Goal: Task Accomplishment & Management: Manage account settings

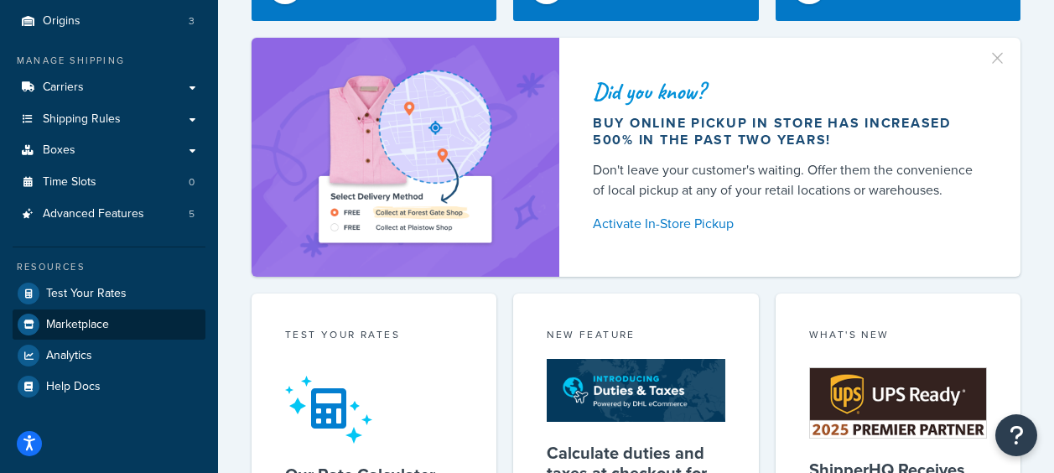
scroll to position [252, 0]
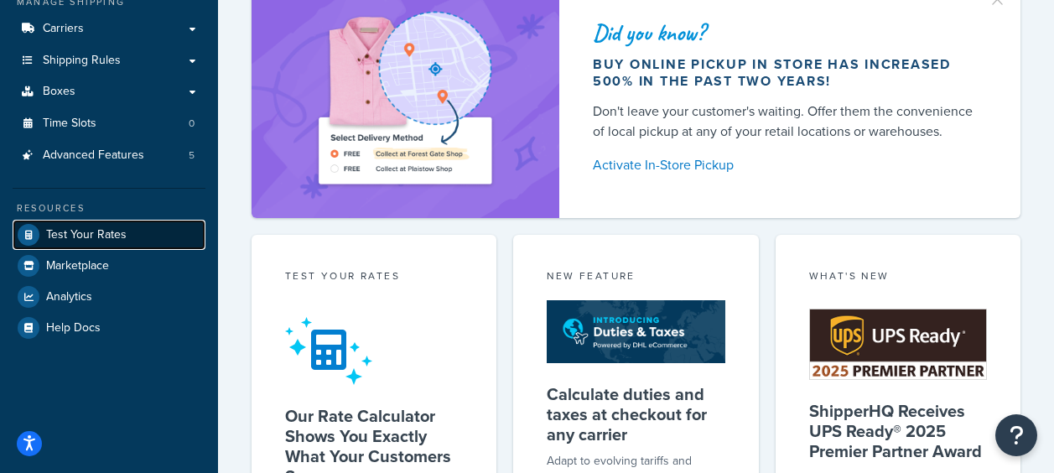
click at [121, 237] on span "Test Your Rates" at bounding box center [86, 235] width 81 height 14
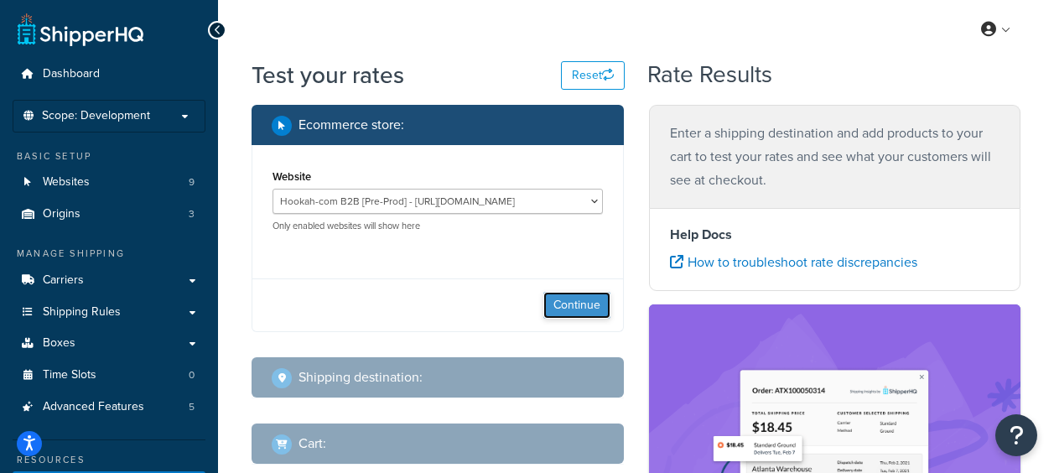
click at [569, 304] on button "Continue" at bounding box center [577, 305] width 67 height 27
select select "TX"
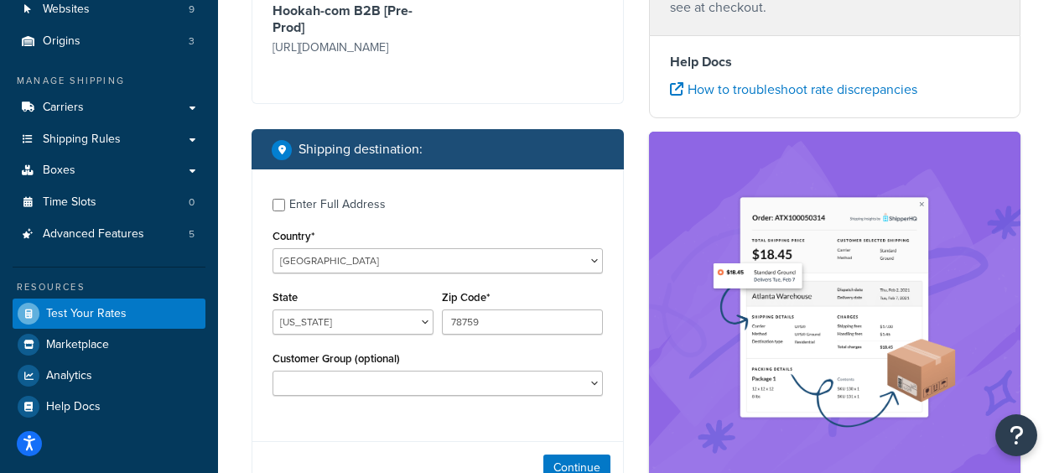
scroll to position [252, 0]
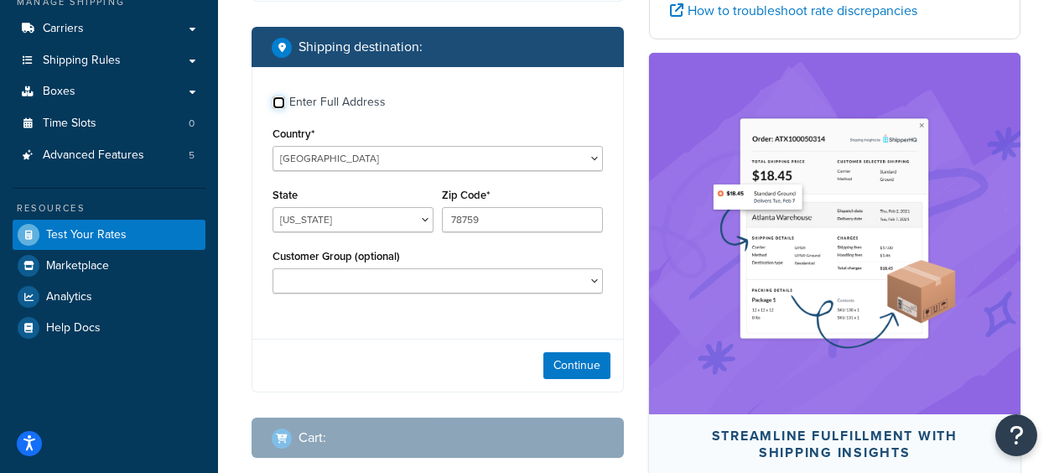
click at [283, 109] on input "Enter Full Address" at bounding box center [279, 102] width 13 height 13
checkbox input "true"
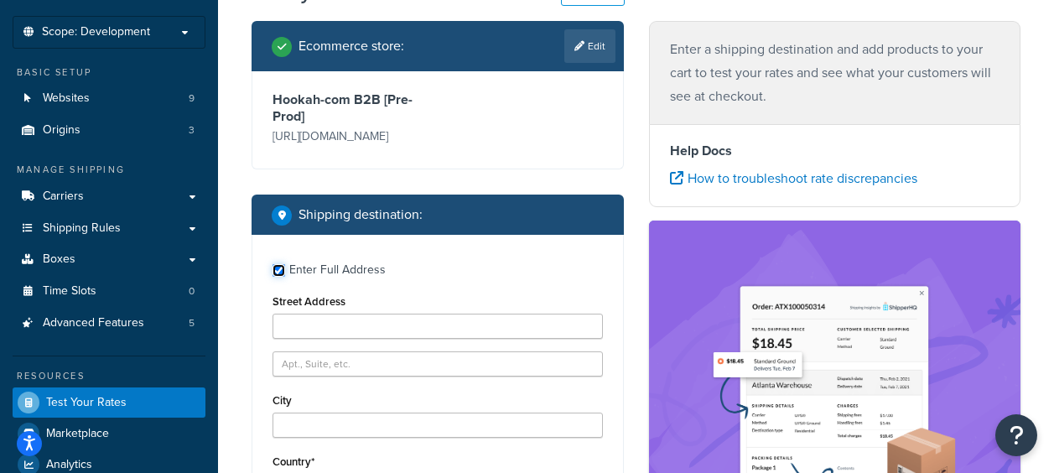
scroll to position [0, 0]
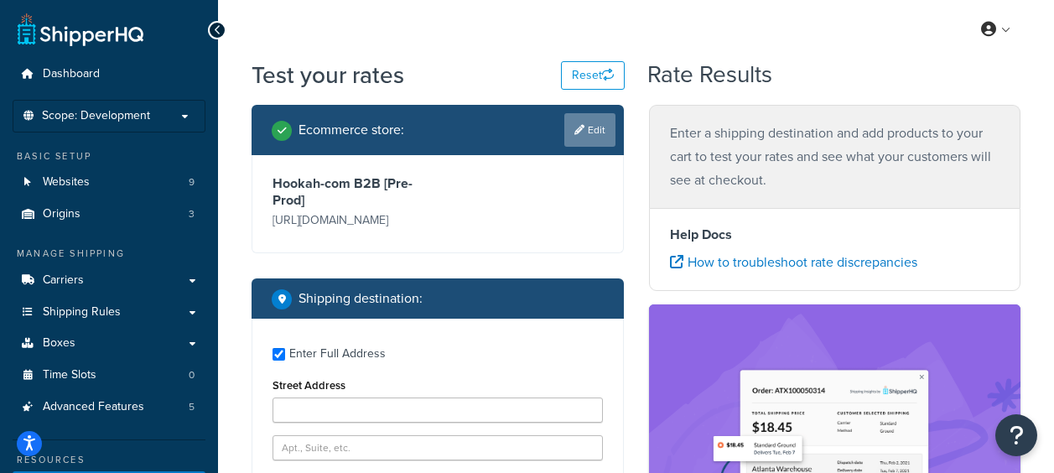
click at [602, 131] on link "Edit" at bounding box center [590, 130] width 51 height 34
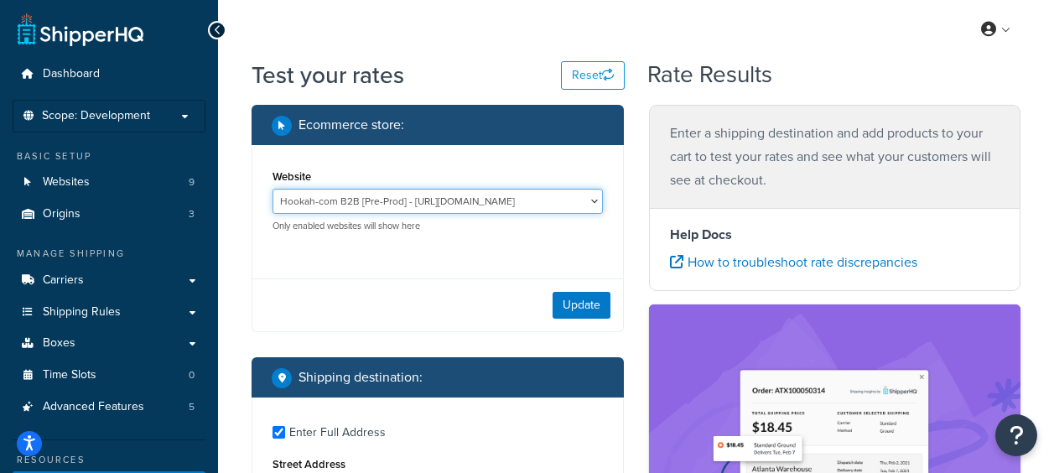
click at [449, 202] on select "Hookah-com B2B [Pre-Prod] - https://preprod-business.hookah.com/ Hookah-com B2B…" at bounding box center [438, 201] width 331 height 25
select select "e3058b76e15a1308cf44a78929decfce"
click at [273, 189] on select "Hookah-com B2B [Pre-Prod] - https://preprod-business.hookah.com/ Hookah-com B2B…" at bounding box center [438, 201] width 331 height 25
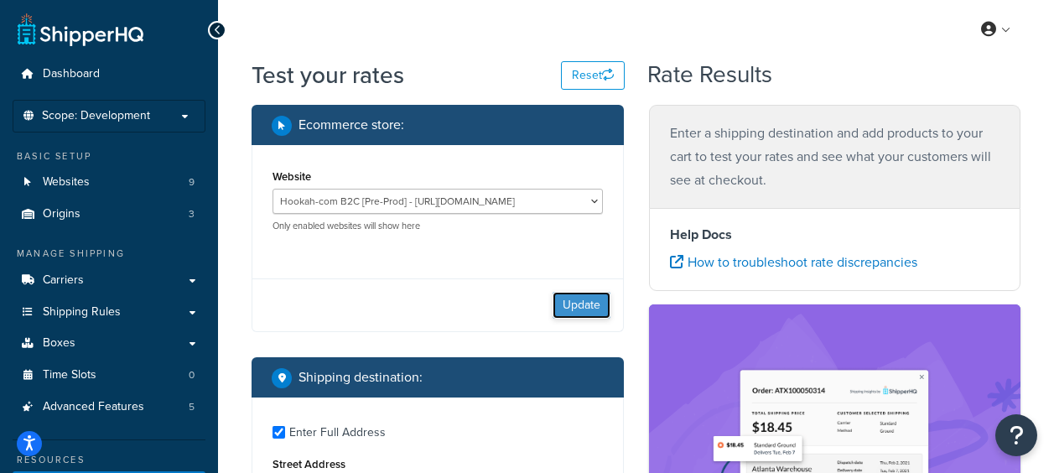
click at [604, 306] on button "Update" at bounding box center [582, 305] width 58 height 27
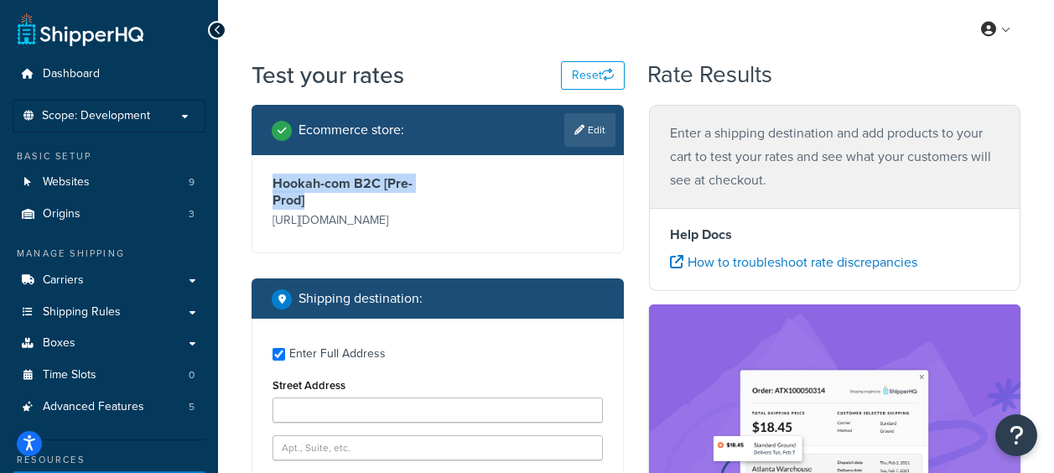
drag, startPoint x: 269, startPoint y: 178, endPoint x: 314, endPoint y: 203, distance: 51.1
click at [314, 203] on div "Hookah-com B2C [Pre-Prod] https://preprod.hookah.com/" at bounding box center [352, 203] width 169 height 57
drag, startPoint x: 450, startPoint y: 219, endPoint x: 239, endPoint y: 218, distance: 210.6
copy p "https://preprod.hookah.com/"
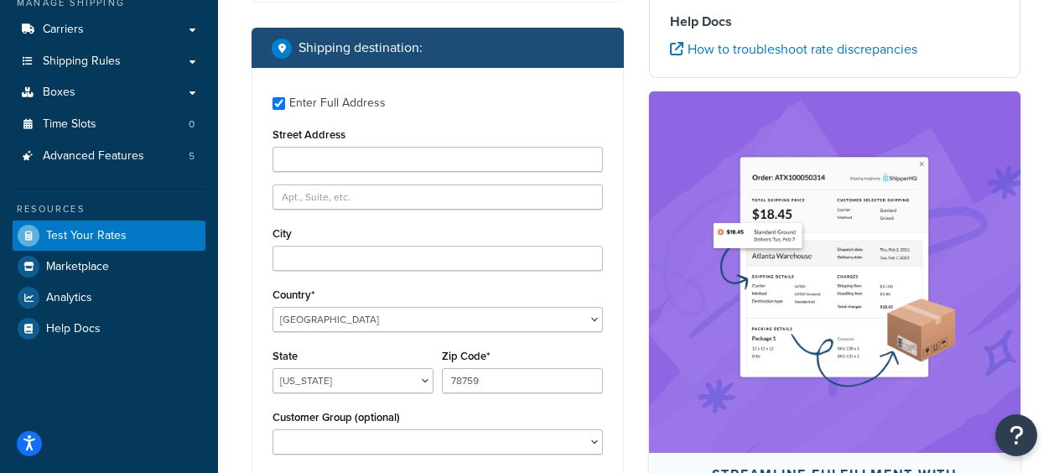
scroll to position [252, 0]
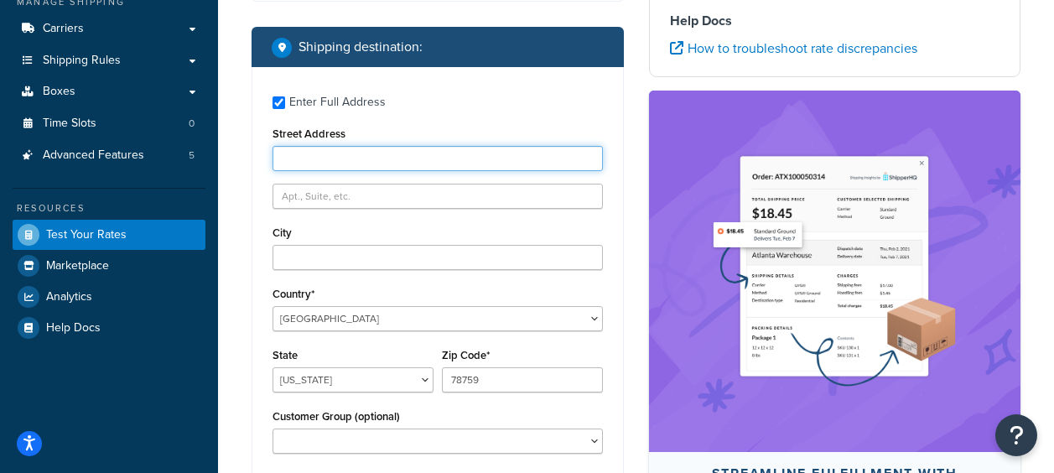
click at [282, 160] on input "Street Address" at bounding box center [438, 158] width 331 height 25
paste input "11777 Foothill Blvd #APT D10"
drag, startPoint x: 424, startPoint y: 158, endPoint x: 362, endPoint y: 165, distance: 61.7
click at [362, 165] on input "11777 Foothill Blvd #APT D10" at bounding box center [438, 158] width 331 height 25
type input "11777 Foothill Blvd"
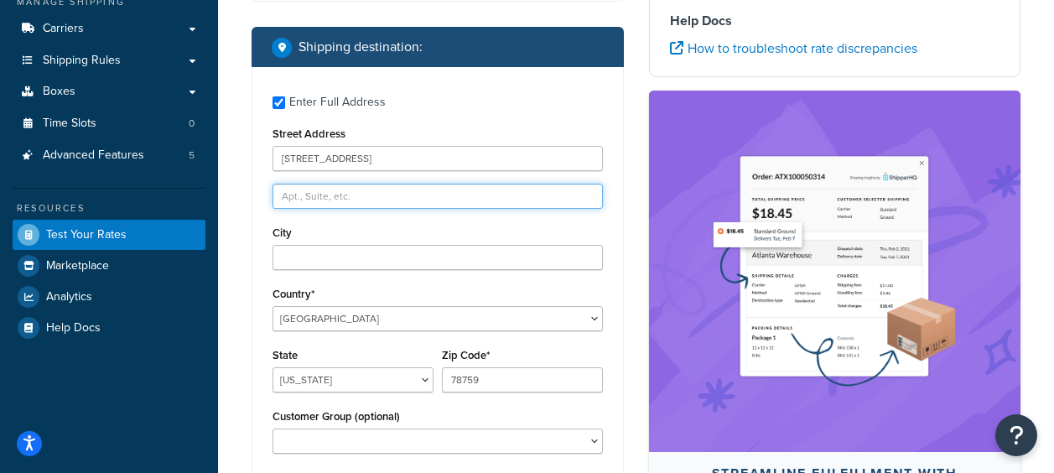
click at [311, 198] on input "text" at bounding box center [438, 196] width 331 height 25
paste input "#APT D10"
click at [294, 200] on input "#APT D10" at bounding box center [438, 196] width 331 height 25
type input "APT D10"
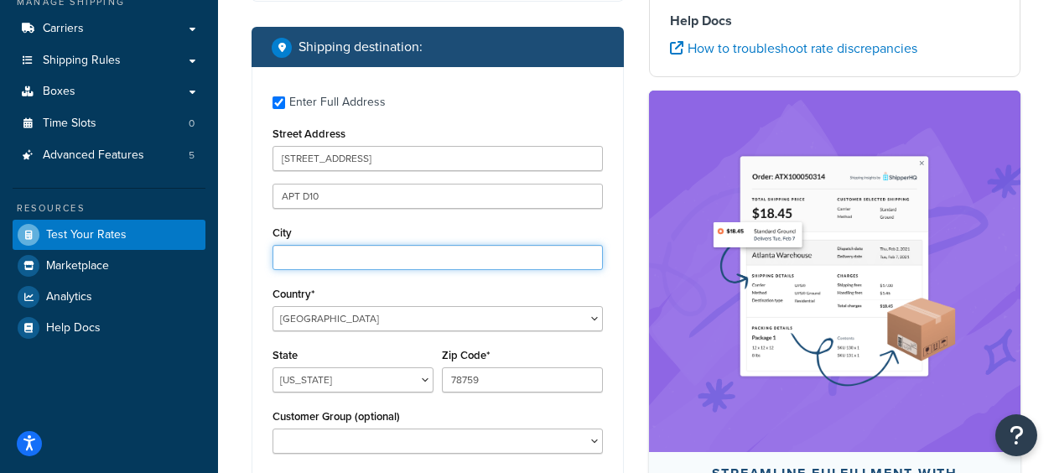
click at [375, 260] on input "City" at bounding box center [438, 257] width 331 height 25
paste input "Sylmar"
type input "Sylmar"
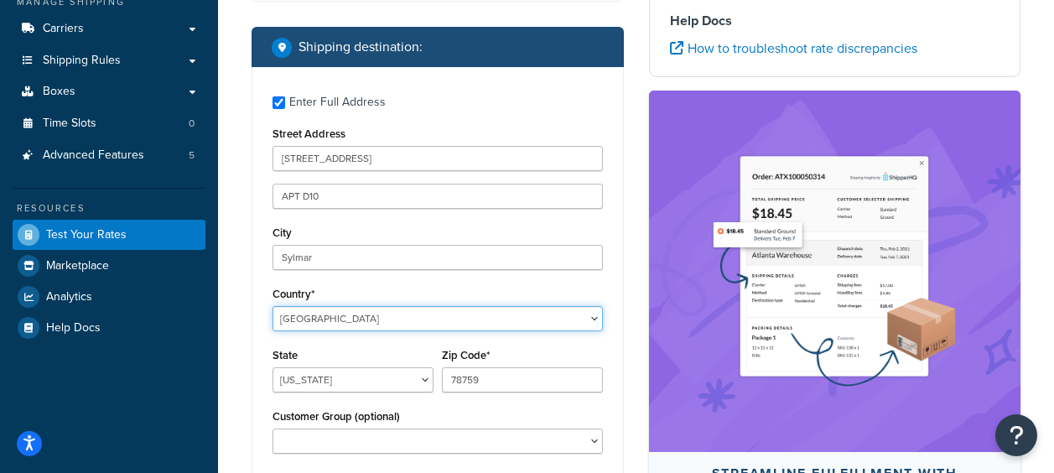
click at [373, 315] on select "United States United Kingdom Afghanistan Åland Islands Albania Algeria American…" at bounding box center [438, 318] width 331 height 25
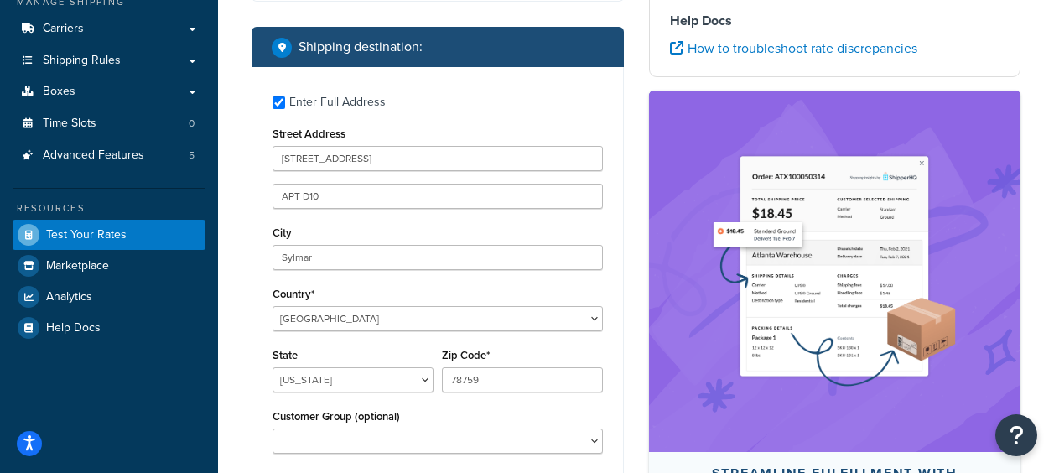
click at [350, 356] on div "State Alabama Alaska American Samoa Arizona Arkansas Armed Forces Americas Arme…" at bounding box center [353, 368] width 161 height 49
click at [427, 382] on select "Alabama Alaska American Samoa Arizona Arkansas Armed Forces Americas Armed Forc…" at bounding box center [353, 379] width 161 height 25
select select "CA"
click at [273, 368] on select "Alabama Alaska American Samoa Arizona Arkansas Armed Forces Americas Armed Forc…" at bounding box center [353, 379] width 161 height 25
click at [466, 378] on input "78759" at bounding box center [522, 379] width 161 height 25
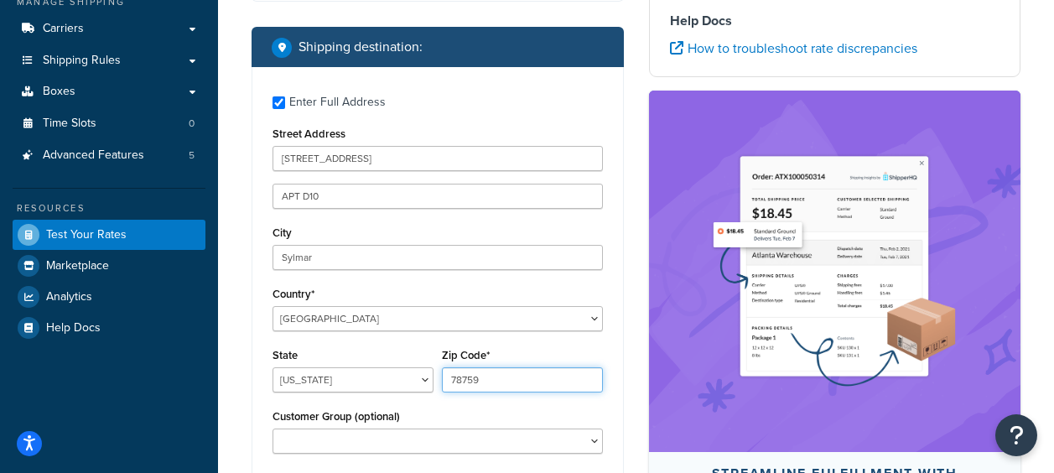
click at [466, 378] on input "78759" at bounding box center [522, 379] width 161 height 25
paste input "91342"
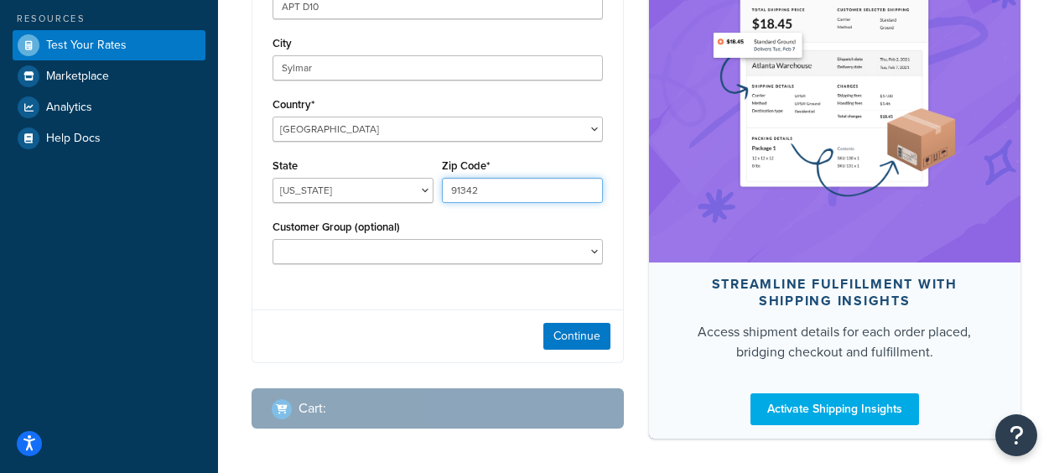
scroll to position [503, 0]
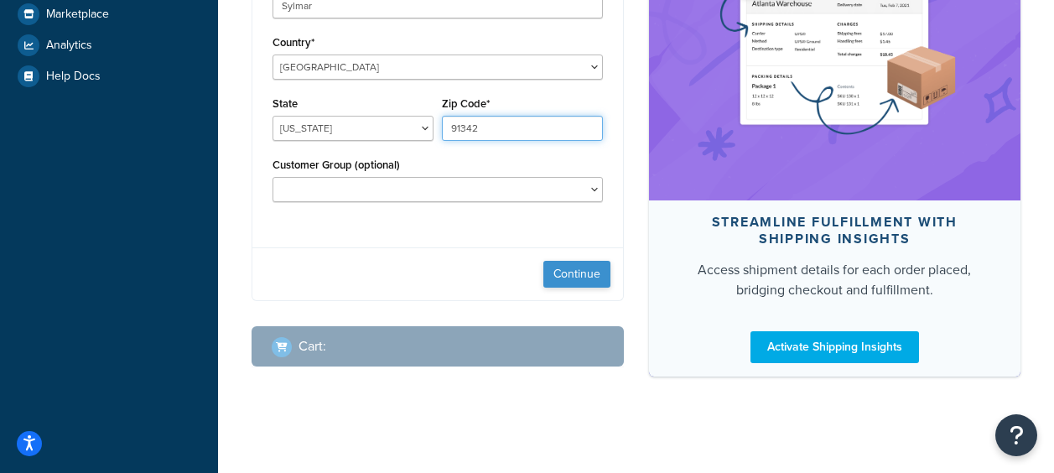
type input "91342"
click at [561, 273] on button "Continue" at bounding box center [577, 274] width 67 height 27
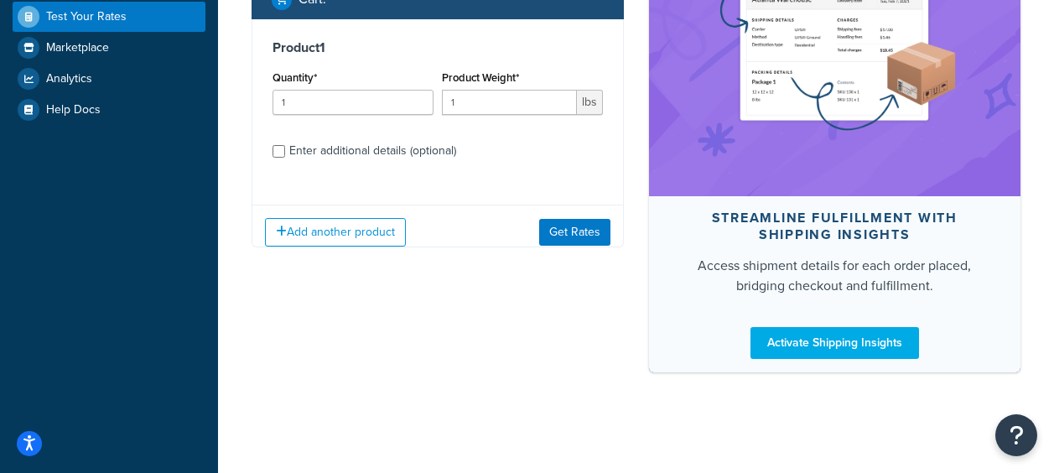
scroll to position [469, 0]
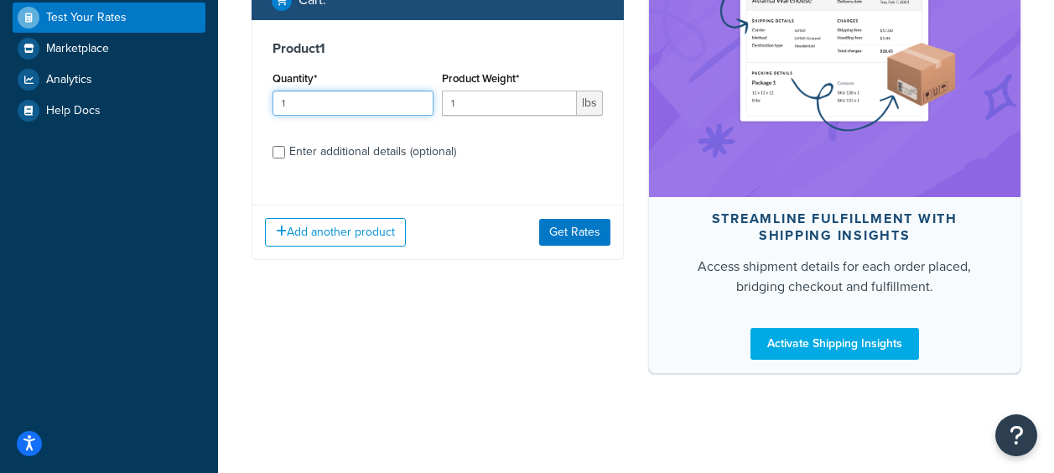
click at [374, 96] on input "1" at bounding box center [353, 103] width 161 height 25
type input "2"
click at [514, 106] on input "1" at bounding box center [509, 103] width 135 height 25
type input "5"
click at [272, 152] on div "Product 1 Quantity* 2 Product Weight* 5 lbs Enter additional details (optional)" at bounding box center [437, 106] width 371 height 172
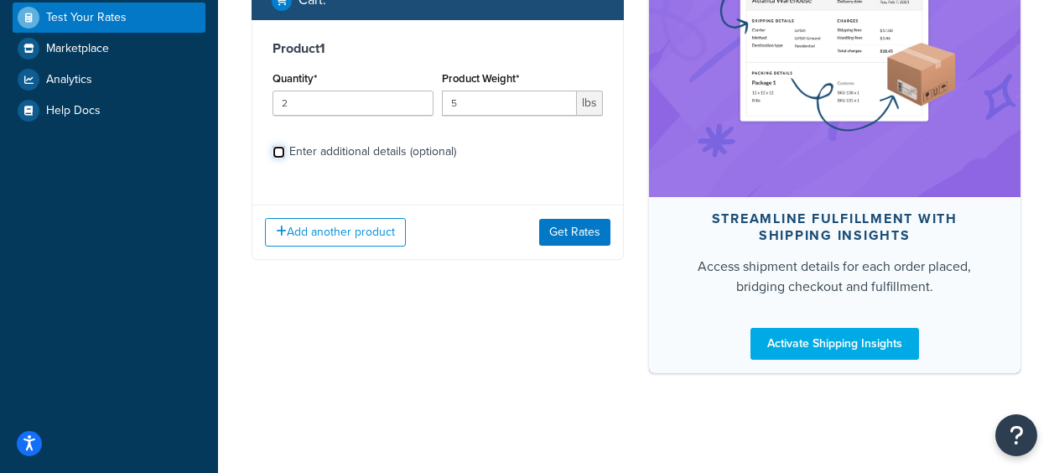
click at [279, 153] on input "Enter additional details (optional)" at bounding box center [279, 152] width 13 height 13
checkbox input "true"
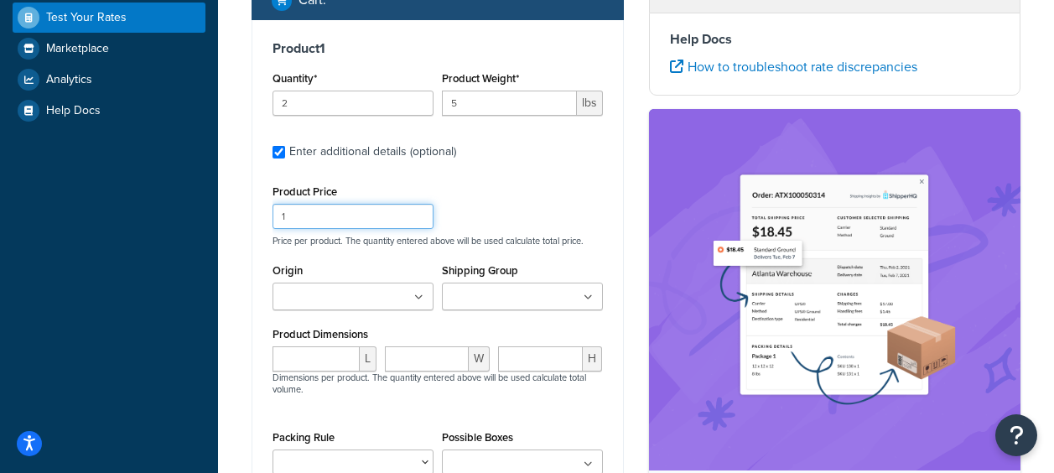
click at [306, 218] on input "1" at bounding box center [353, 216] width 161 height 25
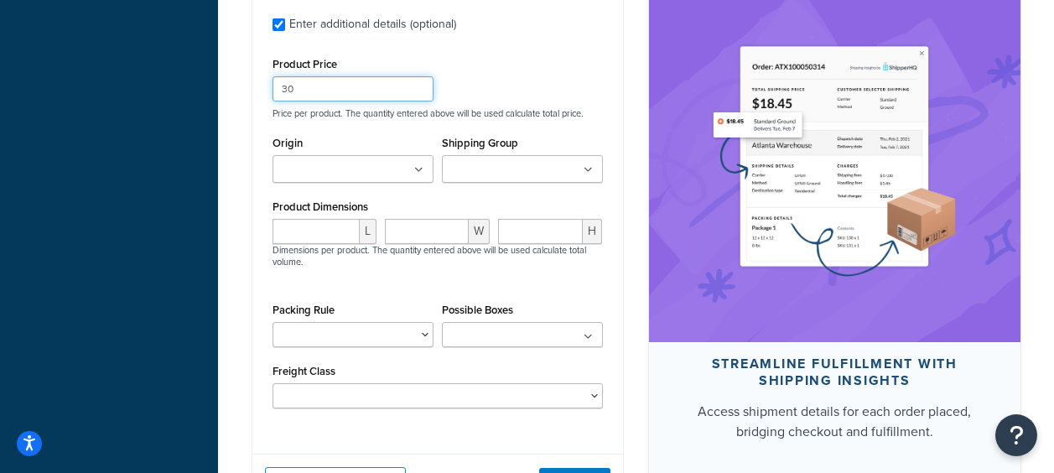
scroll to position [637, 0]
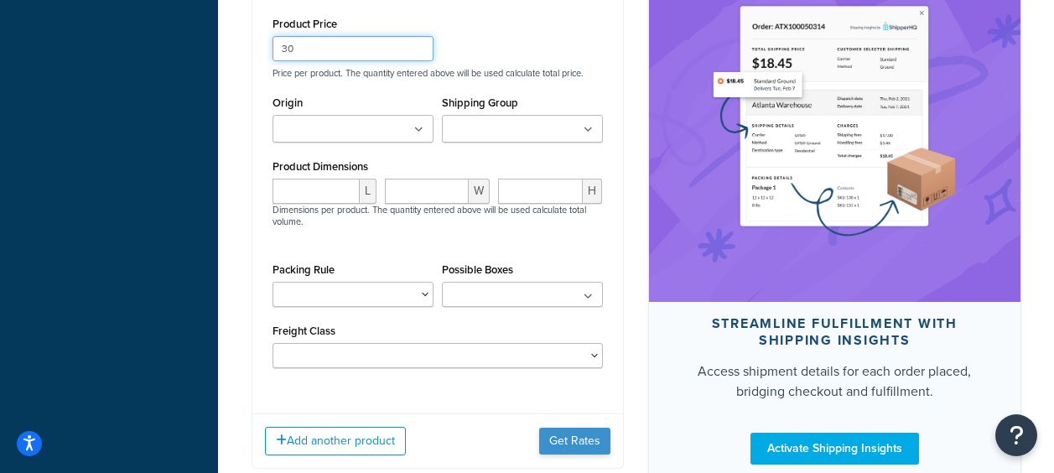
type input "30"
click at [591, 450] on button "Get Rates" at bounding box center [574, 441] width 71 height 27
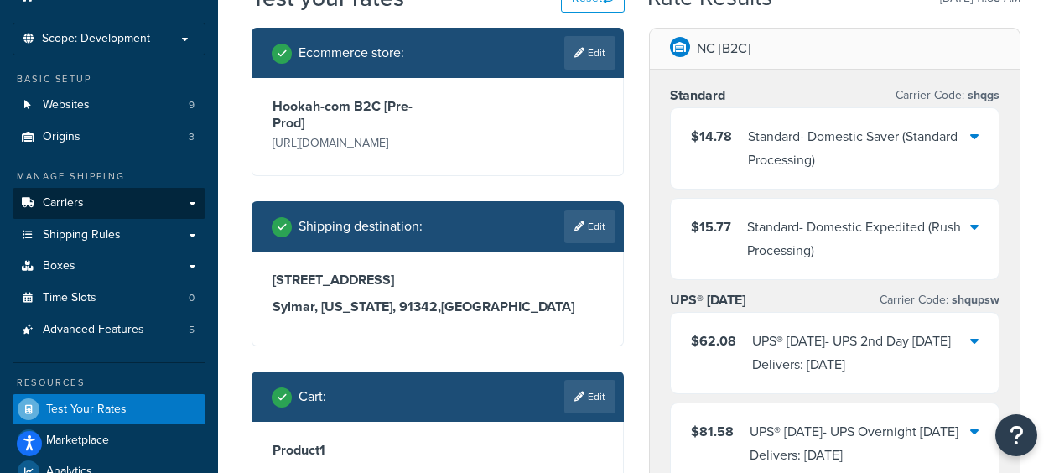
scroll to position [0, 0]
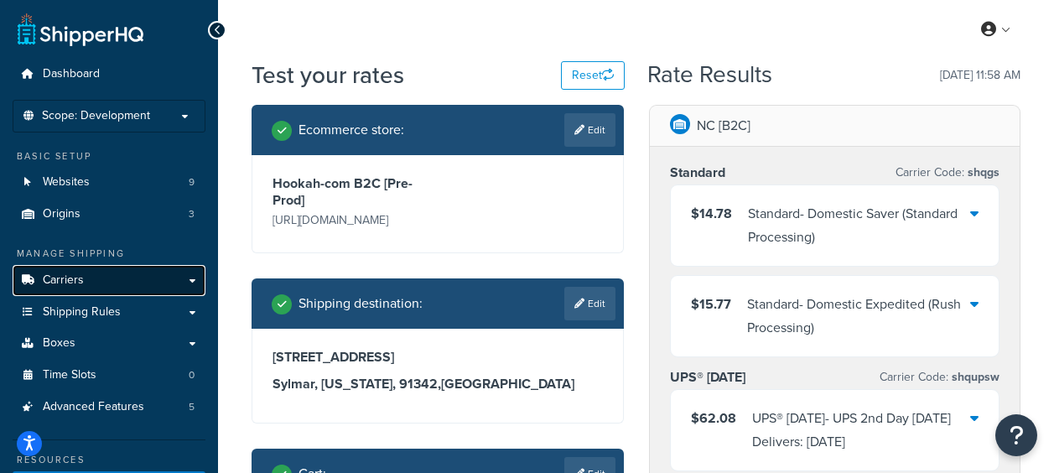
click at [77, 285] on span "Carriers" at bounding box center [63, 280] width 41 height 14
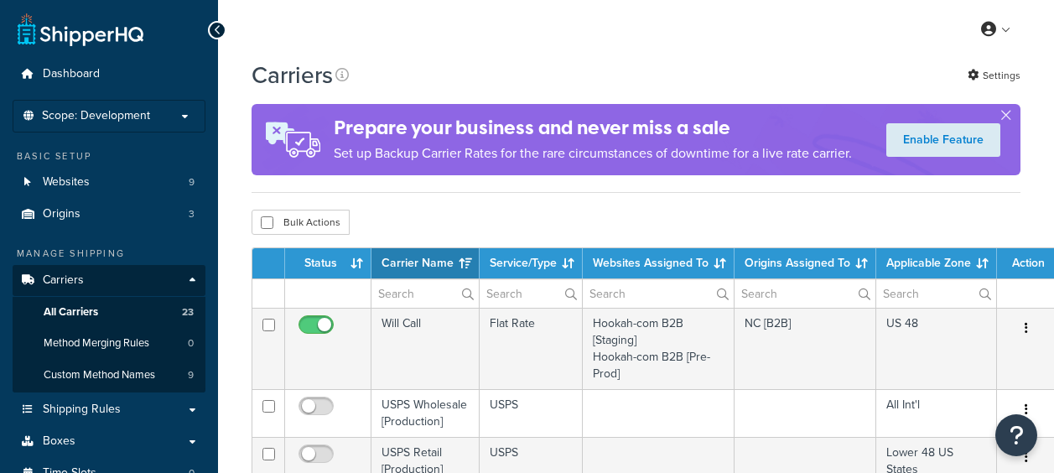
select select "15"
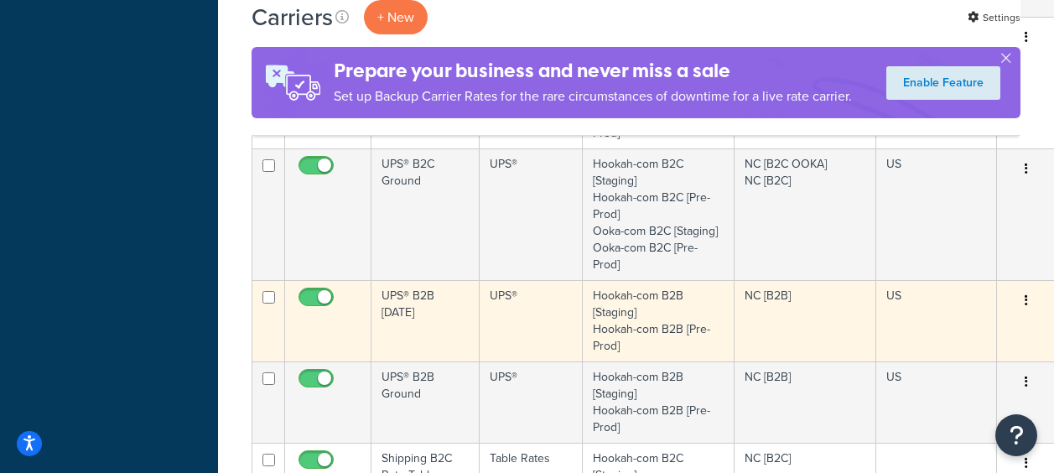
scroll to position [1091, 0]
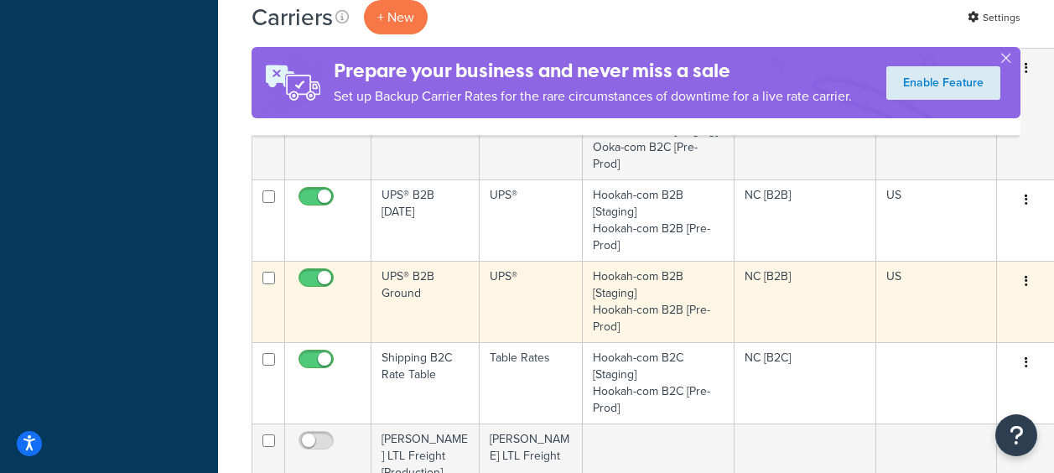
click at [419, 291] on td "UPS® B2B Ground" at bounding box center [426, 301] width 108 height 81
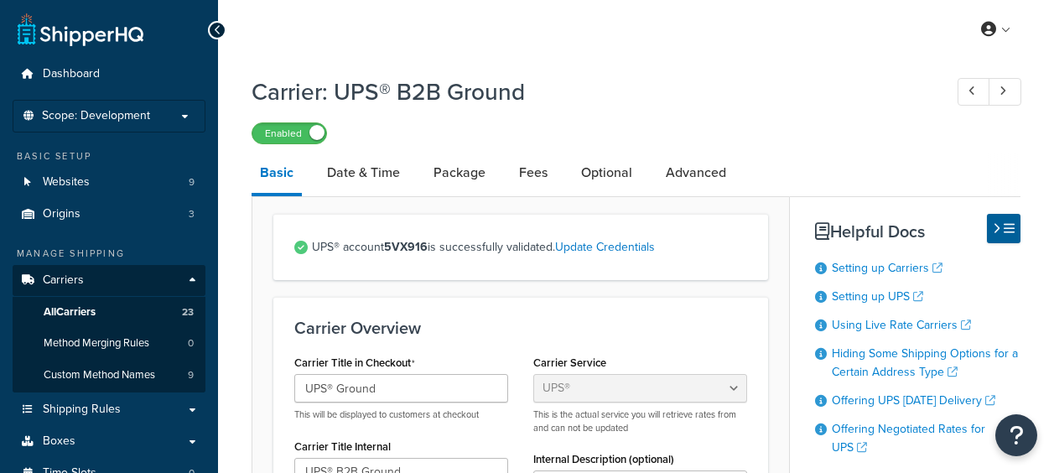
select select "ups"
click at [219, 29] on icon at bounding box center [218, 30] width 8 height 12
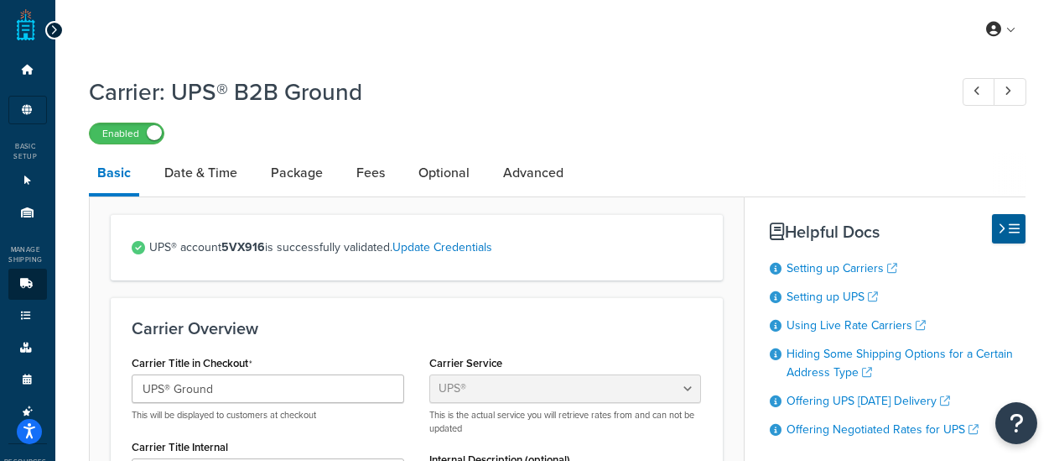
click at [55, 28] on icon at bounding box center [54, 30] width 8 height 12
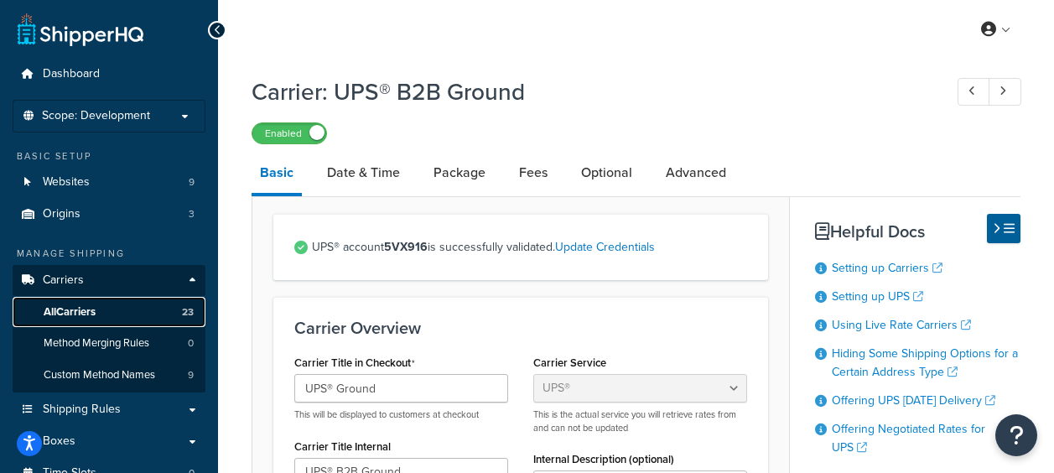
click at [106, 311] on link "All Carriers 23" at bounding box center [109, 312] width 193 height 31
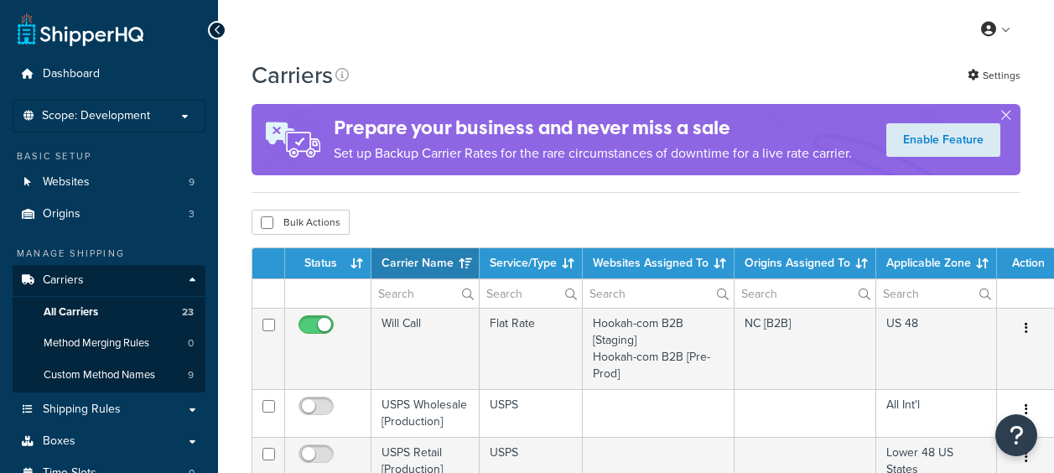
select select "15"
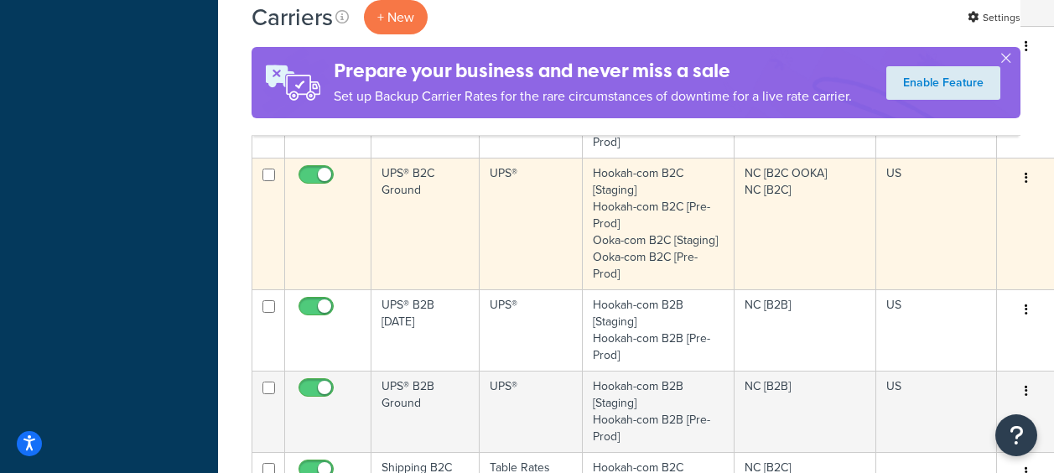
scroll to position [1091, 0]
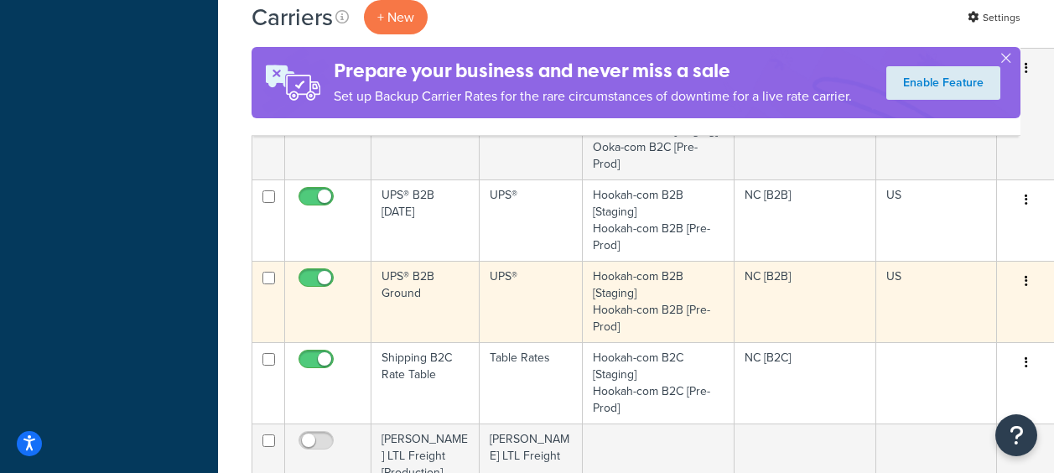
click at [396, 281] on td "UPS® B2B Ground" at bounding box center [426, 301] width 108 height 81
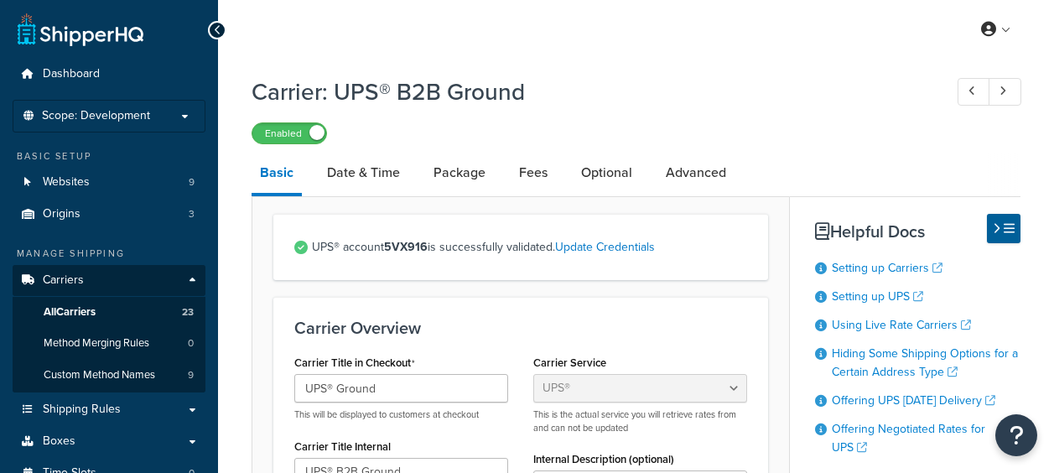
select select "ups"
drag, startPoint x: 390, startPoint y: 250, endPoint x: 441, endPoint y: 255, distance: 51.4
click at [440, 254] on span "UPS® account 5VX916 is successfully validated. Update Credentials" at bounding box center [529, 247] width 435 height 23
click at [461, 176] on link "Package" at bounding box center [459, 173] width 69 height 40
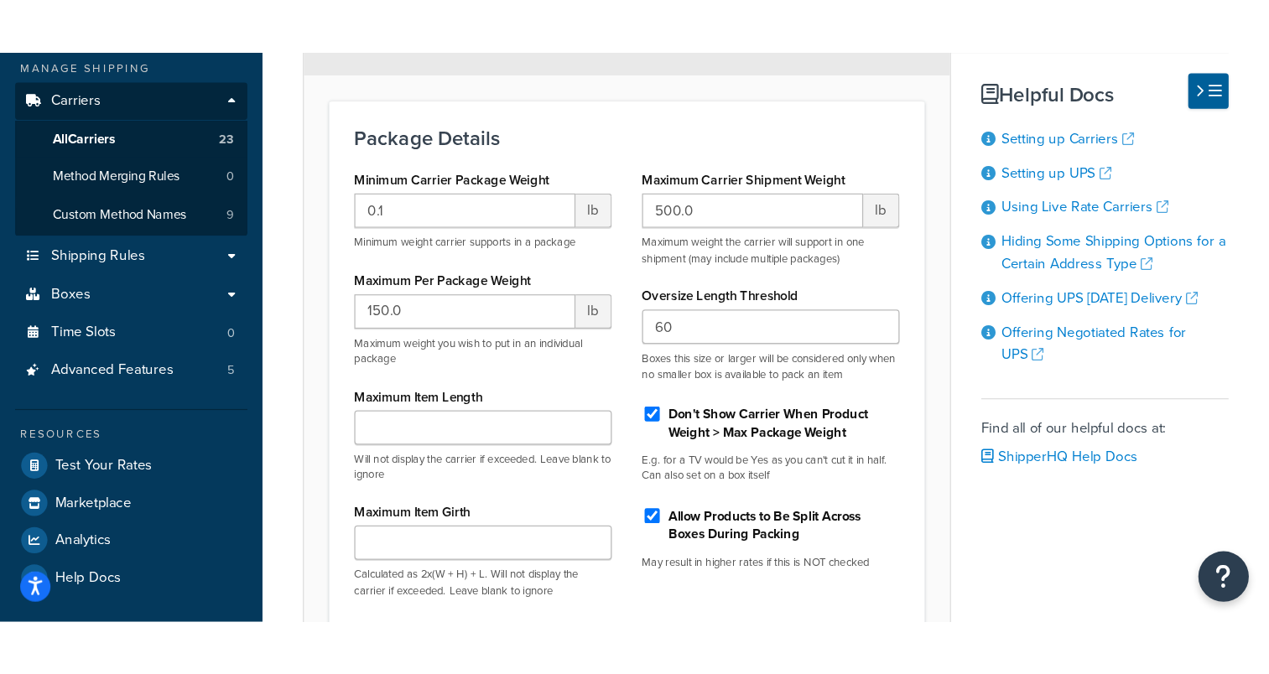
scroll to position [252, 0]
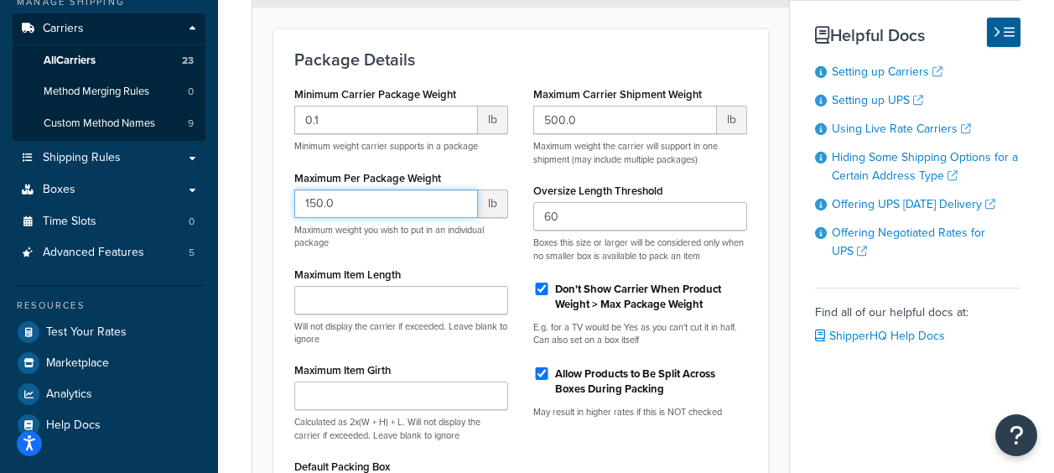
click at [358, 202] on input "150.0" at bounding box center [386, 204] width 184 height 29
click at [464, 210] on input "149" at bounding box center [386, 204] width 184 height 29
click at [464, 210] on input "148" at bounding box center [386, 204] width 184 height 29
click at [464, 210] on input "147" at bounding box center [386, 204] width 184 height 29
click at [464, 210] on input "127" at bounding box center [386, 204] width 184 height 29
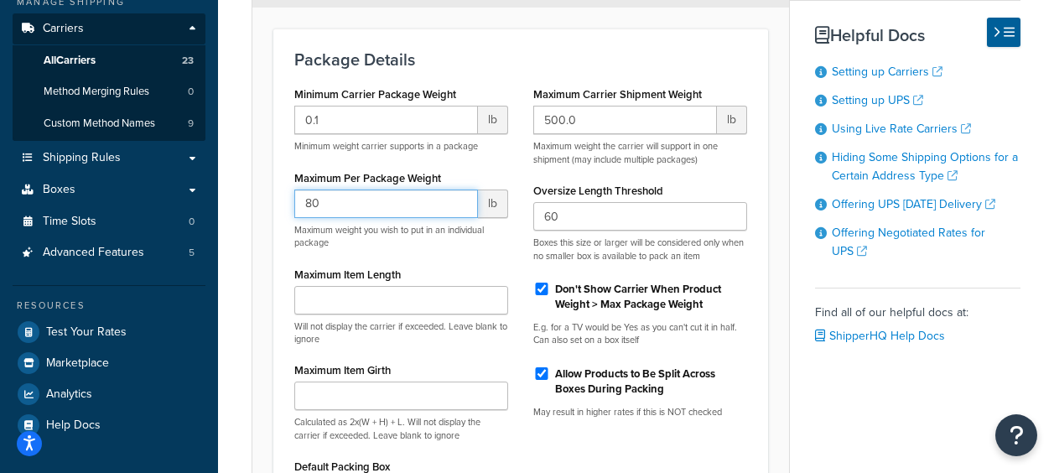
click at [464, 210] on input "80" at bounding box center [386, 204] width 184 height 29
click at [464, 210] on input "79" at bounding box center [386, 204] width 184 height 29
click at [464, 210] on input "78" at bounding box center [386, 204] width 184 height 29
click at [464, 210] on input "60" at bounding box center [386, 204] width 184 height 29
click at [464, 210] on input "46" at bounding box center [386, 204] width 184 height 29
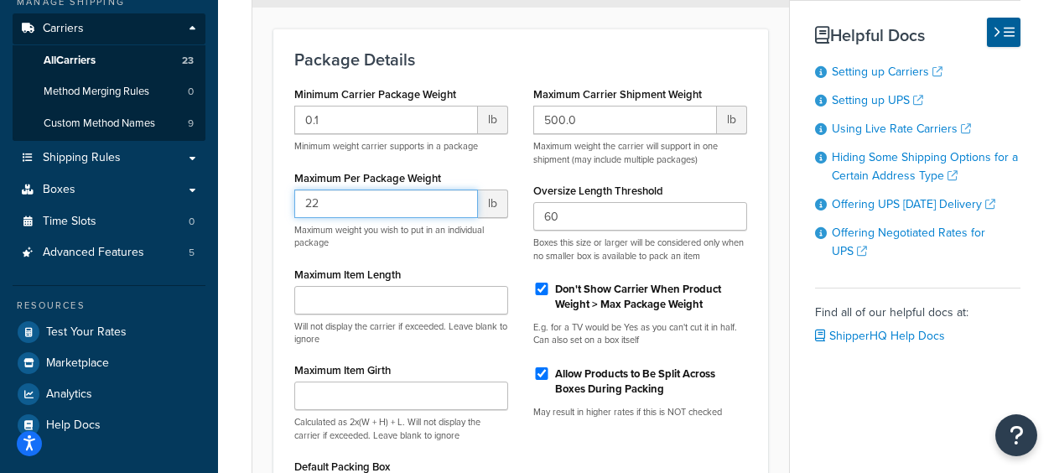
click at [464, 210] on input "22" at bounding box center [386, 204] width 184 height 29
click at [461, 209] on input "21" at bounding box center [386, 204] width 184 height 29
click at [462, 209] on input "20" at bounding box center [386, 204] width 184 height 29
click at [529, 259] on div "Maximum Carrier Shipment Weight 500.0 lb Maximum weight the carrier will suppor…" at bounding box center [640, 256] width 239 height 349
click at [459, 208] on input "19" at bounding box center [386, 204] width 184 height 29
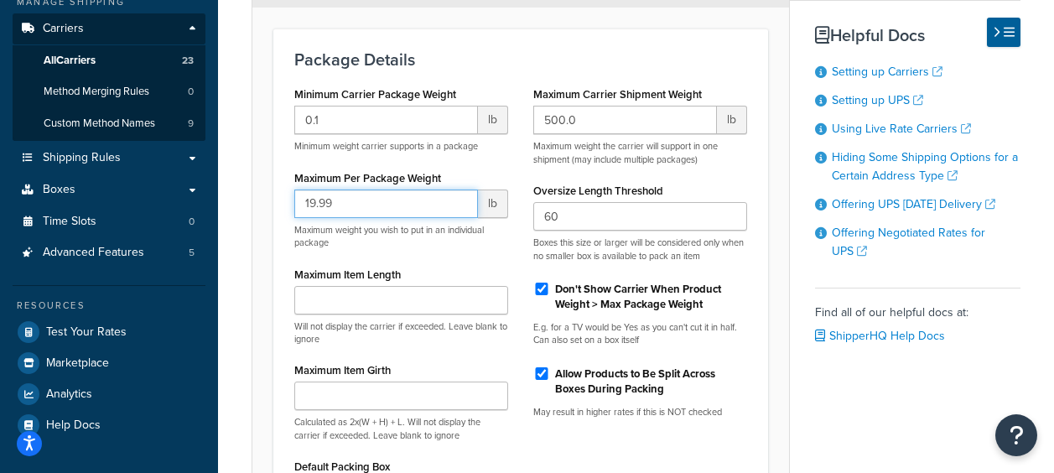
type input "19.99"
click at [510, 253] on div "Minimum Carrier Package Weight 0.1 lb Minimum weight carrier supports in a pack…" at bounding box center [401, 316] width 239 height 469
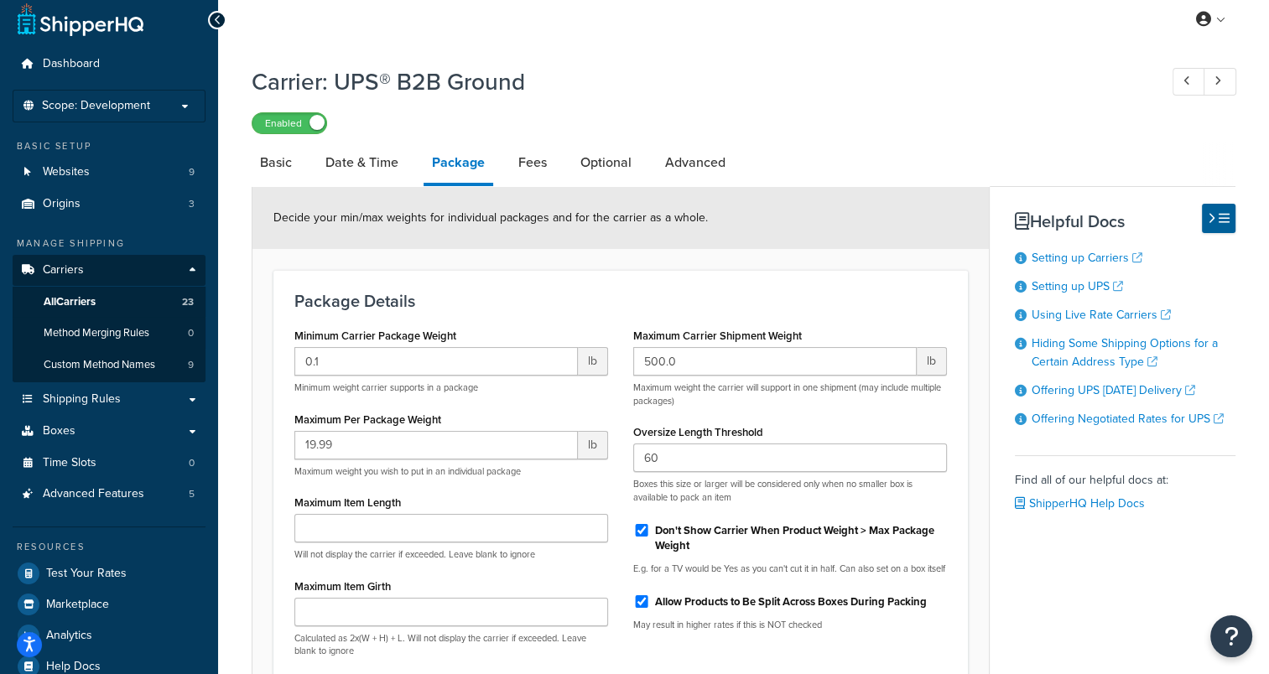
scroll to position [0, 0]
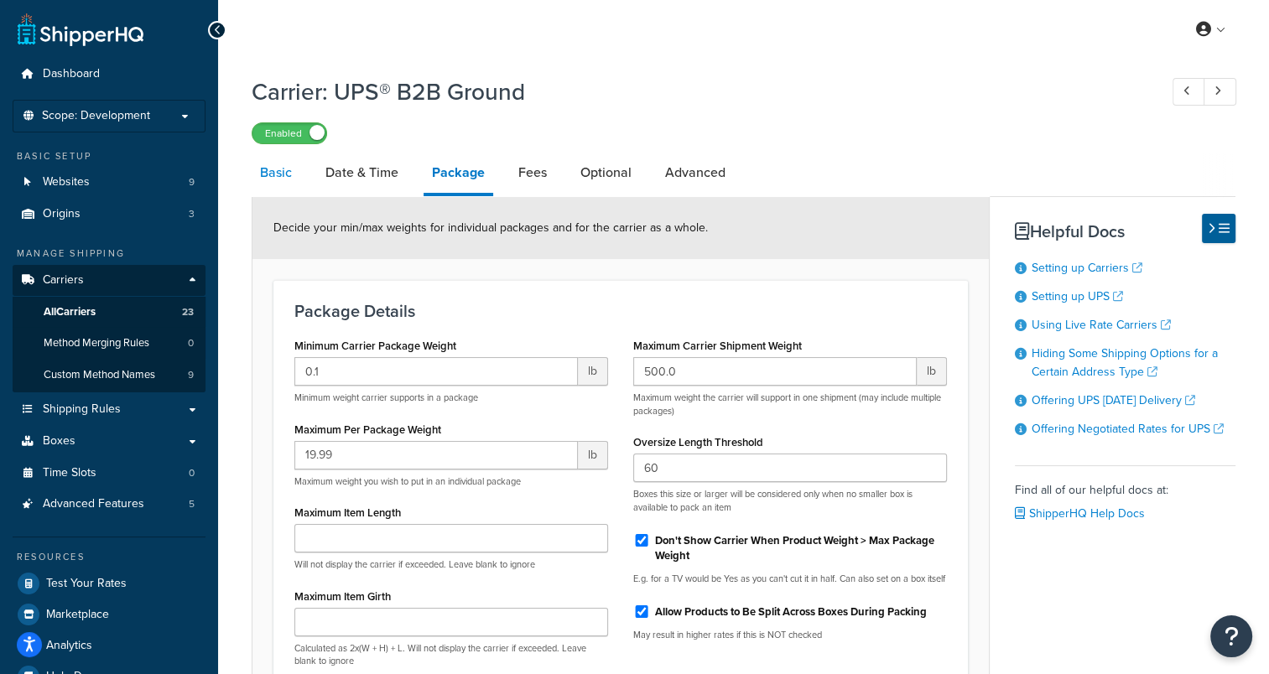
click at [289, 175] on link "Basic" at bounding box center [276, 173] width 49 height 40
select select "ups"
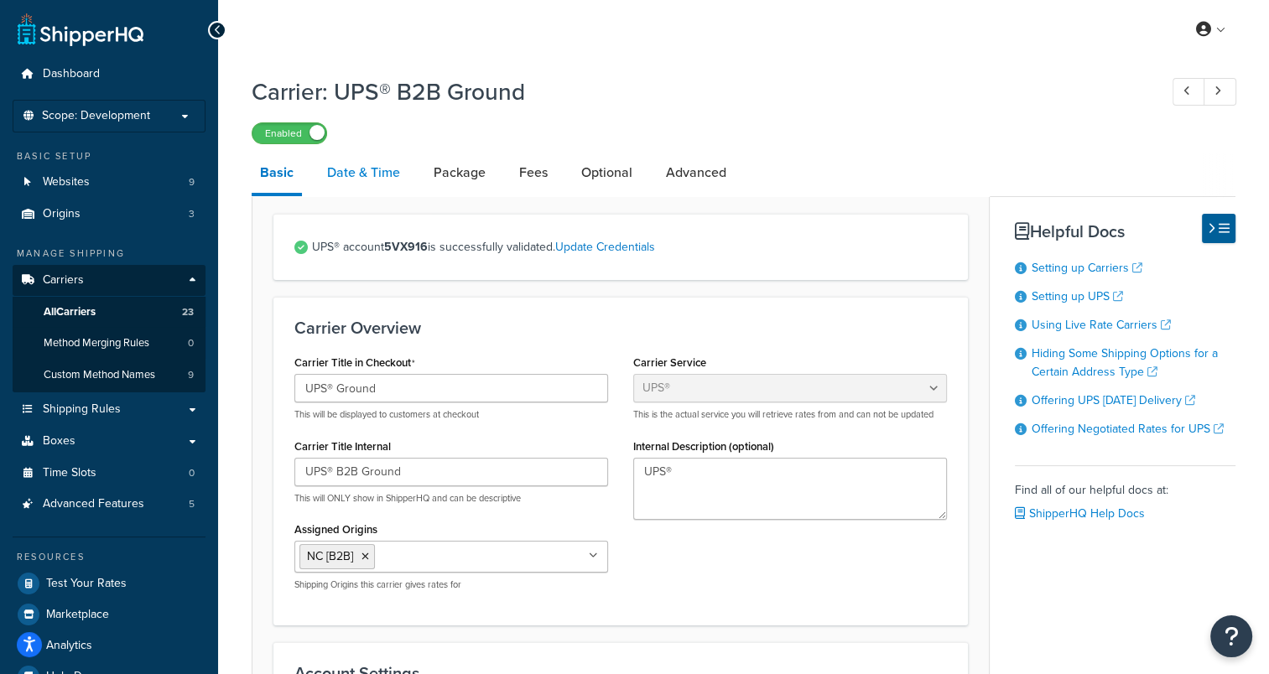
click at [390, 174] on link "Date & Time" at bounding box center [364, 173] width 90 height 40
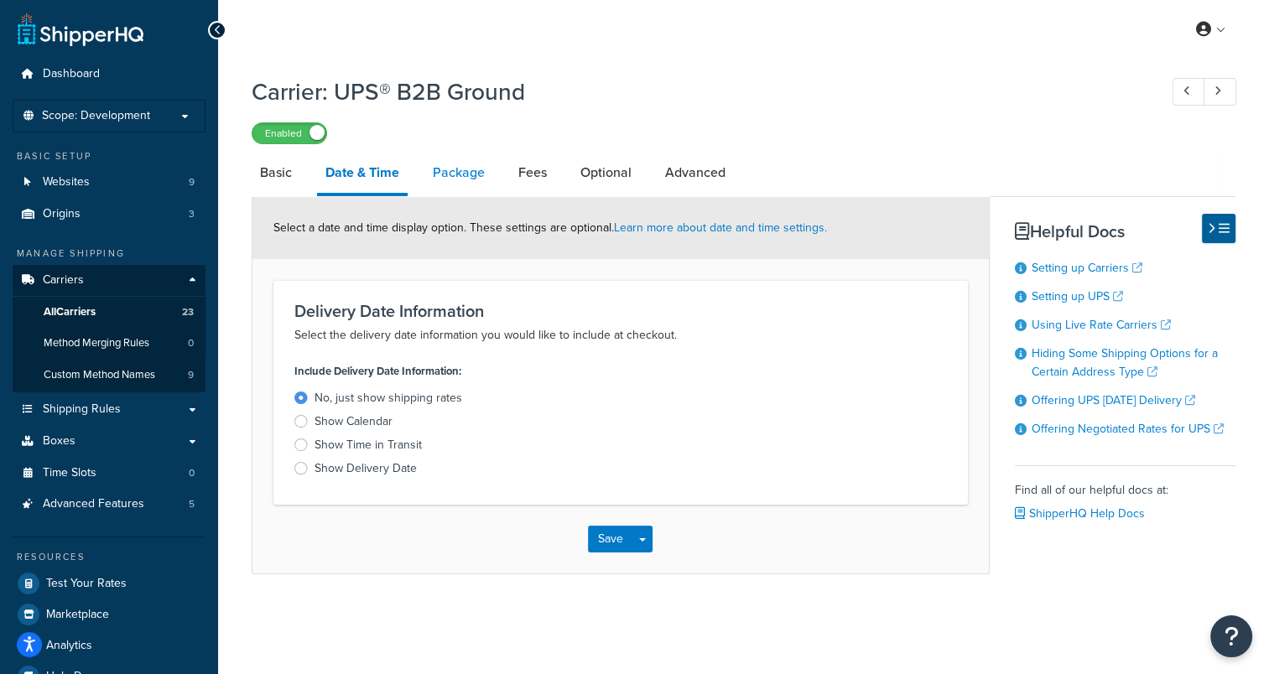
click at [436, 176] on link "Package" at bounding box center [458, 173] width 69 height 40
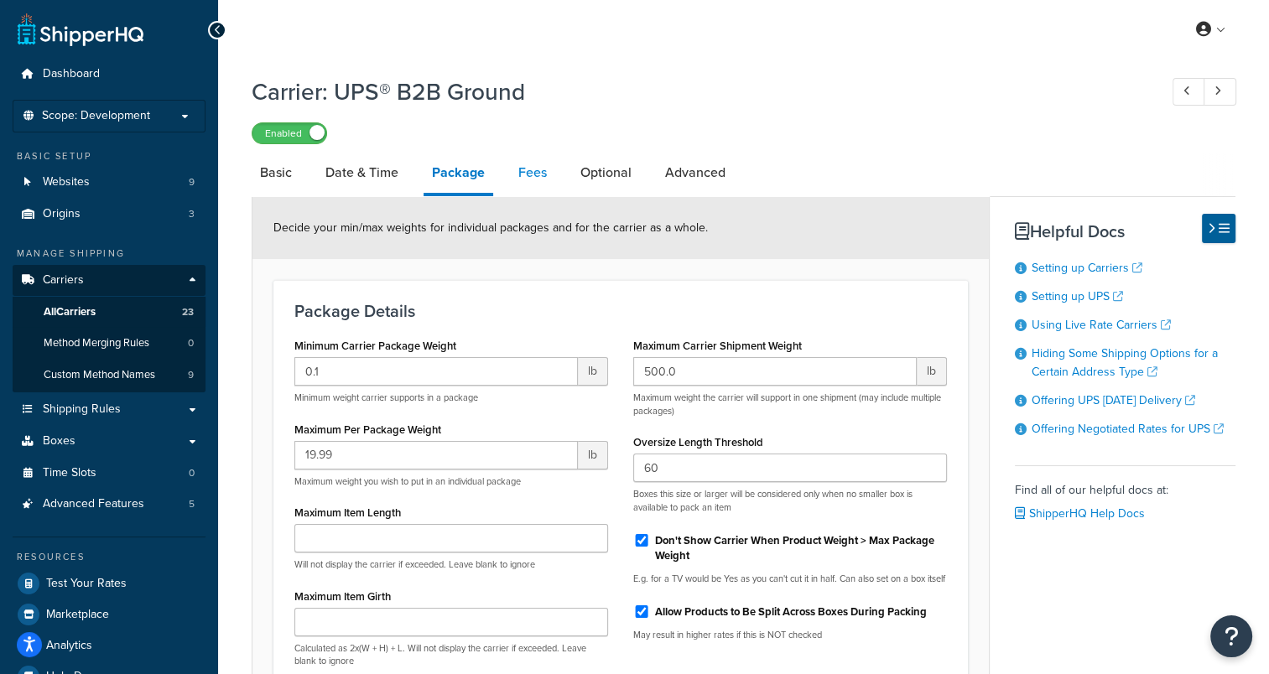
click at [533, 174] on link "Fees" at bounding box center [532, 173] width 45 height 40
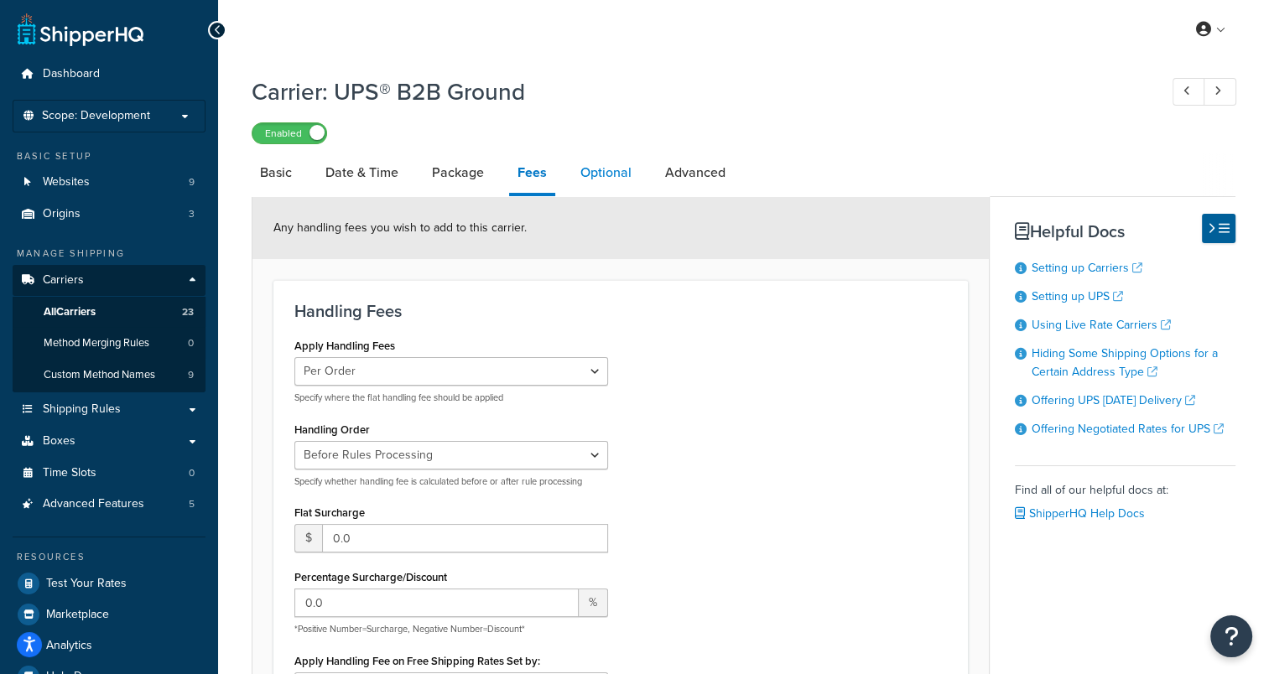
click at [617, 181] on link "Optional" at bounding box center [606, 173] width 68 height 40
select select "business"
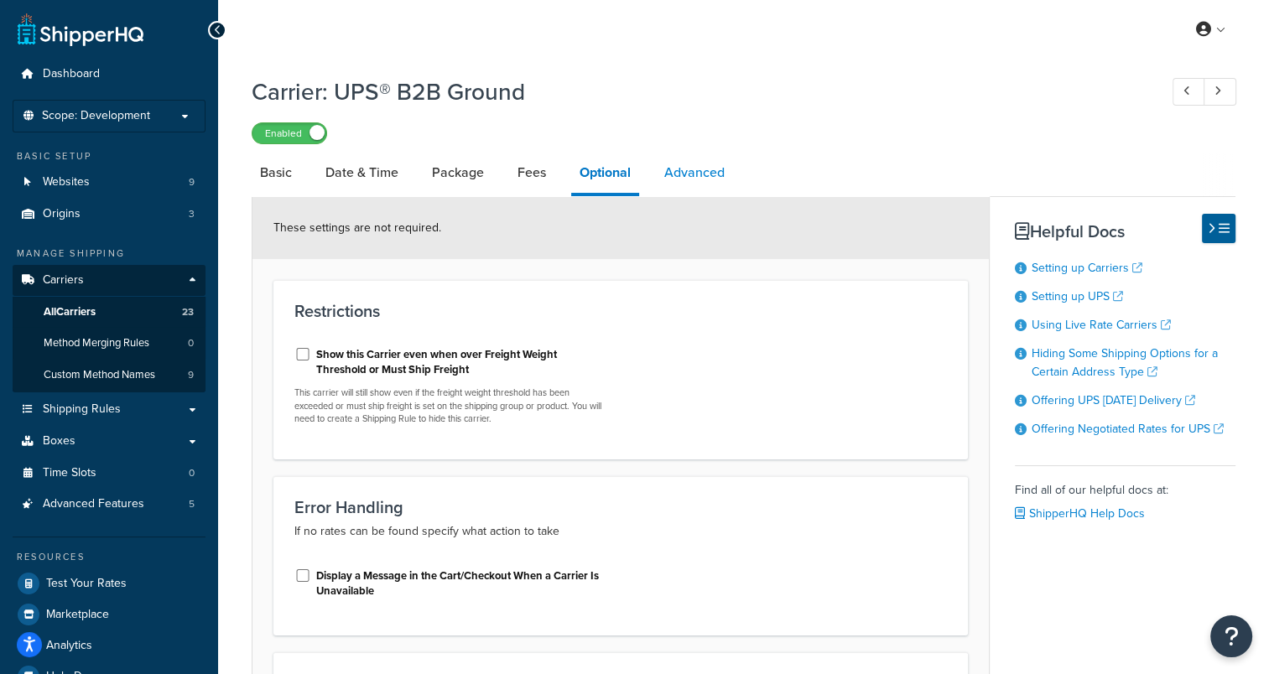
click at [711, 171] on link "Advanced" at bounding box center [694, 173] width 77 height 40
select select "false"
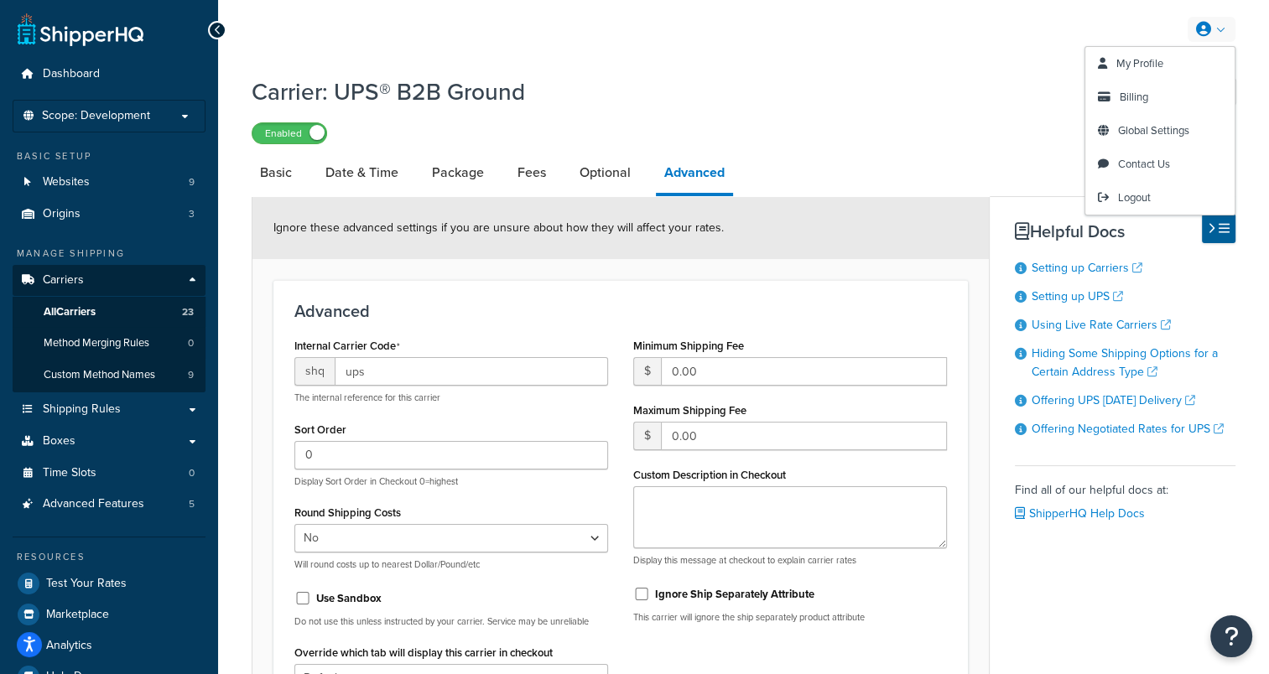
click at [1054, 23] on link at bounding box center [1212, 29] width 48 height 25
click at [1054, 198] on span "Logout" at bounding box center [1134, 198] width 33 height 16
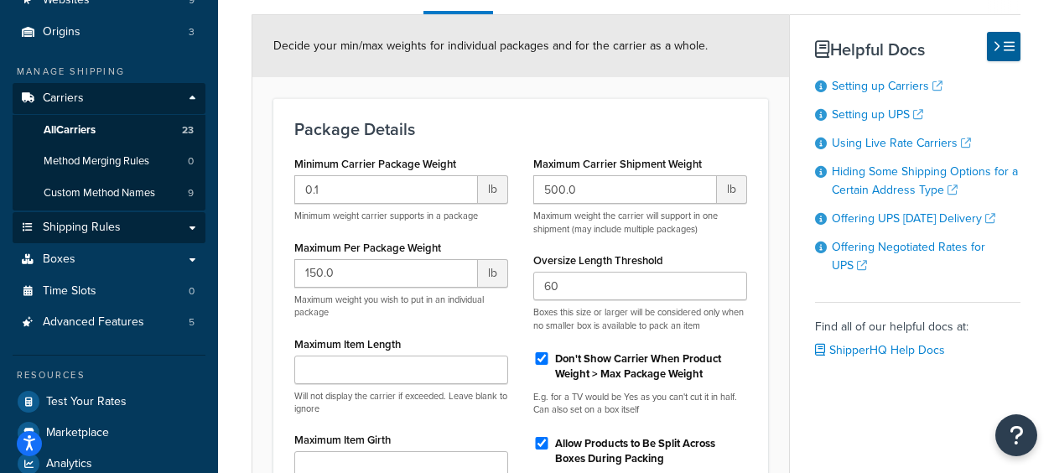
scroll to position [84, 0]
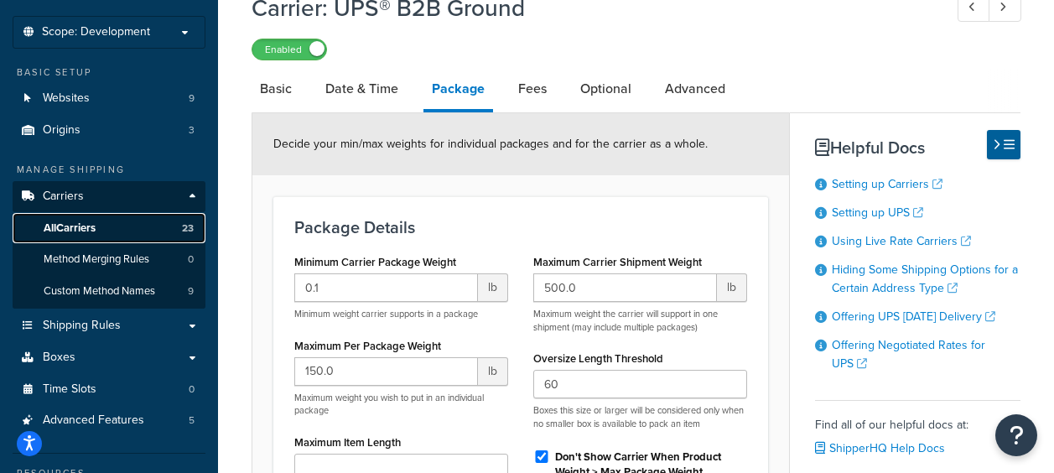
click at [56, 227] on span "All Carriers" at bounding box center [70, 228] width 52 height 14
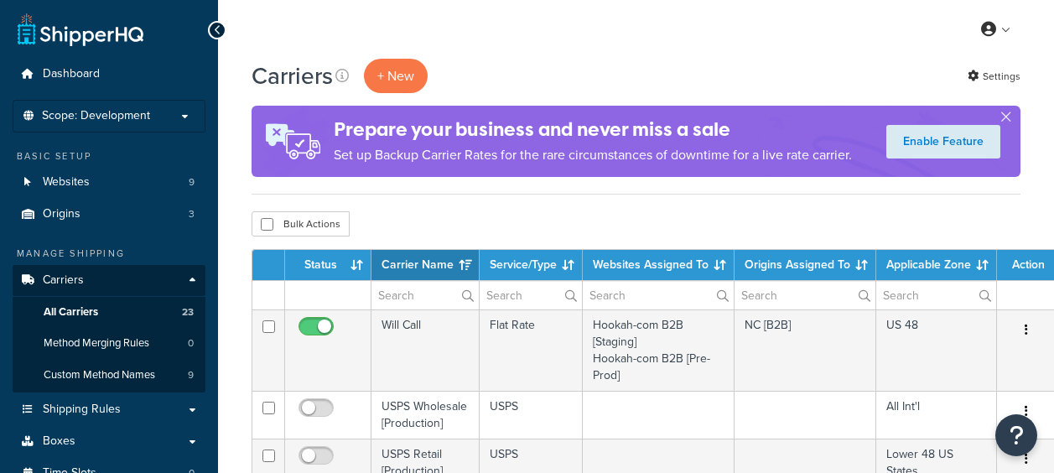
select select "15"
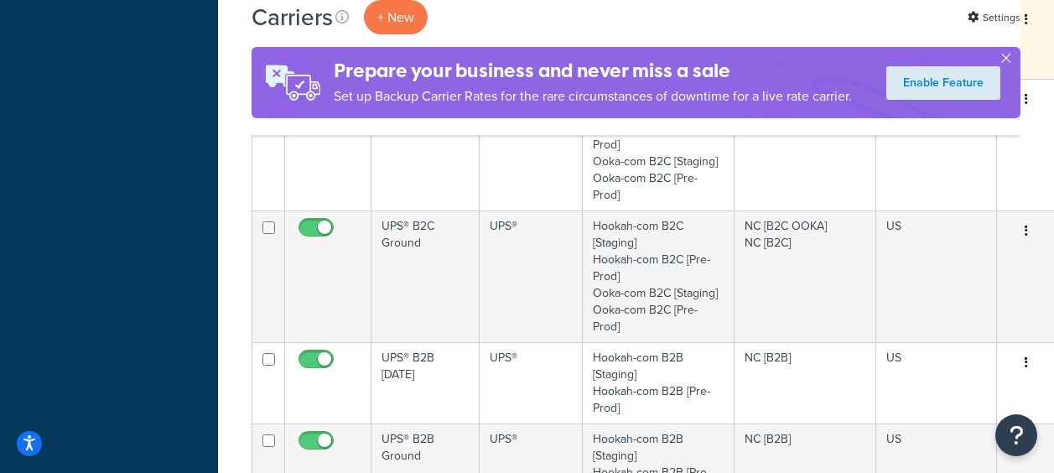
scroll to position [1007, 0]
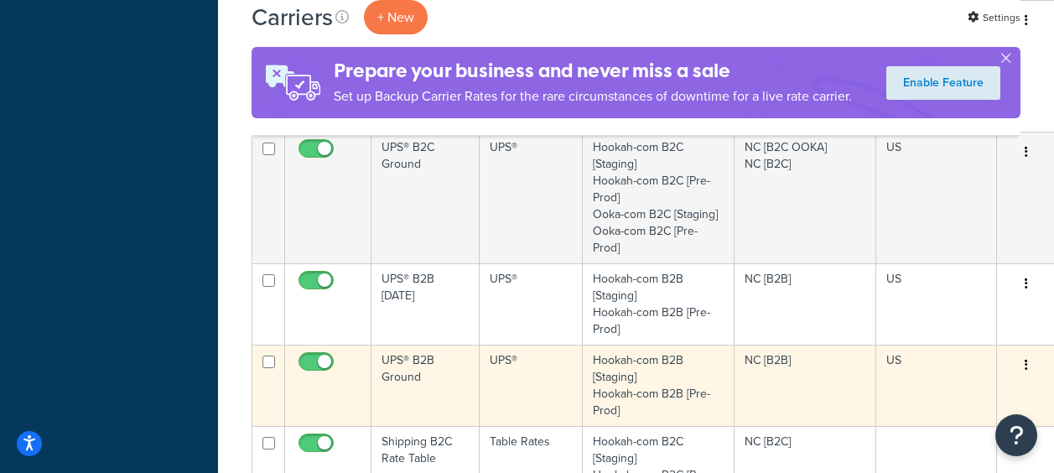
click at [428, 377] on td "UPS® B2B Ground" at bounding box center [426, 385] width 108 height 81
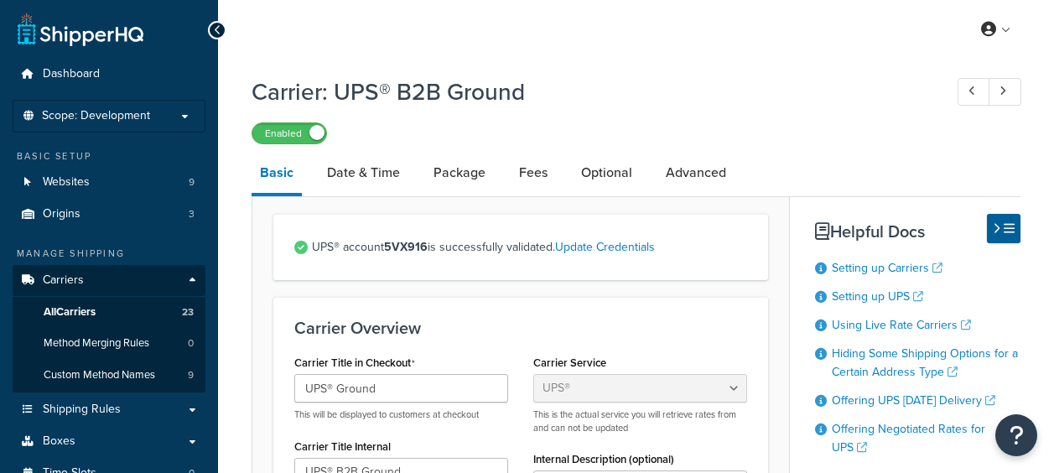
select select "ups"
click at [424, 385] on input "UPS® Ground" at bounding box center [401, 388] width 214 height 29
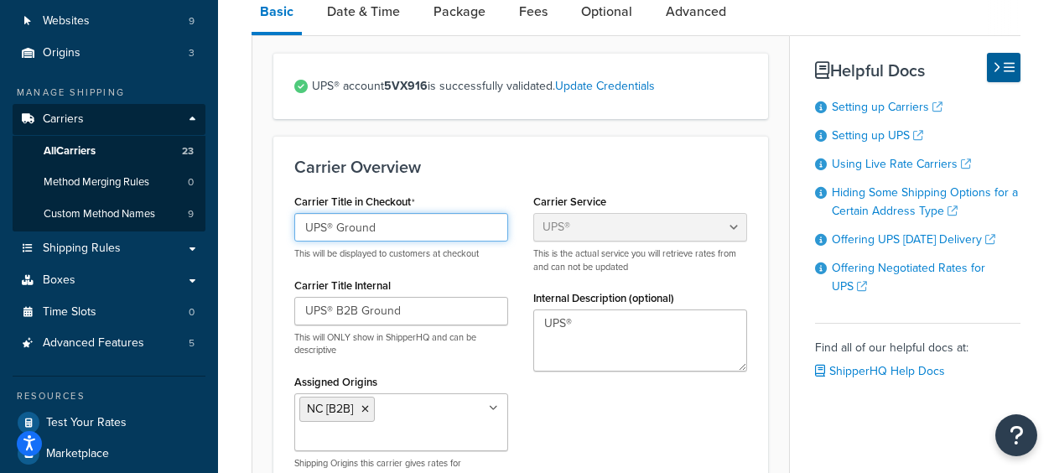
scroll to position [168, 0]
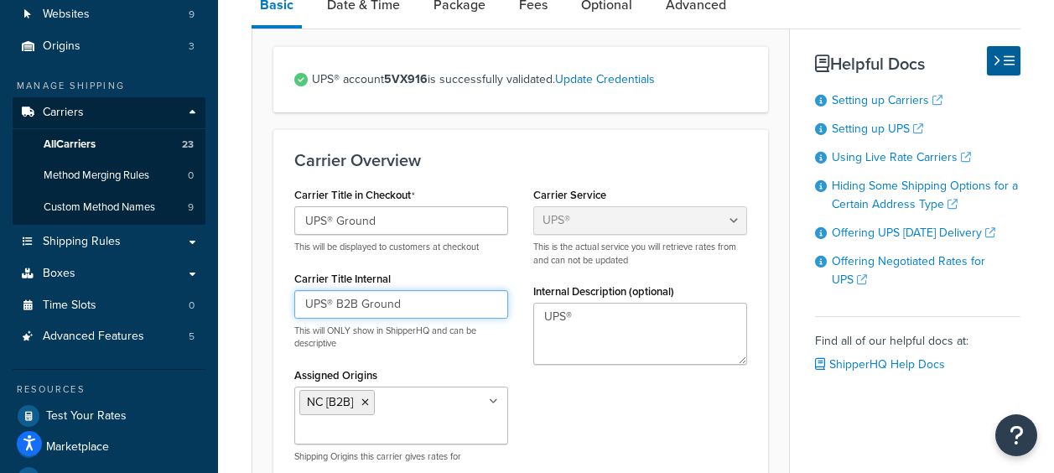
click at [421, 292] on input "UPS® B2B Ground" at bounding box center [401, 304] width 214 height 29
click at [595, 414] on div "Carrier Title in Checkout UPS® Ground This will be displayed to customers at ch…" at bounding box center [521, 329] width 478 height 293
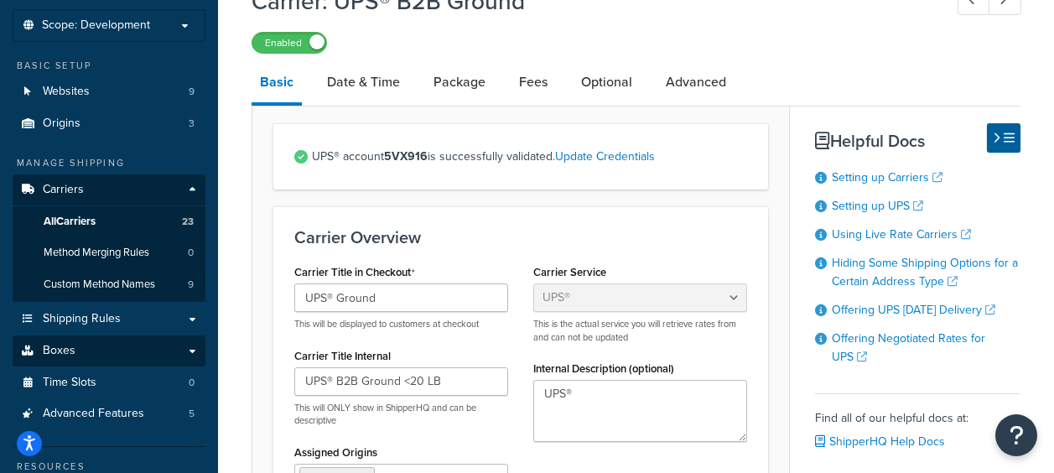
scroll to position [84, 0]
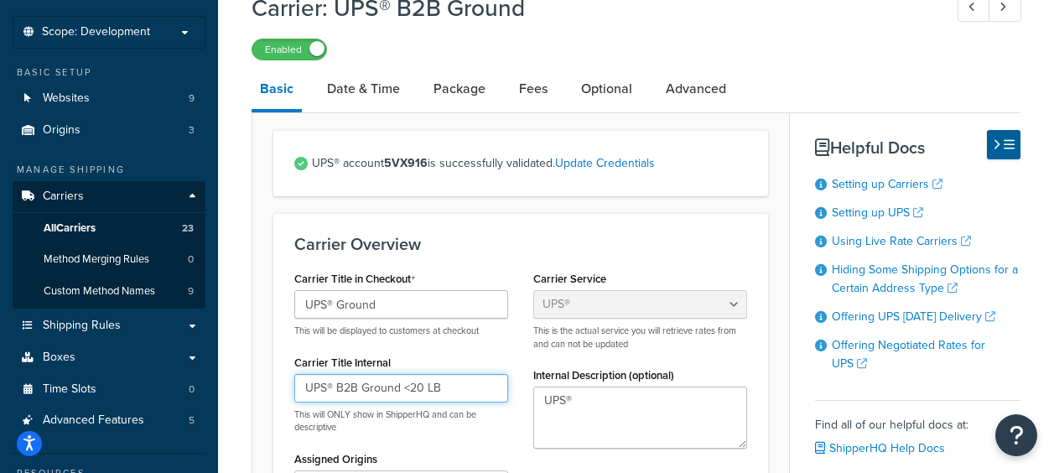
click at [409, 388] on input "UPS® B2B Ground <20 LB" at bounding box center [401, 388] width 214 height 29
type input "UPS® B2B Ground < 20 LB"
click at [762, 364] on div "Carrier Overview Carrier Title in Checkout UPS® Ground This will be displayed t…" at bounding box center [520, 396] width 495 height 367
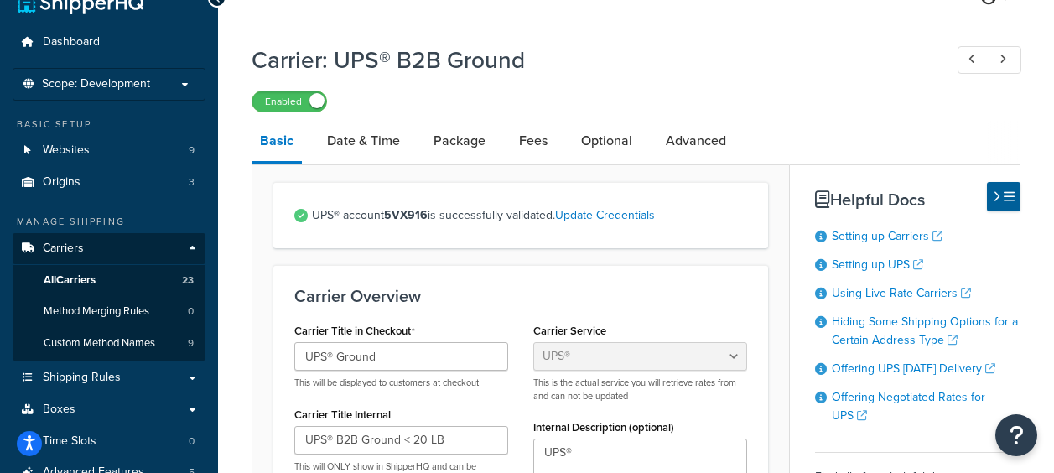
scroll to position [0, 0]
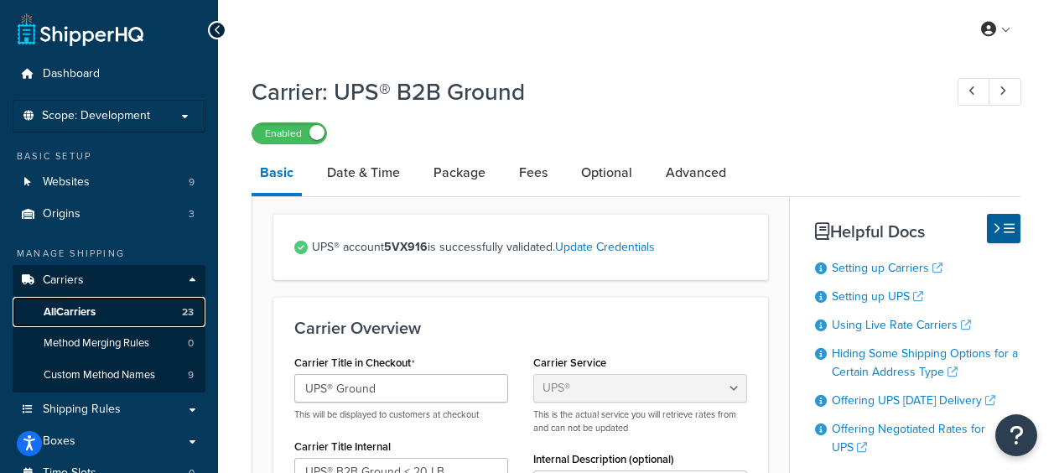
click at [106, 314] on link "All Carriers 23" at bounding box center [109, 312] width 193 height 31
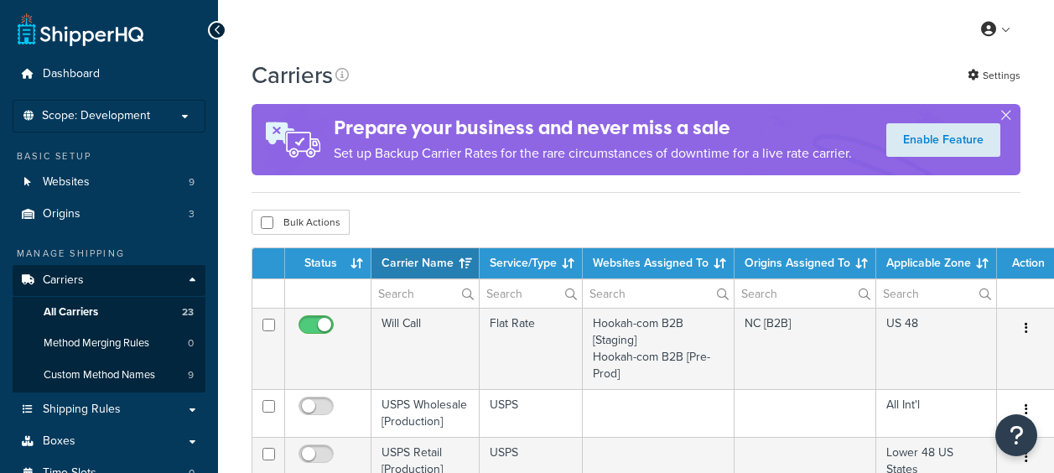
select select "15"
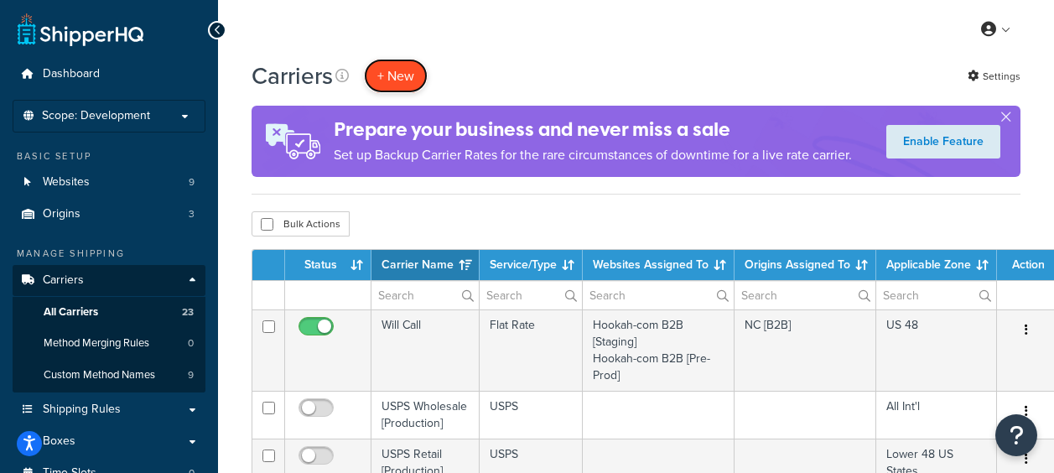
click at [415, 81] on button "+ New" at bounding box center [396, 76] width 64 height 34
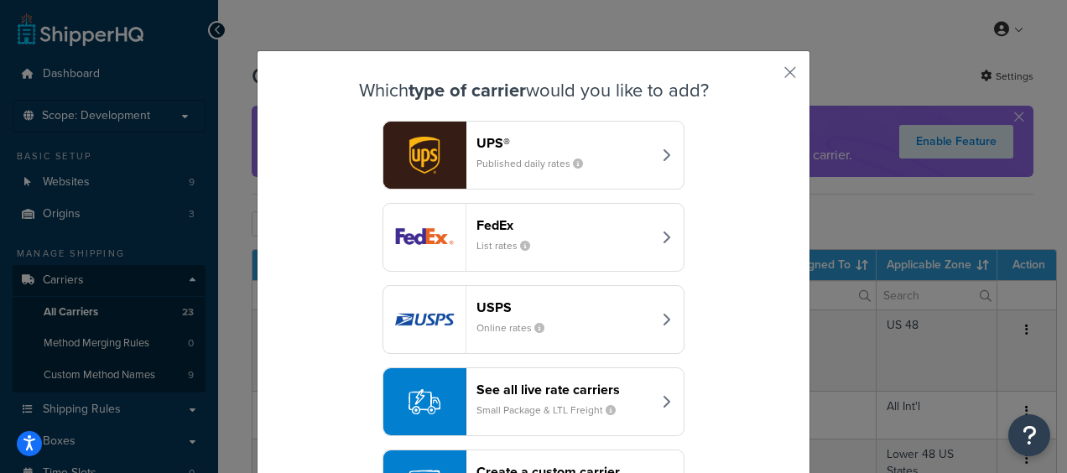
click at [581, 159] on small "Published daily rates" at bounding box center [536, 163] width 120 height 15
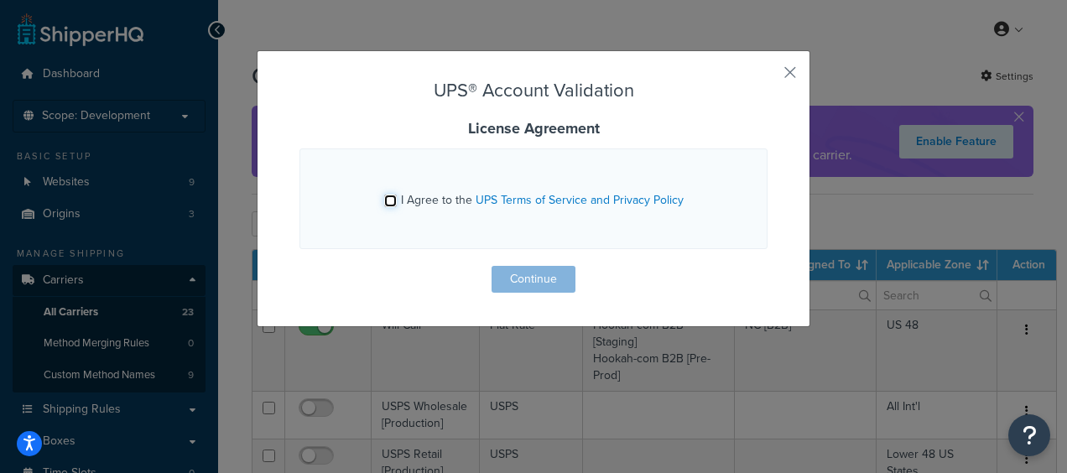
click at [387, 201] on input "I Agree to the UPS Terms of Service and Privacy Policy" at bounding box center [390, 201] width 13 height 13
checkbox input "true"
click at [556, 288] on button "Continue" at bounding box center [534, 279] width 84 height 27
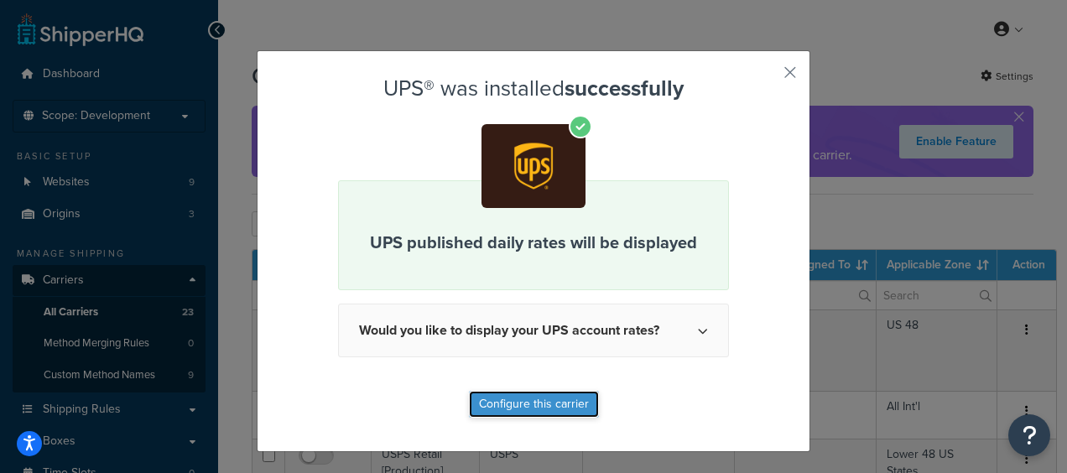
click at [529, 407] on button "Configure this carrier" at bounding box center [534, 404] width 130 height 27
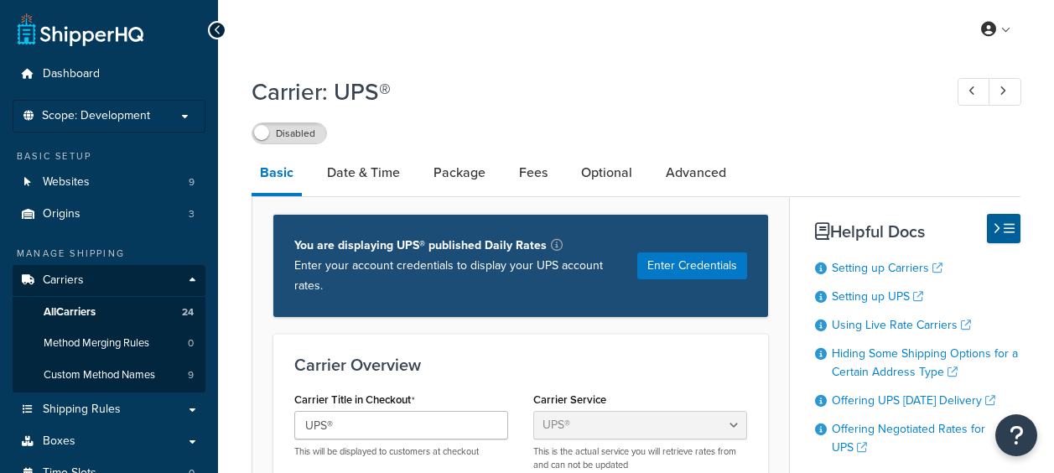
select select "ups"
click at [711, 265] on button "Enter Credentials" at bounding box center [693, 265] width 110 height 27
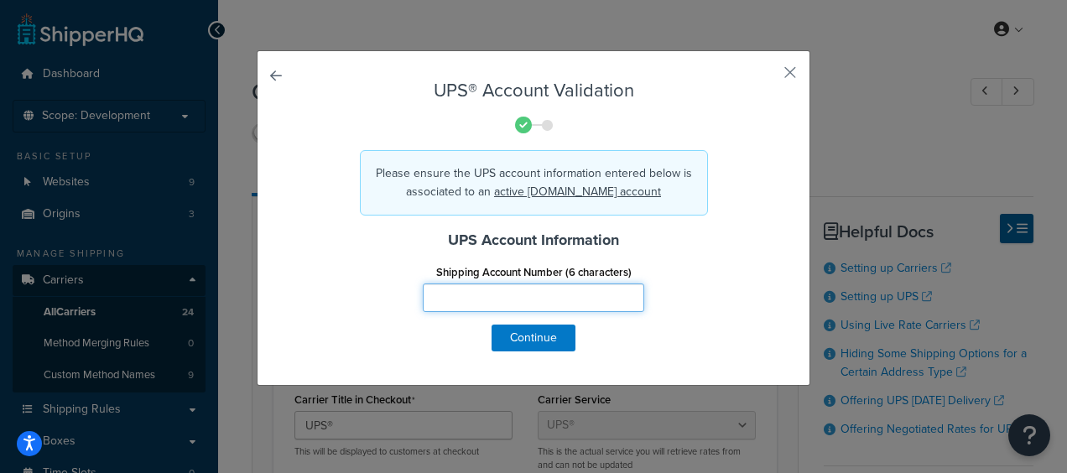
click at [437, 299] on input "Shipping Account Number (6 characters)" at bounding box center [533, 298] width 221 height 29
click at [441, 300] on input "E43206" at bounding box center [533, 298] width 221 height 29
click at [461, 300] on input "E423206" at bounding box center [533, 298] width 221 height 29
type input "E42306"
click at [724, 315] on div "Shipping Account Number (6 characters) E42306" at bounding box center [533, 292] width 493 height 65
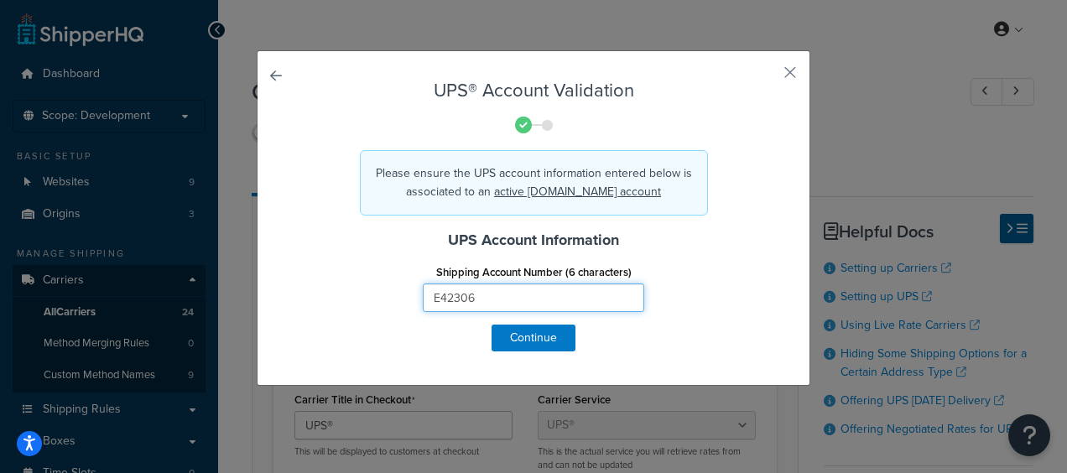
drag, startPoint x: 481, startPoint y: 299, endPoint x: 409, endPoint y: 294, distance: 72.3
click at [410, 294] on div "Shipping Account Number (6 characters) E42306" at bounding box center [533, 286] width 247 height 52
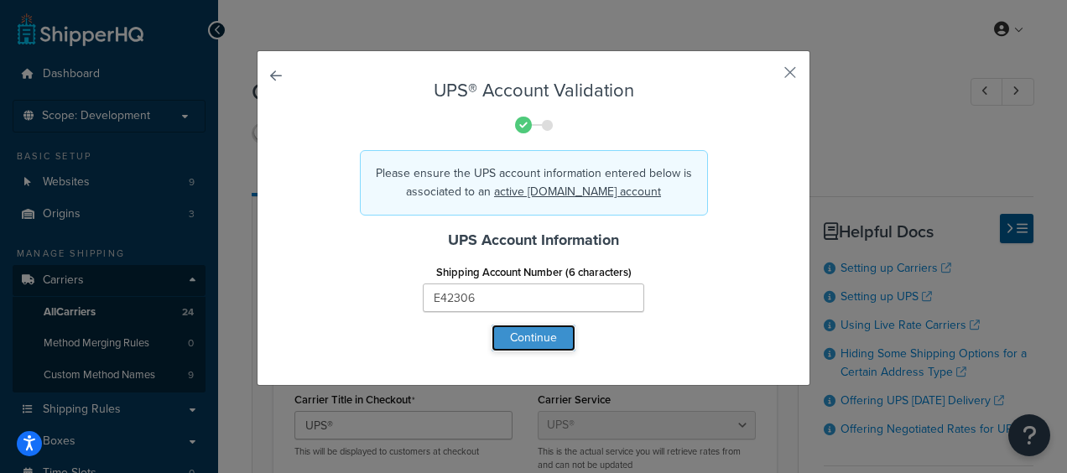
click at [554, 337] on button "Continue" at bounding box center [534, 338] width 84 height 27
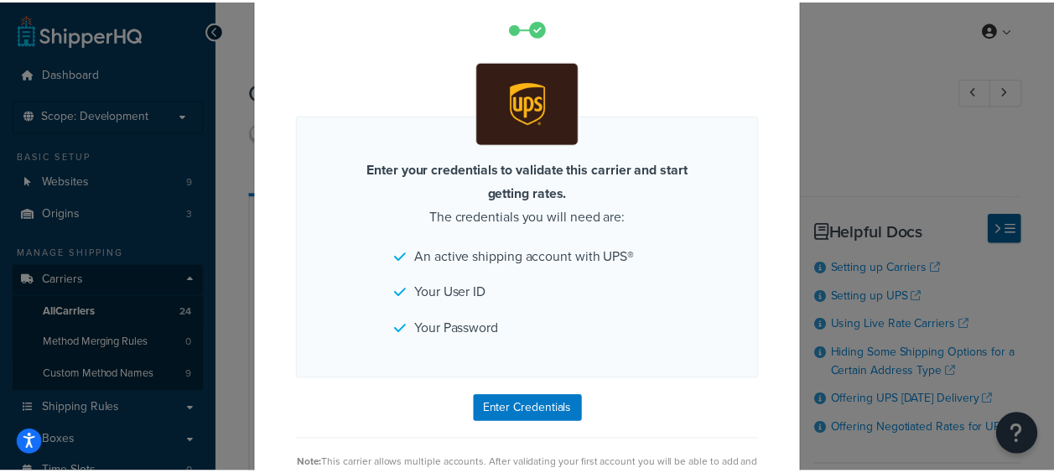
scroll to position [143, 0]
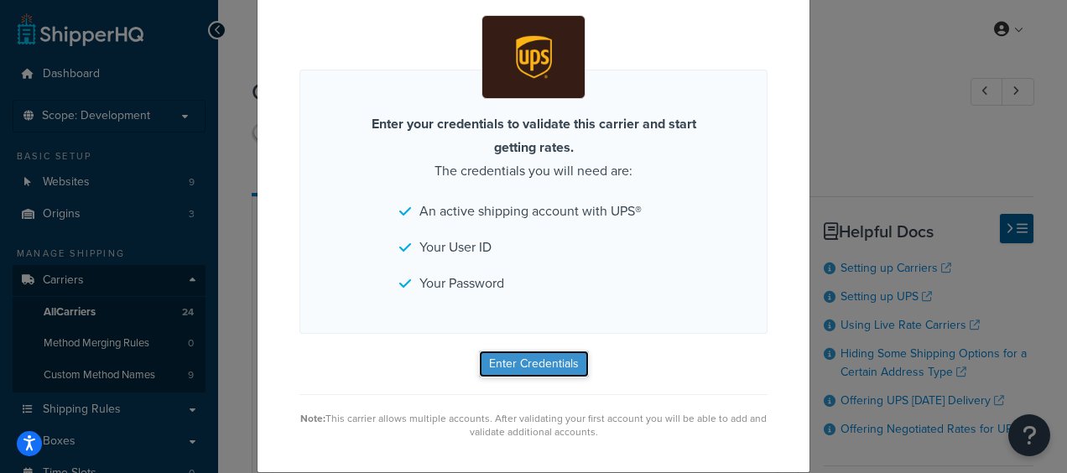
click at [553, 368] on button "Enter Credentials" at bounding box center [534, 364] width 110 height 27
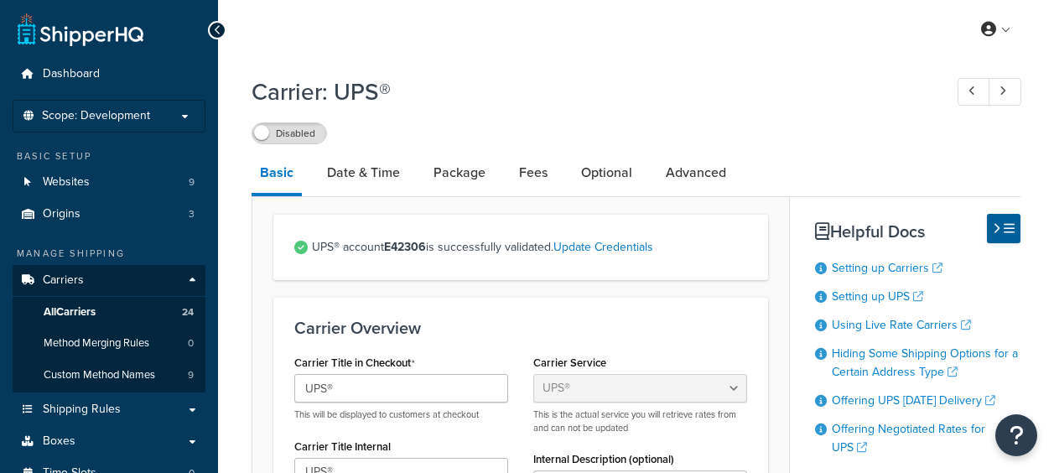
select select "ups"
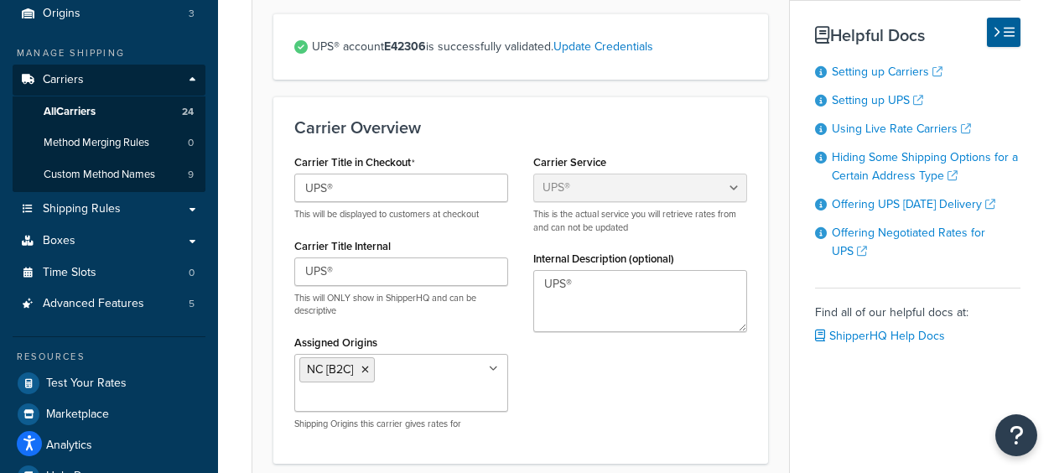
scroll to position [252, 0]
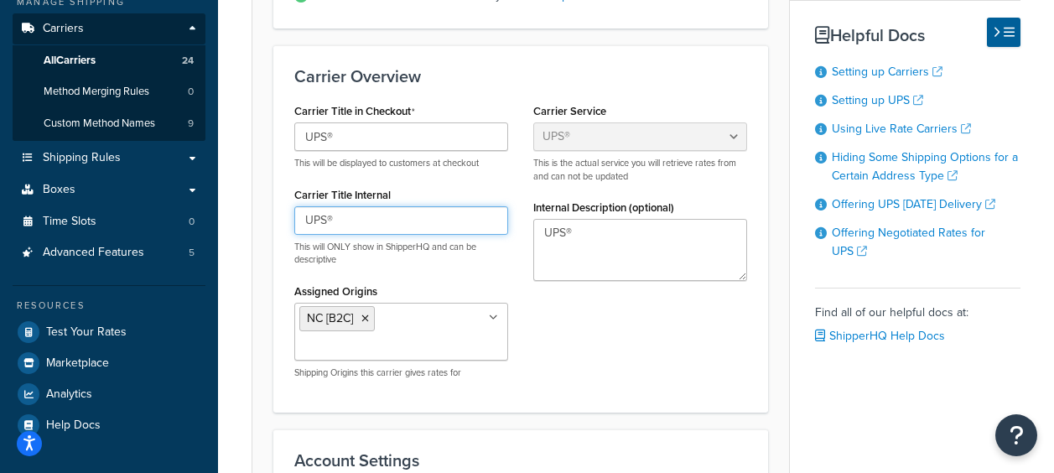
click at [367, 218] on input "UPS®" at bounding box center [401, 220] width 214 height 29
drag, startPoint x: 335, startPoint y: 222, endPoint x: 280, endPoint y: 217, distance: 54.8
click at [280, 217] on div "Carrier Overview Carrier Title in Checkout UPS® This will be displayed to custo…" at bounding box center [520, 228] width 495 height 367
paste input "B2B Ground <20 LB"
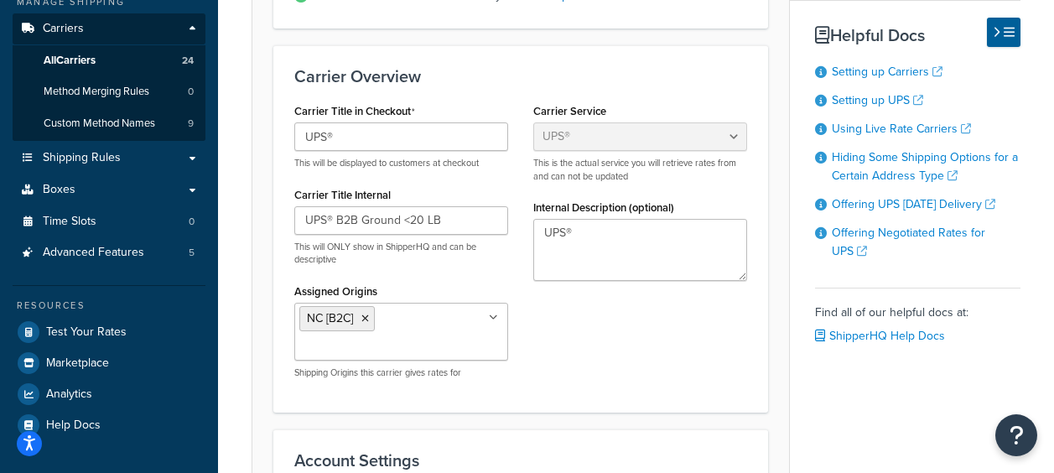
click at [652, 348] on div "Carrier Title in Checkout UPS® This will be displayed to customers at checkout …" at bounding box center [521, 245] width 478 height 293
click at [409, 224] on input "UPS® B2B Ground <20 LB" at bounding box center [401, 220] width 214 height 29
type input "UPS® B2B Ground < 20 LB"
click at [615, 341] on div "Carrier Title in Checkout UPS® This will be displayed to customers at checkout …" at bounding box center [521, 245] width 478 height 293
click at [358, 134] on input "UPS®" at bounding box center [401, 136] width 214 height 29
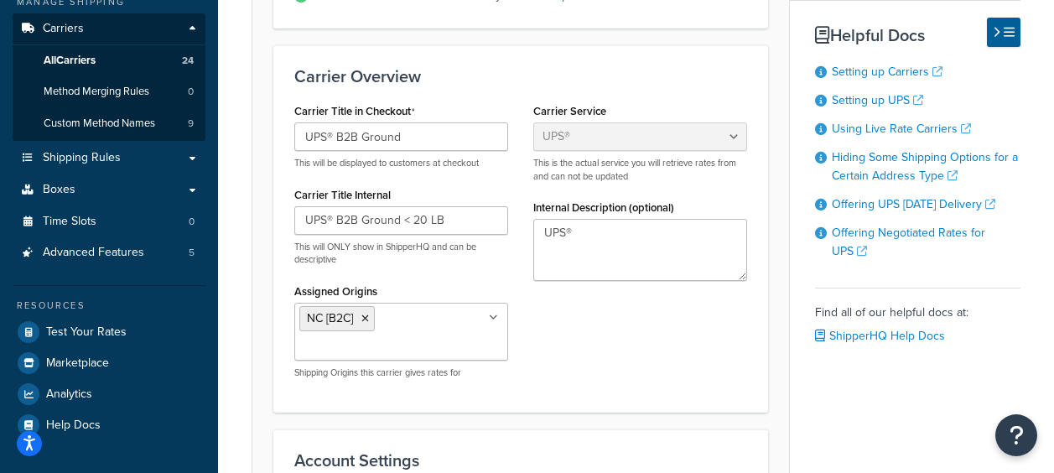
click at [583, 384] on div "Carrier Title in Checkout UPS® B2B Ground This will be displayed to customers a…" at bounding box center [521, 245] width 478 height 293
click at [660, 328] on div "Carrier Title in Checkout UPS® B2B Ground This will be displayed to customers a…" at bounding box center [521, 245] width 478 height 293
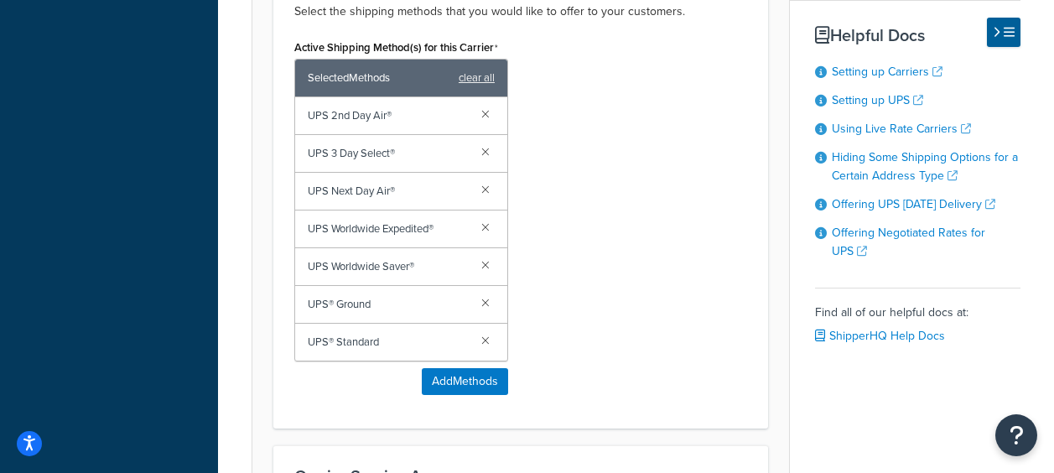
scroll to position [1174, 0]
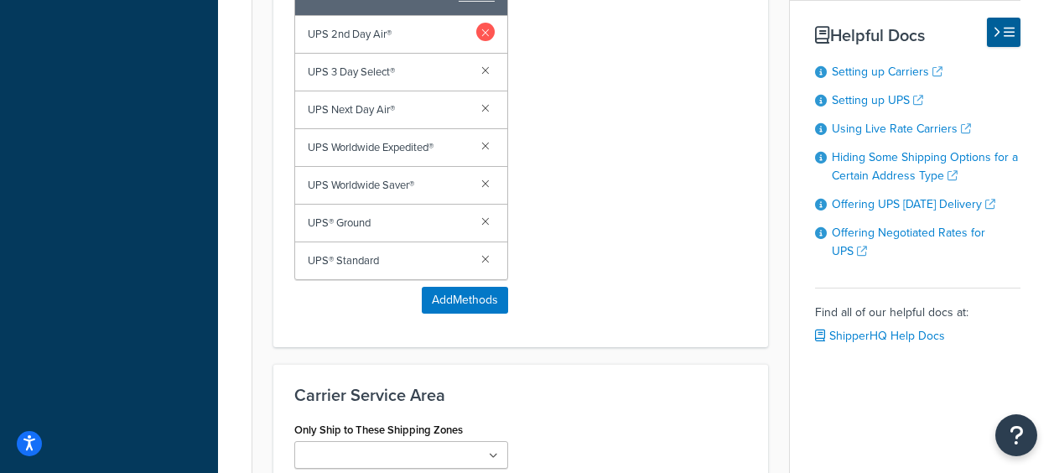
click at [484, 41] on link at bounding box center [485, 32] width 18 height 18
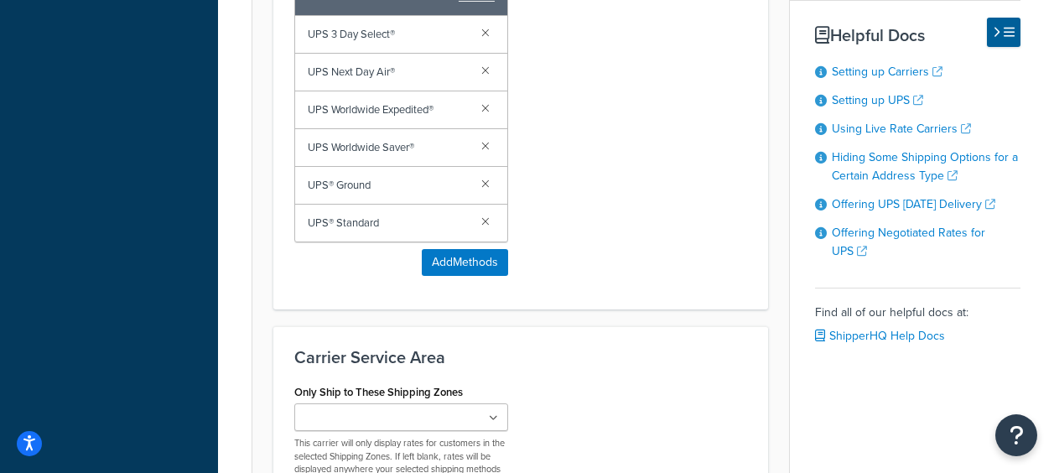
click at [484, 41] on link at bounding box center [485, 32] width 18 height 18
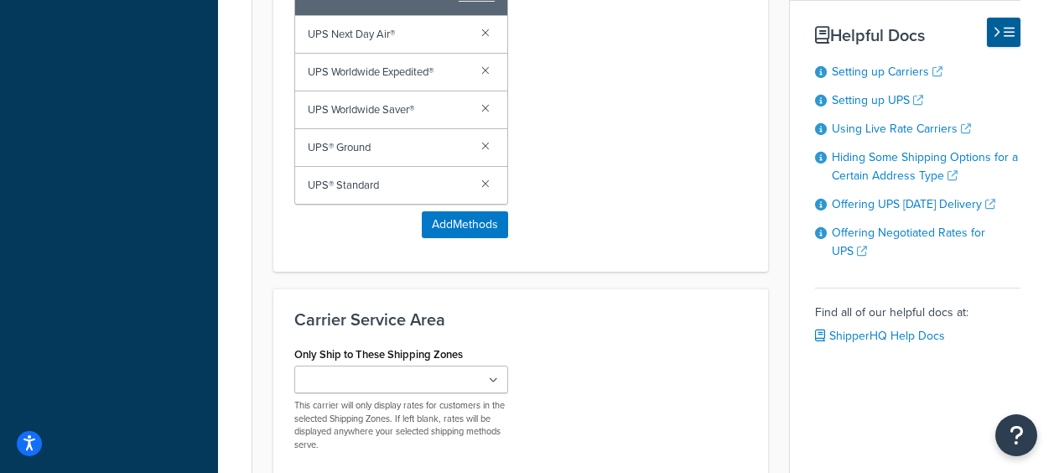
click at [484, 41] on link at bounding box center [485, 32] width 18 height 18
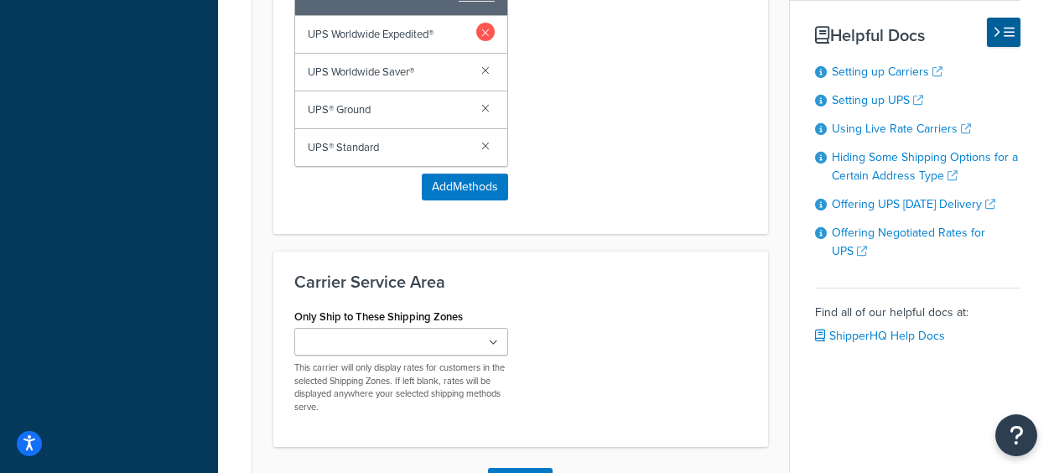
click at [487, 41] on link at bounding box center [485, 32] width 18 height 18
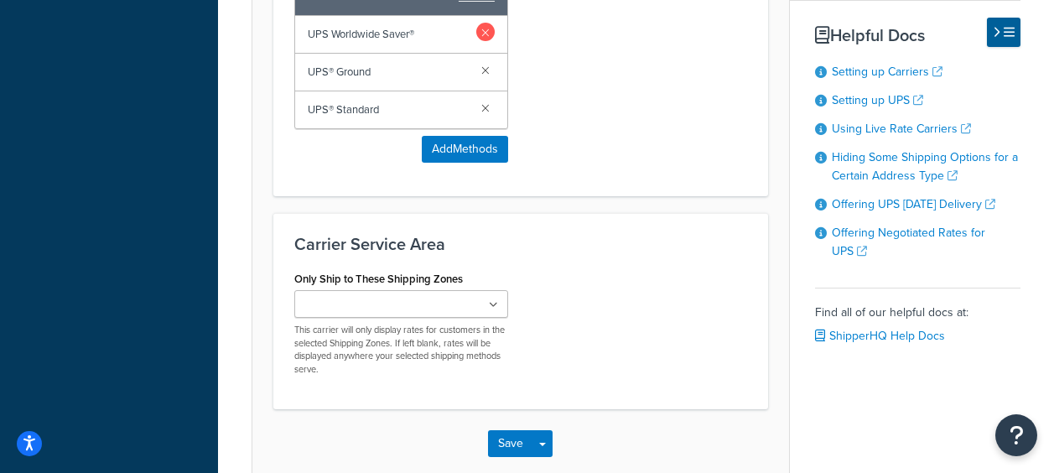
click at [487, 41] on link at bounding box center [485, 32] width 18 height 18
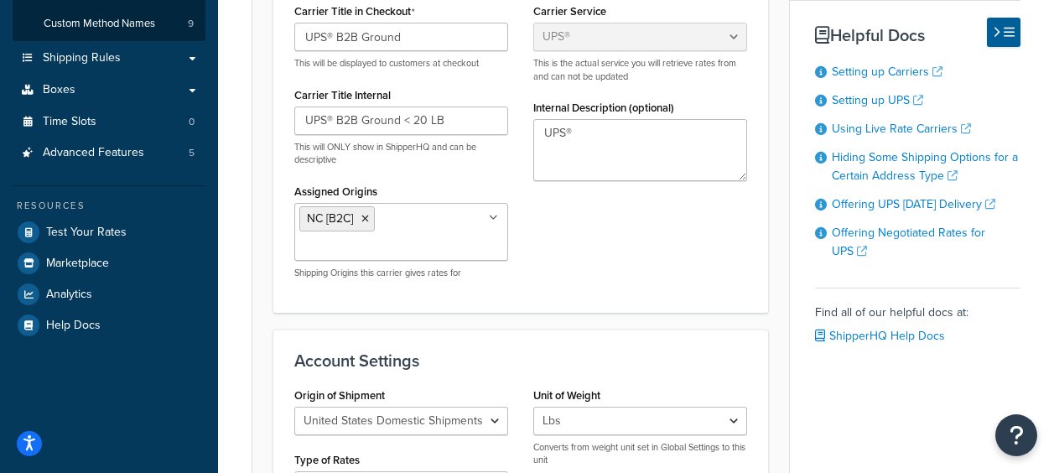
scroll to position [252, 0]
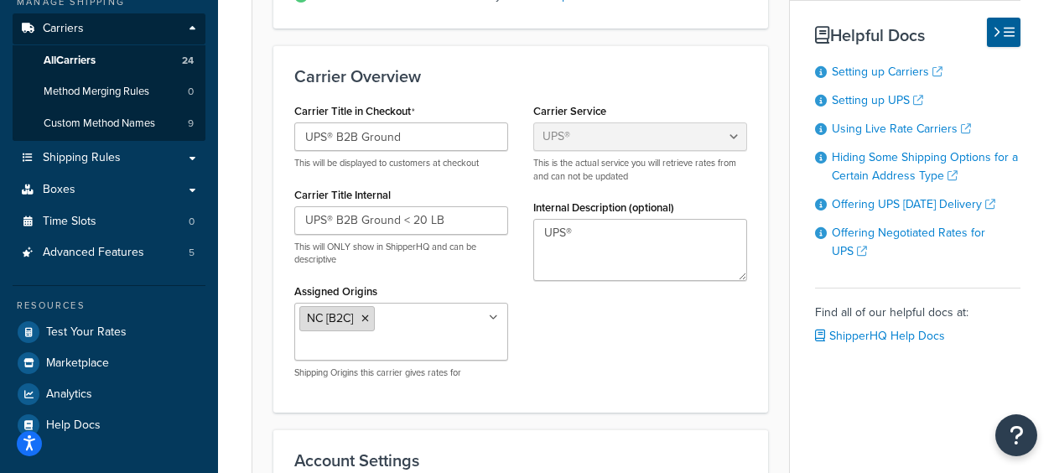
click at [365, 316] on icon at bounding box center [366, 319] width 8 height 10
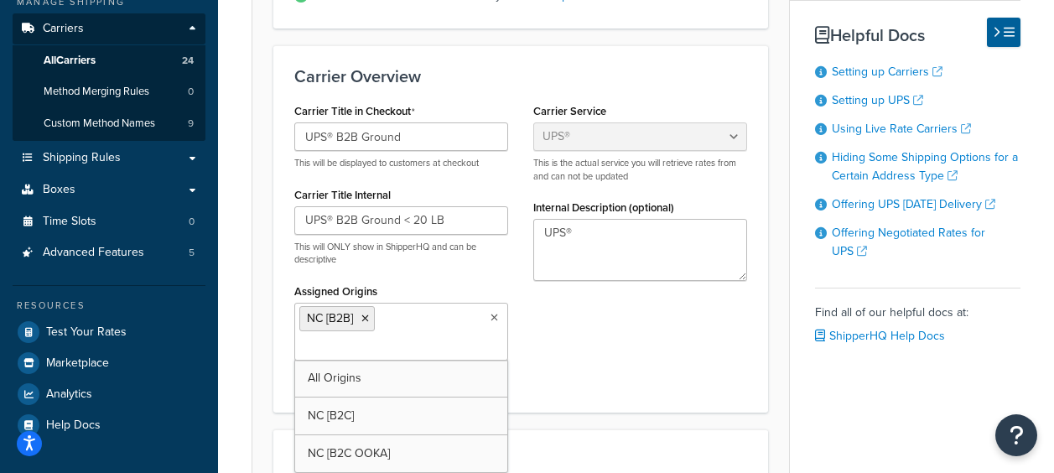
click at [703, 331] on div "Carrier Title in Checkout UPS® B2B Ground This will be displayed to customers a…" at bounding box center [521, 245] width 478 height 293
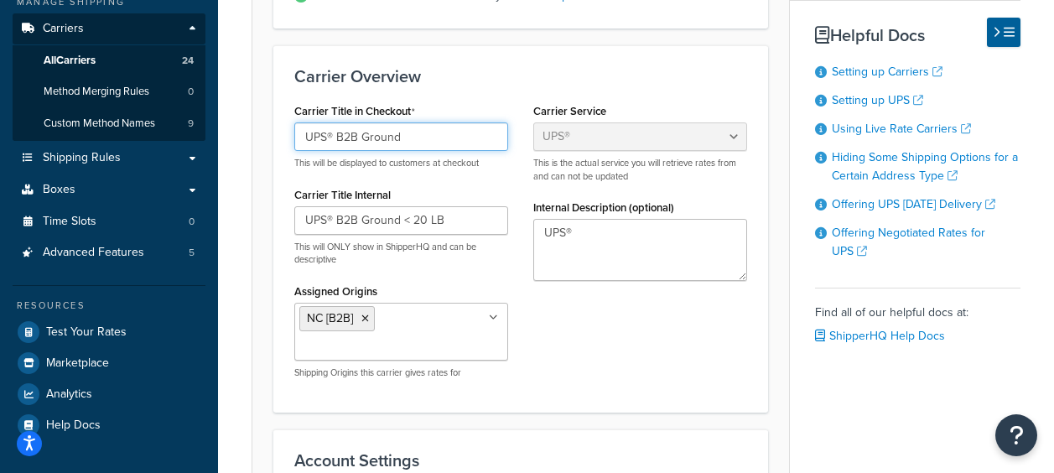
click at [359, 135] on input "UPS® B2B Ground" at bounding box center [401, 136] width 214 height 29
type input "UPS® Ground"
click at [681, 372] on div "Carrier Title in Checkout UPS® Ground This will be displayed to customers at ch…" at bounding box center [521, 245] width 478 height 293
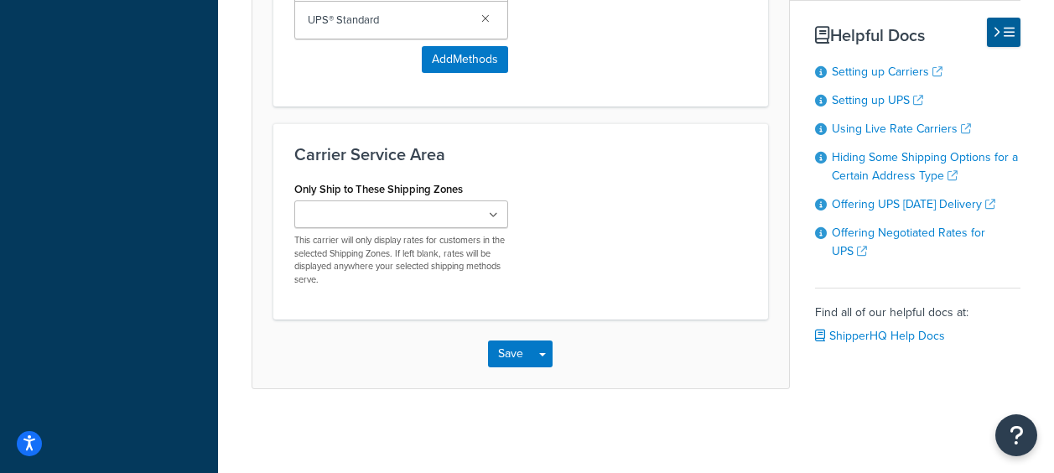
scroll to position [1241, 0]
click at [512, 357] on button "Save" at bounding box center [510, 354] width 45 height 27
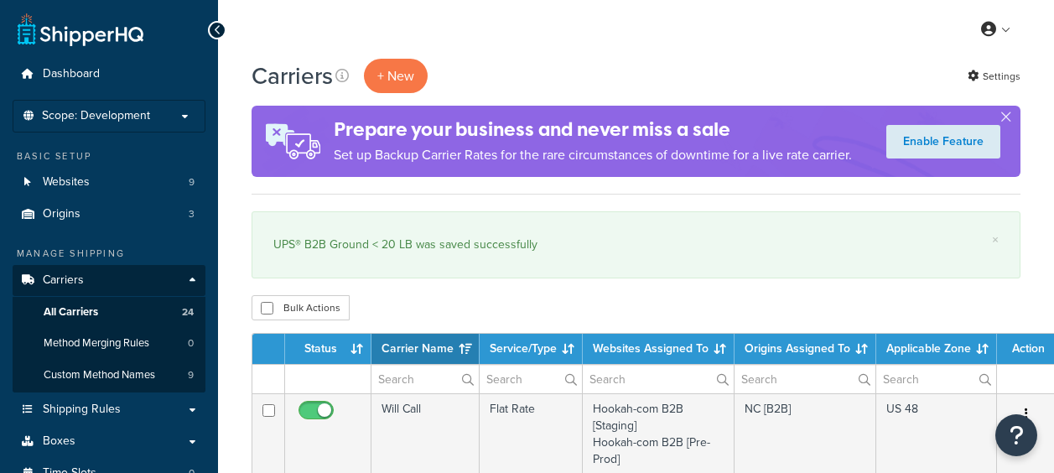
select select "15"
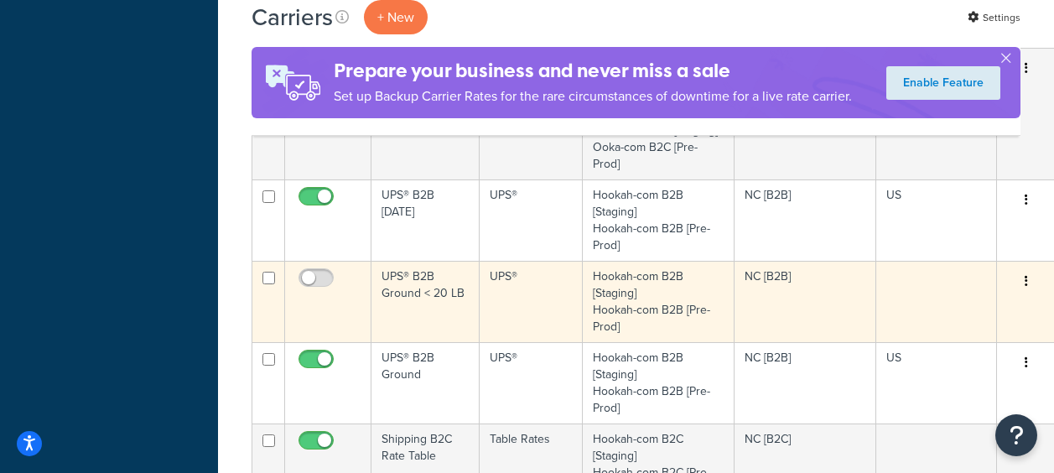
scroll to position [1258, 0]
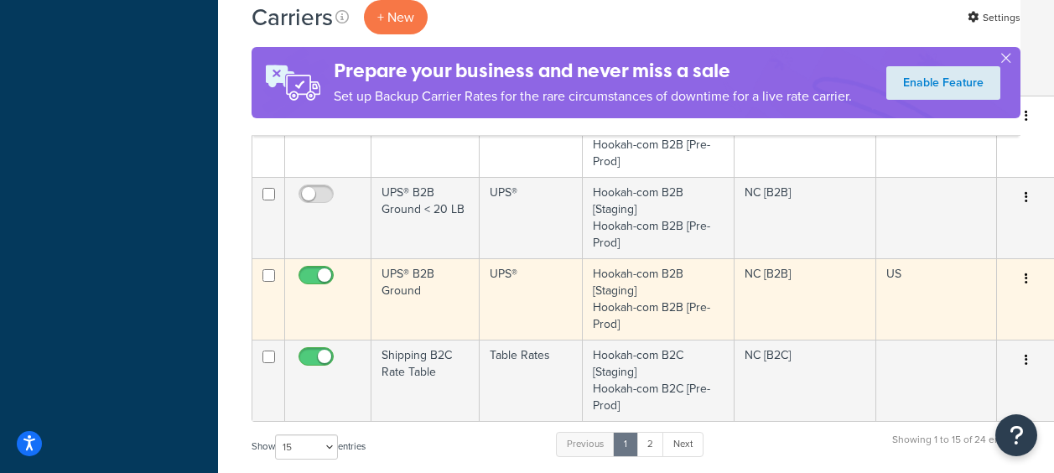
click at [422, 276] on td "UPS® B2B Ground" at bounding box center [426, 298] width 108 height 81
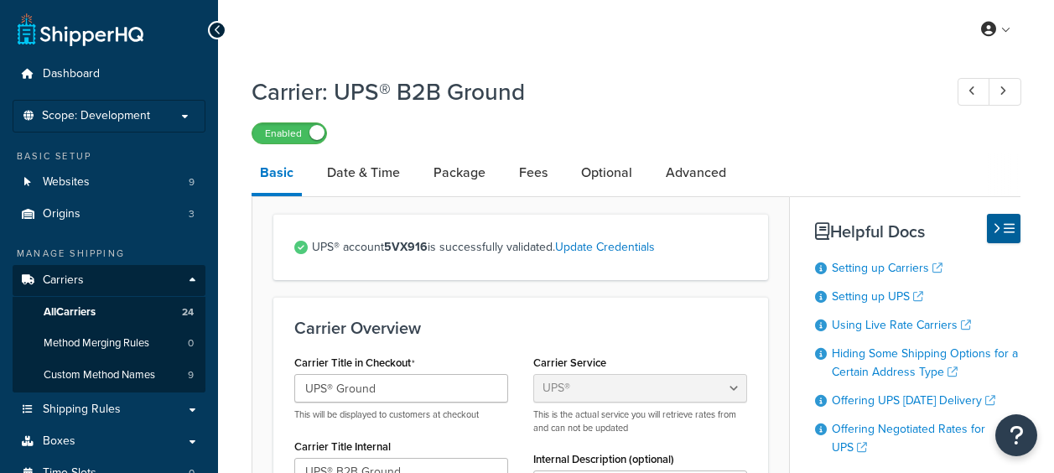
select select "ups"
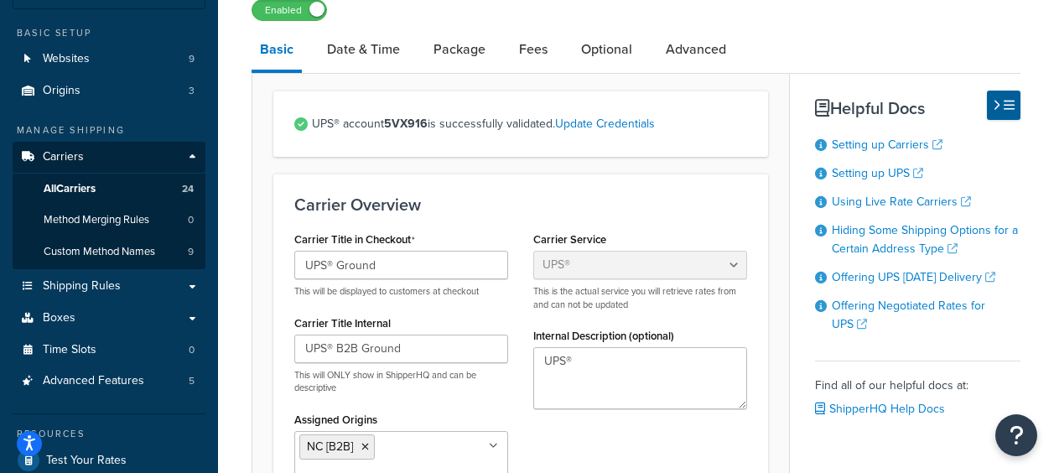
scroll to position [252, 0]
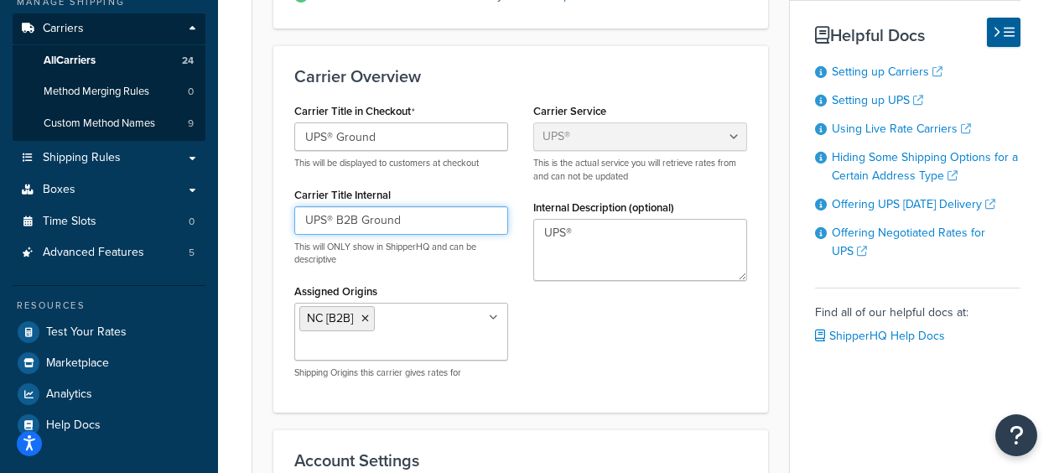
click at [447, 216] on input "UPS® B2B Ground" at bounding box center [401, 220] width 214 height 29
type input "UPS® B2B Ground"
click at [707, 380] on div "Carrier Title in Checkout UPS® Ground This will be displayed to customers at ch…" at bounding box center [521, 245] width 478 height 293
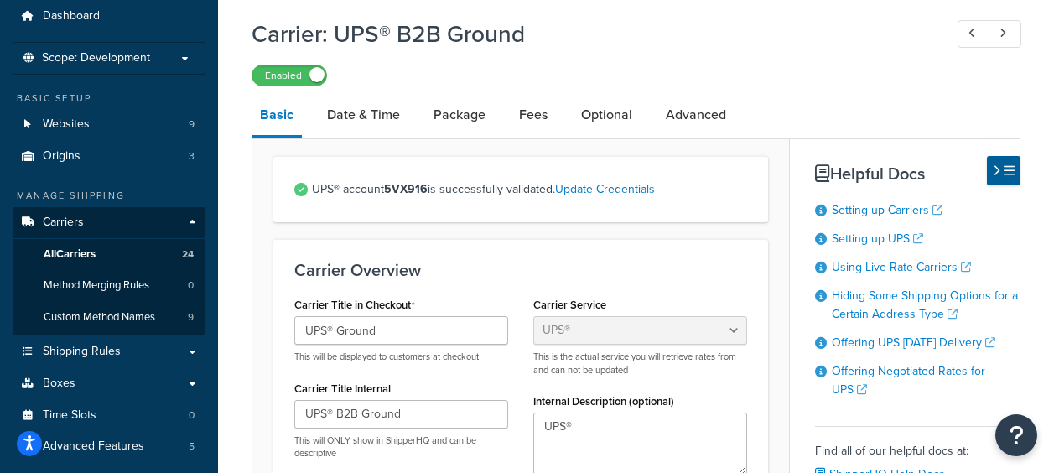
scroll to position [0, 0]
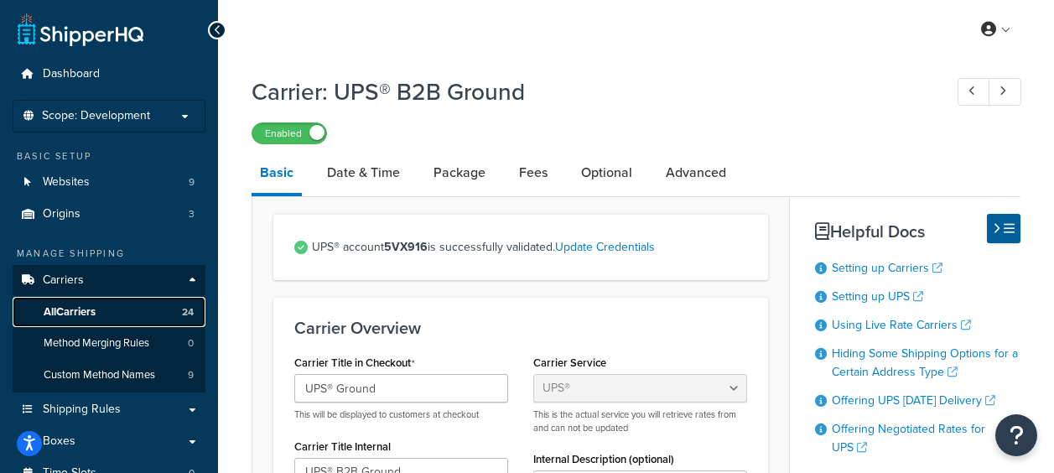
click at [95, 315] on span "All Carriers" at bounding box center [70, 312] width 52 height 14
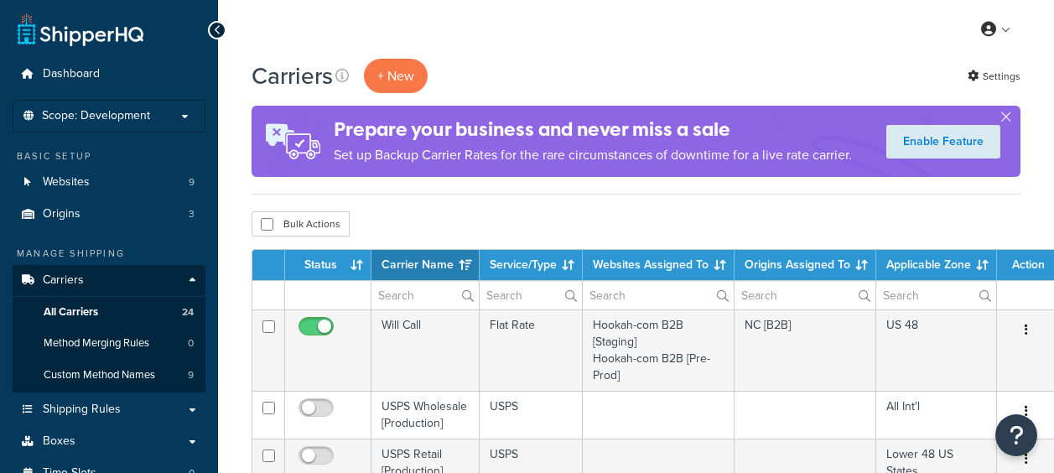
select select "15"
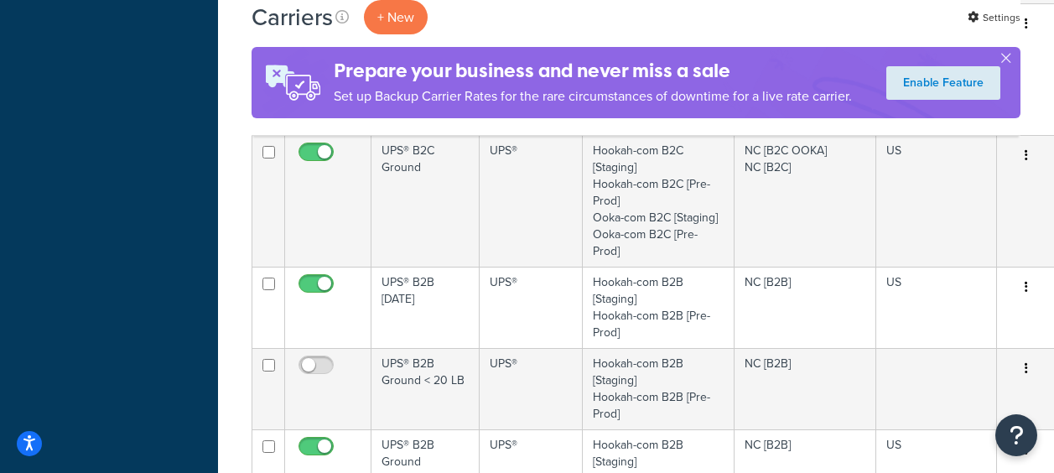
scroll to position [1174, 0]
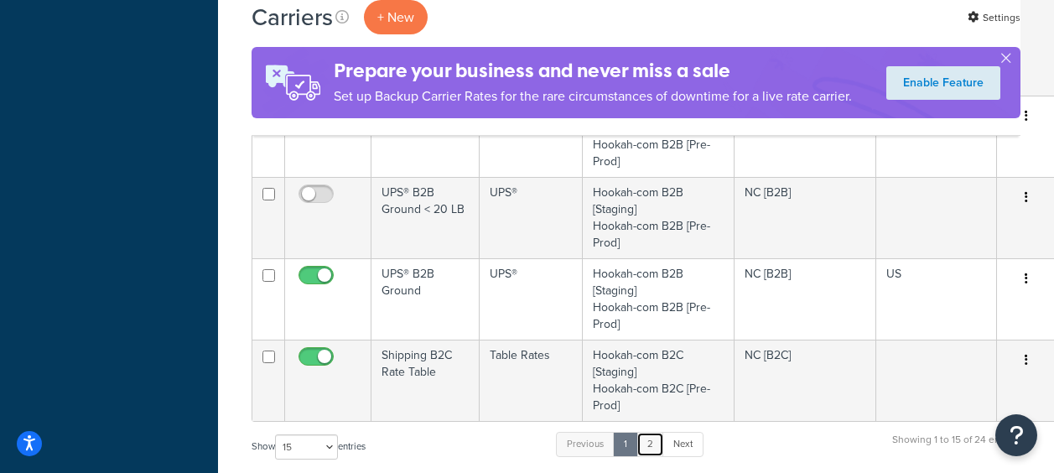
click at [648, 440] on link "2" at bounding box center [651, 444] width 28 height 25
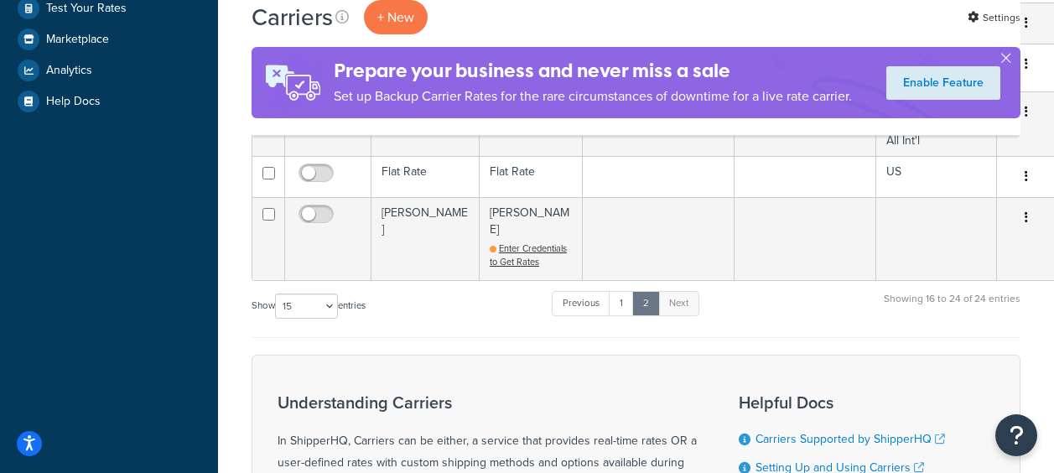
scroll to position [671, 0]
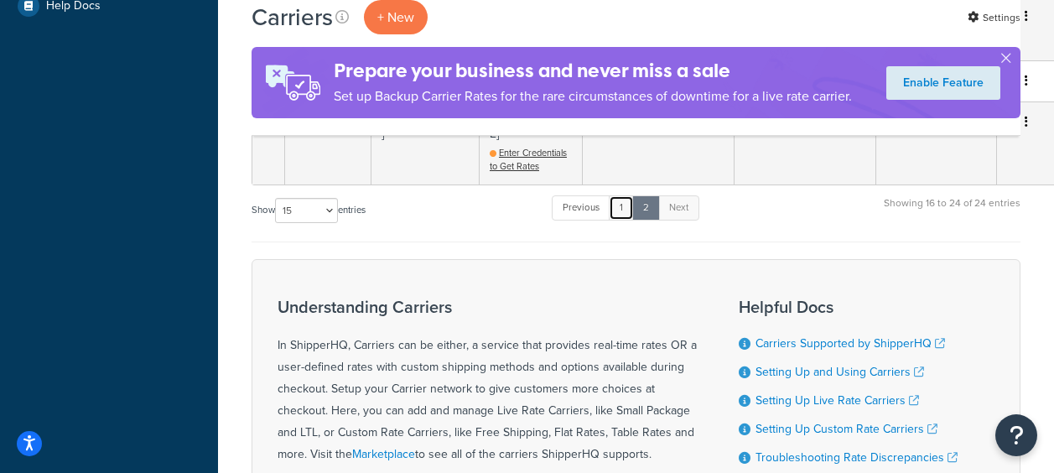
click at [621, 195] on link "1" at bounding box center [621, 207] width 25 height 25
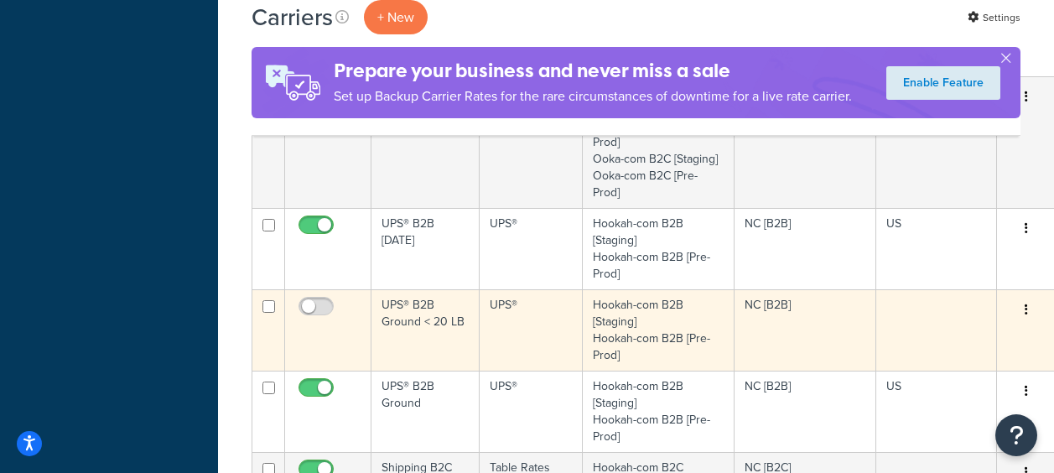
scroll to position [1047, 0]
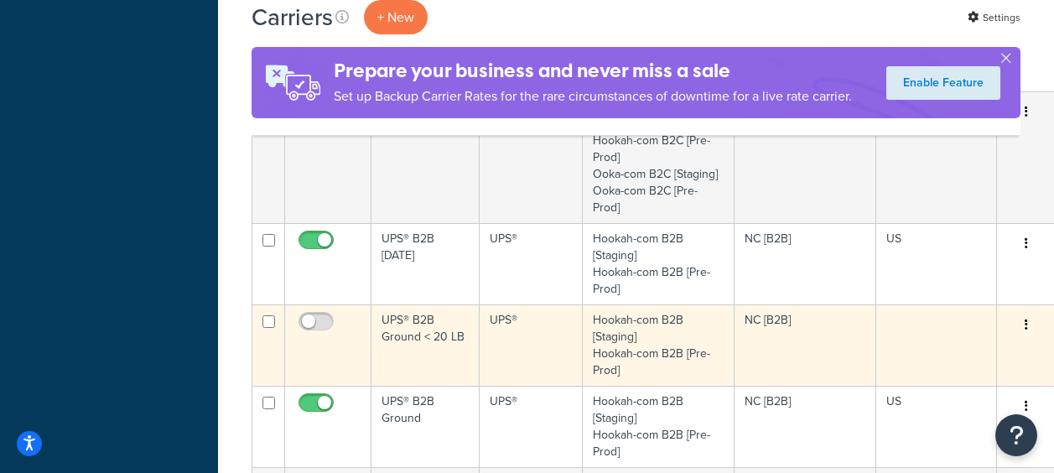
click at [424, 338] on td "UPS® B2B Ground < 20 LB" at bounding box center [426, 345] width 108 height 81
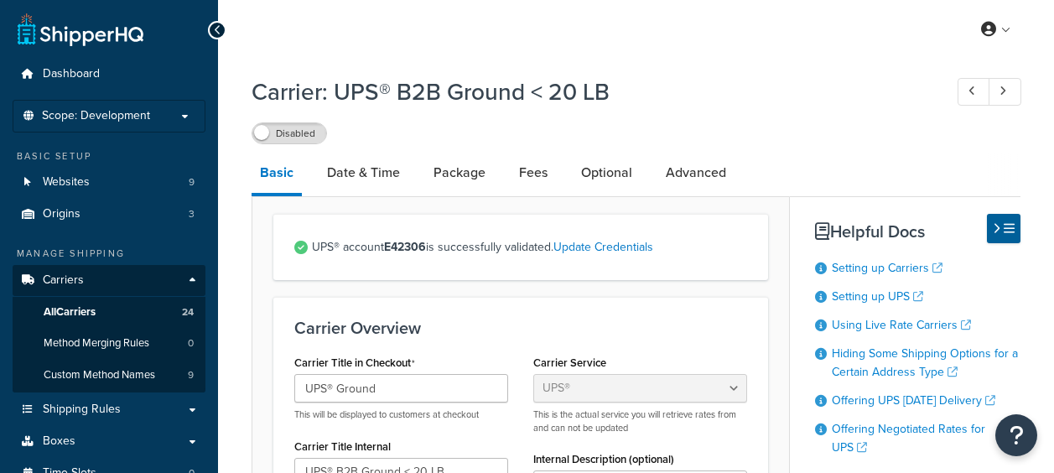
select select "ups"
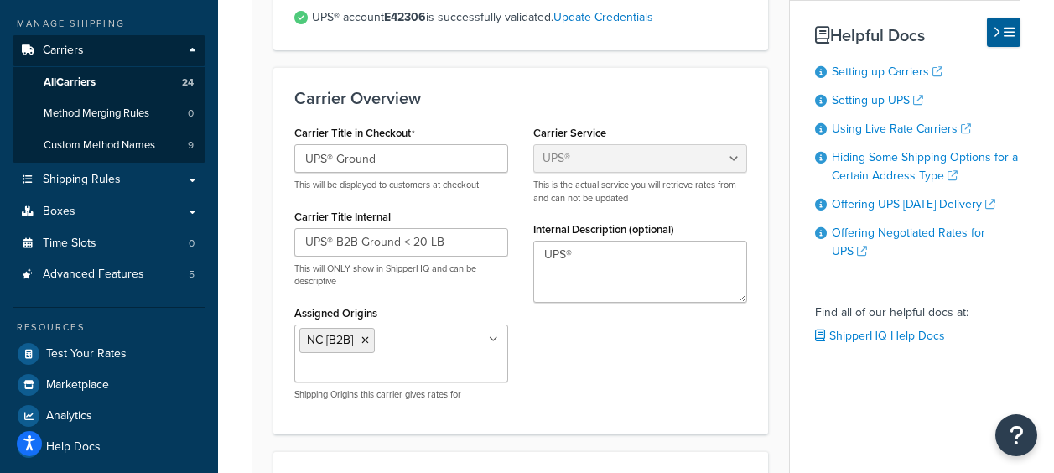
scroll to position [252, 0]
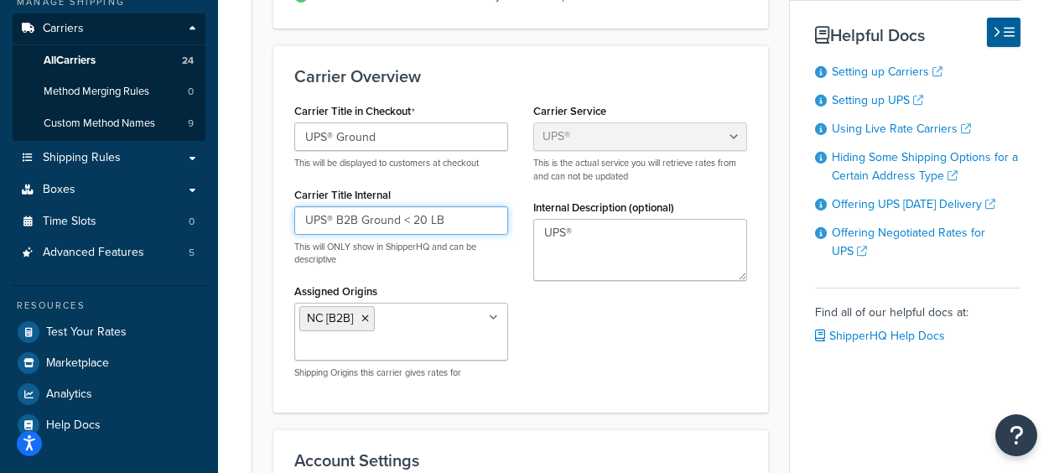
click at [412, 224] on input "UPS® B2B Ground < 20 LB" at bounding box center [401, 220] width 214 height 29
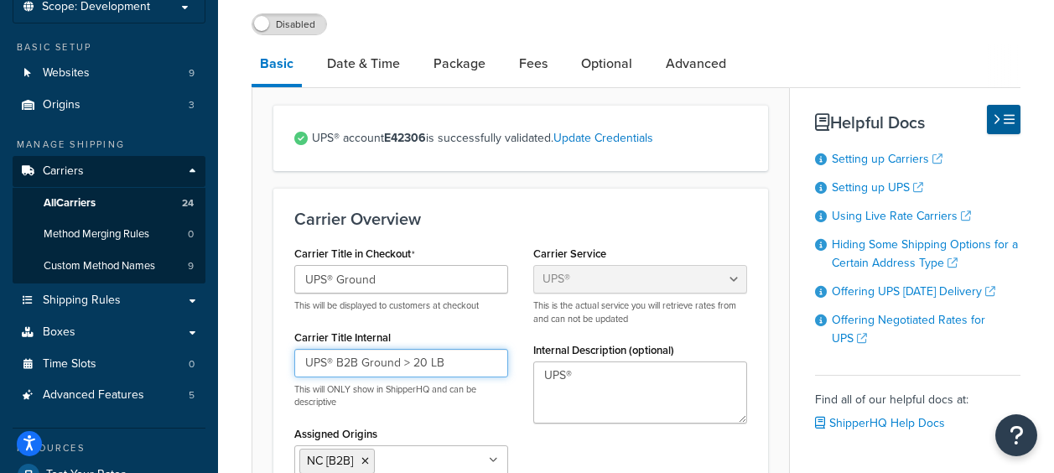
scroll to position [92, 0]
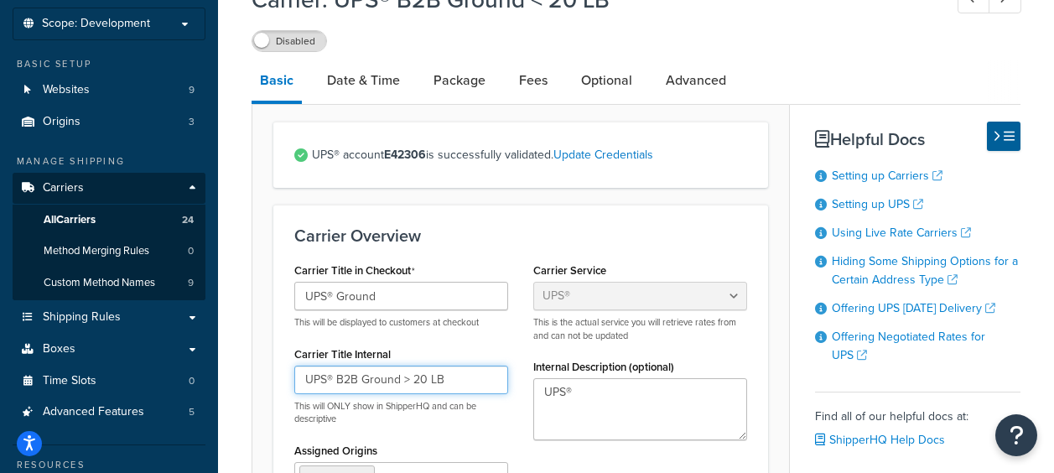
type input "UPS® B2B Ground > 20 LB"
click at [653, 233] on h3 "Carrier Overview" at bounding box center [520, 235] width 453 height 18
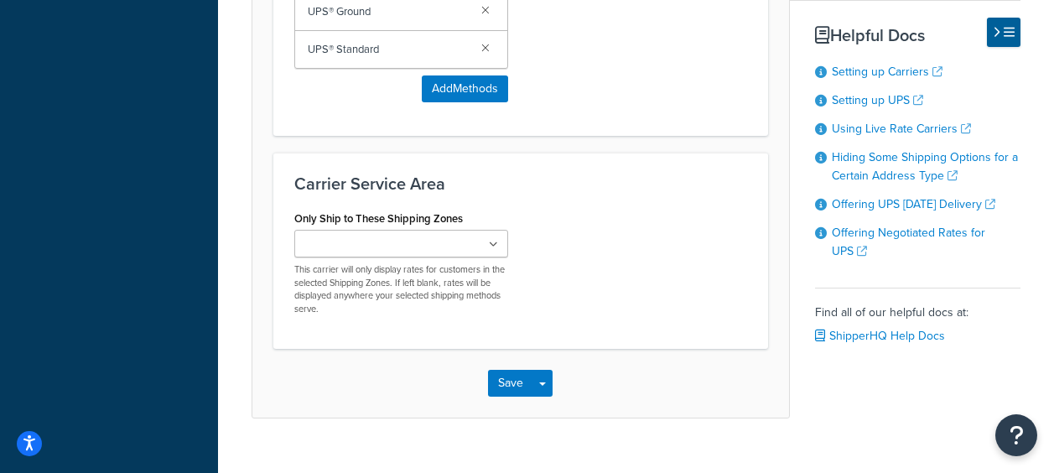
scroll to position [1241, 0]
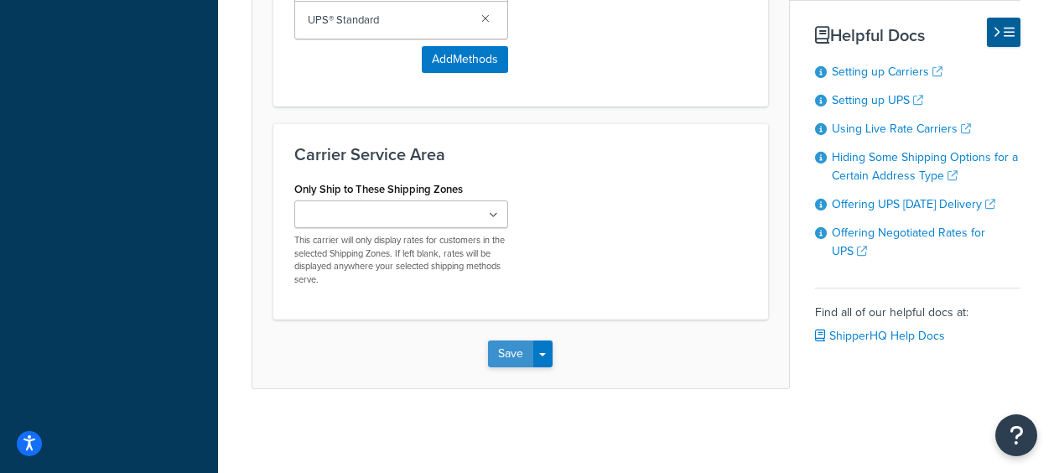
click at [516, 346] on button "Save" at bounding box center [510, 354] width 45 height 27
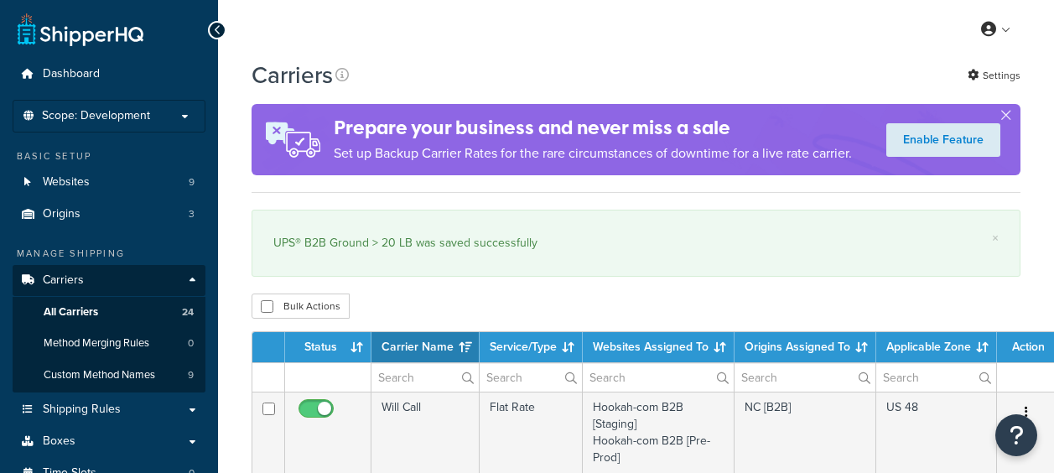
select select "15"
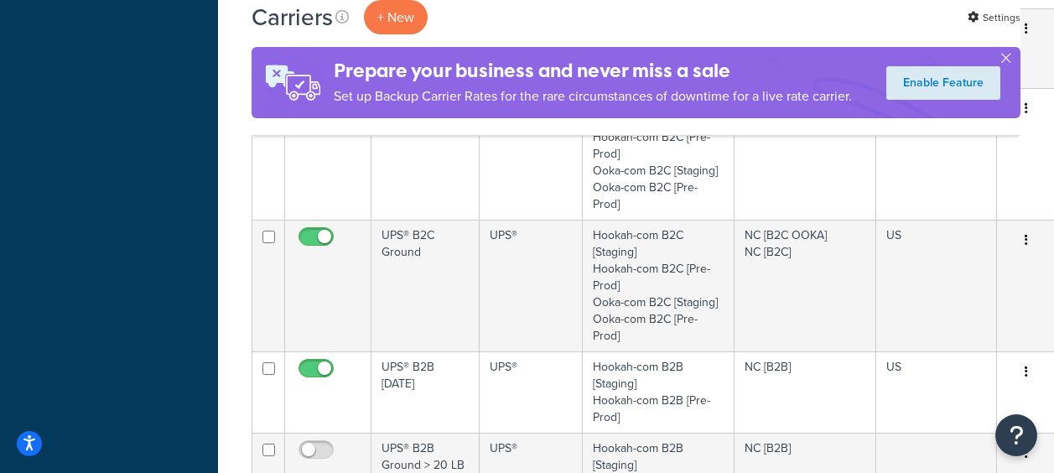
scroll to position [1174, 0]
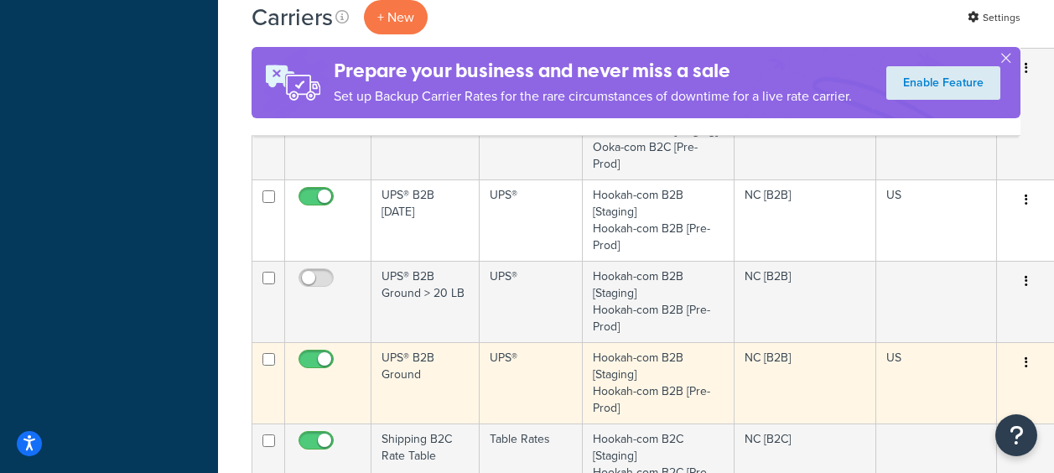
click at [414, 362] on td "UPS® B2B Ground" at bounding box center [426, 382] width 108 height 81
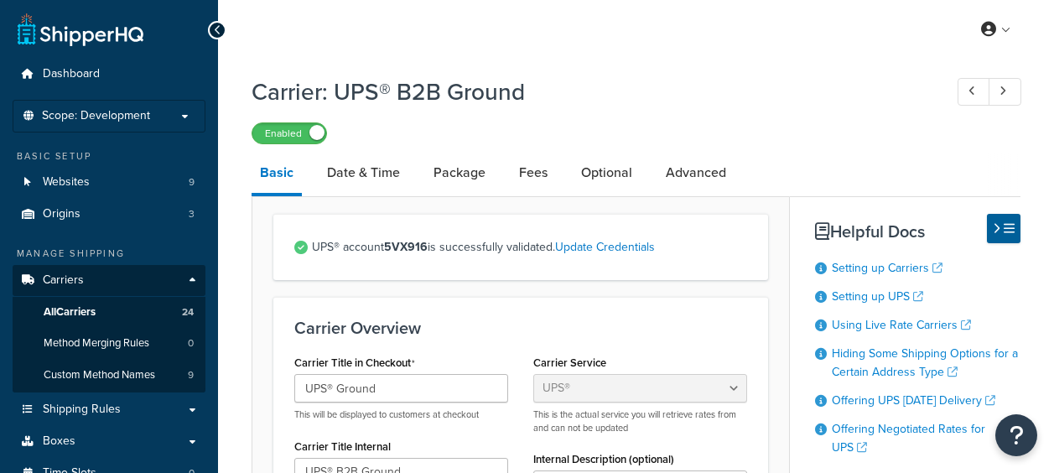
select select "ups"
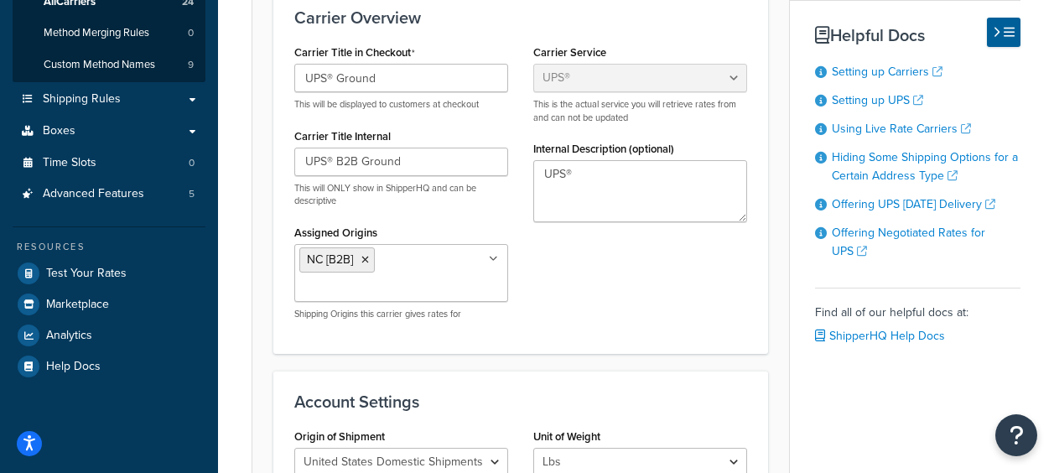
scroll to position [336, 0]
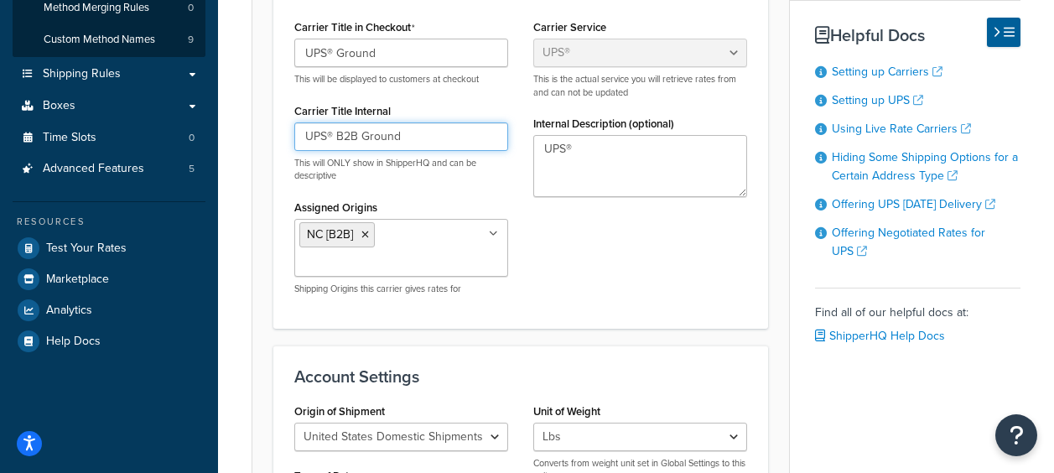
click at [443, 131] on input "UPS® B2B Ground" at bounding box center [401, 136] width 214 height 29
type input "UPS® B2B Ground < 20 LBS"
click at [582, 259] on div "Carrier Title in Checkout UPS® Ground This will be displayed to customers at ch…" at bounding box center [521, 161] width 478 height 293
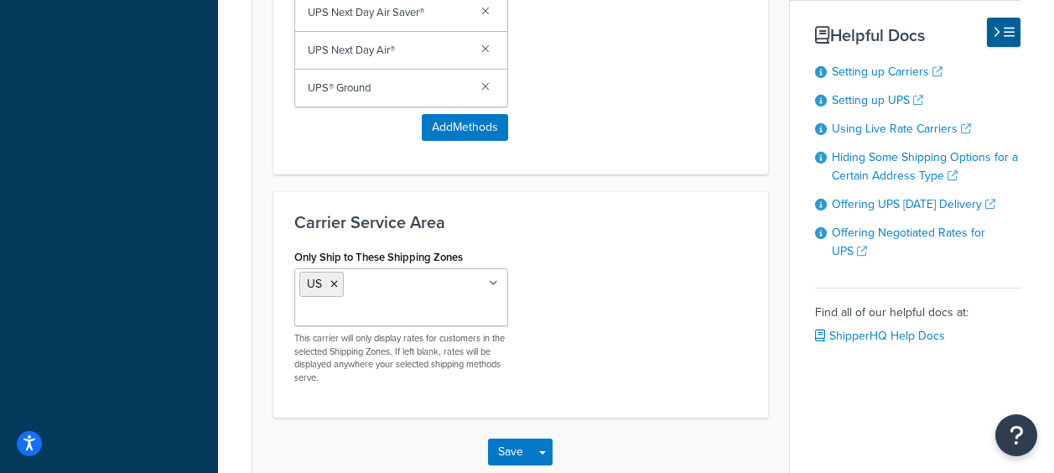
scroll to position [1384, 0]
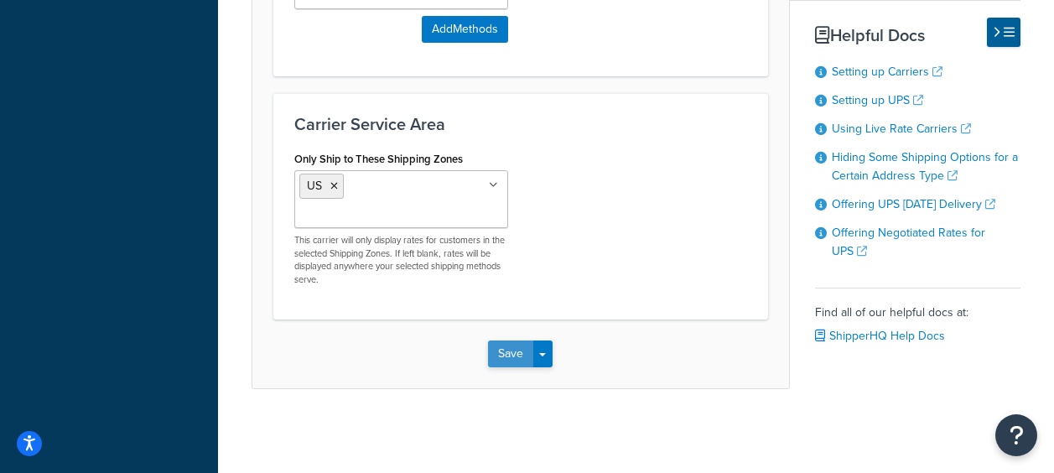
click at [514, 344] on button "Save" at bounding box center [510, 354] width 45 height 27
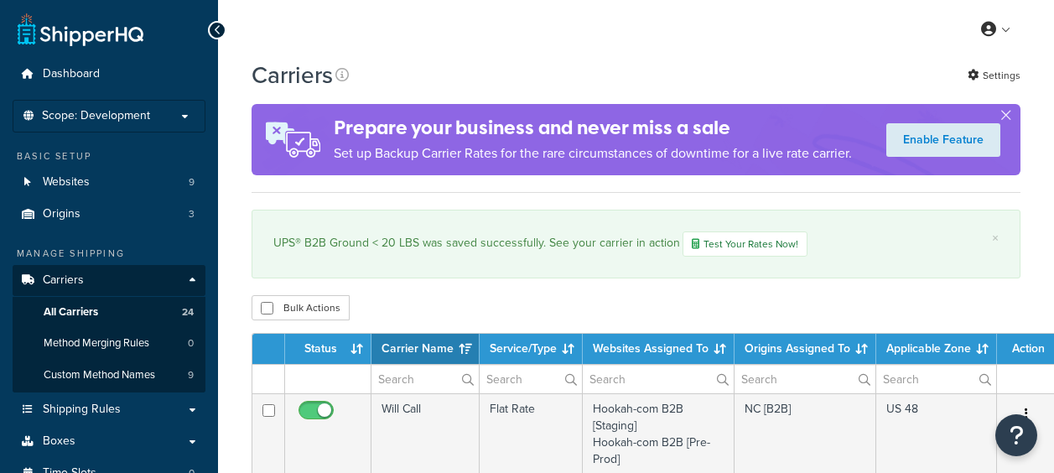
select select "15"
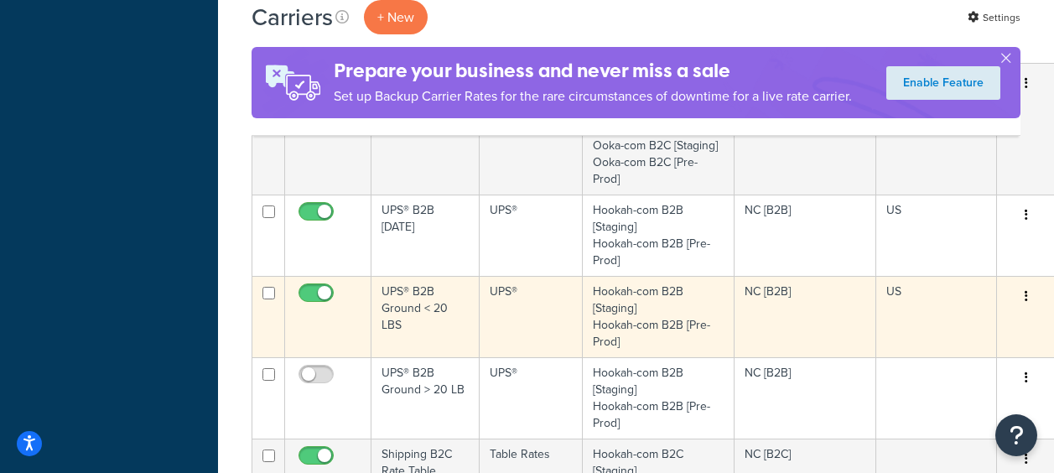
scroll to position [1258, 0]
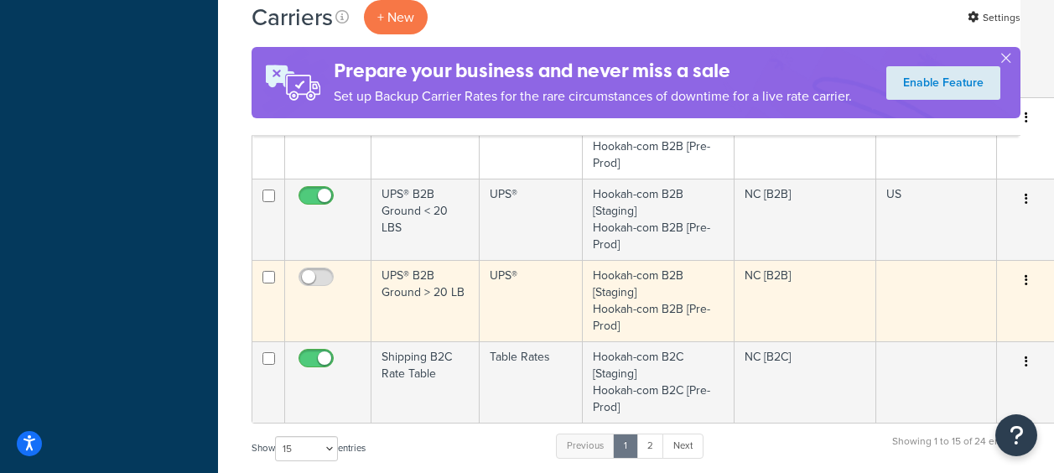
click at [427, 284] on td "UPS® B2B Ground > 20 LB" at bounding box center [426, 300] width 108 height 81
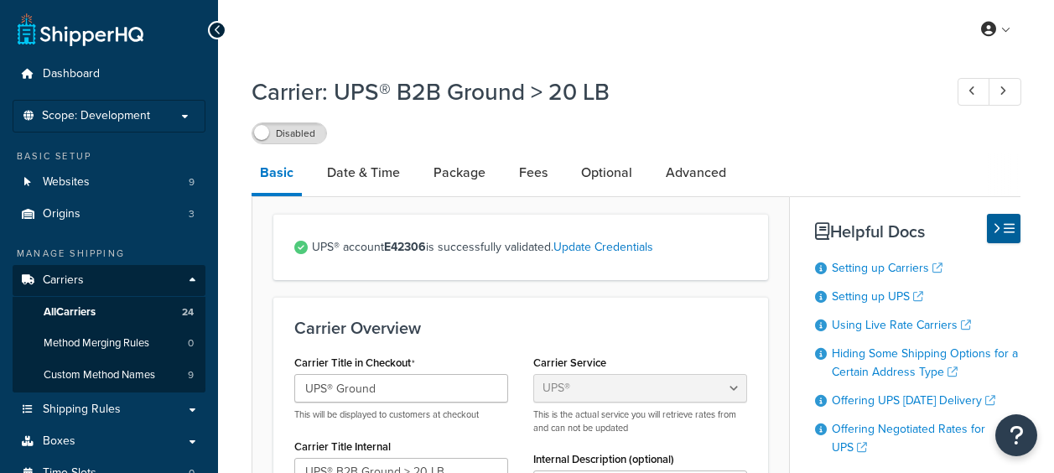
select select "ups"
click at [374, 176] on link "Date & Time" at bounding box center [364, 173] width 90 height 40
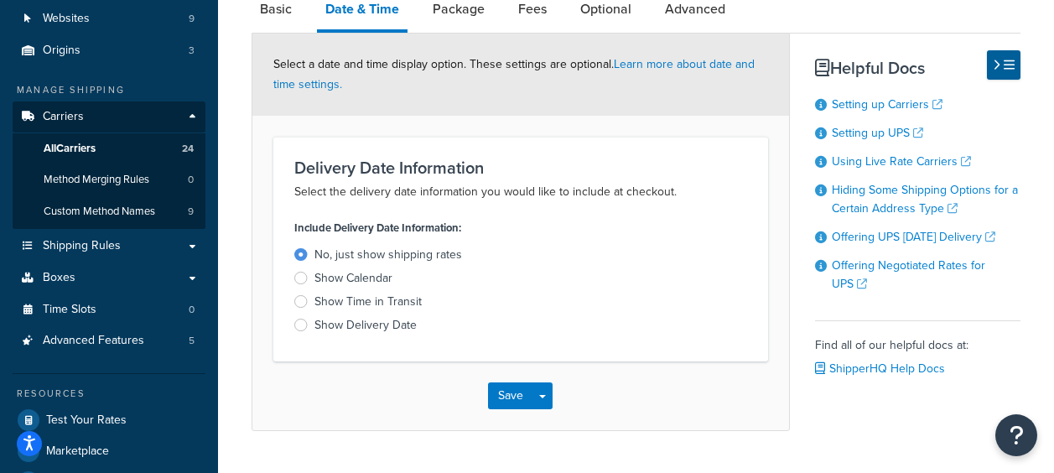
scroll to position [72, 0]
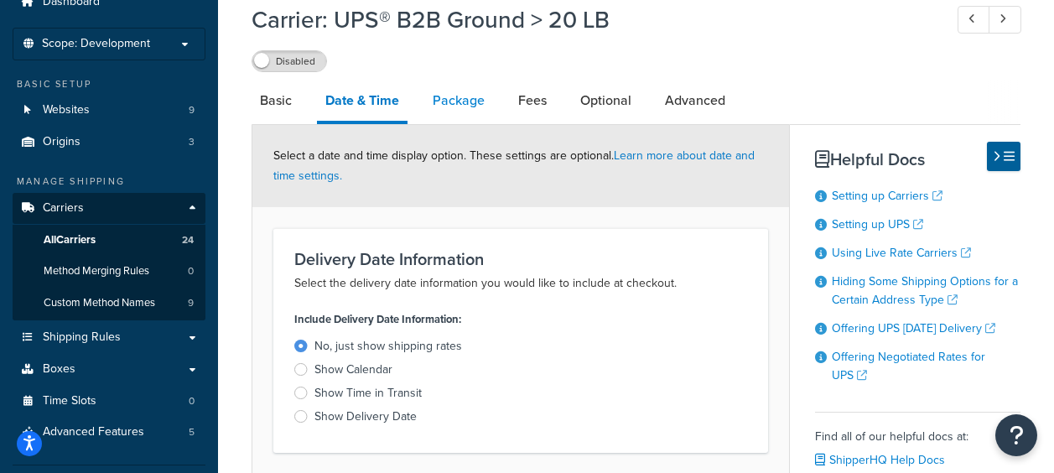
click at [476, 99] on link "Package" at bounding box center [458, 101] width 69 height 40
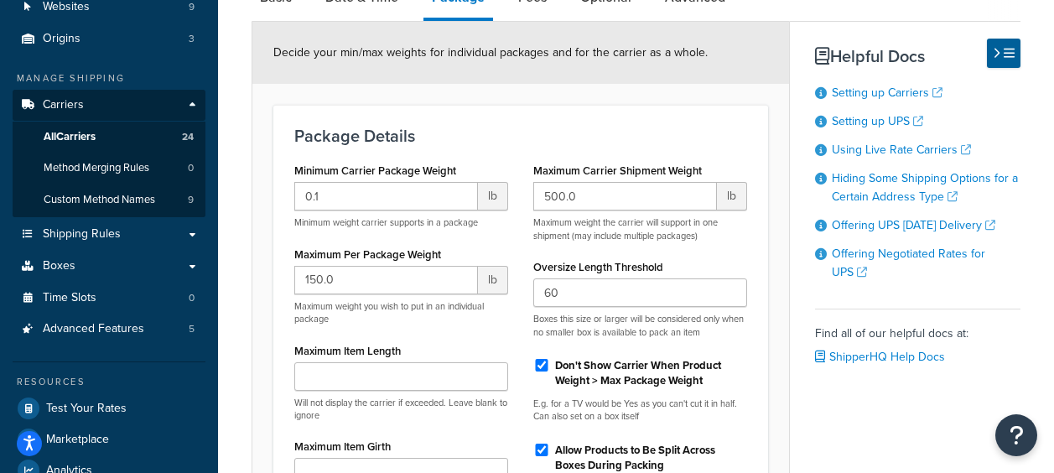
scroll to position [240, 0]
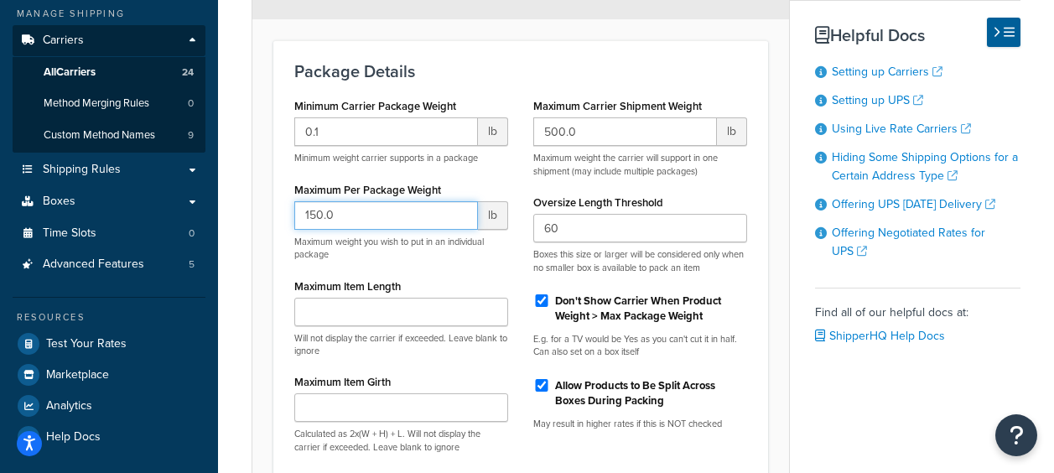
click at [341, 211] on input "150.0" at bounding box center [386, 215] width 184 height 29
type input "1"
type input "500"
click at [521, 252] on div "Maximum Carrier Shipment Weight 500.0 lb Maximum weight the carrier will suppor…" at bounding box center [640, 268] width 239 height 349
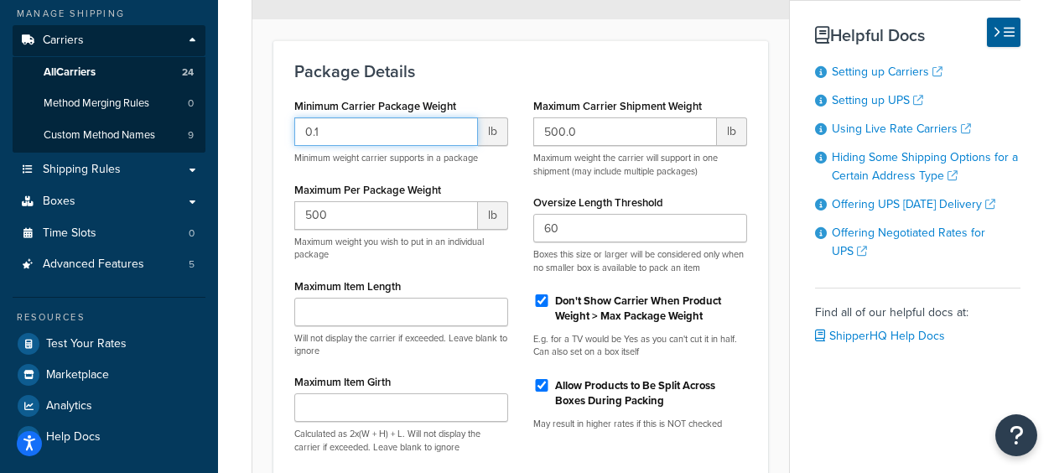
click at [346, 138] on input "0.1" at bounding box center [386, 131] width 184 height 29
type input "0"
type input "20"
click at [493, 270] on div "Minimum Carrier Package Weight 20 lb Minimum weight carrier supports in a packa…" at bounding box center [401, 328] width 239 height 469
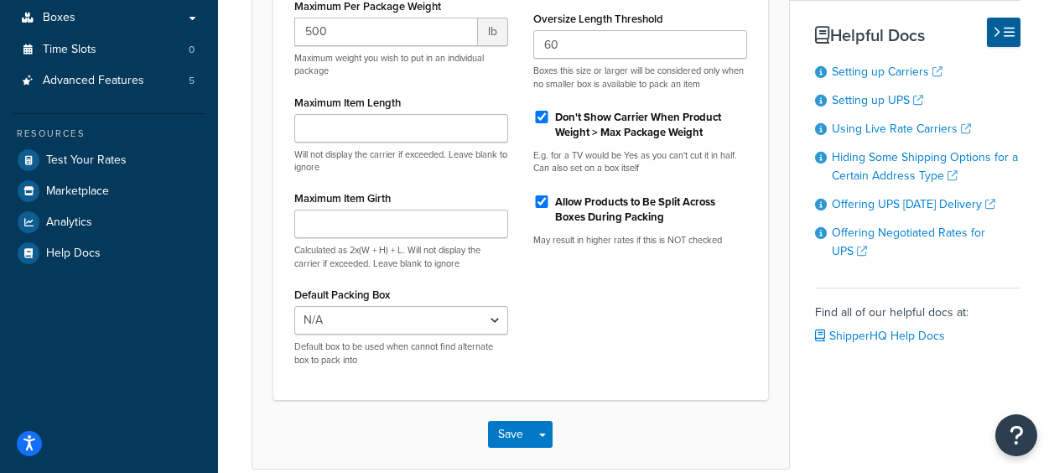
scroll to position [505, 0]
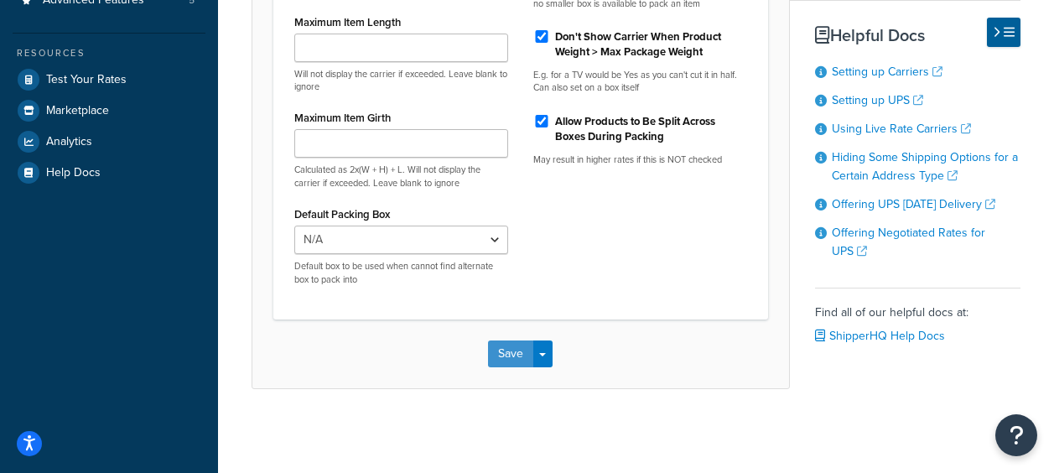
click at [496, 344] on button "Save" at bounding box center [510, 354] width 45 height 27
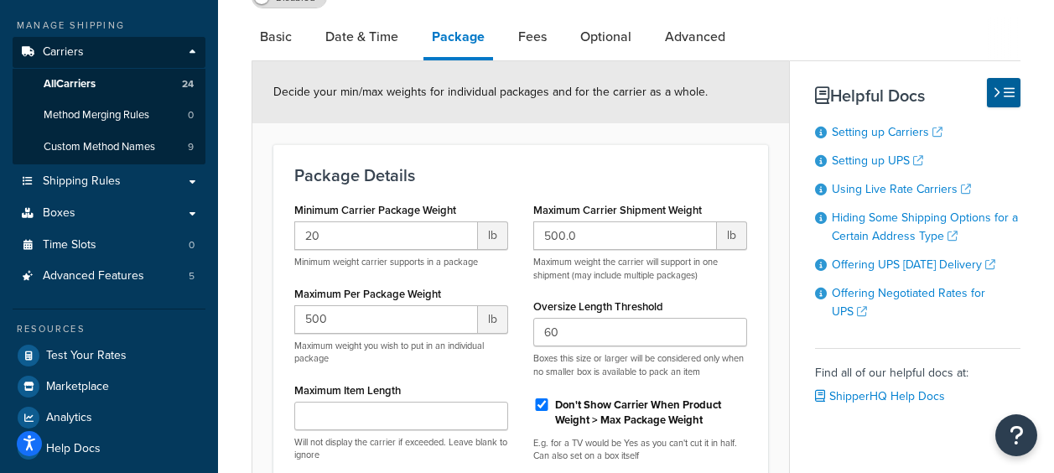
scroll to position [169, 0]
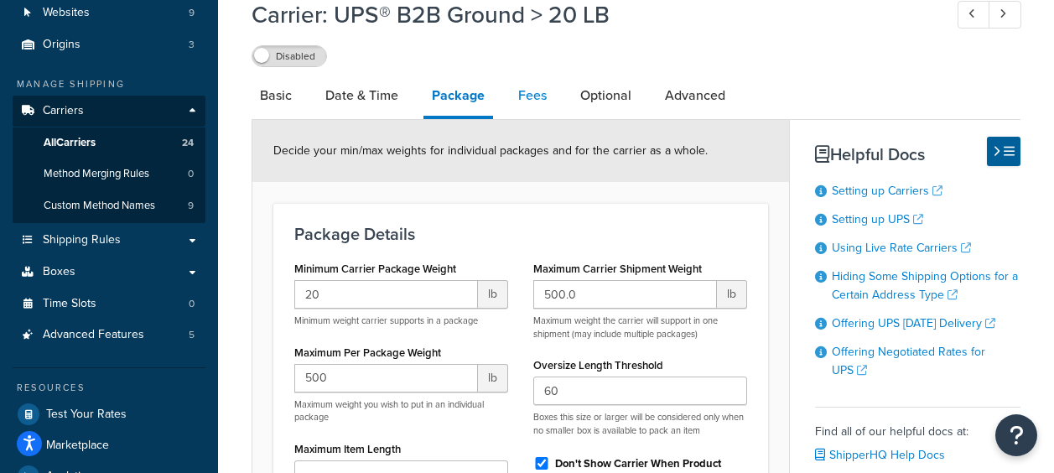
click at [519, 89] on link "Fees" at bounding box center [532, 95] width 45 height 40
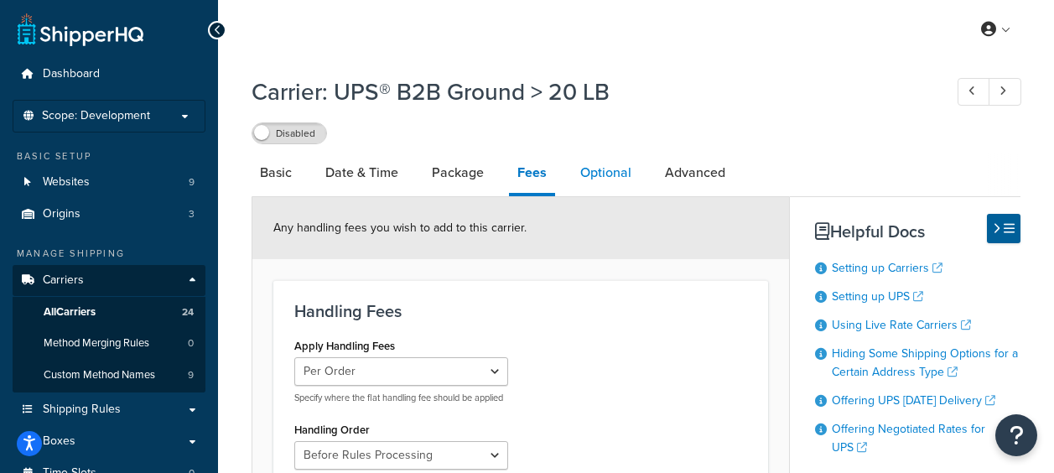
click at [591, 163] on link "Optional" at bounding box center [606, 173] width 68 height 40
select select "business"
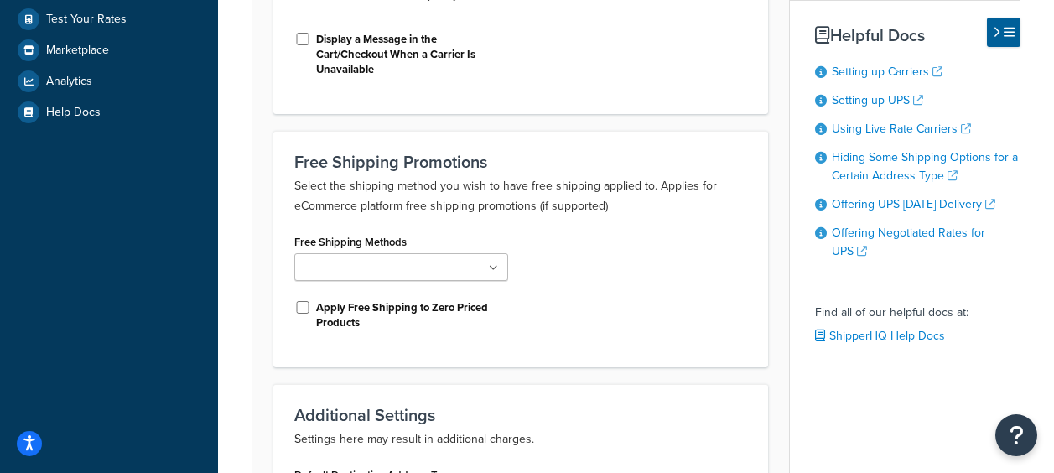
scroll to position [587, 0]
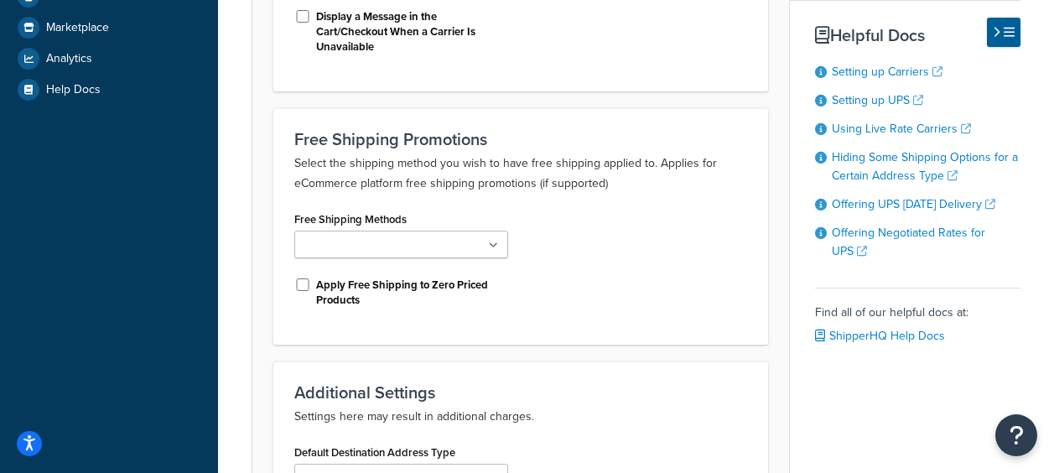
click at [492, 243] on icon at bounding box center [493, 246] width 9 height 10
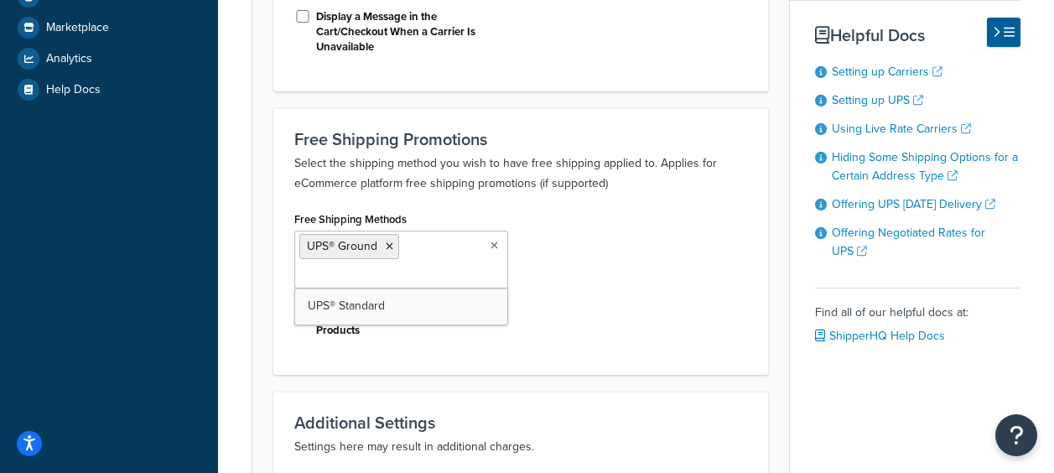
click at [661, 292] on div "Free Shipping Methods UPS® Ground UPS® Standard Apply Free Shipping to Zero Pri…" at bounding box center [521, 280] width 478 height 147
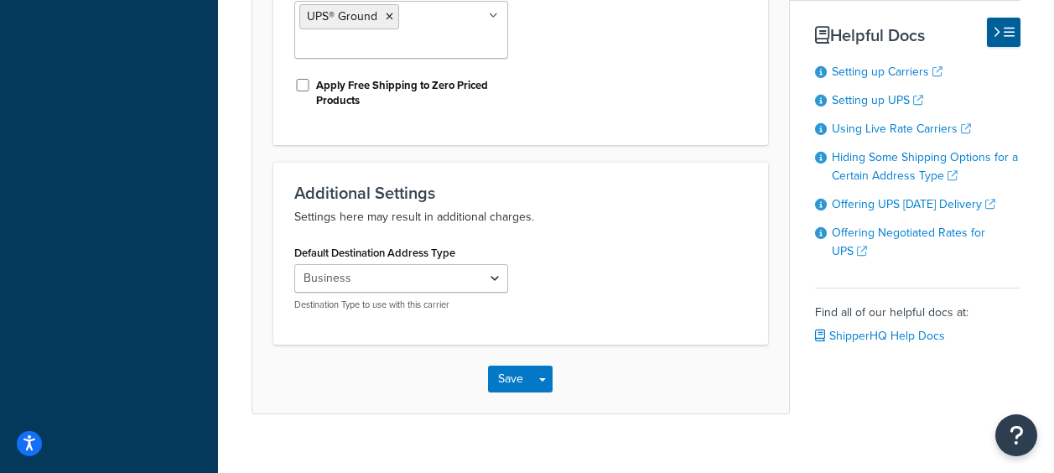
scroll to position [839, 0]
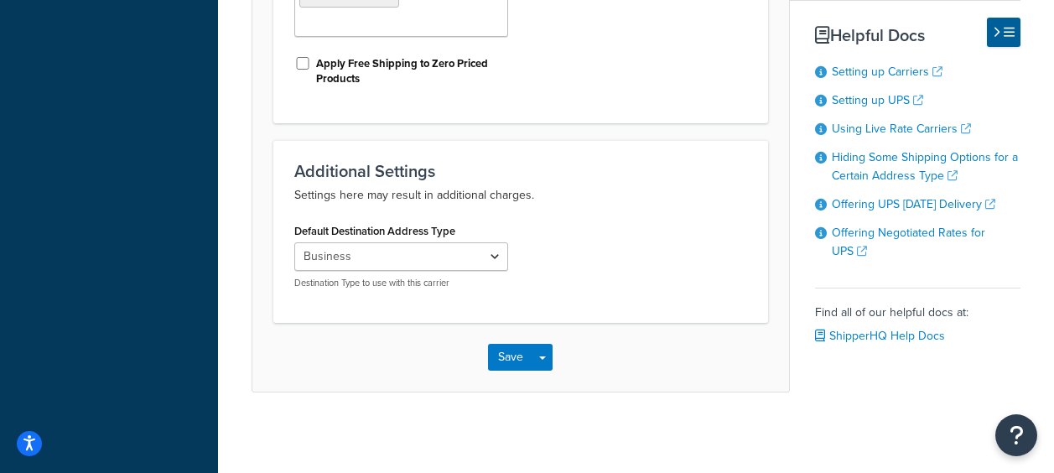
click at [502, 343] on div "Save Save Dropdown Save and Edit" at bounding box center [520, 357] width 537 height 69
click at [508, 361] on button "Save" at bounding box center [510, 357] width 45 height 27
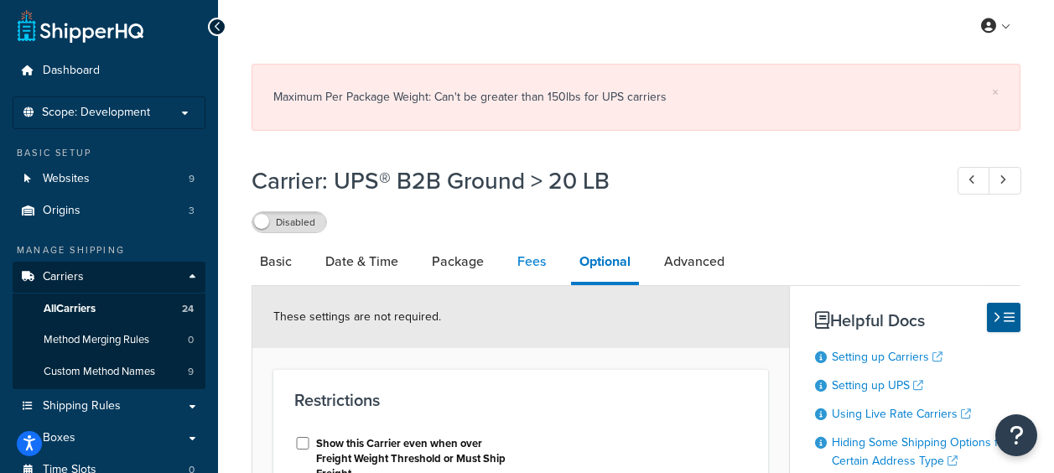
scroll to position [0, 0]
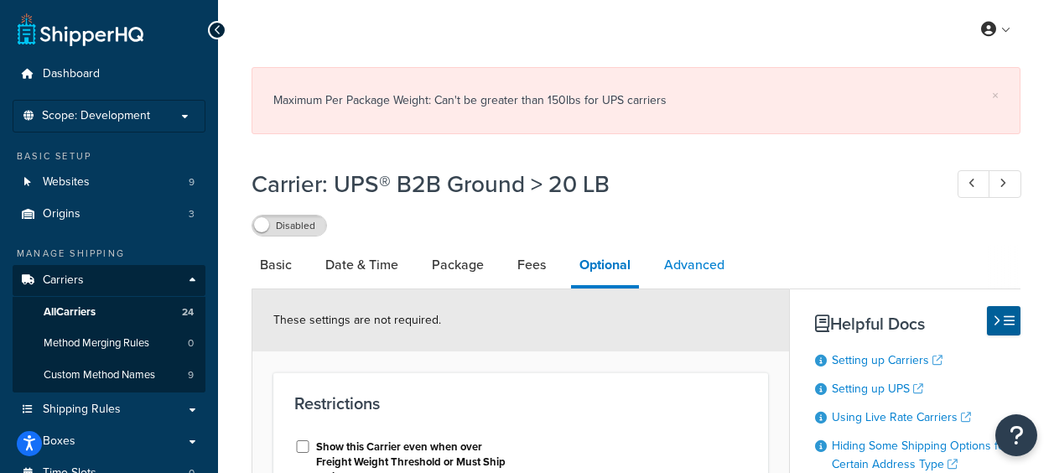
click at [690, 269] on link "Advanced" at bounding box center [694, 265] width 77 height 40
select select "false"
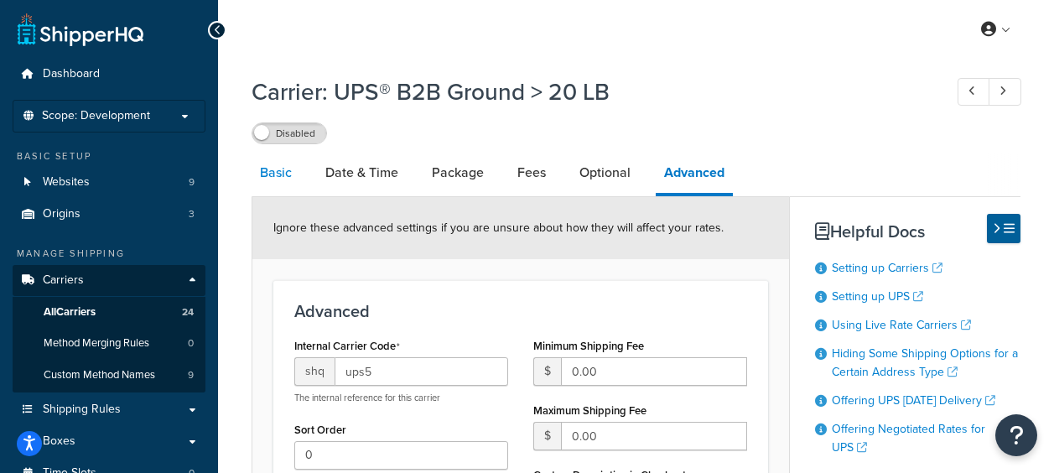
click at [288, 173] on link "Basic" at bounding box center [276, 173] width 49 height 40
select select "ups"
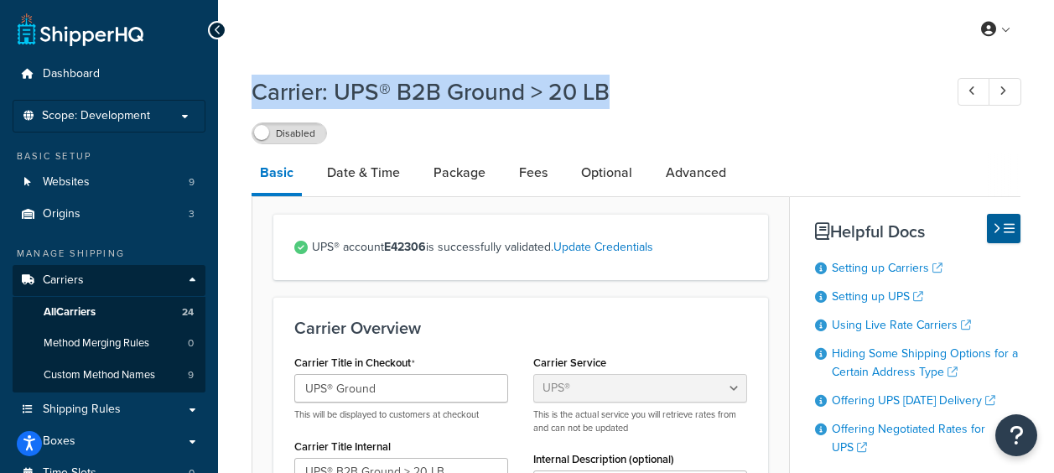
drag, startPoint x: 618, startPoint y: 90, endPoint x: 236, endPoint y: 84, distance: 382.6
copy h1 "Carrier: UPS® B2B Ground > 20 LB"
click at [765, 108] on div "Carrier: UPS® B2B Ground > 20 LB Disabled" at bounding box center [636, 105] width 769 height 77
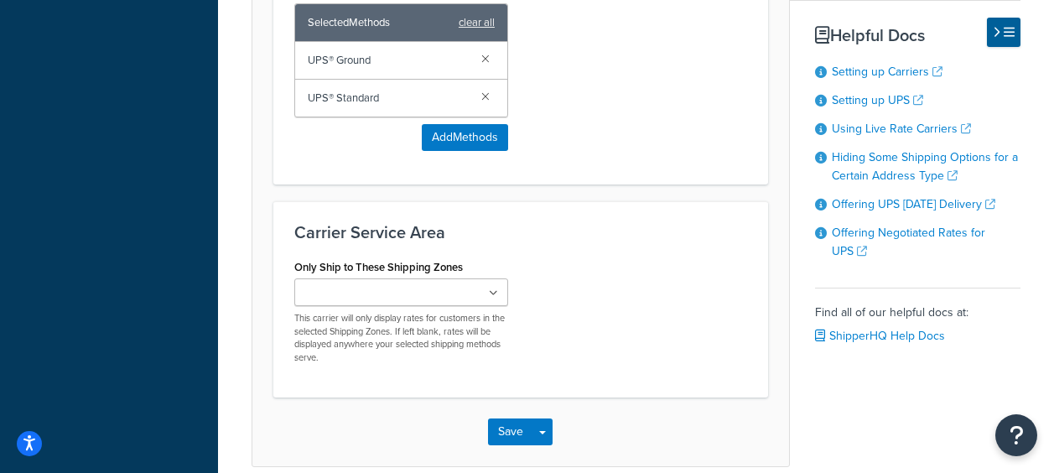
scroll to position [1241, 0]
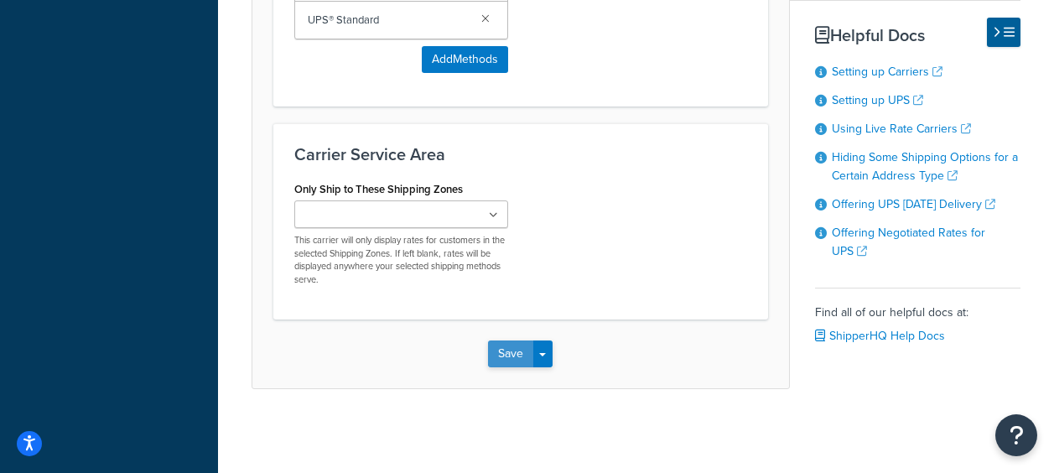
click at [506, 356] on button "Save" at bounding box center [510, 354] width 45 height 27
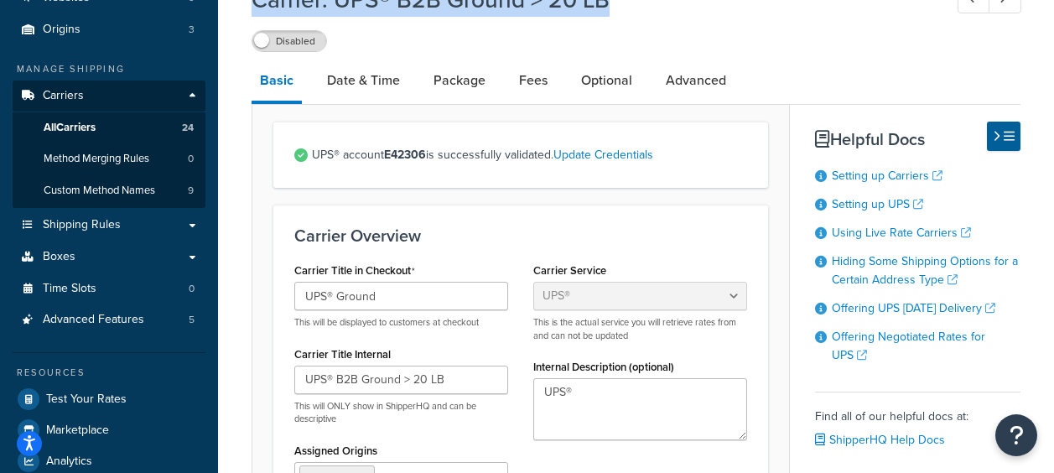
scroll to position [0, 0]
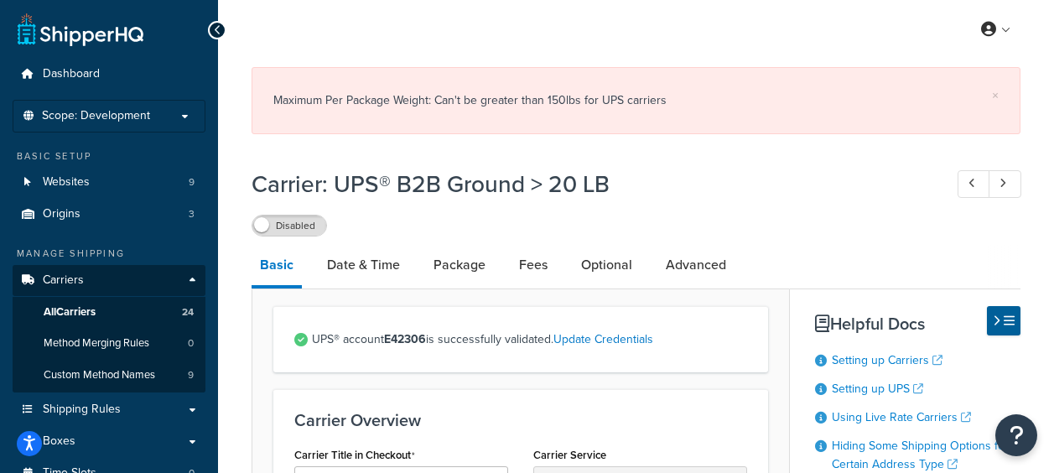
click at [798, 141] on div "× Maximum Per Package Weight: Can't be greater than 150lbs for UPS carriers" at bounding box center [636, 105] width 769 height 92
click at [92, 319] on span "All Carriers" at bounding box center [70, 312] width 52 height 14
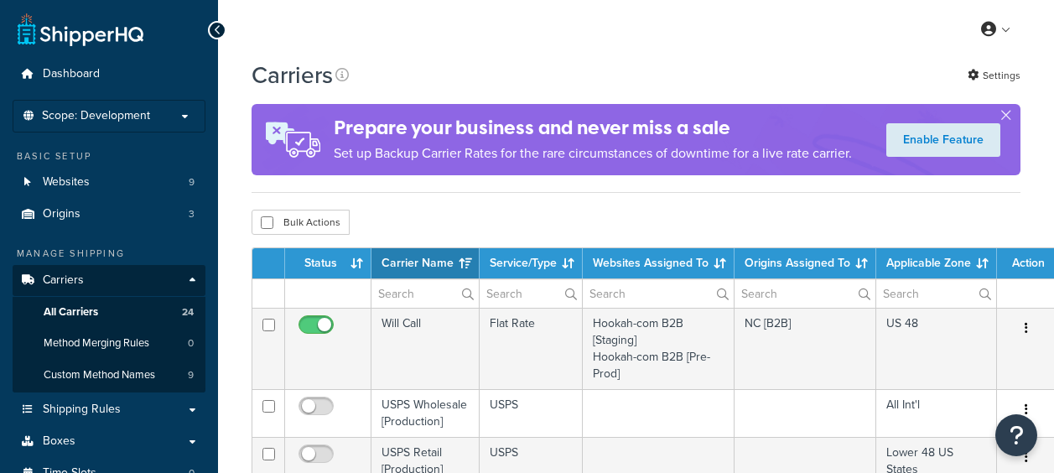
select select "15"
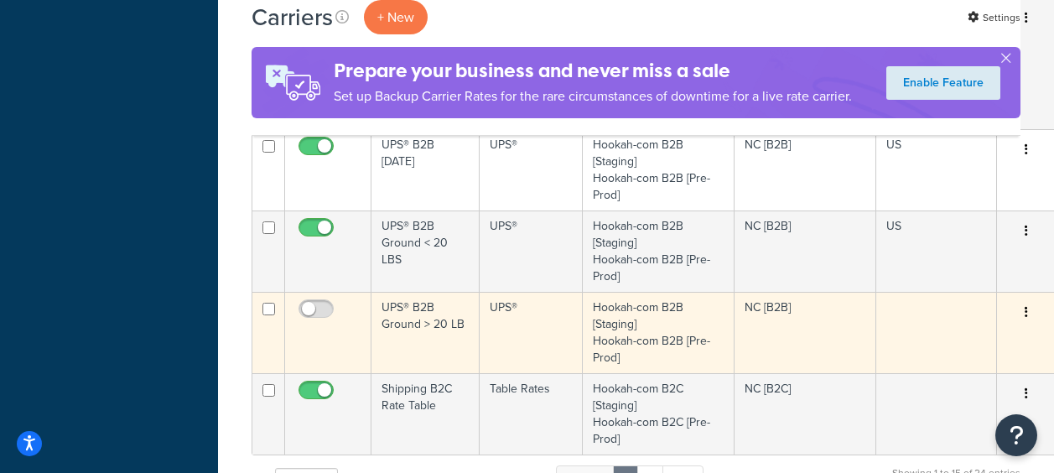
scroll to position [1091, 0]
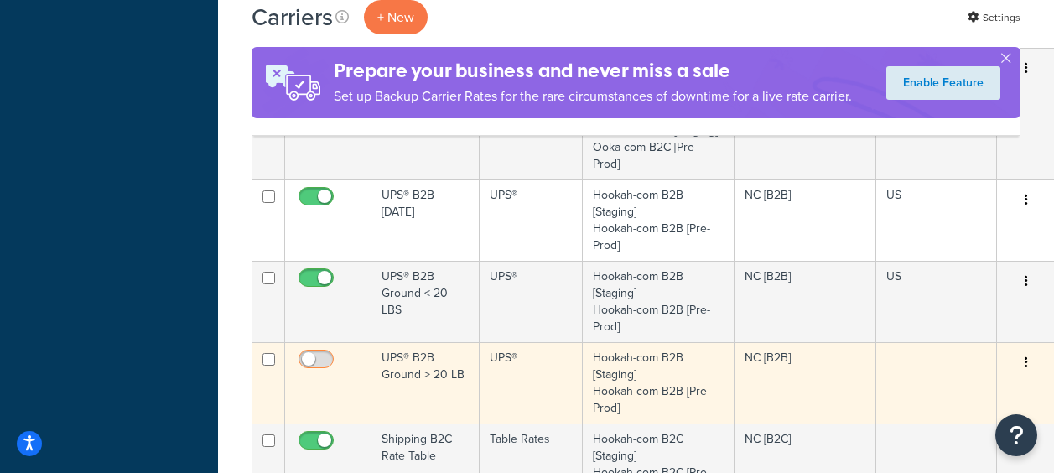
click at [327, 361] on input "checkbox" at bounding box center [318, 363] width 46 height 21
checkbox input "true"
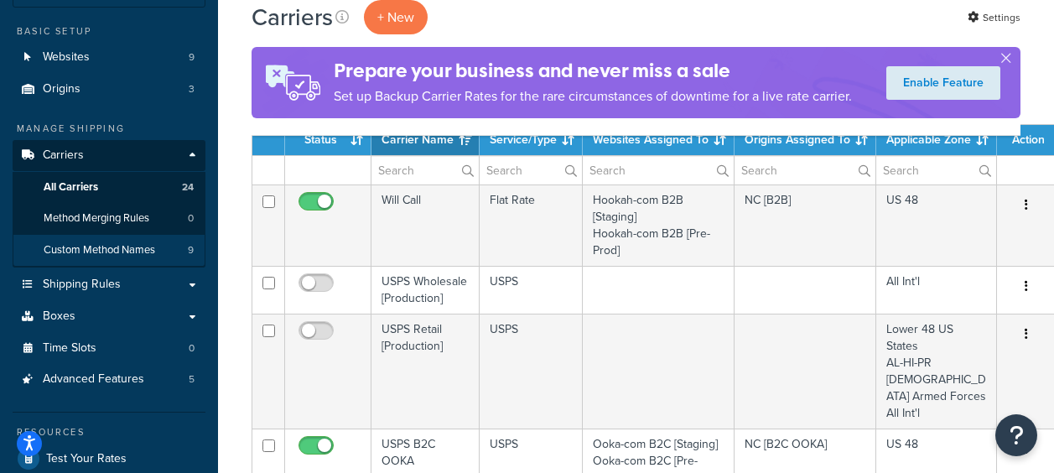
scroll to position [252, 0]
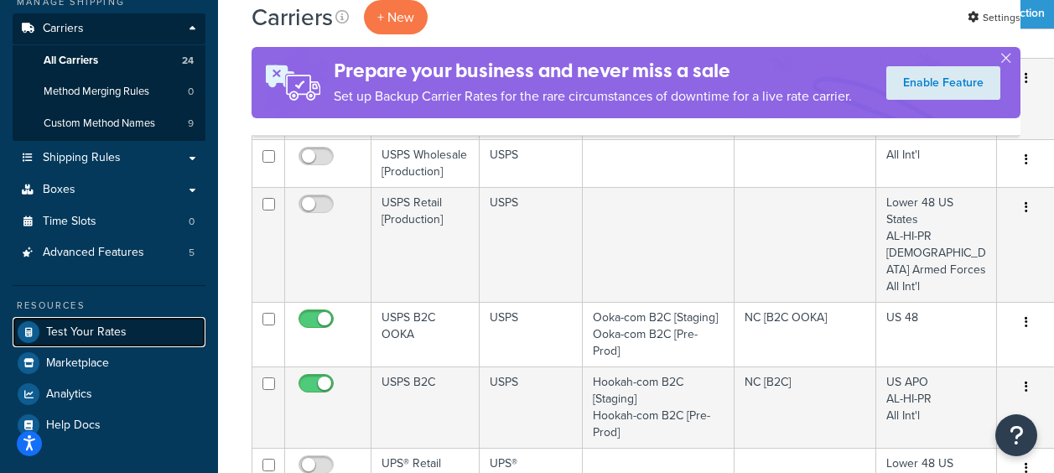
click at [120, 335] on span "Test Your Rates" at bounding box center [86, 332] width 81 height 14
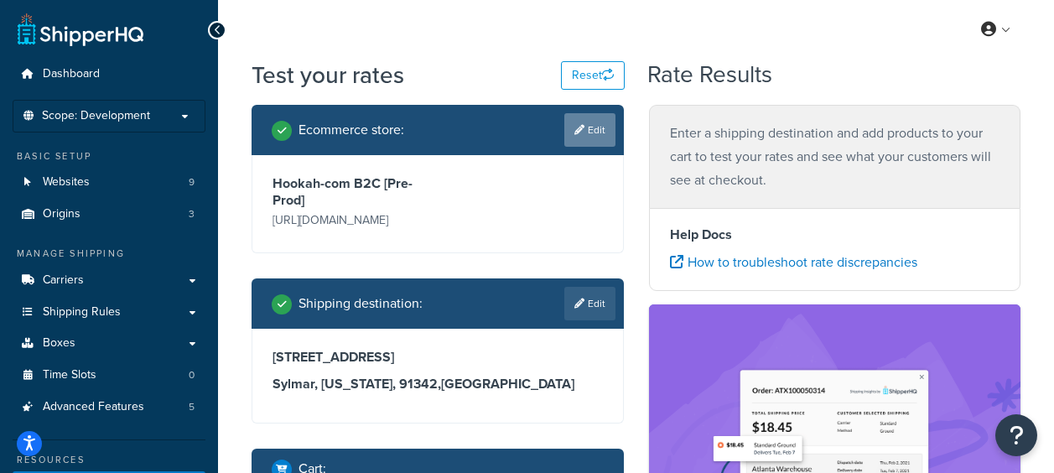
click at [606, 122] on link "Edit" at bounding box center [590, 130] width 51 height 34
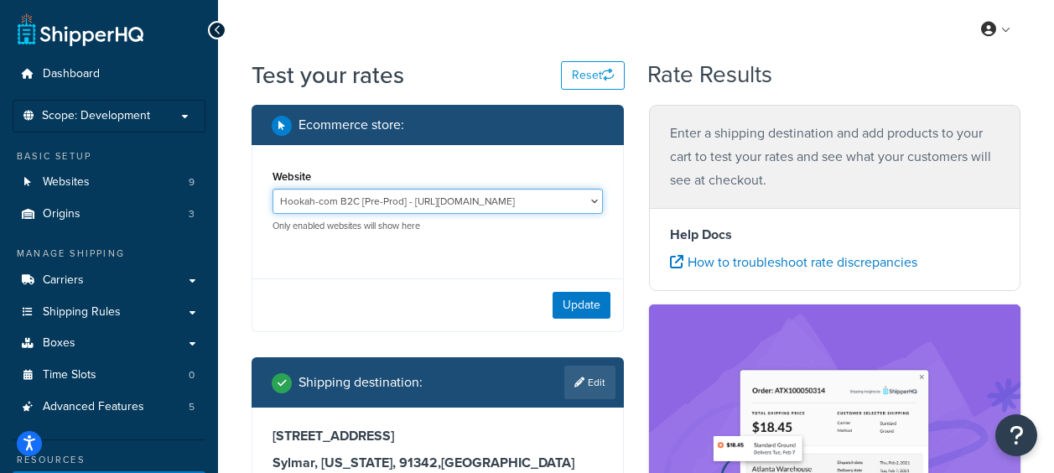
click at [591, 200] on select "Hookah-com B2B [Pre-Prod] - https://preprod-business.hookah.com/ Hookah-com B2B…" at bounding box center [438, 201] width 331 height 25
select select "c7051e48ed778ef4ee659ccd9fe8daae"
click at [273, 189] on select "Hookah-com B2B [Pre-Prod] - https://preprod-business.hookah.com/ Hookah-com B2B…" at bounding box center [438, 201] width 331 height 25
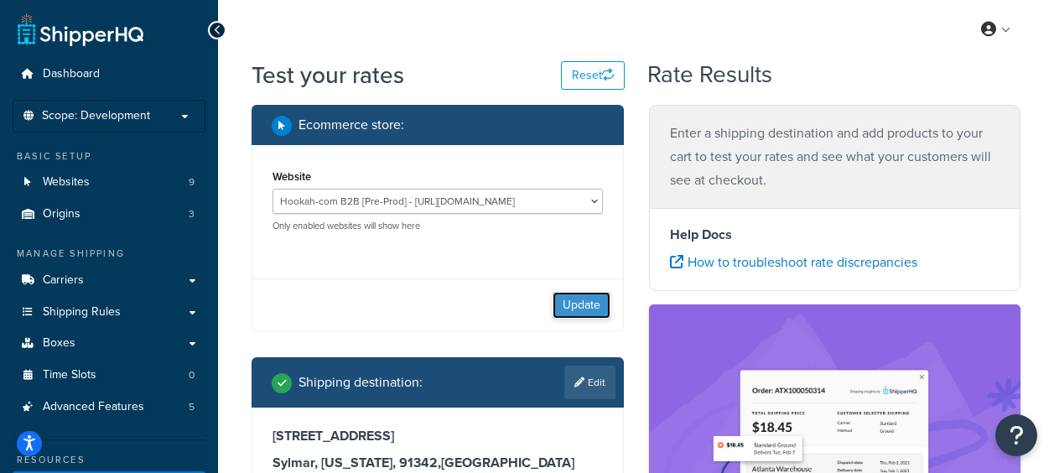
click at [580, 308] on button "Update" at bounding box center [582, 305] width 58 height 27
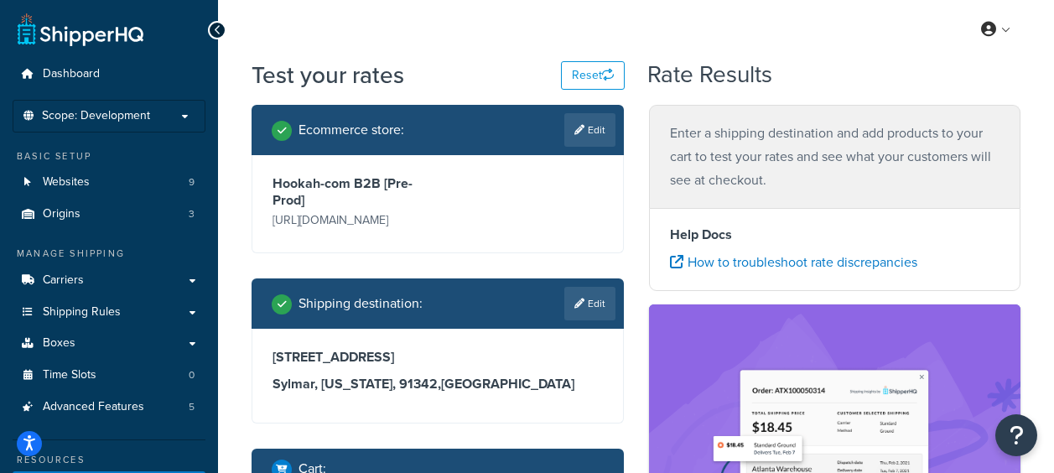
drag, startPoint x: 273, startPoint y: 181, endPoint x: 397, endPoint y: 244, distance: 139.2
click at [397, 232] on div "Hookah-com B2B [Pre-Prod] https://preprod-business.hookah.com/" at bounding box center [352, 203] width 169 height 57
copy div "Hookah-com B2B [Pre-Prod] https://preprod-business.hookah.com/"
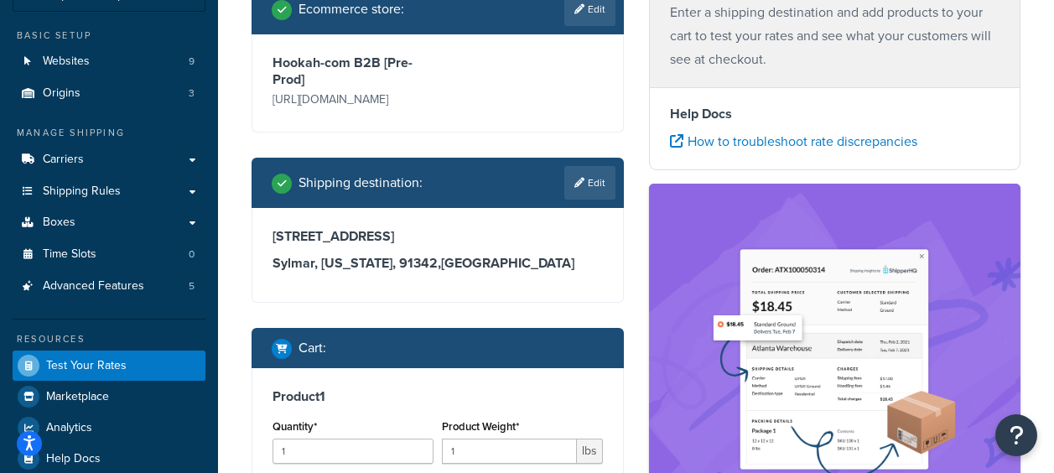
scroll to position [252, 0]
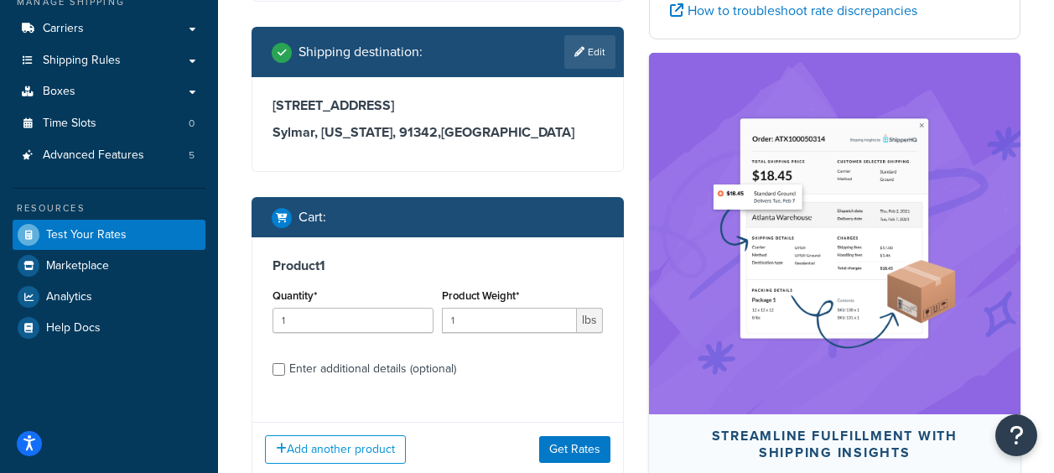
click at [587, 69] on link "Edit" at bounding box center [590, 52] width 51 height 34
select select "CA"
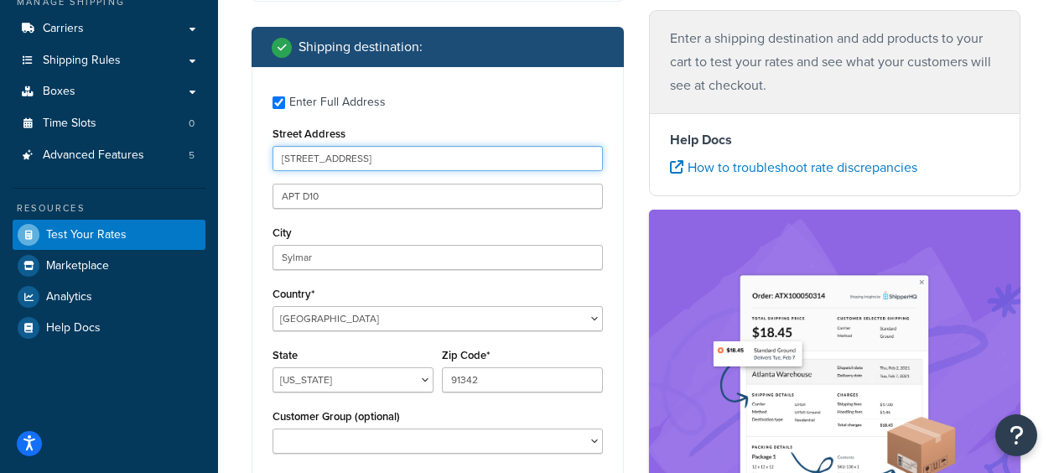
drag, startPoint x: 403, startPoint y: 180, endPoint x: 226, endPoint y: 180, distance: 176.2
click at [226, 180] on div "Test your rates Reset Rate Results Ecommerce store : Edit Hookah-com B2B [Pre-P…" at bounding box center [636, 366] width 836 height 1118
paste input "6586 Meadow Lark Dr"
type input "6586 Meadow Lark Dr"
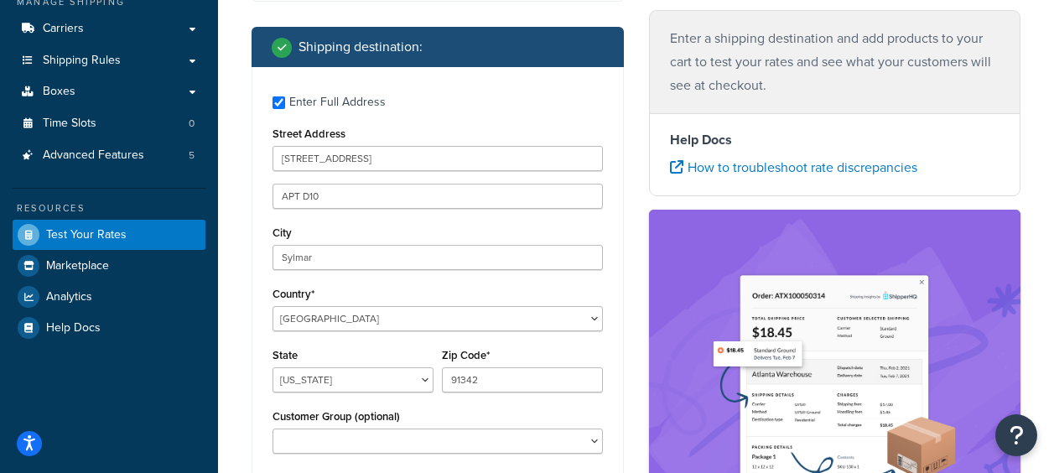
click at [534, 114] on label "Enter Full Address" at bounding box center [446, 100] width 314 height 27
click at [285, 109] on input "Enter Full Address" at bounding box center [279, 102] width 13 height 13
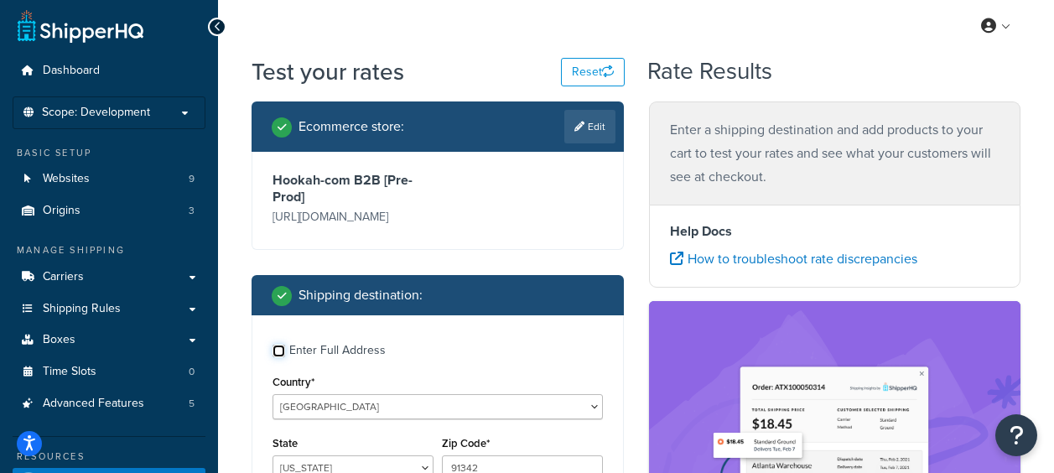
scroll to position [0, 0]
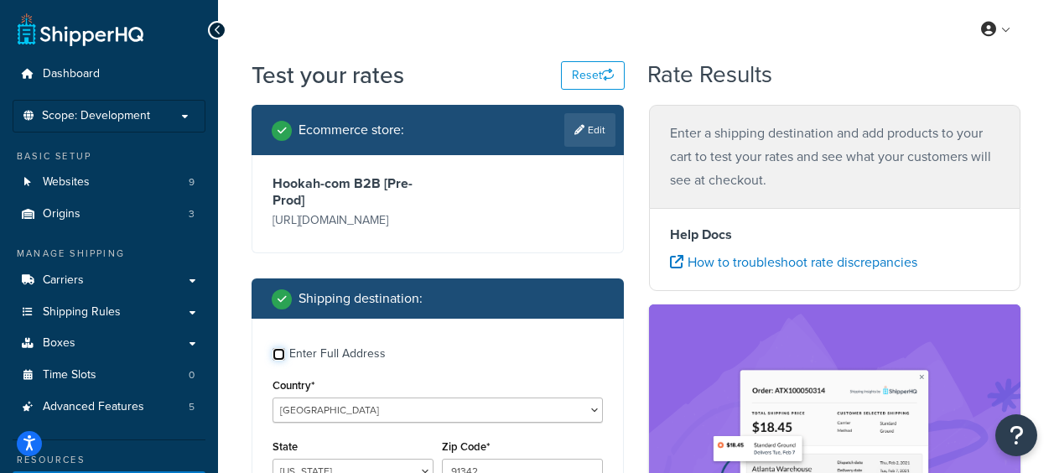
click at [283, 361] on input "Enter Full Address" at bounding box center [279, 354] width 13 height 13
checkbox input "true"
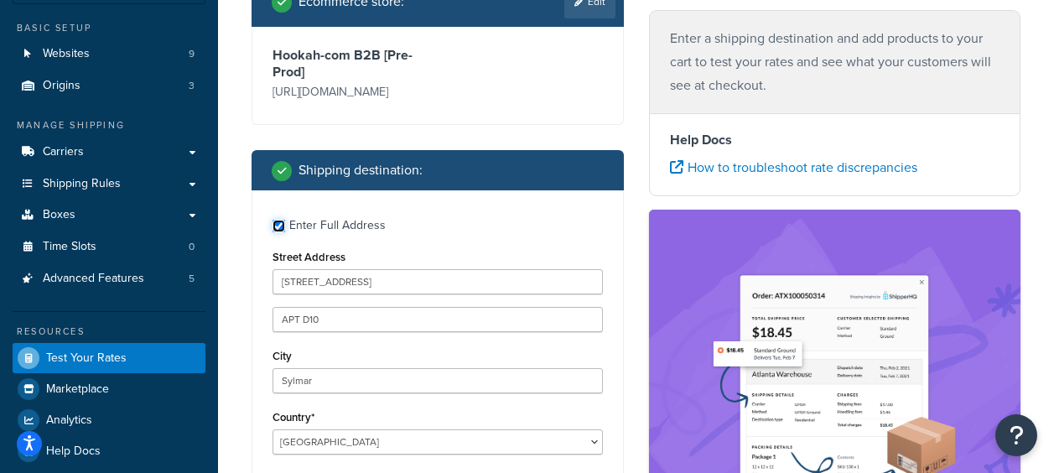
scroll to position [252, 0]
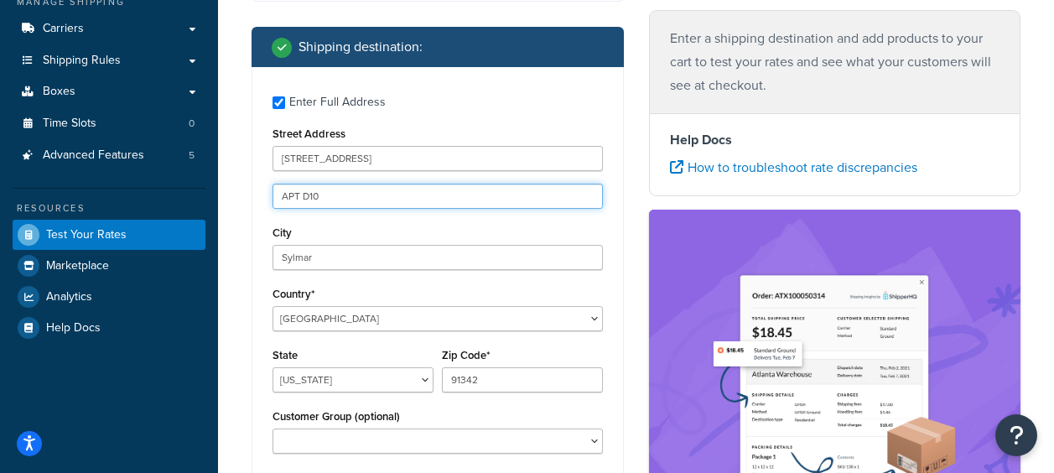
drag, startPoint x: 337, startPoint y: 217, endPoint x: 254, endPoint y: 214, distance: 83.1
click at [254, 214] on div "Enter Full Address Street Address 6586 Meadow Lark Dr APT D10 City Sylmar Count…" at bounding box center [437, 276] width 371 height 419
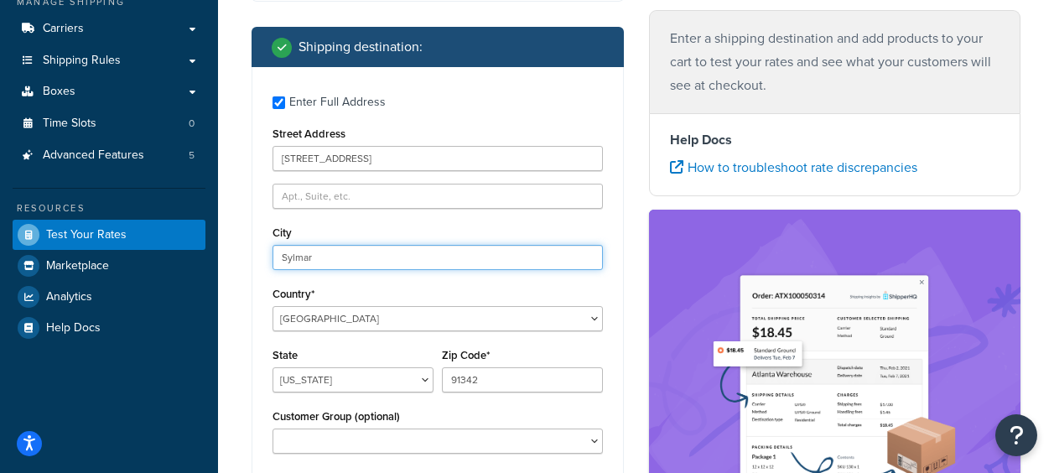
click at [300, 270] on input "Sylmar" at bounding box center [438, 257] width 331 height 25
drag, startPoint x: 323, startPoint y: 286, endPoint x: 260, endPoint y: 284, distance: 63.0
click at [260, 284] on div "Enter Full Address Street Address 6586 Meadow Lark Dr City Sylmar Country* Unit…" at bounding box center [437, 276] width 371 height 419
paste input "Riverdale"
type input "Riverdale"
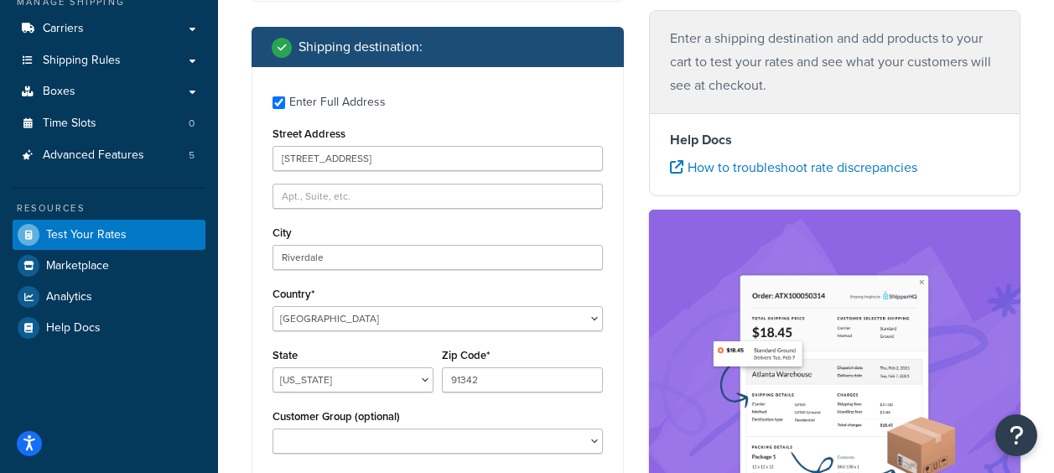
click at [633, 277] on div "Ecommerce store : Edit Hookah-com B2B [Pre-Prod] https://preprod-business.hooka…" at bounding box center [438, 368] width 398 height 1030
click at [332, 393] on select "Alabama Alaska American Samoa Arizona Arkansas Armed Forces Americas Armed Forc…" at bounding box center [353, 379] width 161 height 25
click at [333, 393] on select "Alabama Alaska American Samoa Arizona Arkansas Armed Forces Americas Armed Forc…" at bounding box center [353, 379] width 161 height 25
select select "GA"
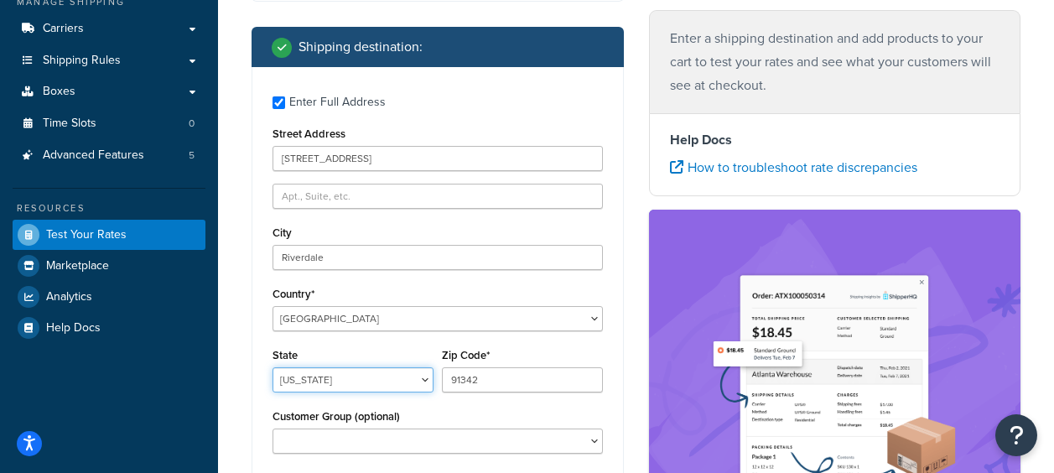
click at [273, 392] on select "Alabama Alaska American Samoa Arizona Arkansas Armed Forces Americas Armed Forc…" at bounding box center [353, 379] width 161 height 25
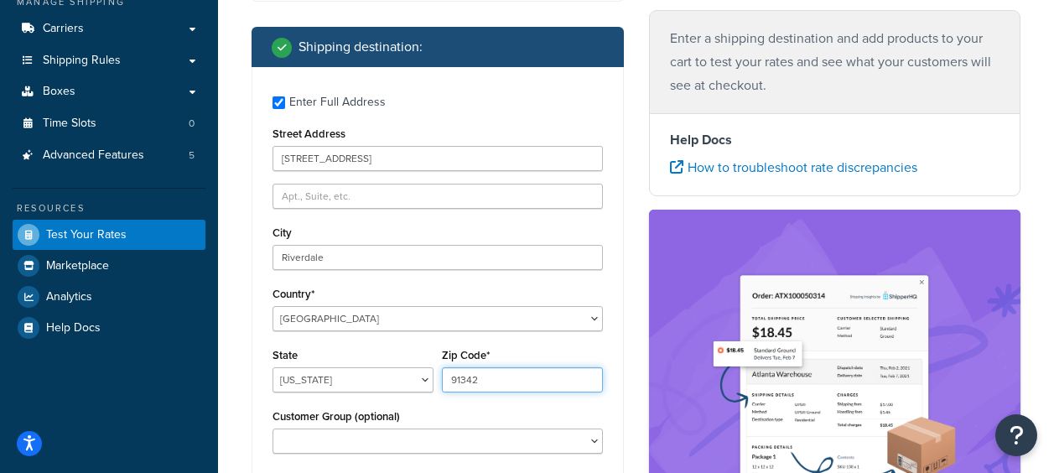
click at [486, 393] on input "91342" at bounding box center [522, 379] width 161 height 25
drag, startPoint x: 487, startPoint y: 405, endPoint x: 437, endPoint y: 399, distance: 49.8
click at [437, 399] on div "State Alabama Alaska American Samoa Arizona Arkansas Armed Forces Americas Arme…" at bounding box center [437, 374] width 339 height 61
paste input "30296"
type input "30296"
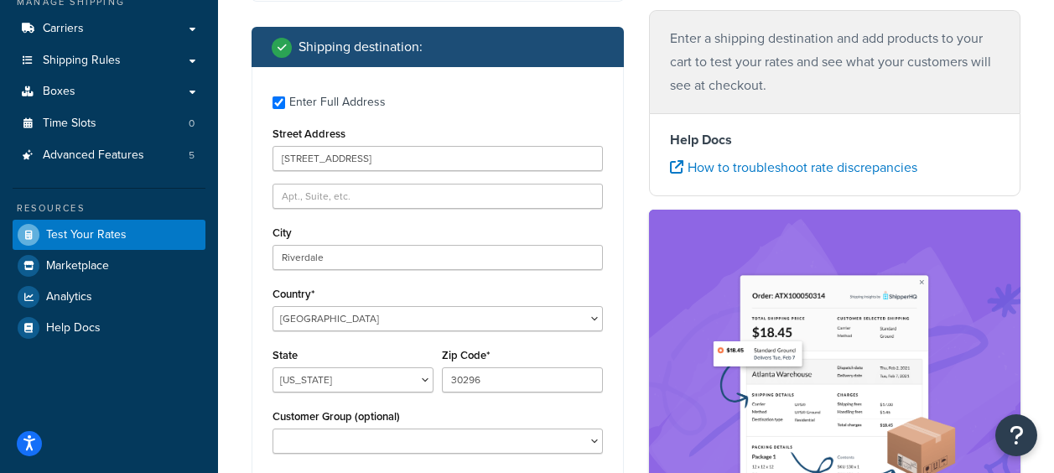
click at [634, 194] on div "Ecommerce store : Edit Hookah-com B2B [Pre-Prod] https://preprod-business.hooka…" at bounding box center [438, 368] width 398 height 1030
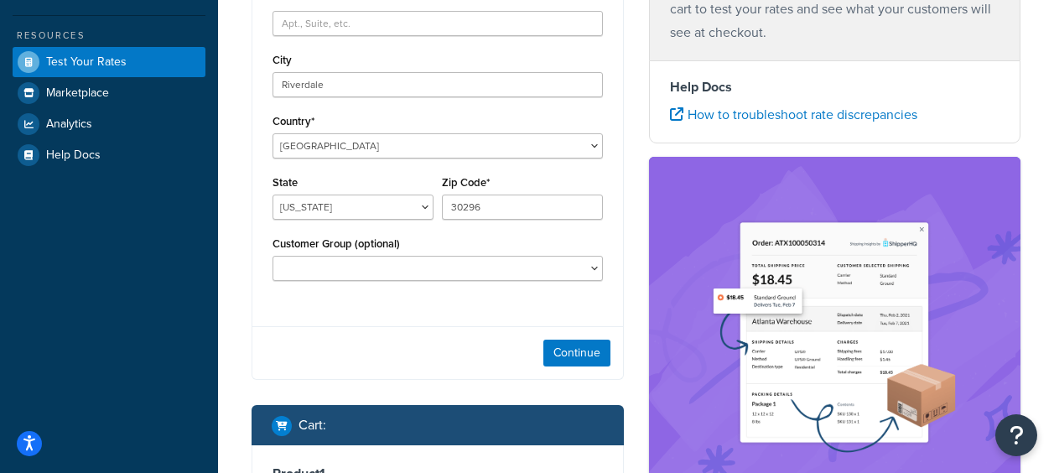
scroll to position [503, 0]
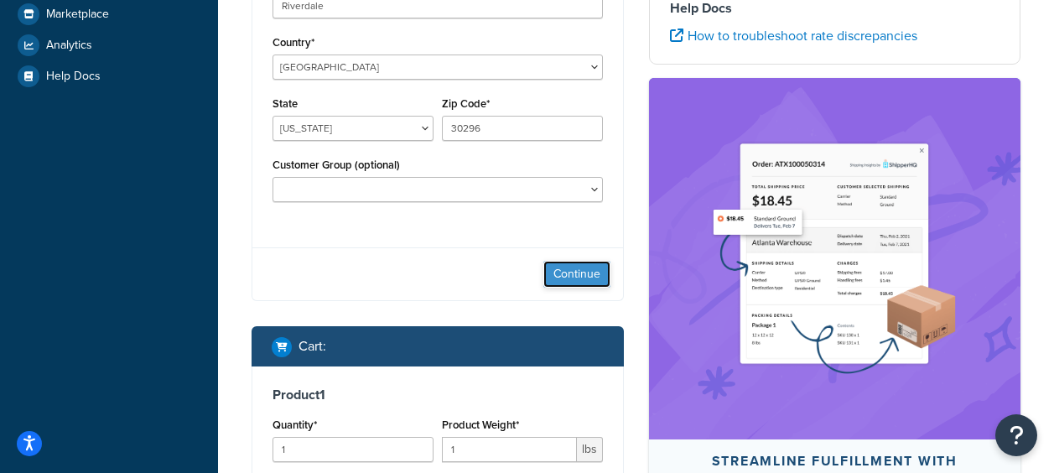
click at [579, 288] on button "Continue" at bounding box center [577, 274] width 67 height 27
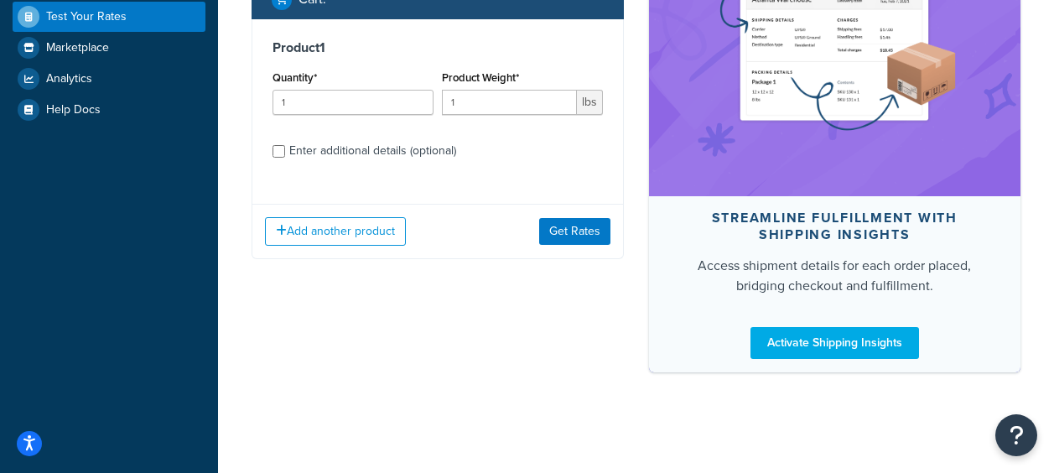
scroll to position [469, 0]
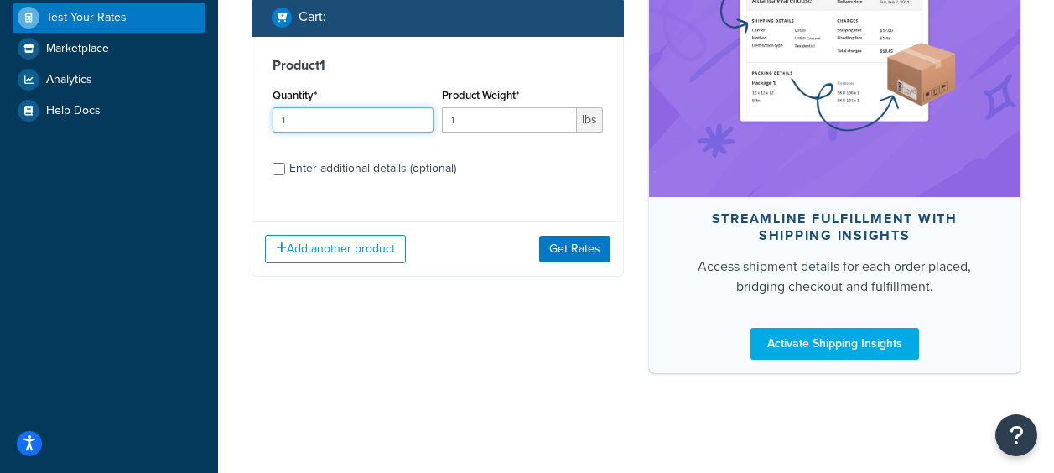
click at [388, 126] on input "1" at bounding box center [353, 119] width 161 height 25
type input "2"
click at [476, 128] on input "1" at bounding box center [509, 119] width 135 height 25
type input "2"
type input "15"
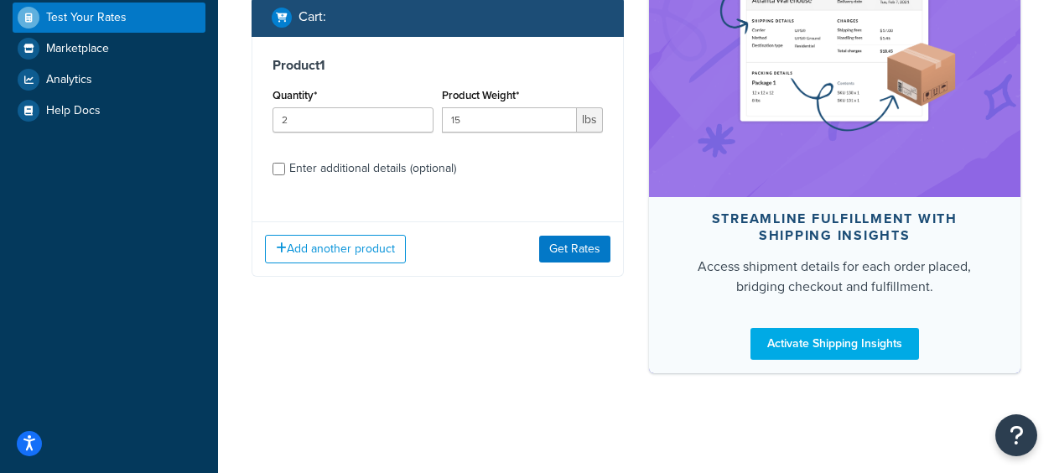
click at [275, 174] on input "Enter additional details (optional)" at bounding box center [279, 169] width 13 height 13
checkbox input "true"
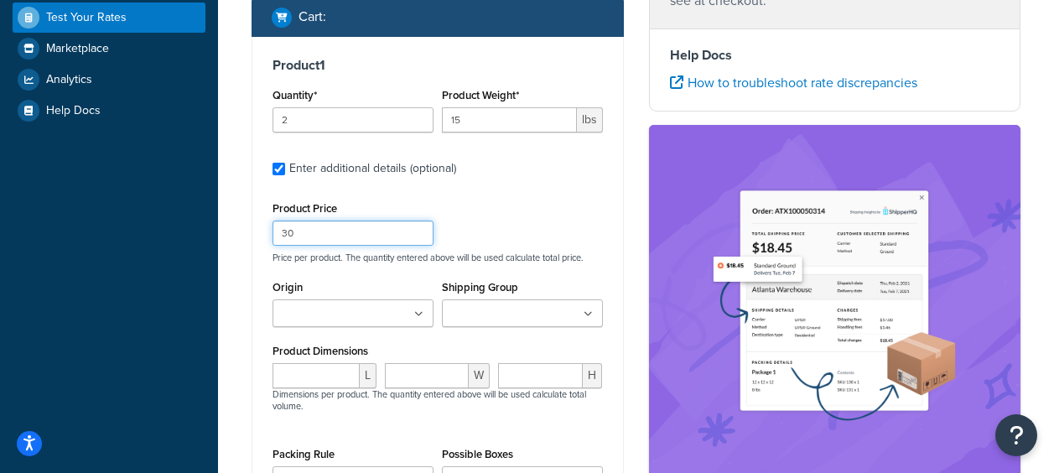
click at [340, 244] on input "30" at bounding box center [353, 233] width 161 height 25
type input "3"
type input "1"
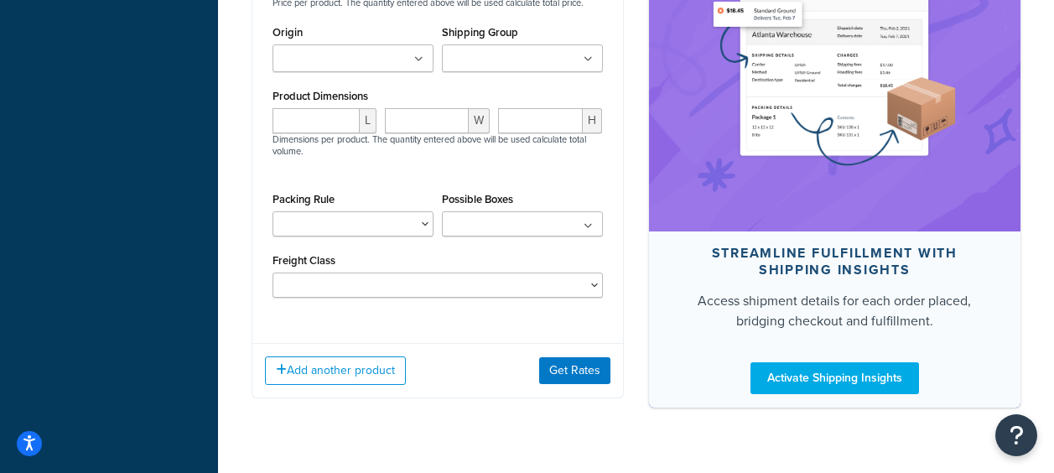
scroll to position [767, 0]
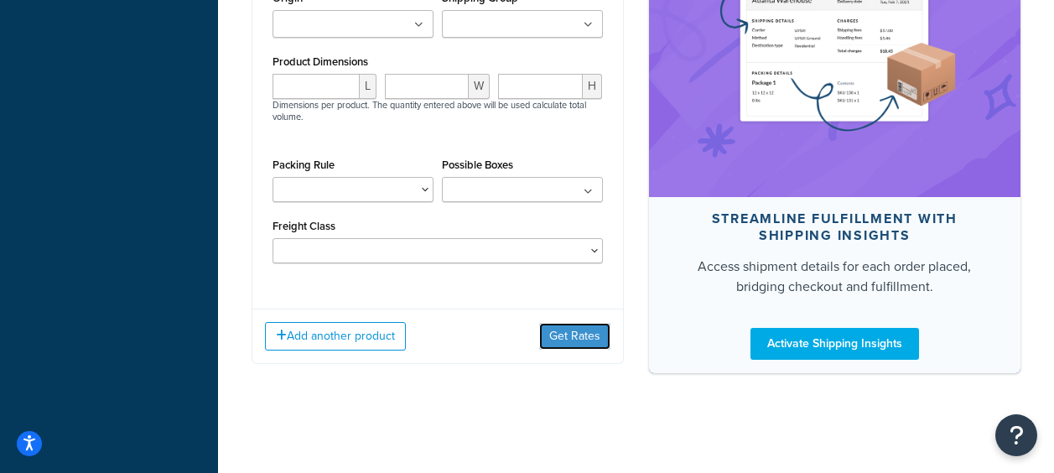
click at [575, 331] on button "Get Rates" at bounding box center [574, 336] width 71 height 27
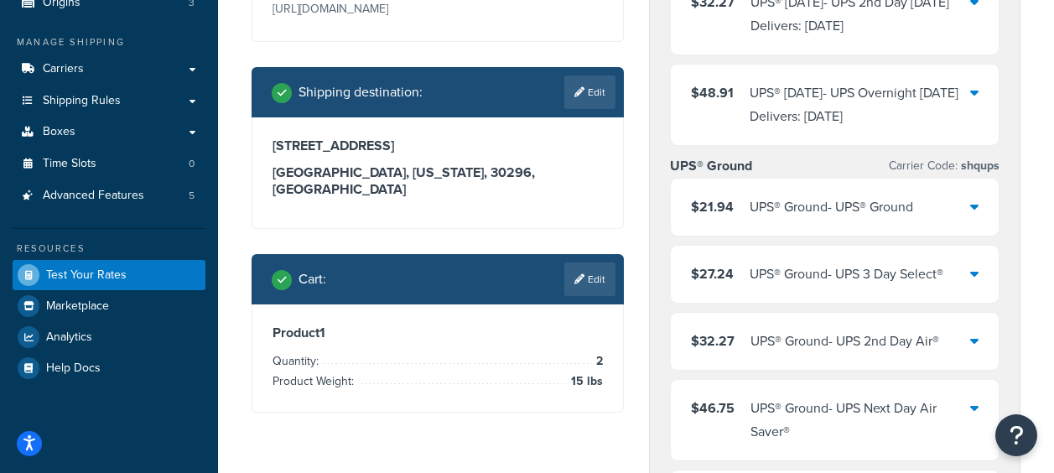
scroll to position [168, 0]
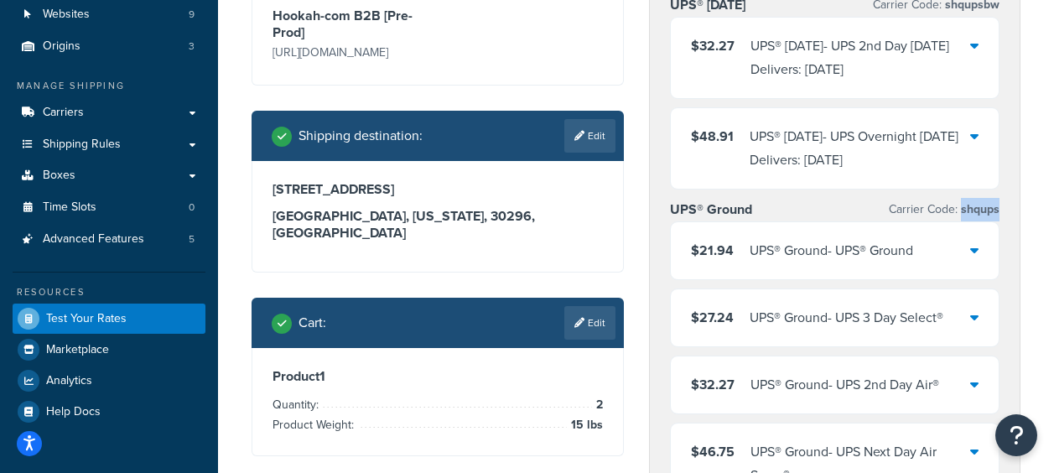
drag, startPoint x: 962, startPoint y: 213, endPoint x: 1007, endPoint y: 211, distance: 44.5
click at [1007, 211] on div "UPS® Saturday Carrier Code: shqupsbw $32.27 UPS® Saturday - UPS 2nd Day Saturda…" at bounding box center [835, 399] width 371 height 840
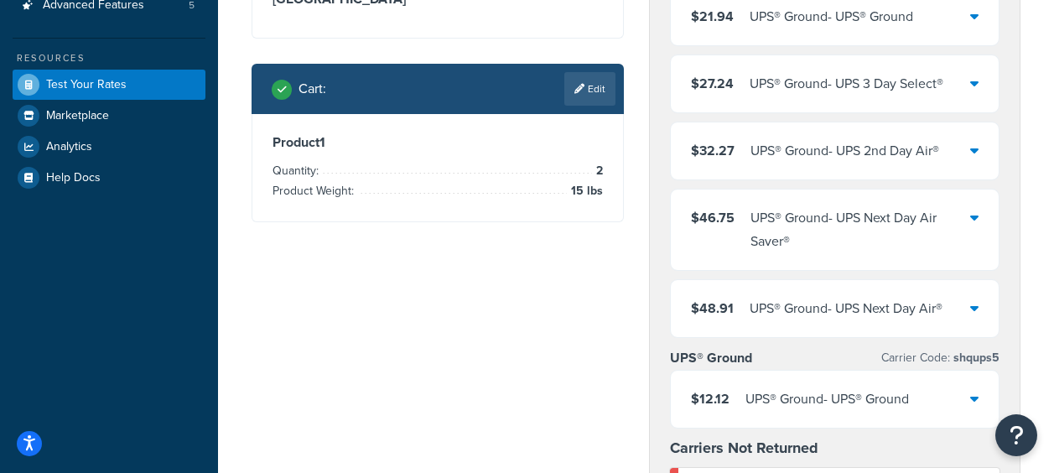
scroll to position [503, 0]
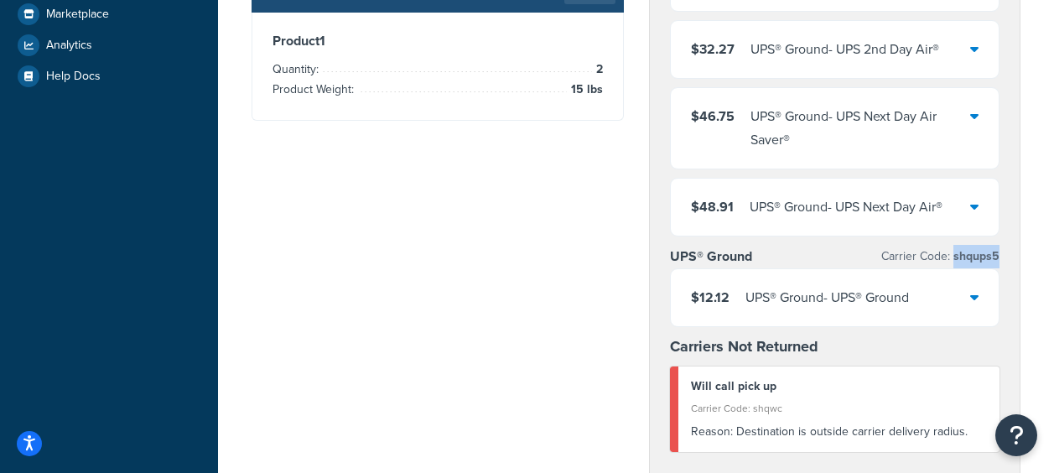
drag, startPoint x: 1002, startPoint y: 257, endPoint x: 955, endPoint y: 256, distance: 47.0
click at [955, 256] on div "UPS® Saturday Carrier Code: shqupsbw $32.27 UPS® Saturday - UPS 2nd Day Saturda…" at bounding box center [835, 63] width 371 height 840
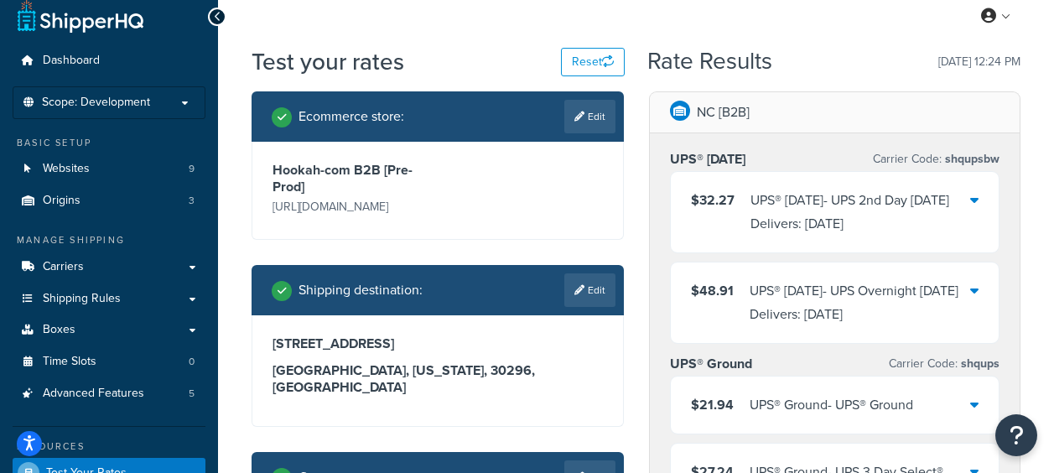
scroll to position [0, 0]
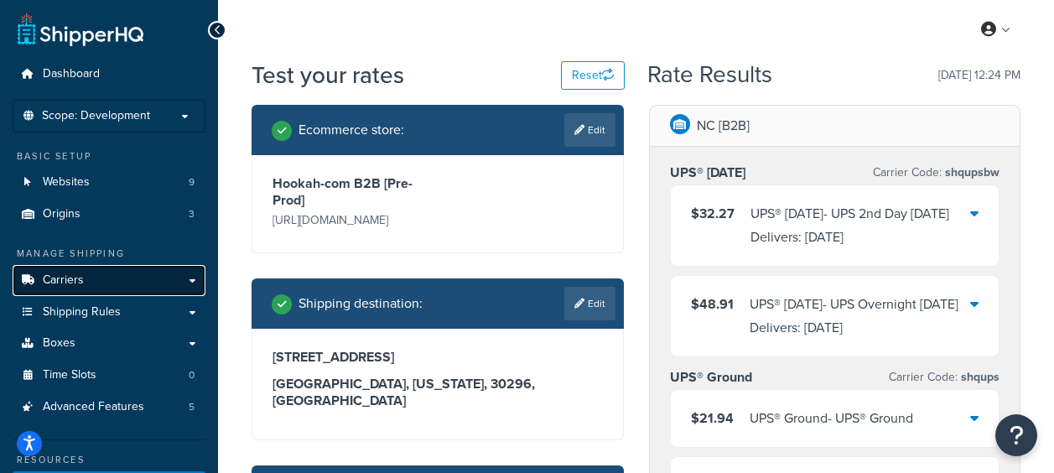
click at [62, 280] on span "Carriers" at bounding box center [63, 280] width 41 height 14
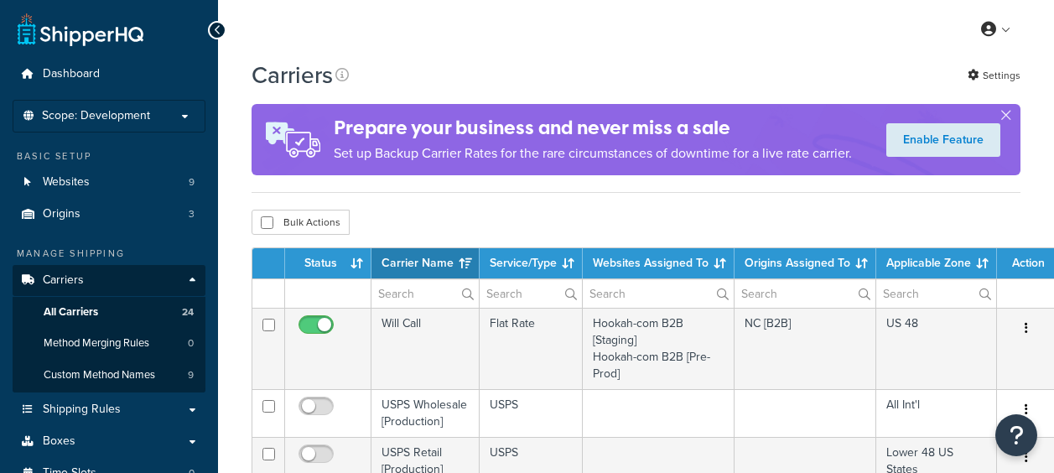
select select "15"
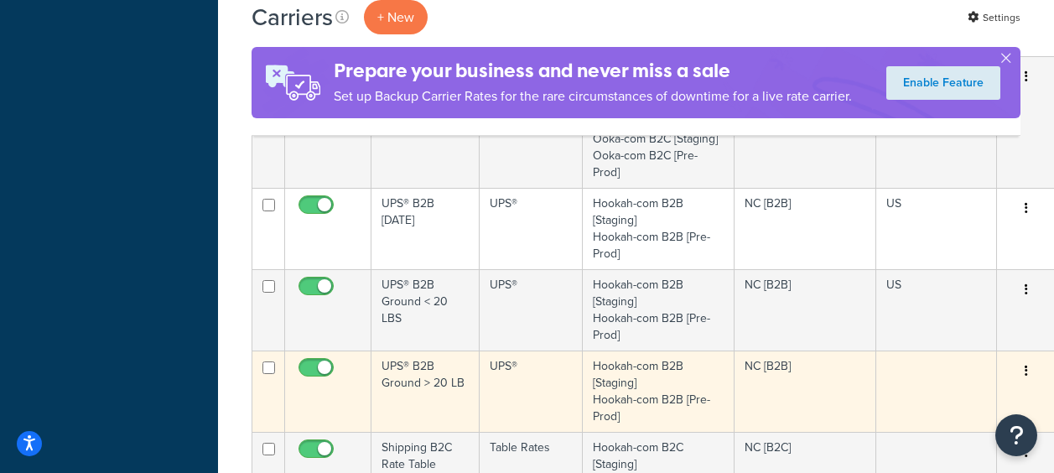
scroll to position [1091, 0]
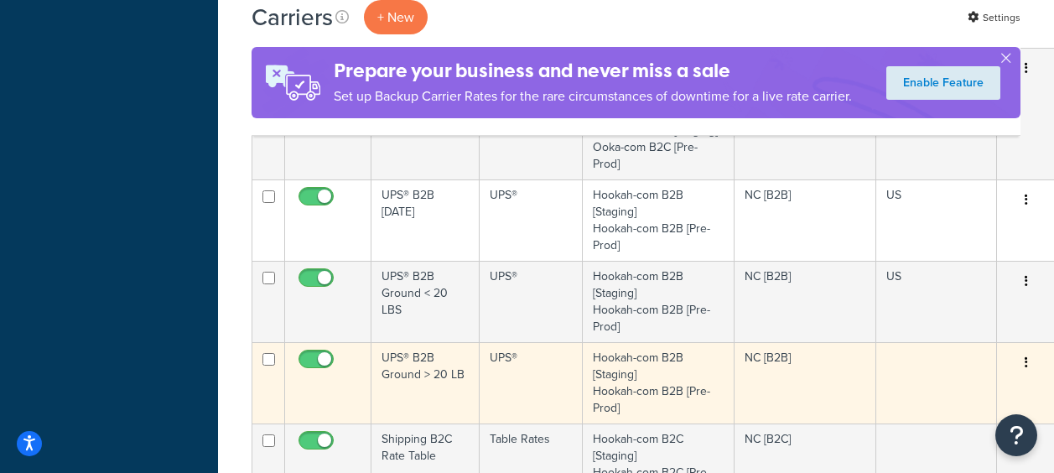
click at [429, 377] on td "UPS® B2B Ground > 20 LB" at bounding box center [426, 382] width 108 height 81
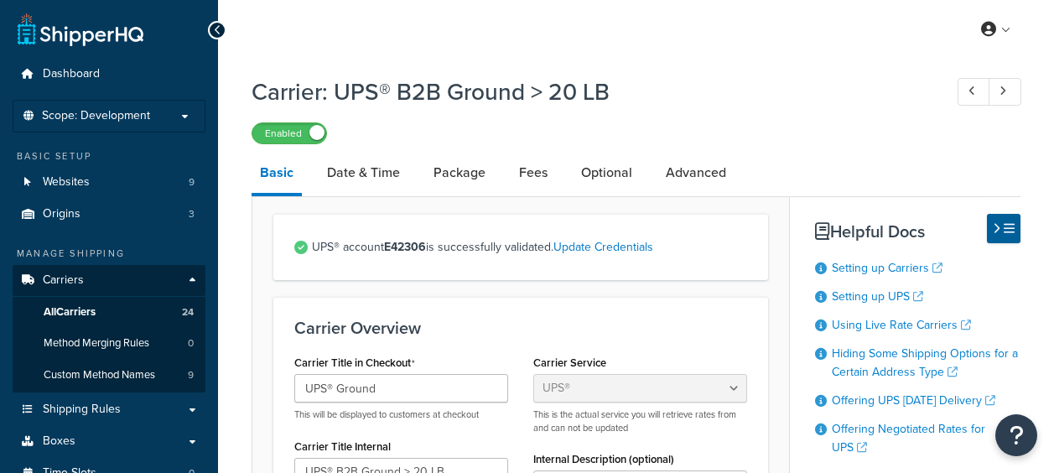
select select "ups"
click at [473, 175] on link "Package" at bounding box center [459, 173] width 69 height 40
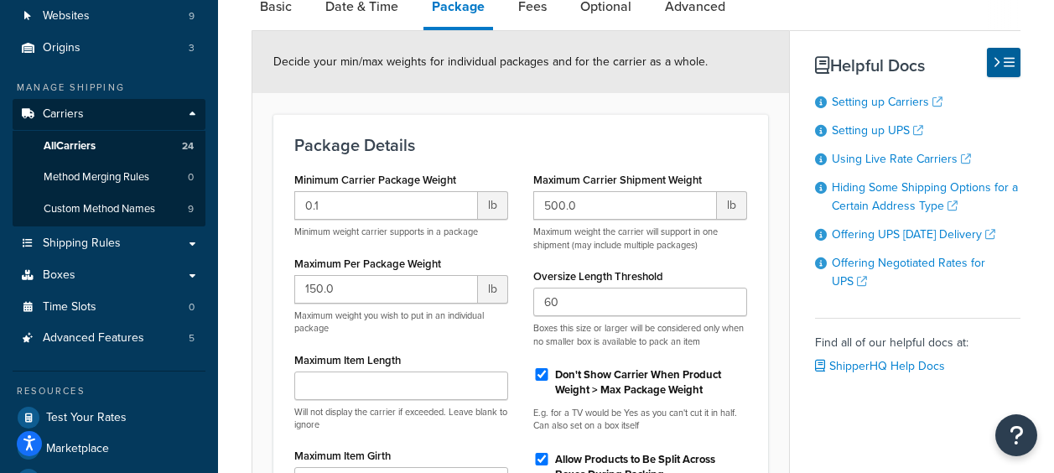
scroll to position [168, 0]
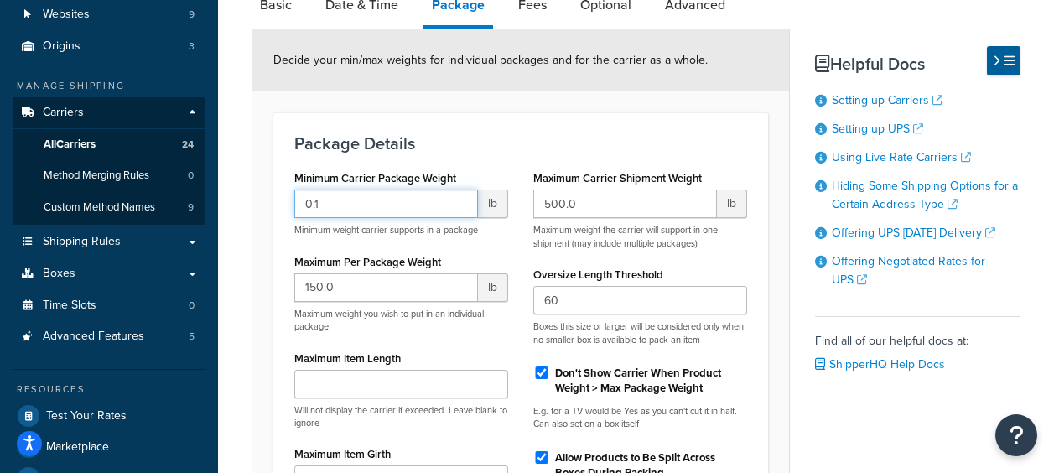
click at [399, 199] on input "0.1" at bounding box center [386, 204] width 184 height 29
type input "0"
type input "20"
click at [783, 379] on form "Decide your min/max weights for individual packages and for the carrier as a wh…" at bounding box center [520, 376] width 537 height 695
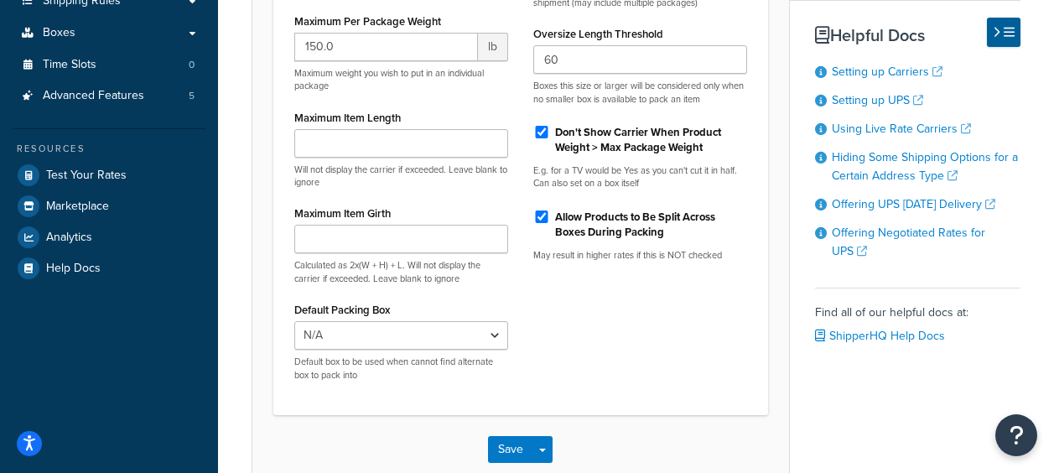
scroll to position [505, 0]
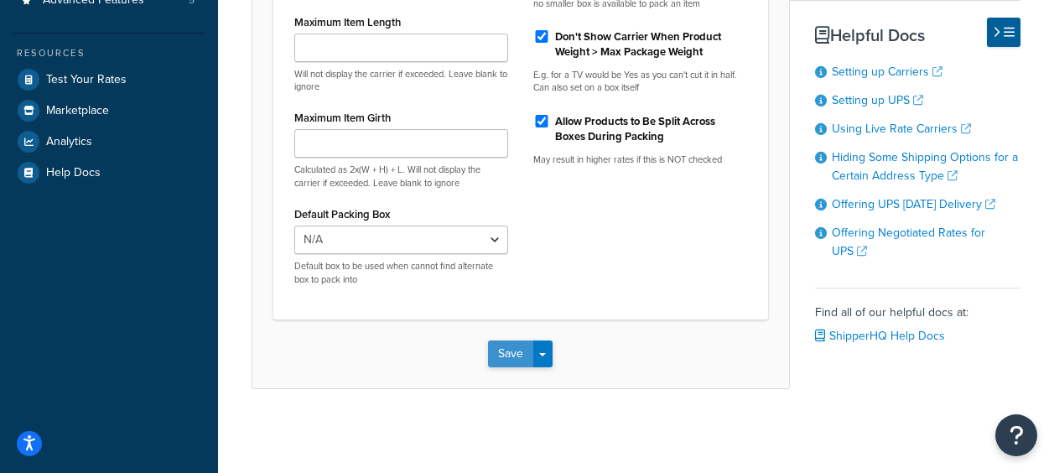
click at [502, 351] on button "Save" at bounding box center [510, 354] width 45 height 27
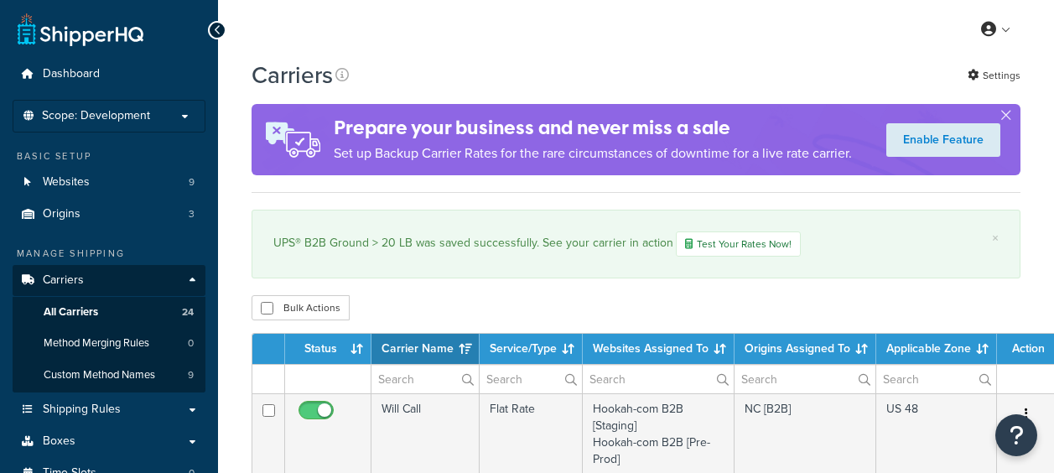
select select "15"
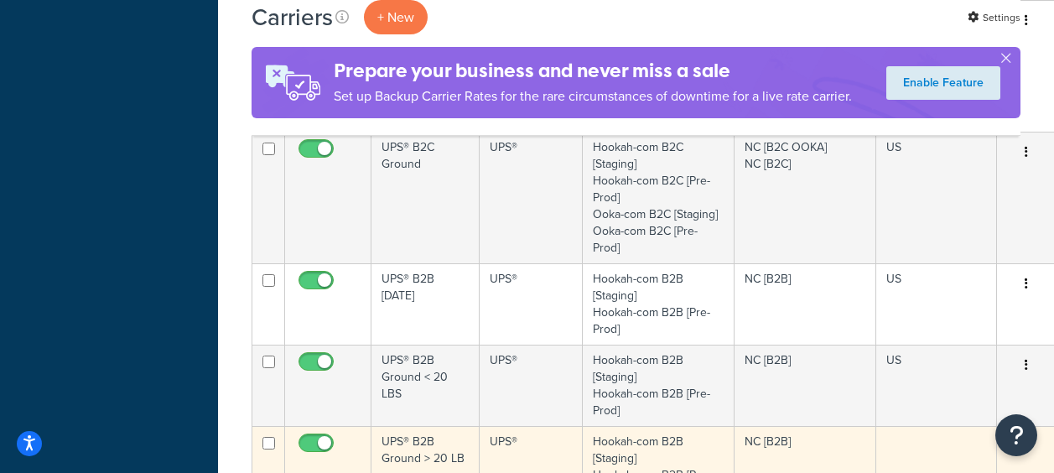
scroll to position [1174, 0]
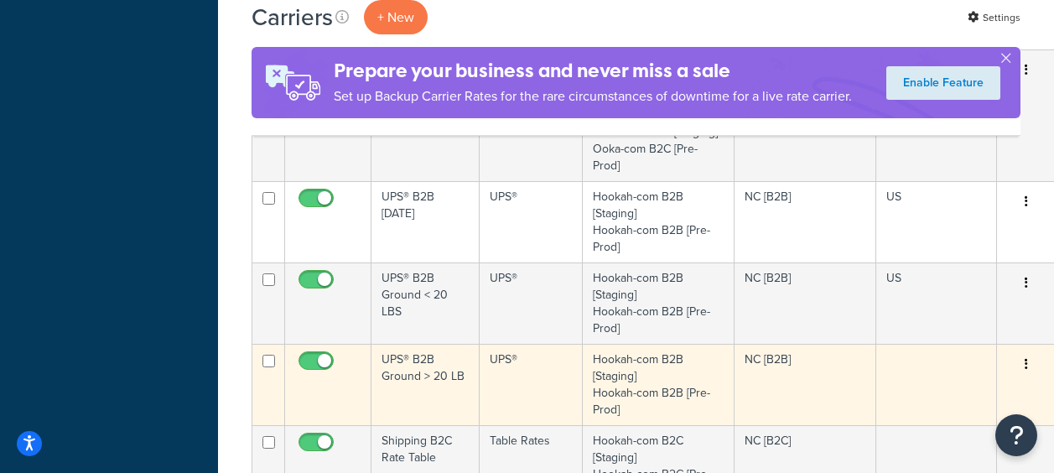
click at [406, 372] on td "UPS® B2B Ground > 20 LB" at bounding box center [426, 384] width 108 height 81
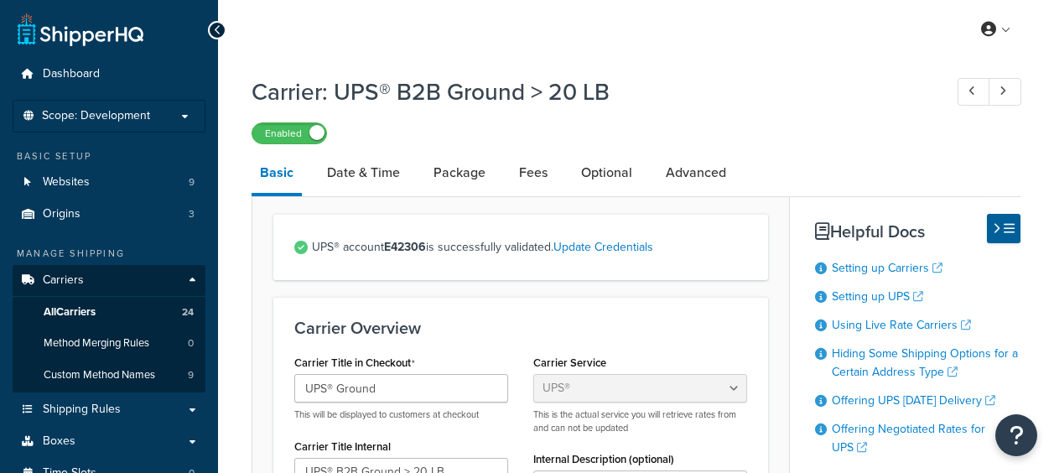
select select "ups"
click at [456, 177] on link "Package" at bounding box center [459, 173] width 69 height 40
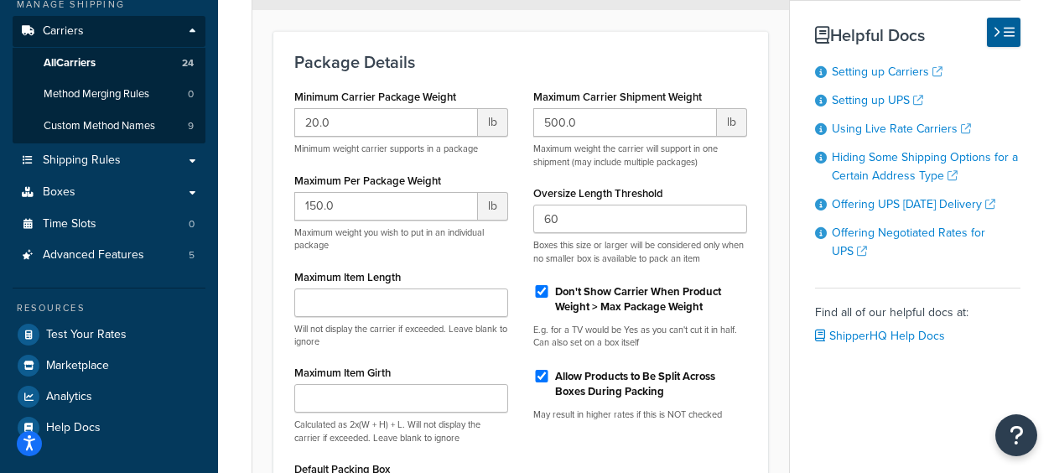
scroll to position [252, 0]
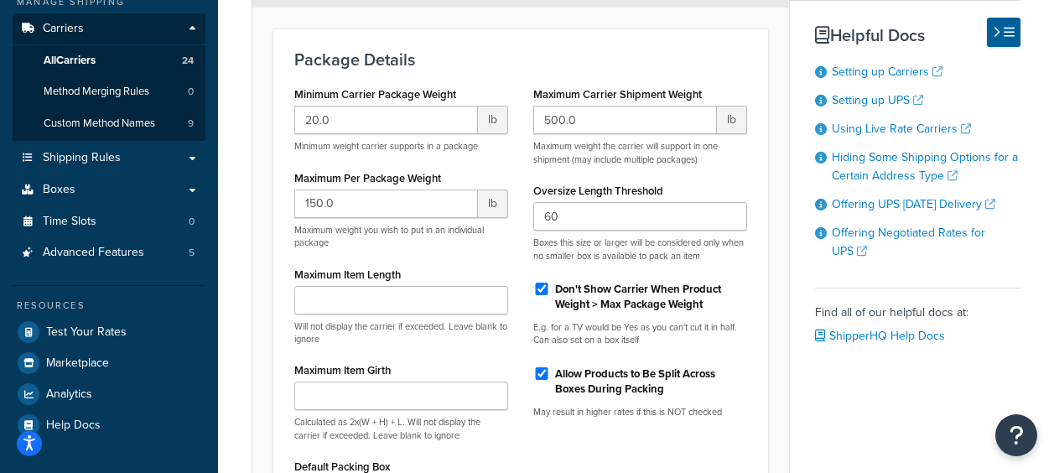
drag, startPoint x: 369, startPoint y: 179, endPoint x: 362, endPoint y: 192, distance: 15.4
click at [369, 180] on label "Maximum Per Package Weight" at bounding box center [367, 178] width 147 height 13
click at [369, 190] on input "150.0" at bounding box center [386, 204] width 184 height 29
click at [359, 199] on input "150.0" at bounding box center [386, 204] width 184 height 29
type input "1"
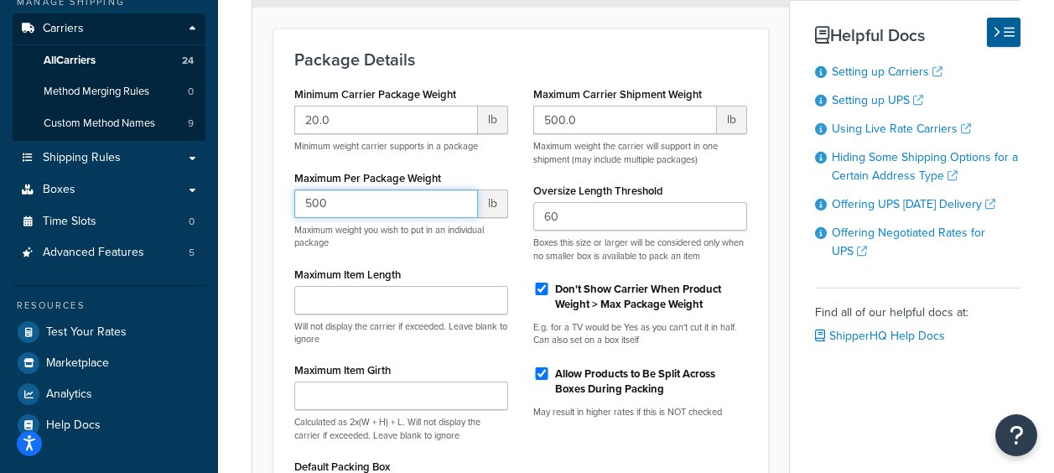
type input "500"
click at [707, 444] on div "Minimum Carrier Package Weight 20.0 lb Minimum weight carrier supports in a pac…" at bounding box center [521, 316] width 478 height 469
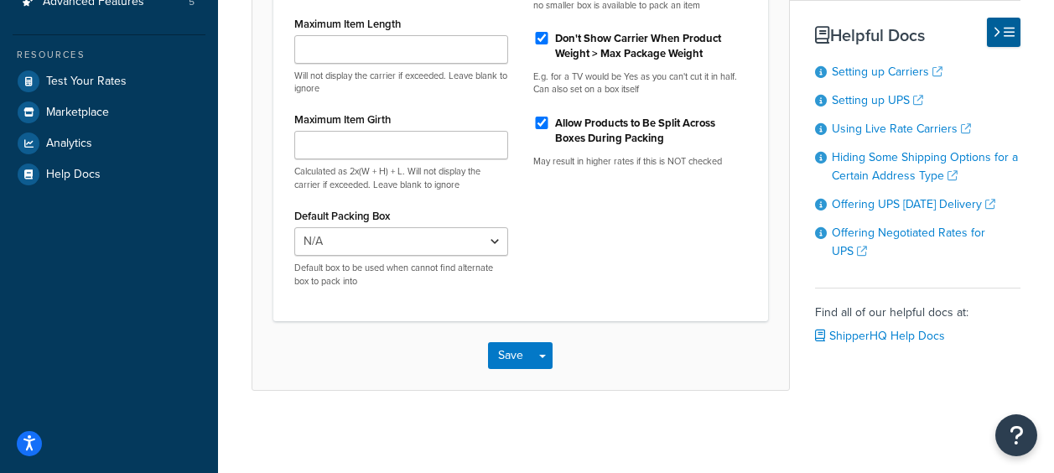
scroll to position [503, 0]
click at [520, 354] on button "Save" at bounding box center [510, 354] width 45 height 27
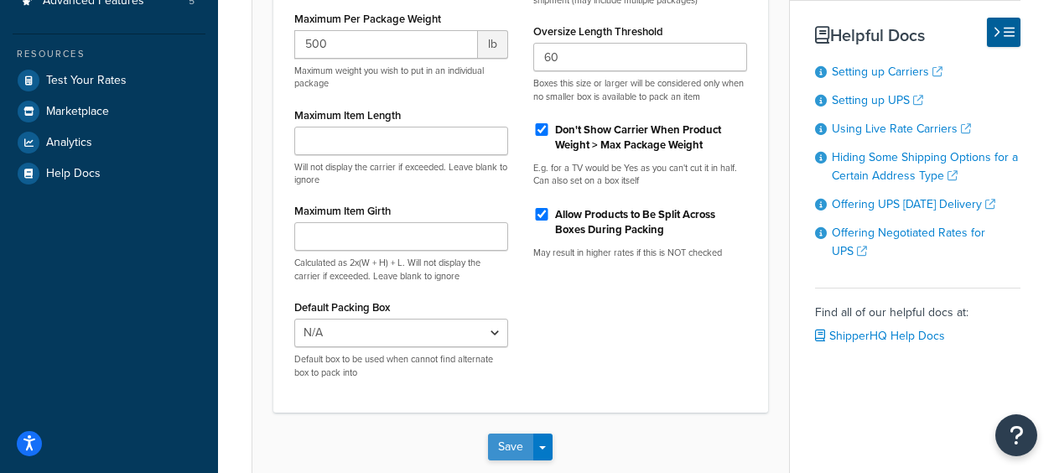
click at [502, 450] on button "Save" at bounding box center [510, 447] width 45 height 27
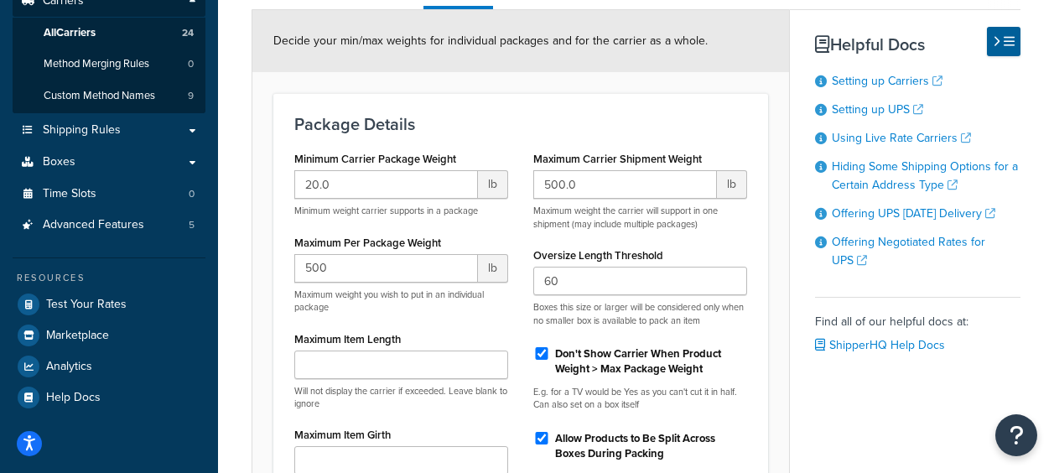
scroll to position [168, 0]
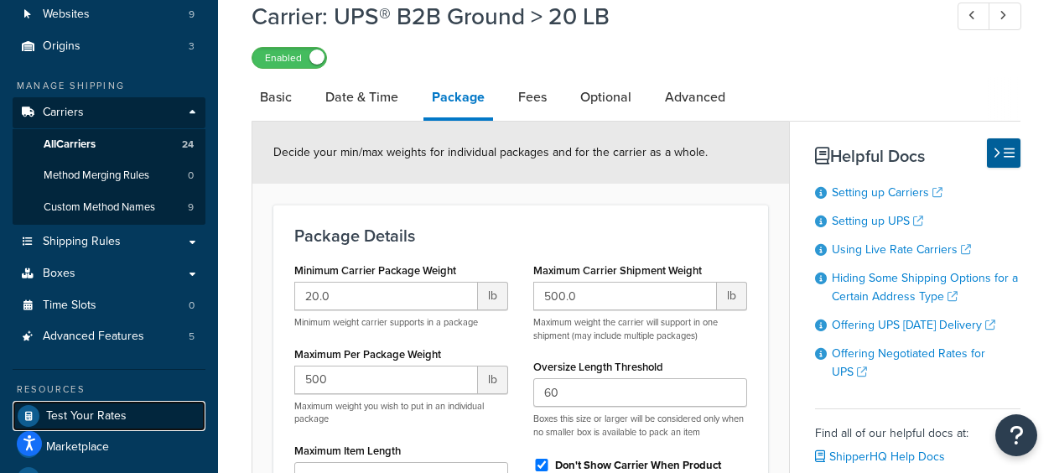
click at [91, 419] on span "Test Your Rates" at bounding box center [86, 416] width 81 height 14
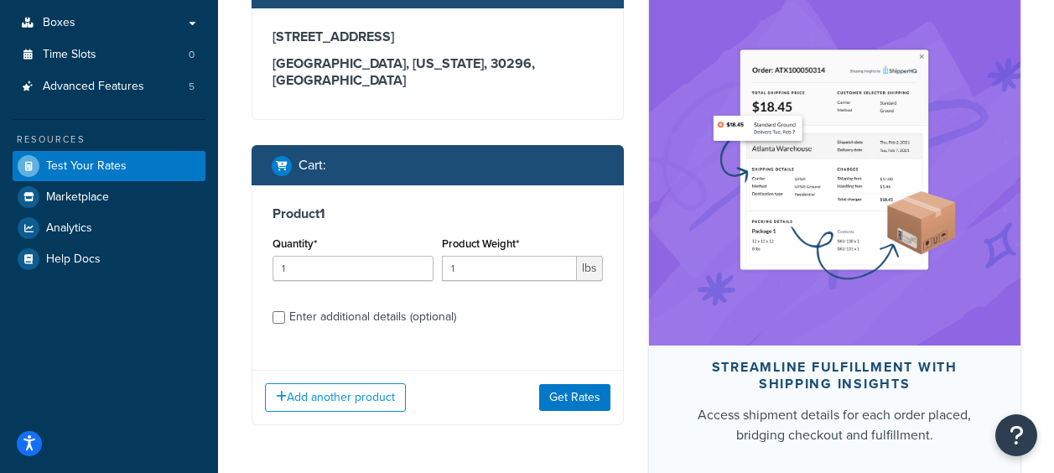
scroll to position [336, 0]
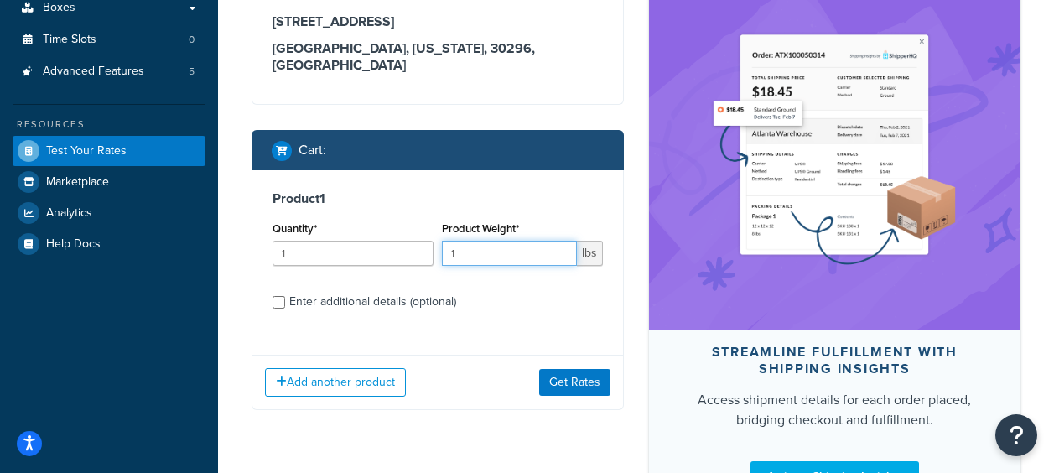
click at [490, 260] on input "1" at bounding box center [509, 253] width 135 height 25
type input "15"
click at [342, 256] on input "1" at bounding box center [353, 253] width 161 height 25
type input "2"
click at [553, 330] on div "Product 1 Quantity* 2 Product Weight* 15 lbs Enter additional details (optional)" at bounding box center [437, 256] width 371 height 172
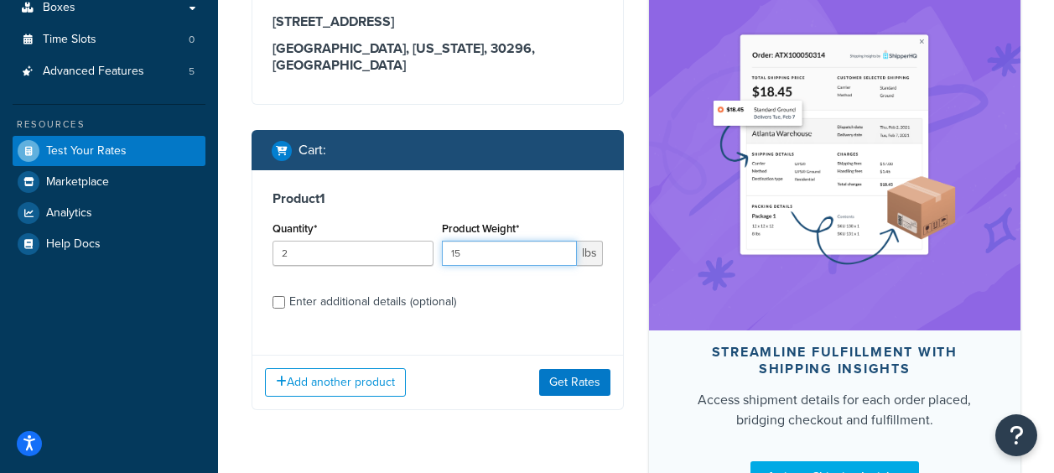
click at [498, 256] on input "15" at bounding box center [509, 253] width 135 height 25
type input "1"
type input "30"
click at [554, 323] on div "Product 1 Quantity* 2 Product Weight* 30 lbs Enter additional details (optional)" at bounding box center [437, 256] width 371 height 172
click at [347, 266] on input "2" at bounding box center [353, 253] width 161 height 25
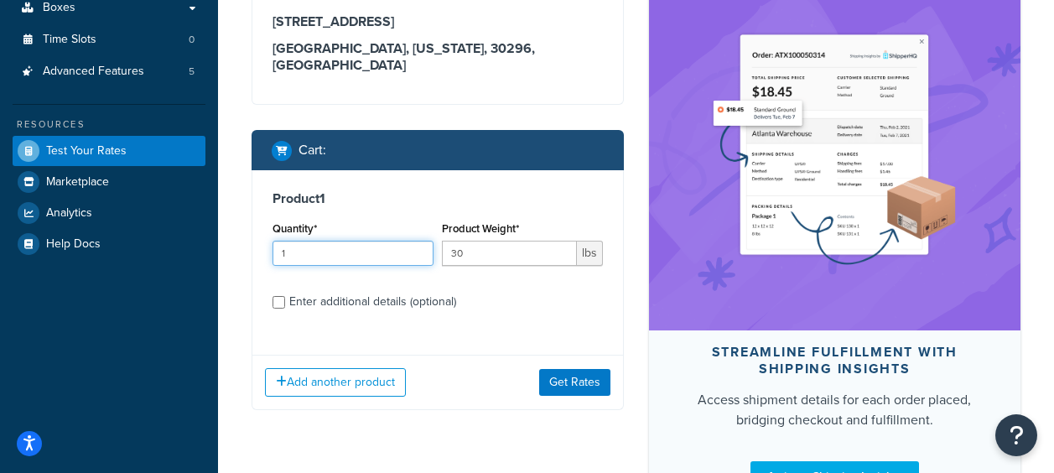
type input "1"
click at [485, 301] on label "Enter additional details (optional)" at bounding box center [446, 300] width 314 height 27
click at [285, 301] on input "Enter additional details (optional)" at bounding box center [279, 302] width 13 height 13
checkbox input "true"
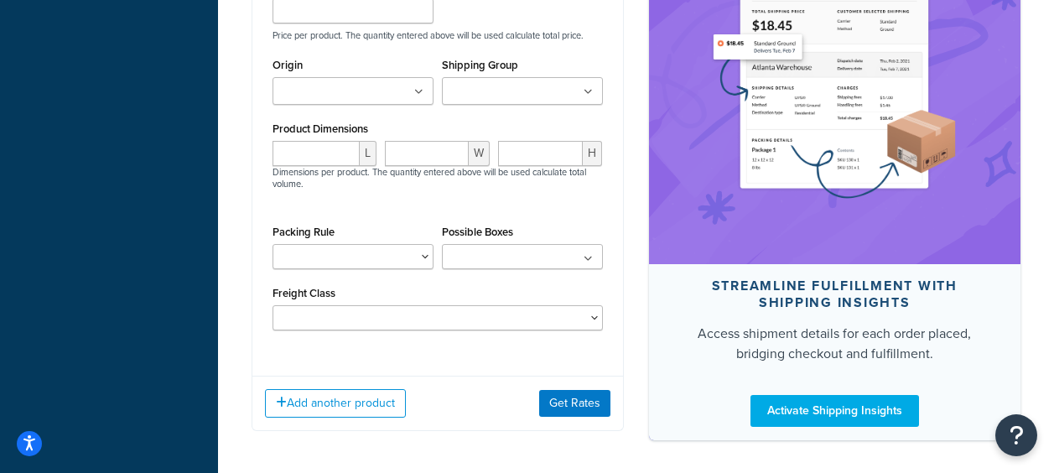
scroll to position [767, 0]
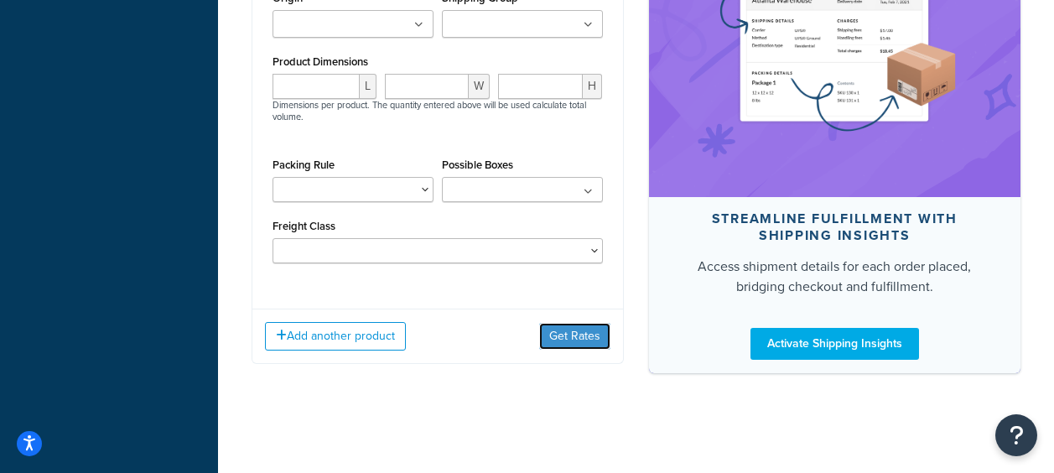
click at [590, 329] on button "Get Rates" at bounding box center [574, 336] width 71 height 27
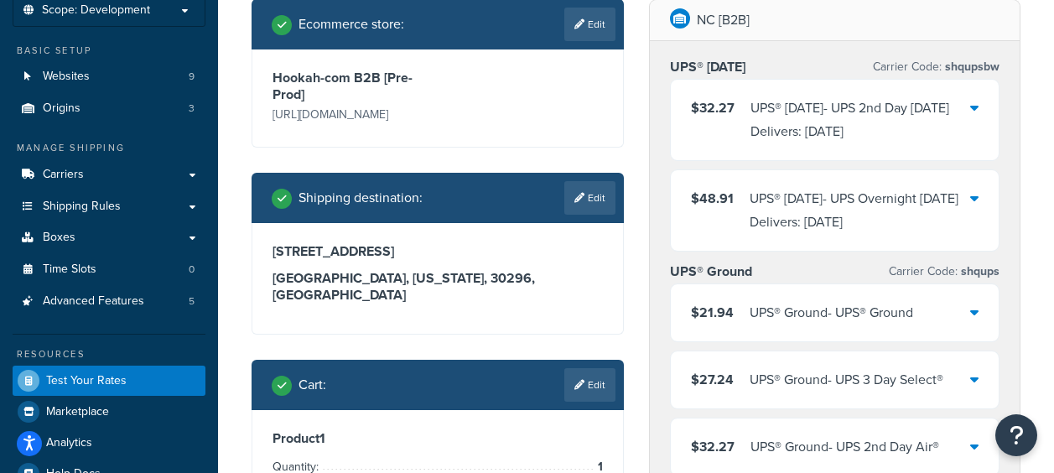
scroll to position [0, 0]
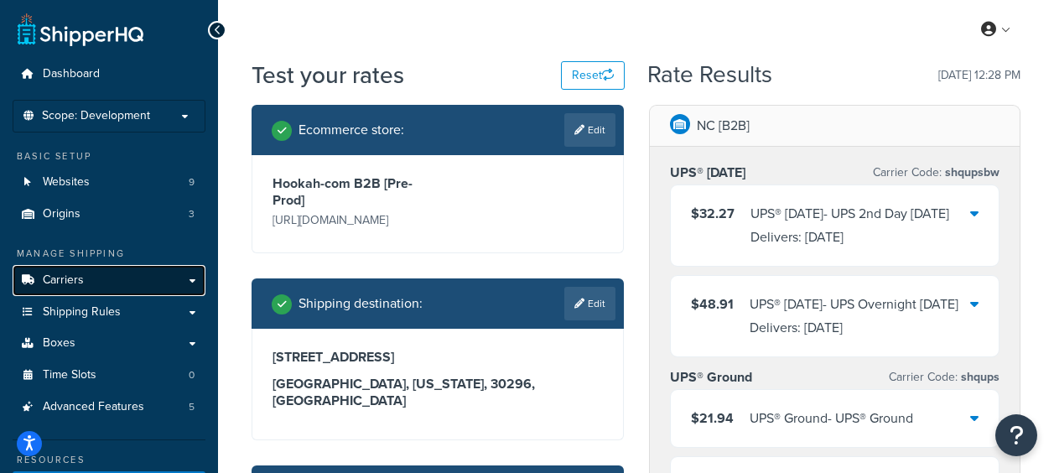
click at [102, 286] on link "Carriers" at bounding box center [109, 280] width 193 height 31
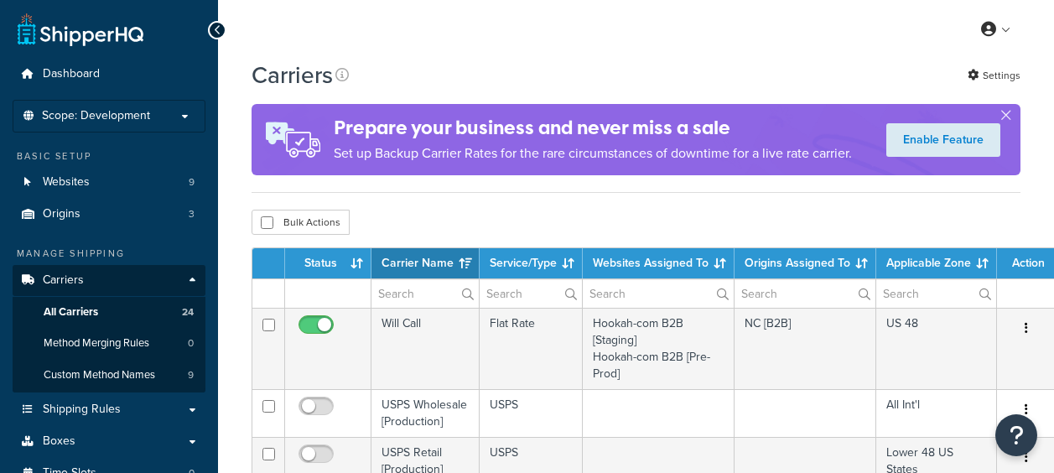
select select "15"
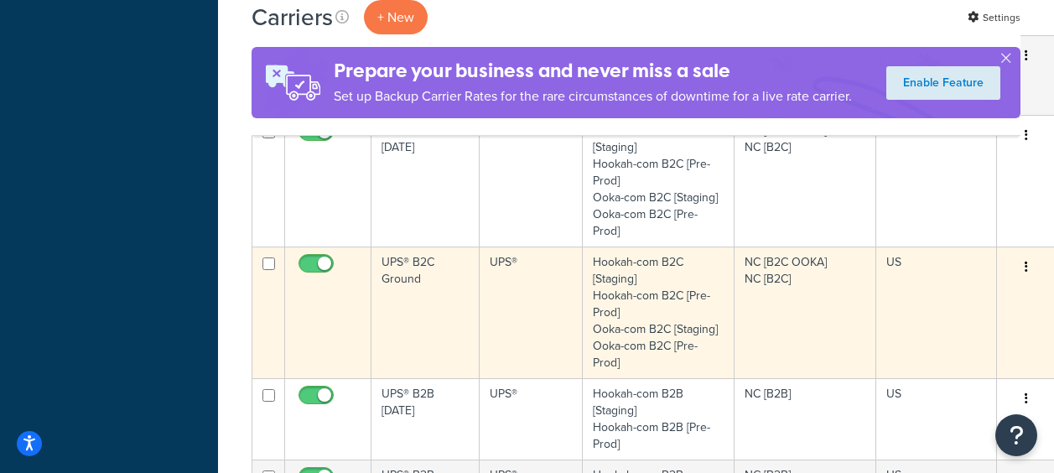
scroll to position [1007, 0]
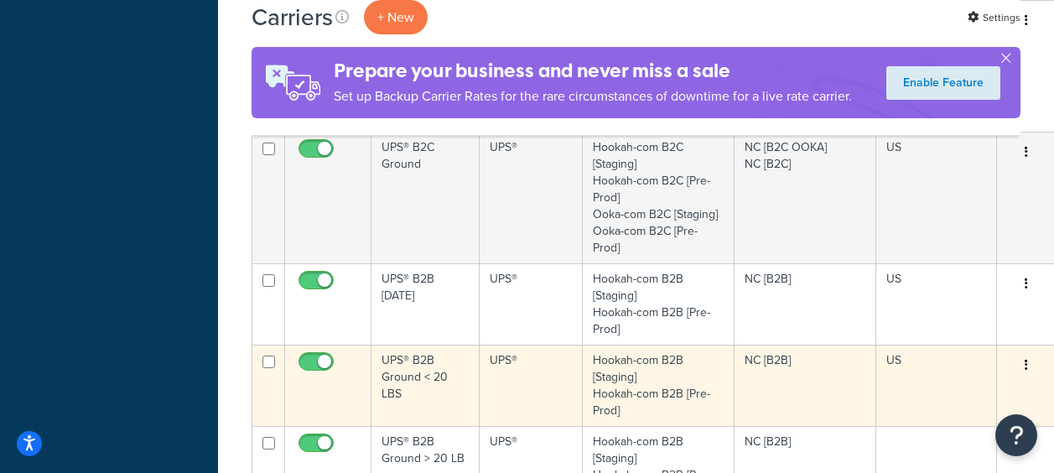
click at [426, 372] on td "UPS® B2B Ground < 20 LBS" at bounding box center [426, 385] width 108 height 81
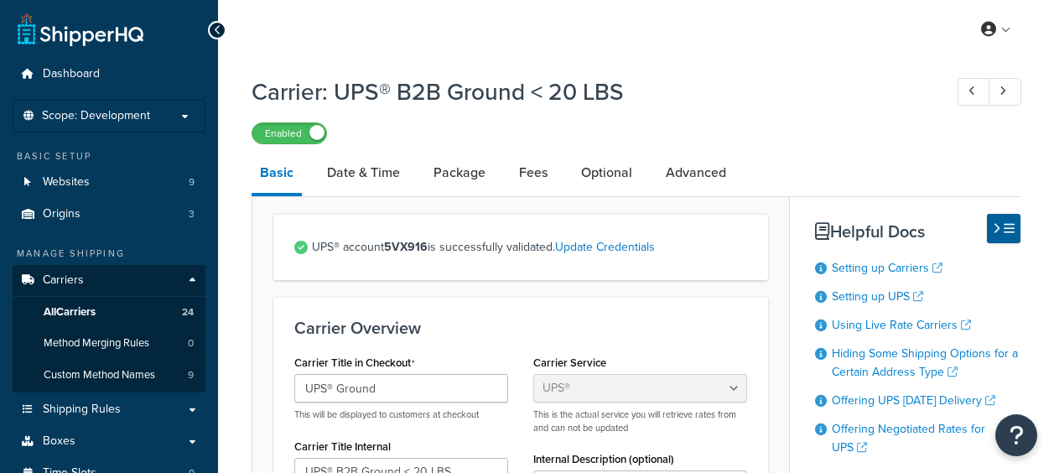
select select "ups"
click at [468, 164] on link "Package" at bounding box center [459, 173] width 69 height 40
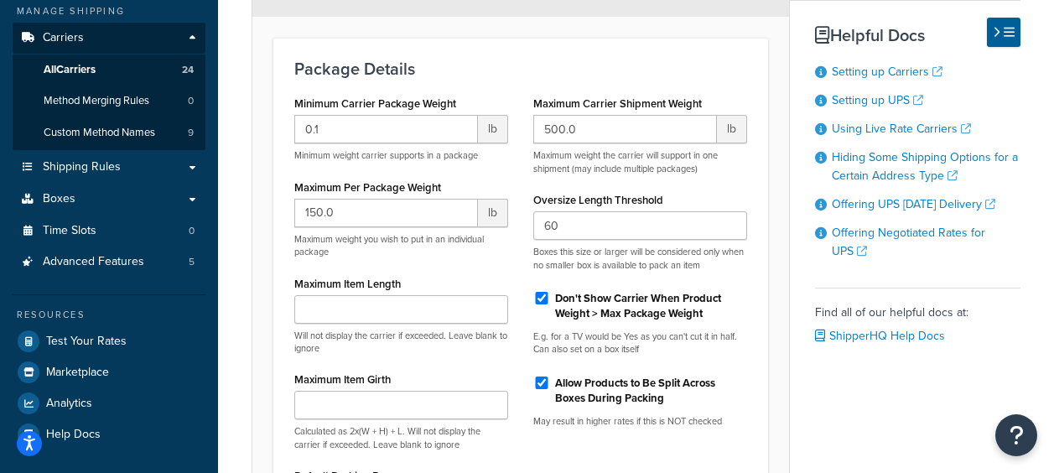
scroll to position [252, 0]
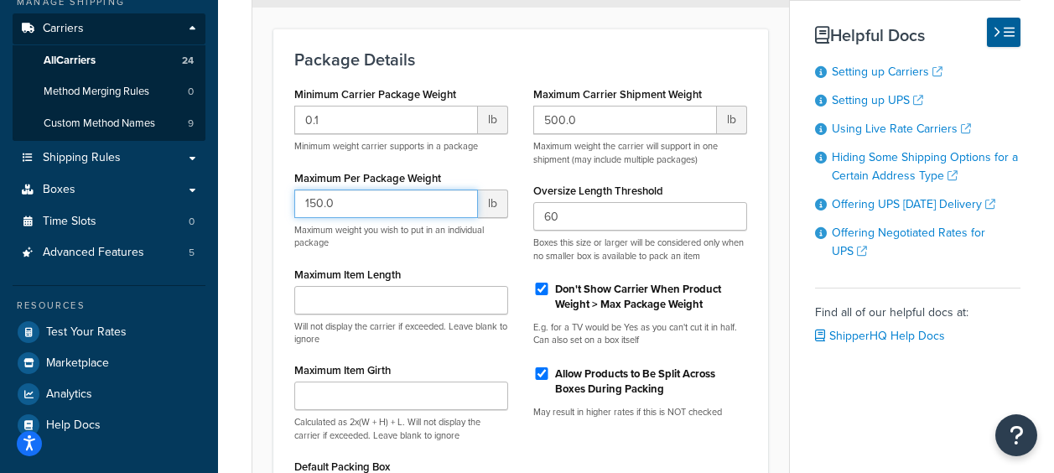
click at [393, 211] on input "150.0" at bounding box center [386, 204] width 184 height 29
type input "1"
type input "2"
type input "19.99"
click at [747, 445] on div "Minimum Carrier Package Weight 0.1 lb Minimum weight carrier supports in a pack…" at bounding box center [521, 316] width 478 height 469
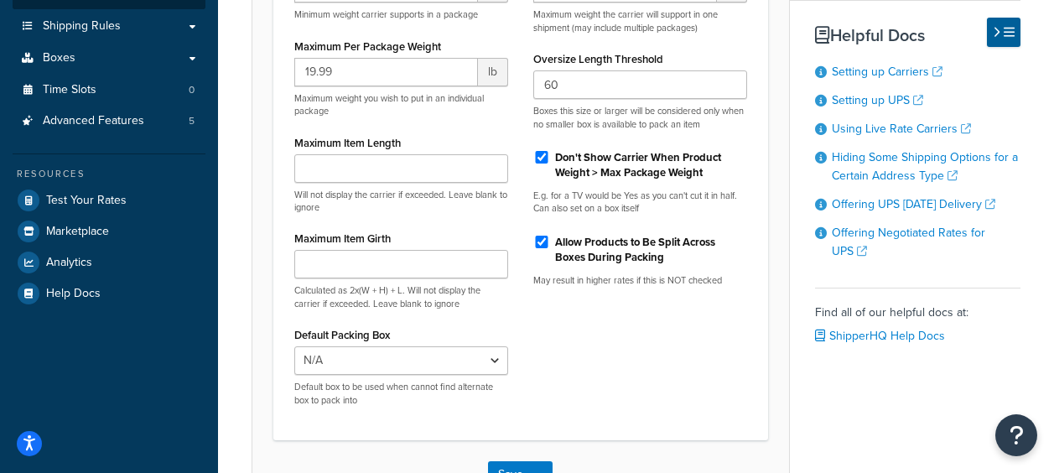
scroll to position [505, 0]
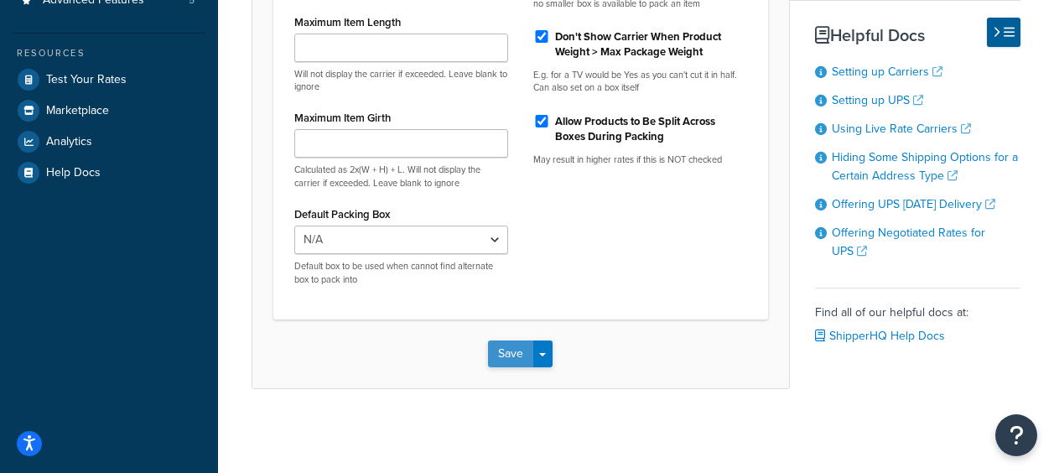
click at [507, 351] on button "Save" at bounding box center [510, 354] width 45 height 27
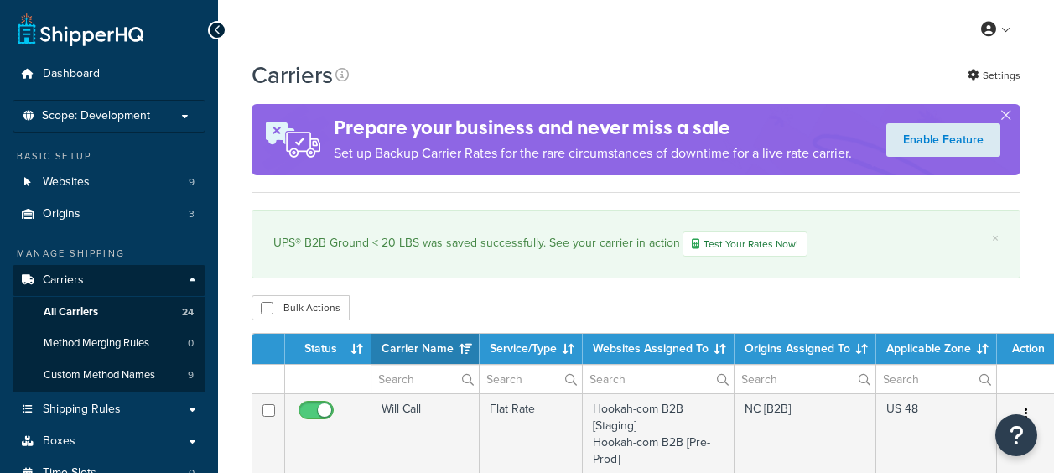
select select "15"
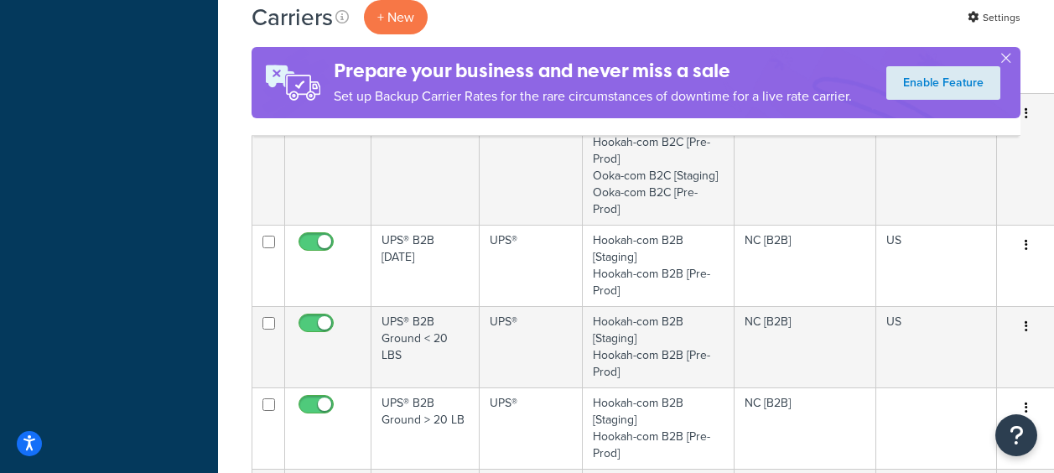
scroll to position [1174, 0]
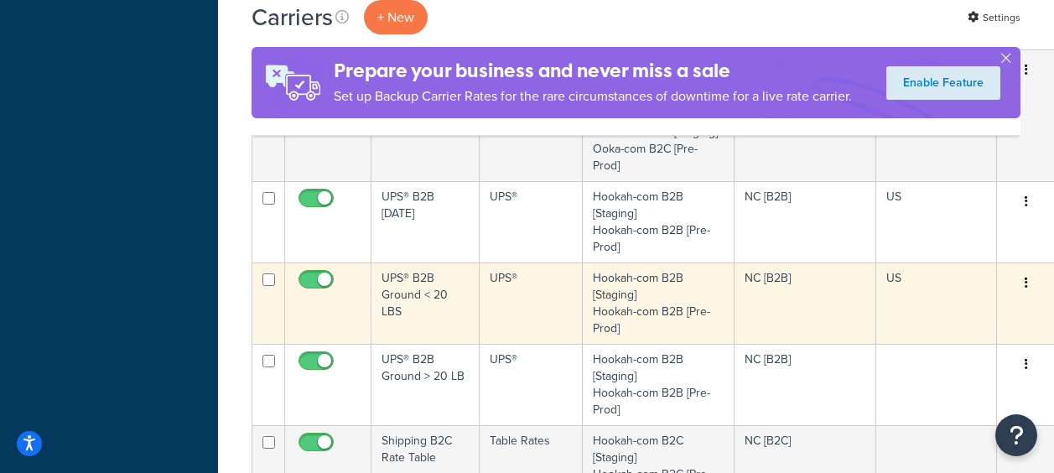
click at [412, 283] on td "UPS® B2B Ground < 20 LBS" at bounding box center [426, 303] width 108 height 81
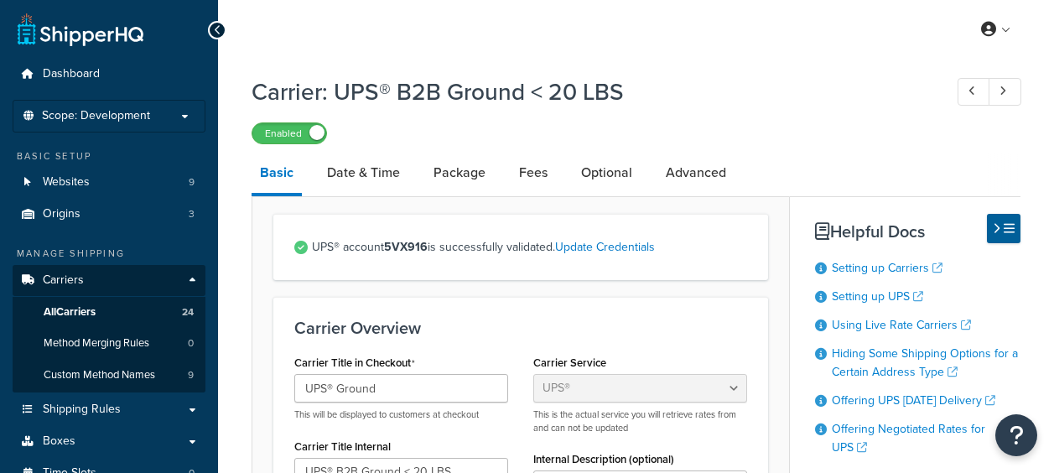
select select "ups"
click at [473, 166] on link "Package" at bounding box center [459, 173] width 69 height 40
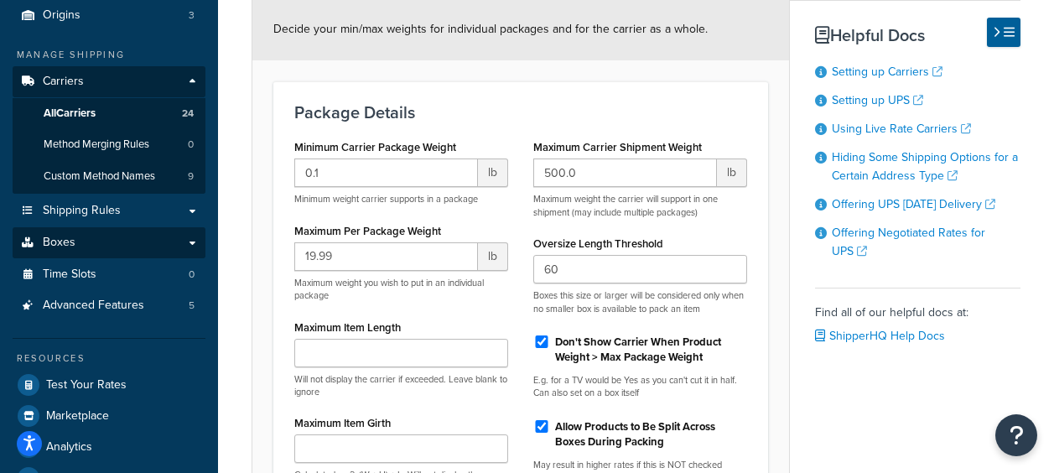
scroll to position [336, 0]
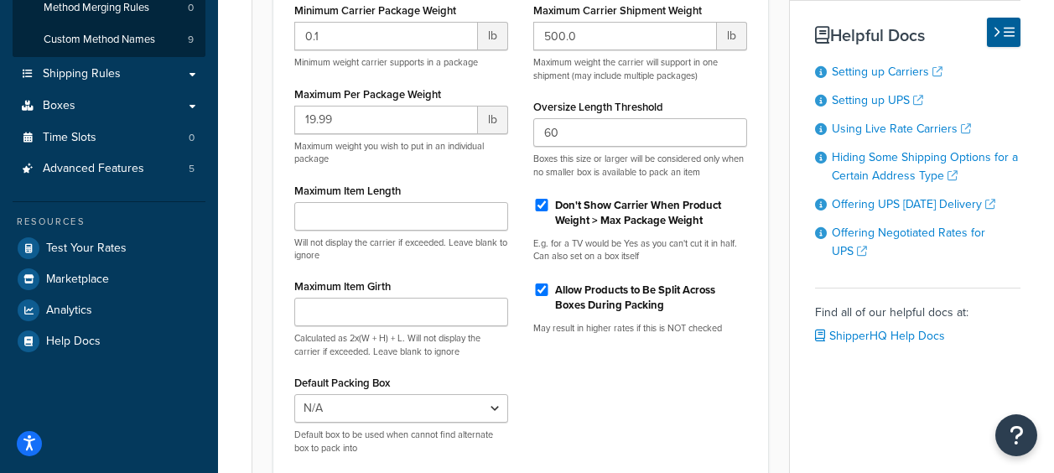
click at [102, 231] on div "Resources Test Your Rates Marketplace Analytics Help Docs" at bounding box center [109, 278] width 193 height 155
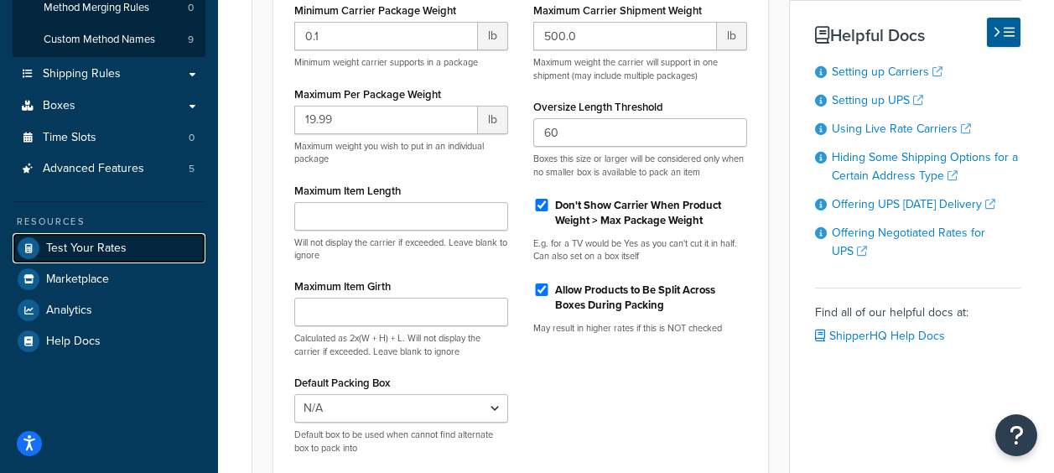
click at [102, 242] on span "Test Your Rates" at bounding box center [86, 249] width 81 height 14
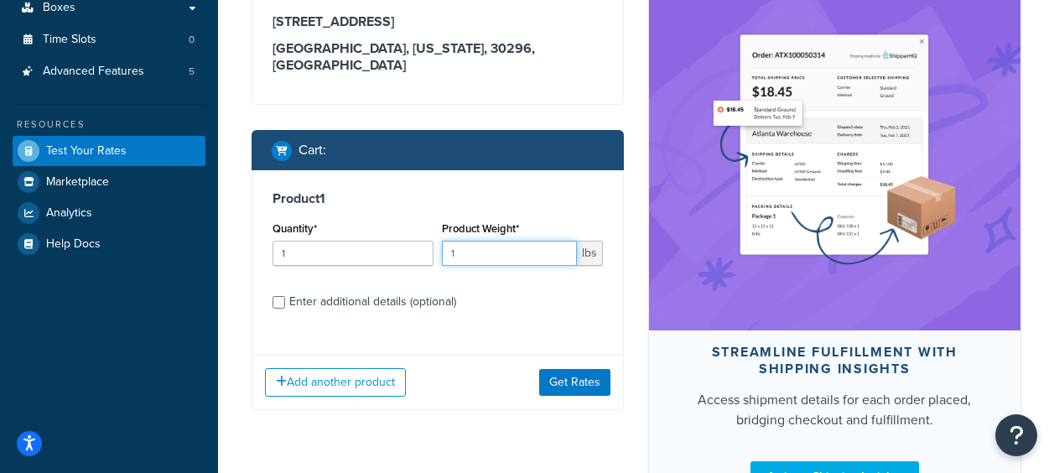
click at [474, 257] on input "1" at bounding box center [509, 253] width 135 height 25
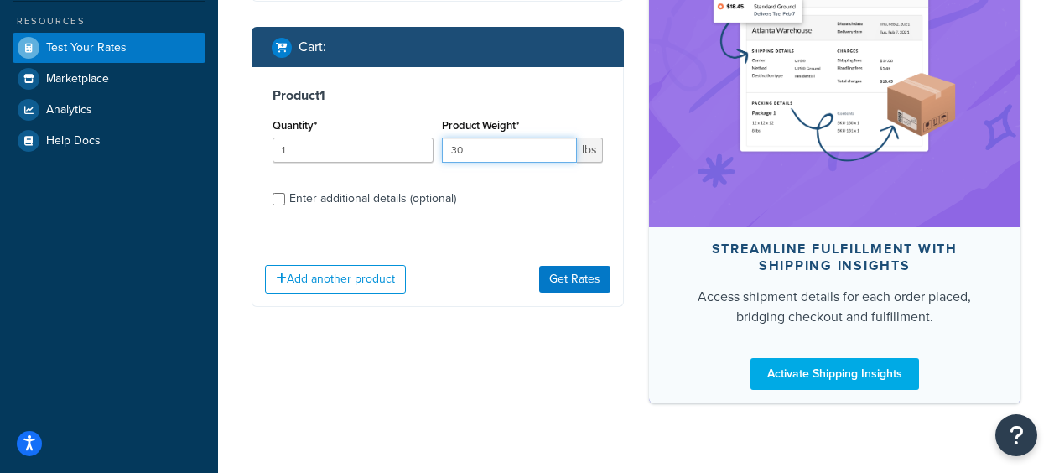
scroll to position [469, 0]
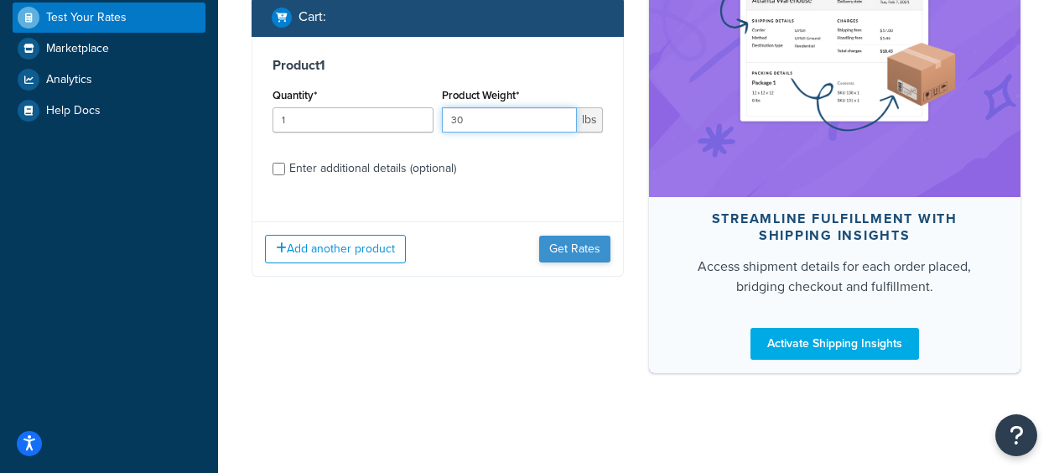
type input "30"
click at [589, 262] on button "Get Rates" at bounding box center [574, 249] width 71 height 27
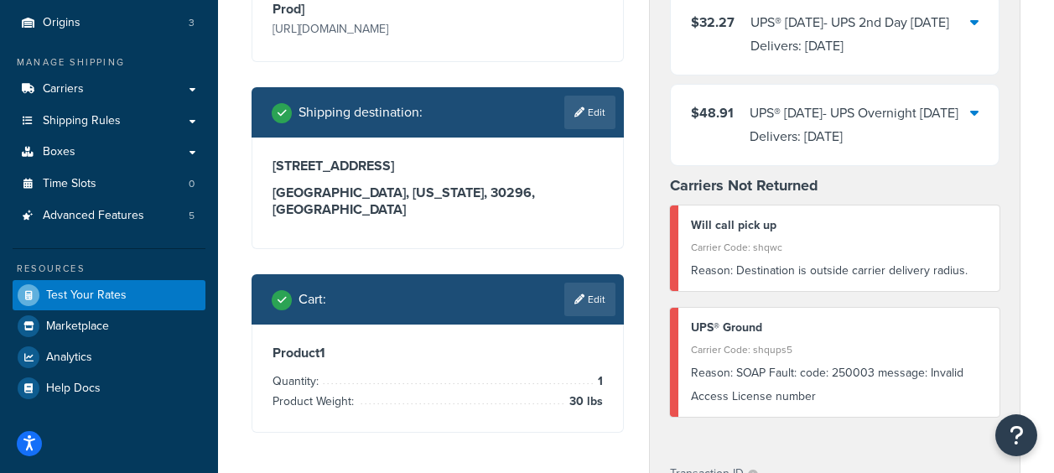
scroll to position [252, 0]
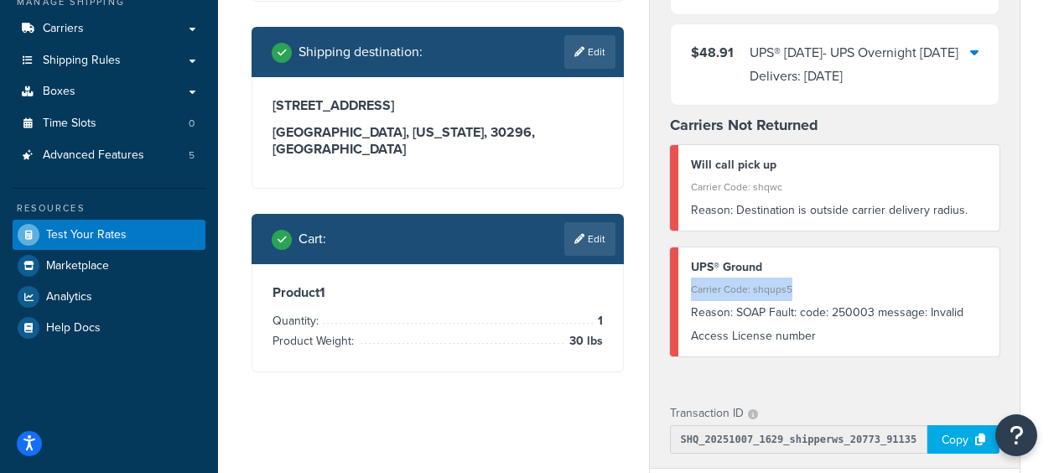
drag, startPoint x: 793, startPoint y: 288, endPoint x: 685, endPoint y: 293, distance: 107.5
click at [685, 293] on div "UPS® Ground Carrier Code: shqups5 Reason: SOAP Fault: code: 250003 message: Inv…" at bounding box center [835, 301] width 331 height 109
click at [808, 335] on div "Reason: SOAP Fault: code: 250003 message: Invalid Access License number" at bounding box center [839, 324] width 297 height 47
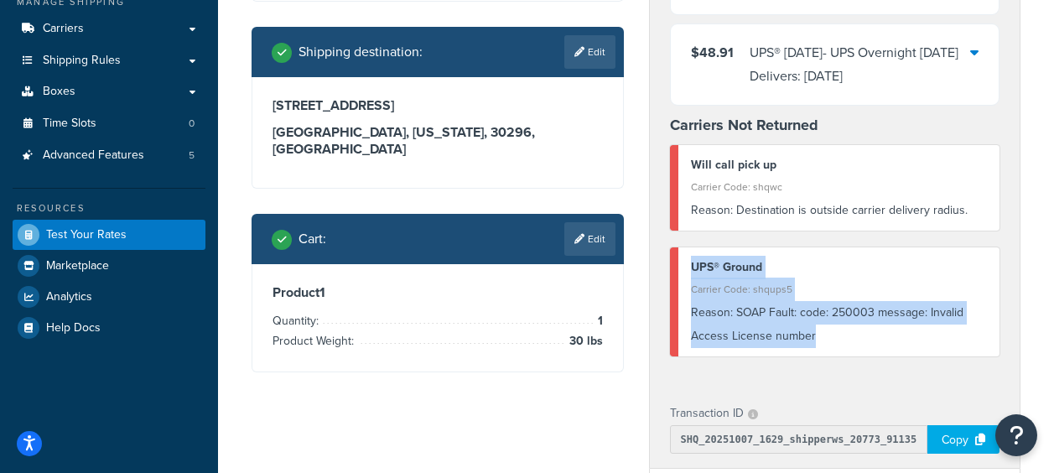
drag, startPoint x: 815, startPoint y: 335, endPoint x: 690, endPoint y: 262, distance: 144.7
click at [690, 262] on div "UPS® Ground Carrier Code: shqups5 Reason: SOAP Fault: code: 250003 message: Inv…" at bounding box center [835, 301] width 331 height 109
click at [963, 319] on div "Reason: SOAP Fault: code: 250003 message: Invalid Access License number" at bounding box center [839, 324] width 297 height 47
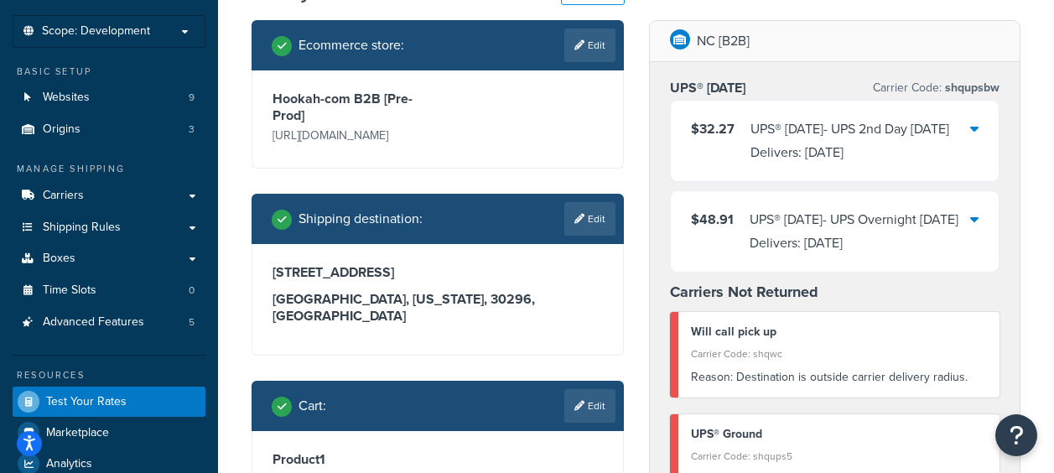
scroll to position [84, 0]
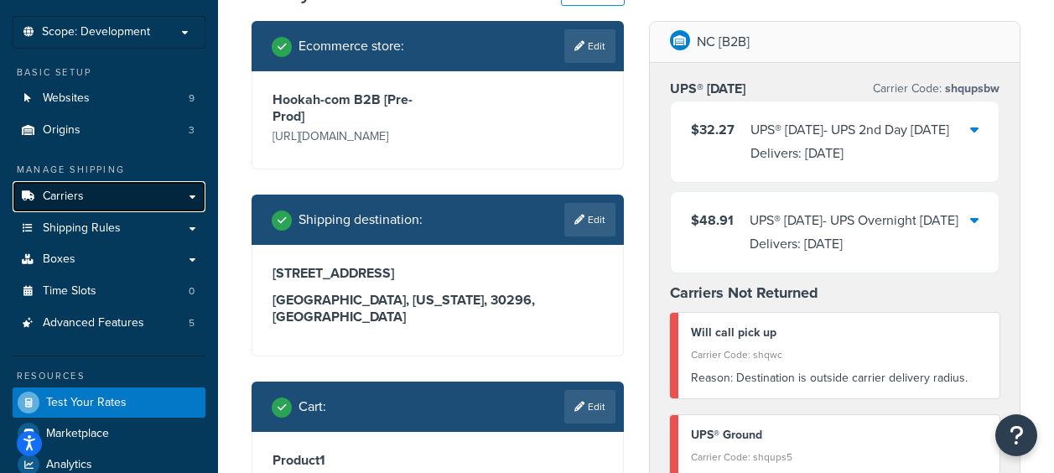
click at [65, 190] on span "Carriers" at bounding box center [63, 197] width 41 height 14
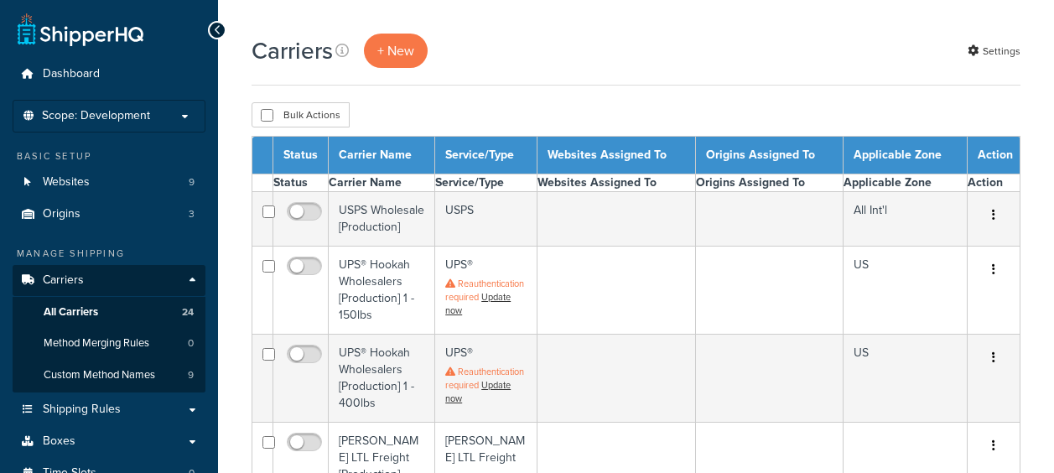
select select "15"
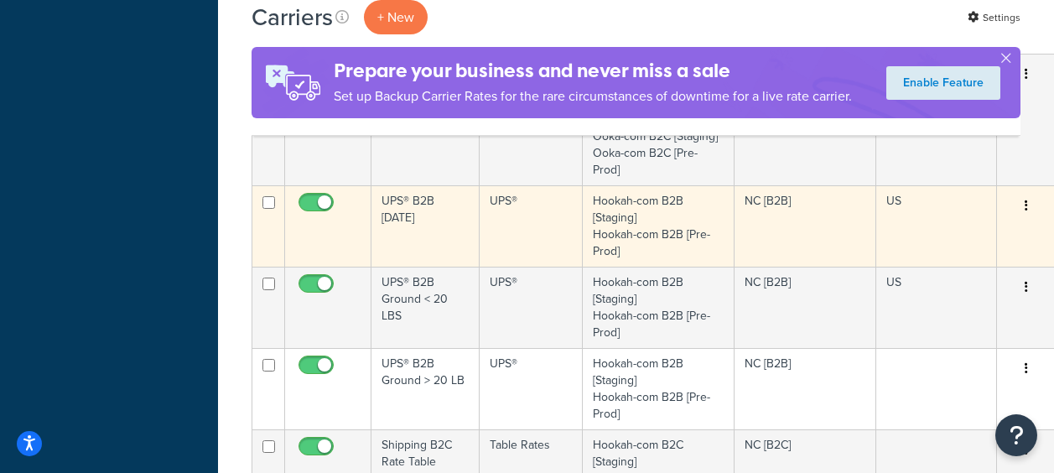
scroll to position [1091, 0]
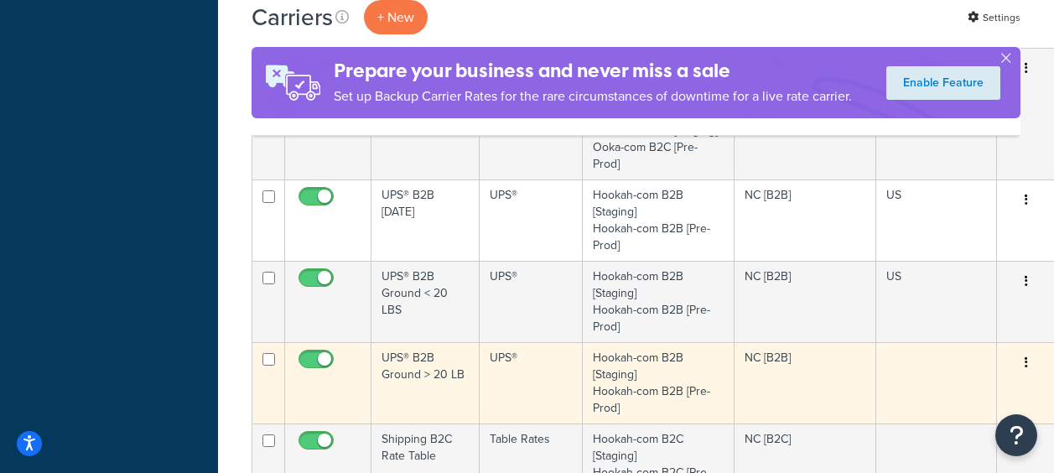
click at [428, 377] on td "UPS® B2B Ground > 20 LB" at bounding box center [426, 382] width 108 height 81
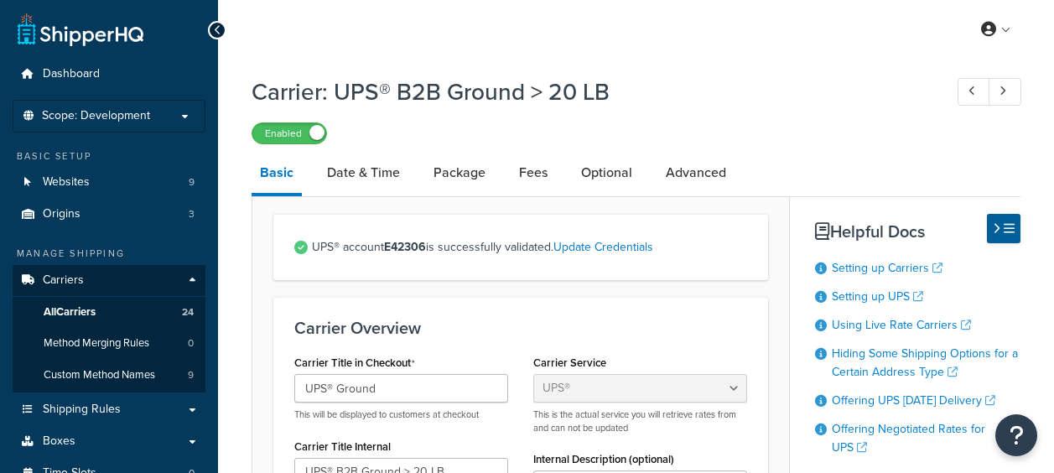
select select "ups"
click at [667, 171] on link "Advanced" at bounding box center [696, 173] width 77 height 40
select select "false"
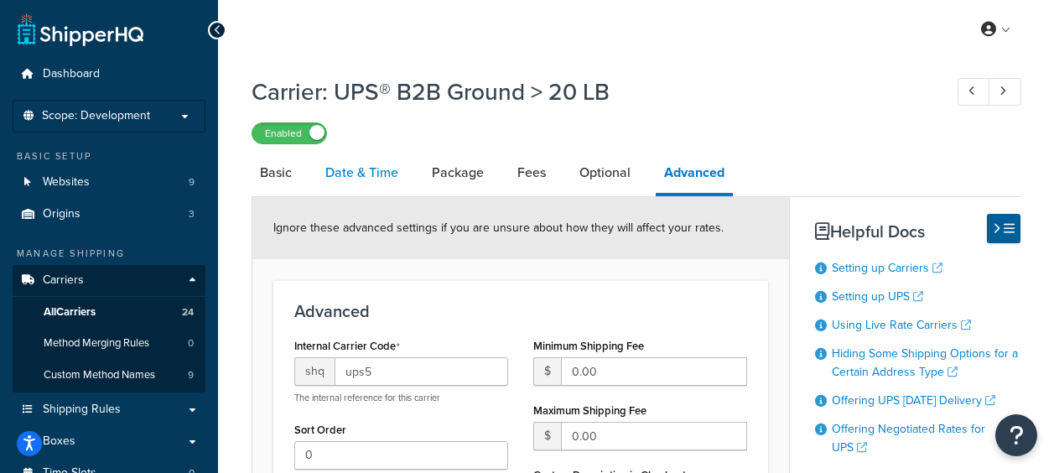
click at [357, 173] on link "Date & Time" at bounding box center [362, 173] width 90 height 40
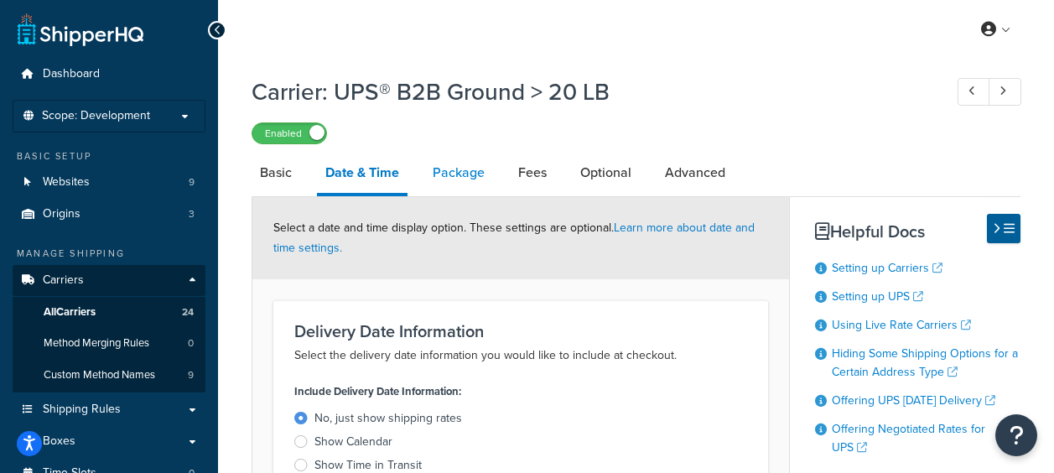
click at [466, 168] on link "Package" at bounding box center [458, 173] width 69 height 40
select select "false"
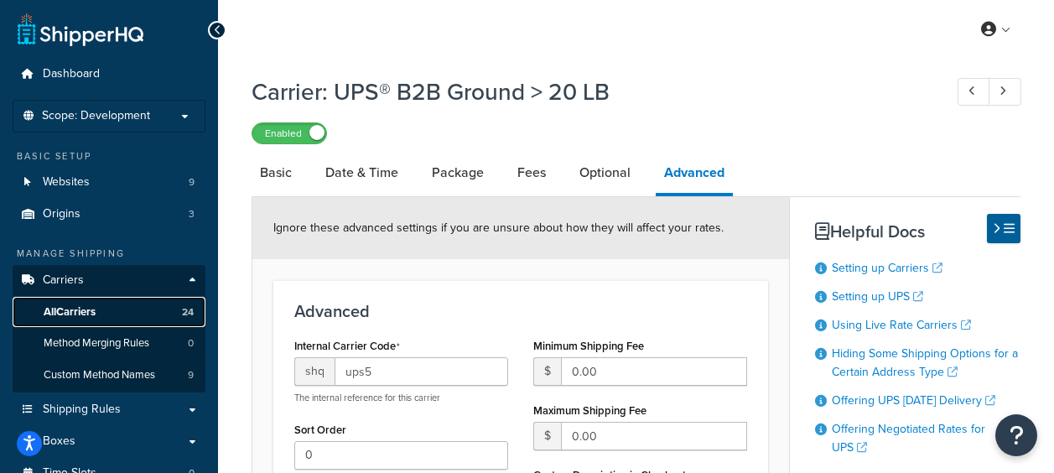
click at [84, 308] on span "All Carriers" at bounding box center [70, 312] width 52 height 14
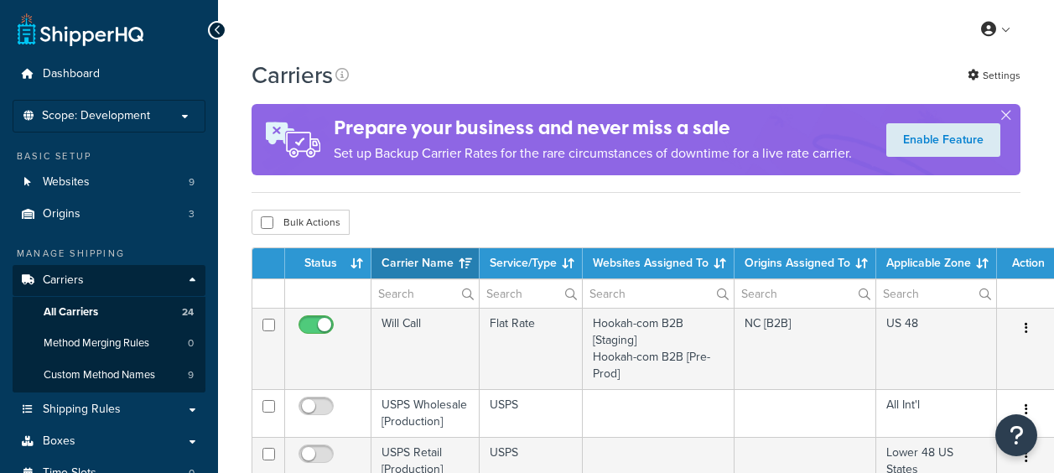
select select "15"
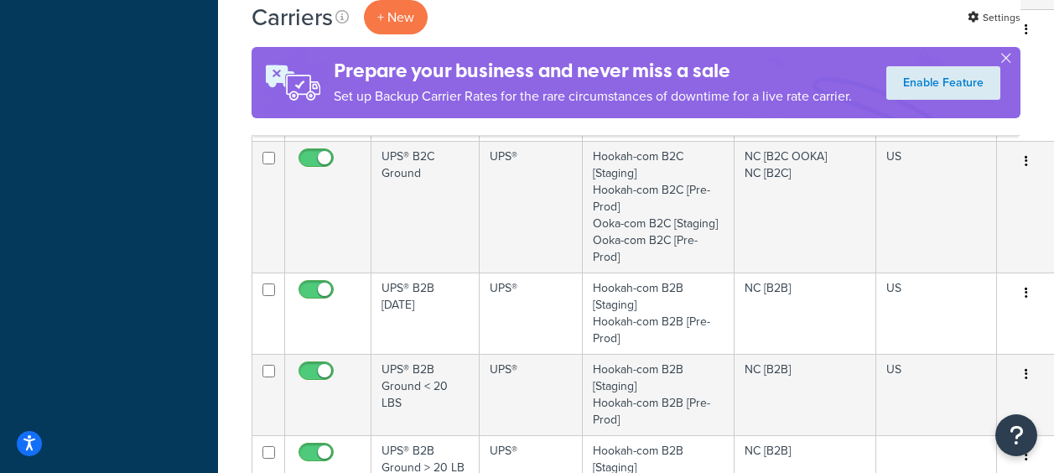
scroll to position [1091, 0]
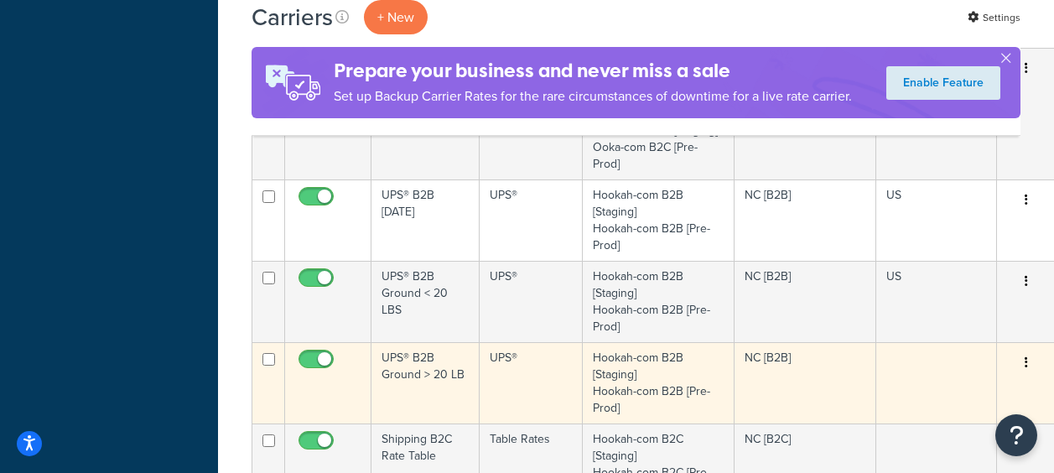
click at [910, 369] on td at bounding box center [937, 382] width 121 height 81
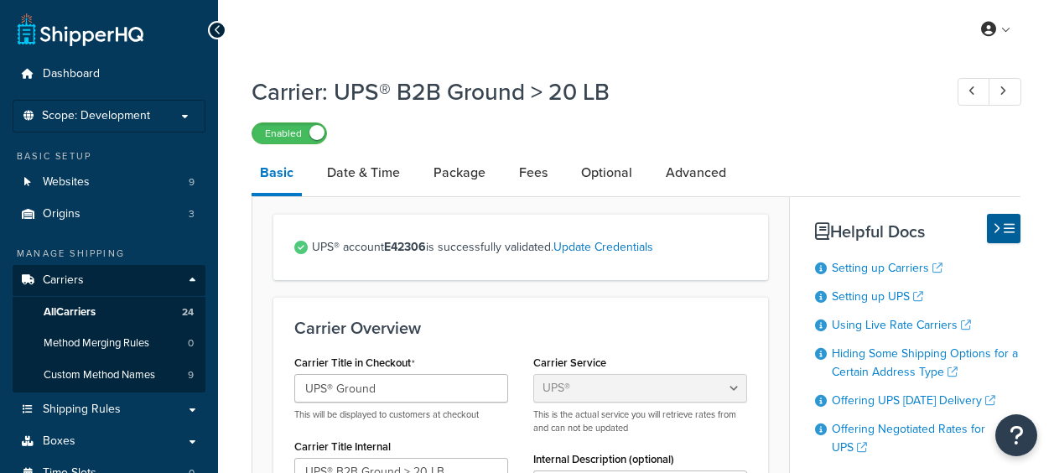
select select "ups"
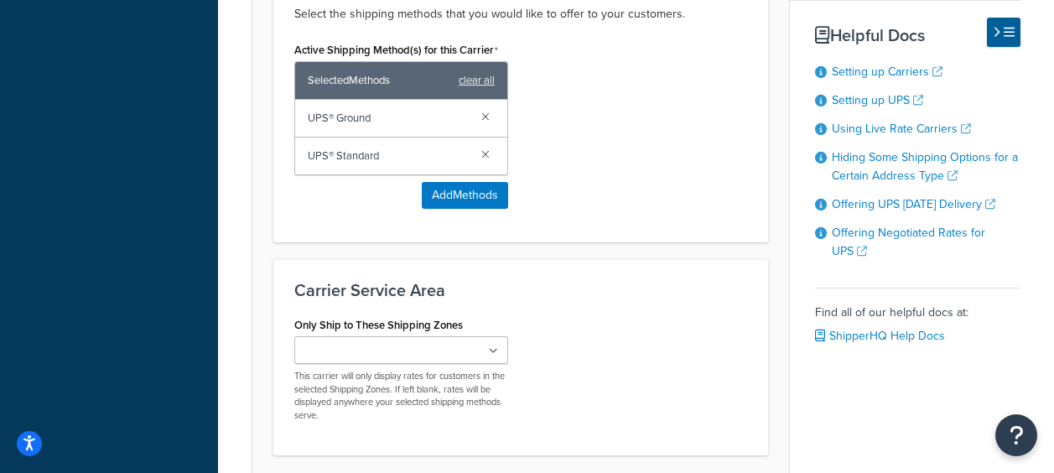
scroll to position [1241, 0]
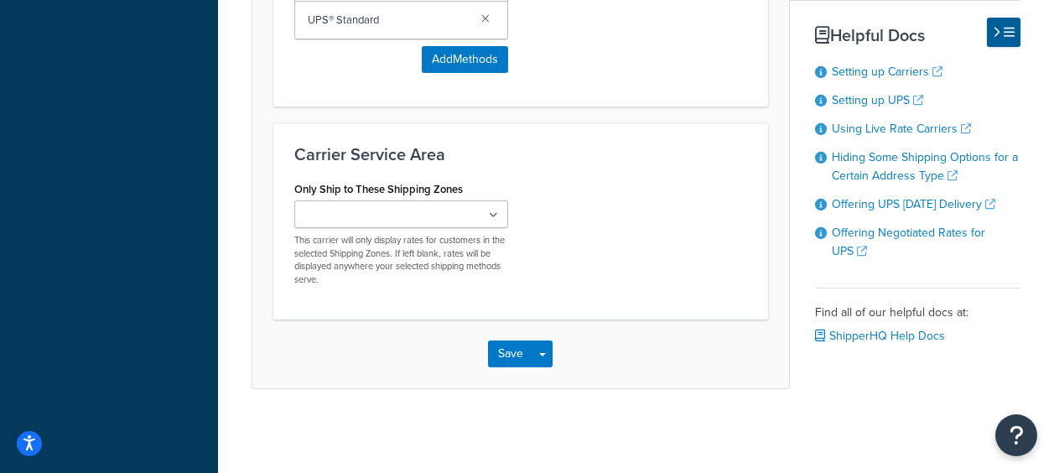
click at [500, 209] on ul at bounding box center [401, 214] width 214 height 28
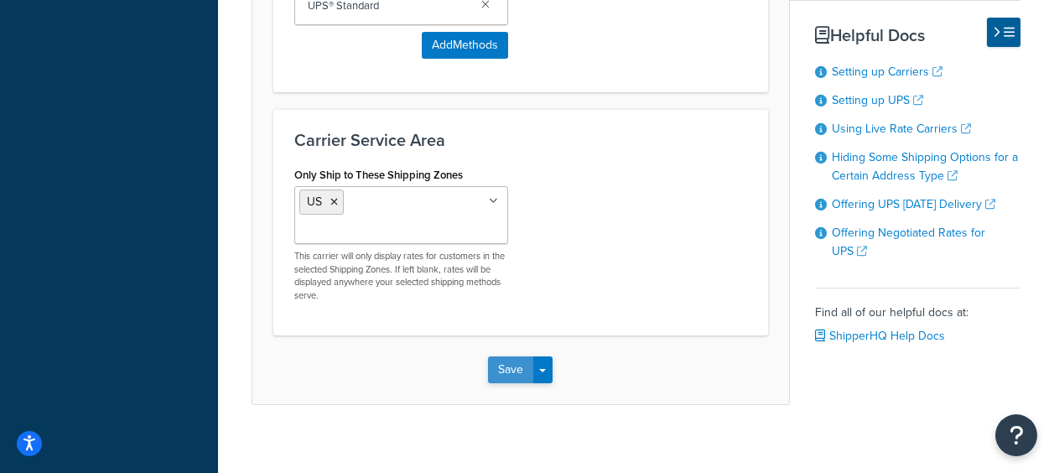
click at [525, 383] on button "Save" at bounding box center [510, 370] width 45 height 27
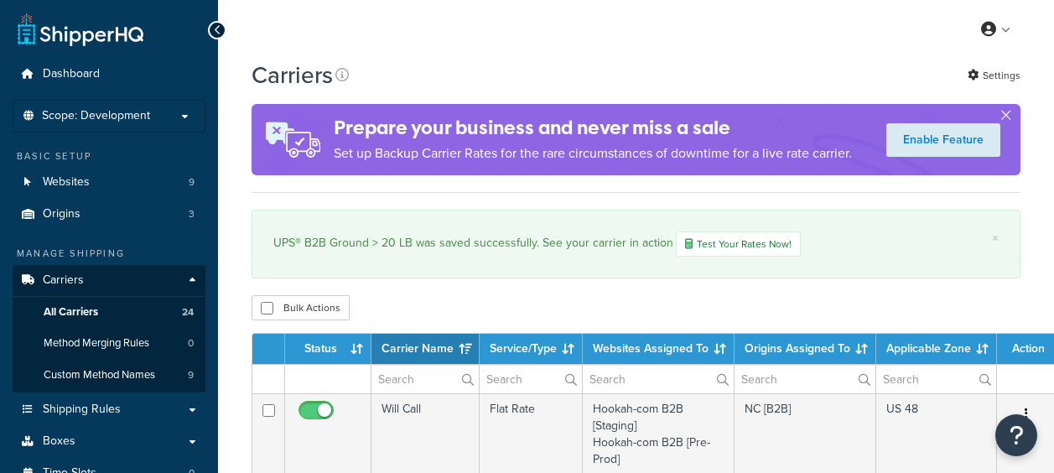
select select "15"
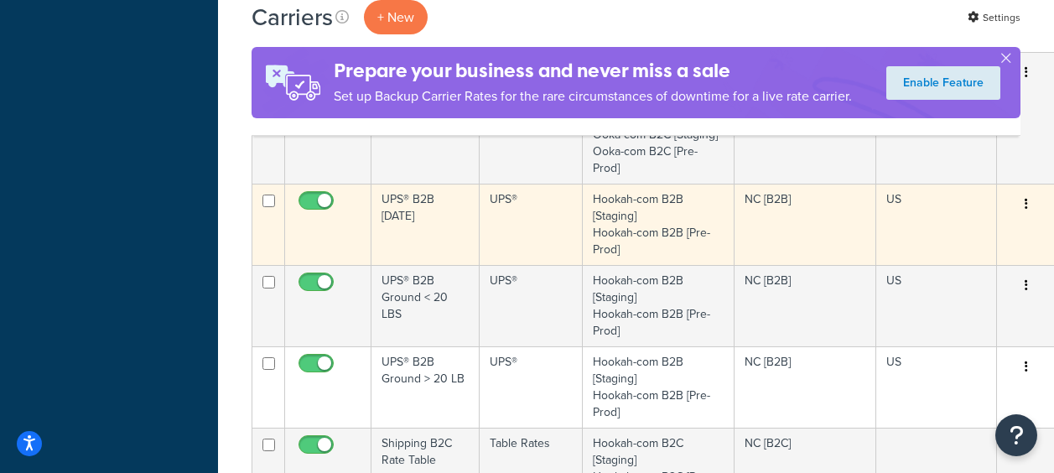
scroll to position [1174, 0]
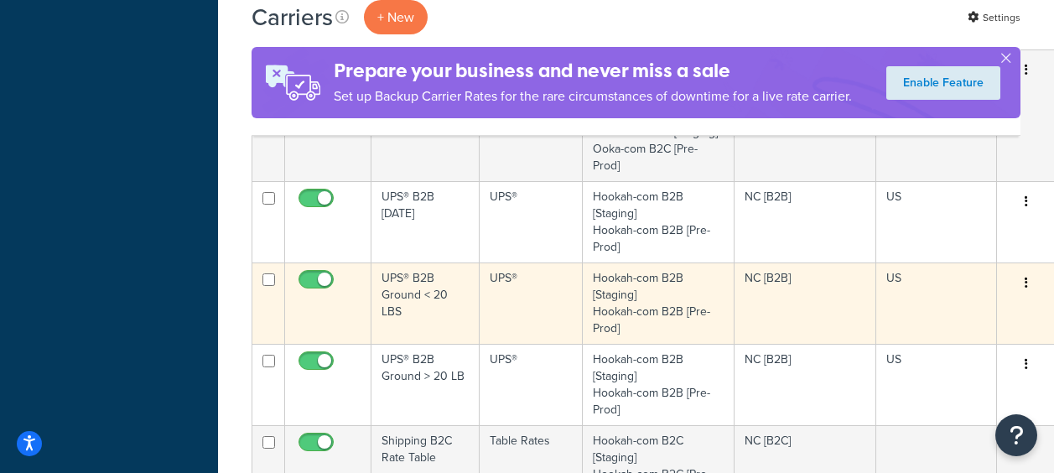
click at [425, 303] on td "UPS® B2B Ground < 20 LBS" at bounding box center [426, 303] width 108 height 81
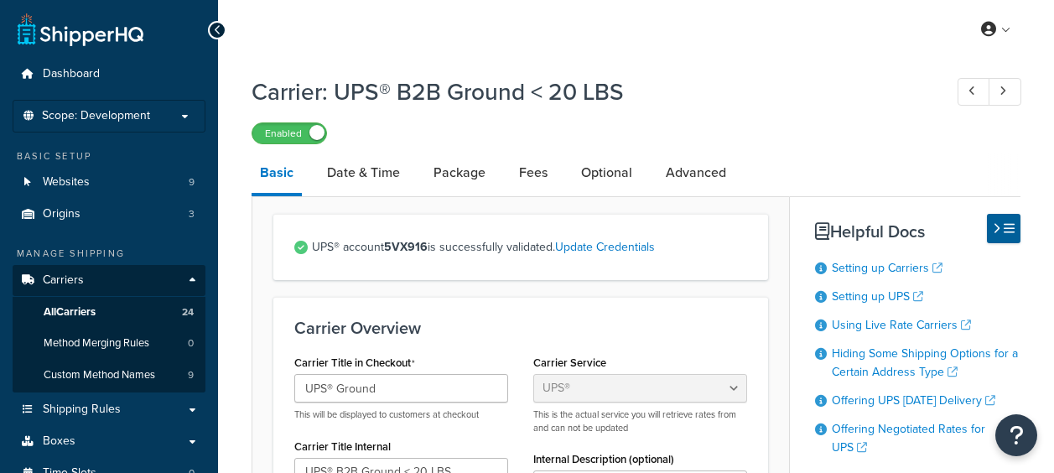
select select "ups"
click at [460, 169] on link "Package" at bounding box center [459, 173] width 69 height 40
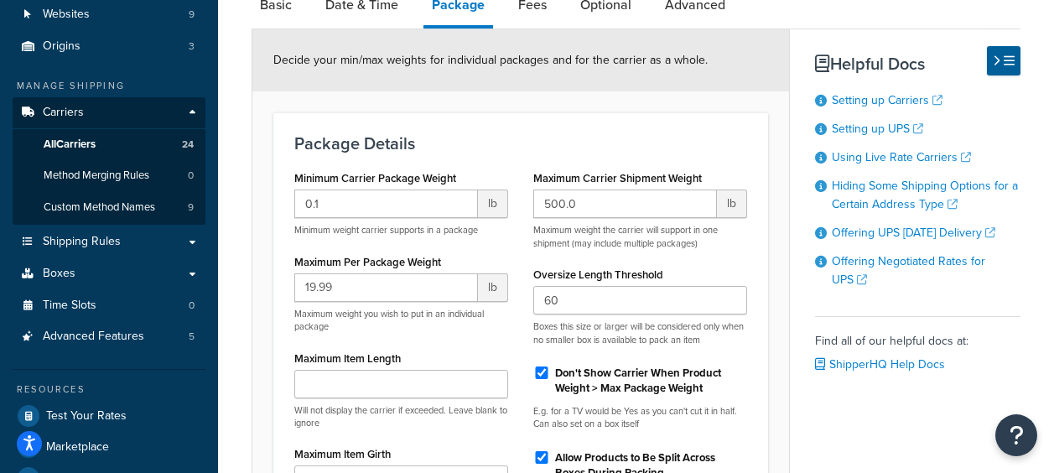
scroll to position [252, 0]
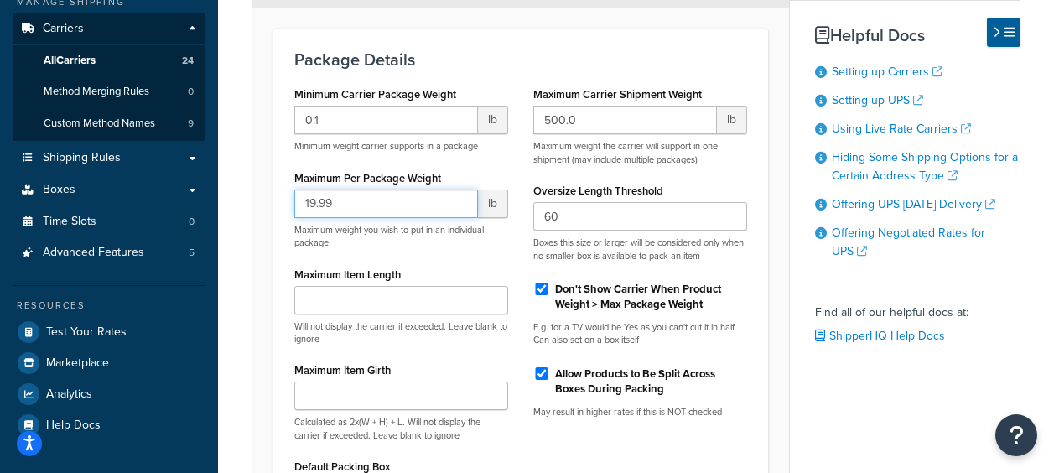
click at [350, 204] on input "19.99" at bounding box center [386, 204] width 184 height 29
type input "1"
type input "5"
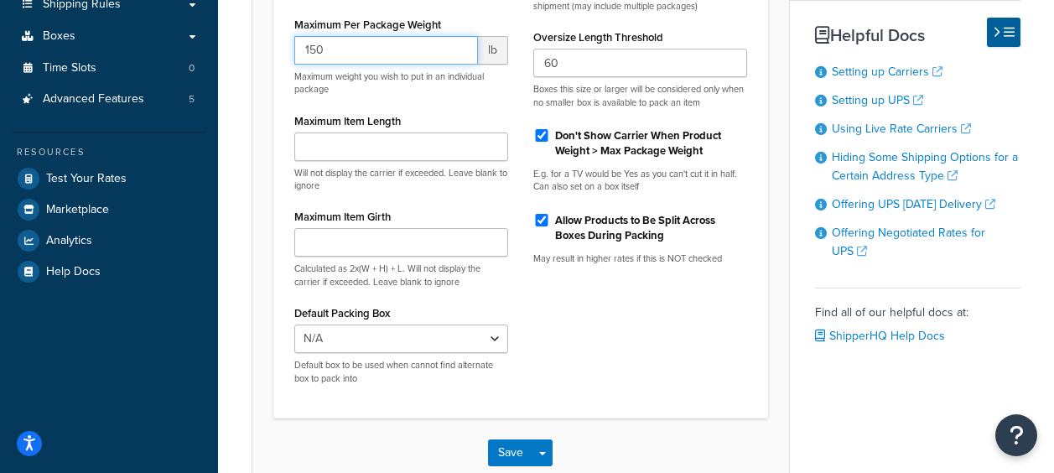
scroll to position [505, 0]
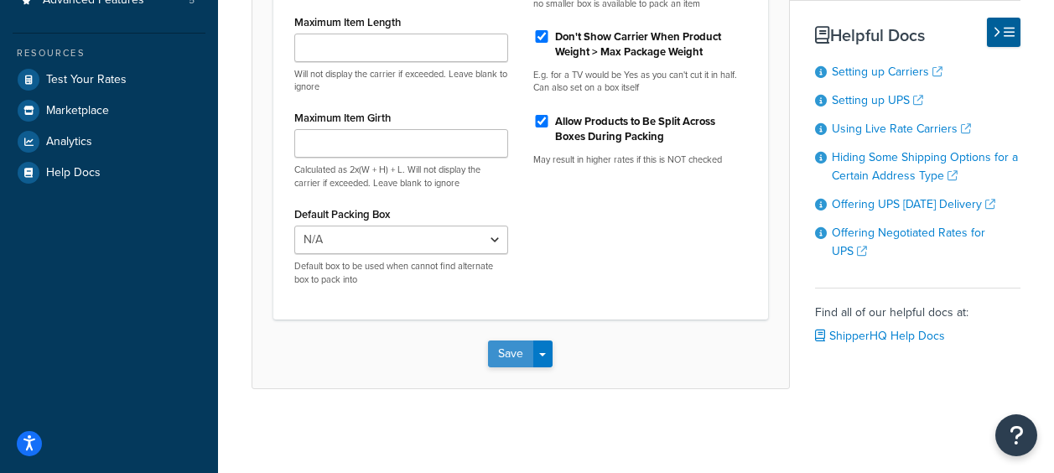
type input "150"
click at [518, 361] on button "Save" at bounding box center [510, 354] width 45 height 27
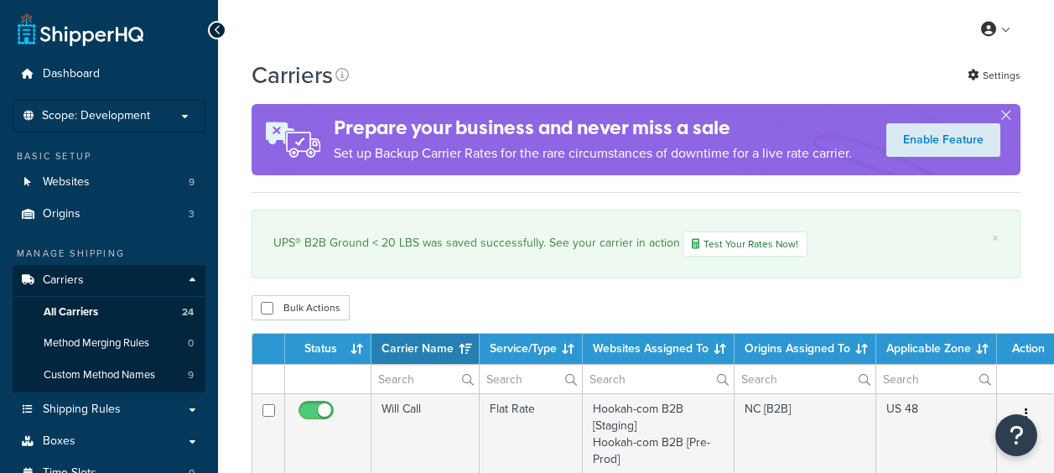
select select "15"
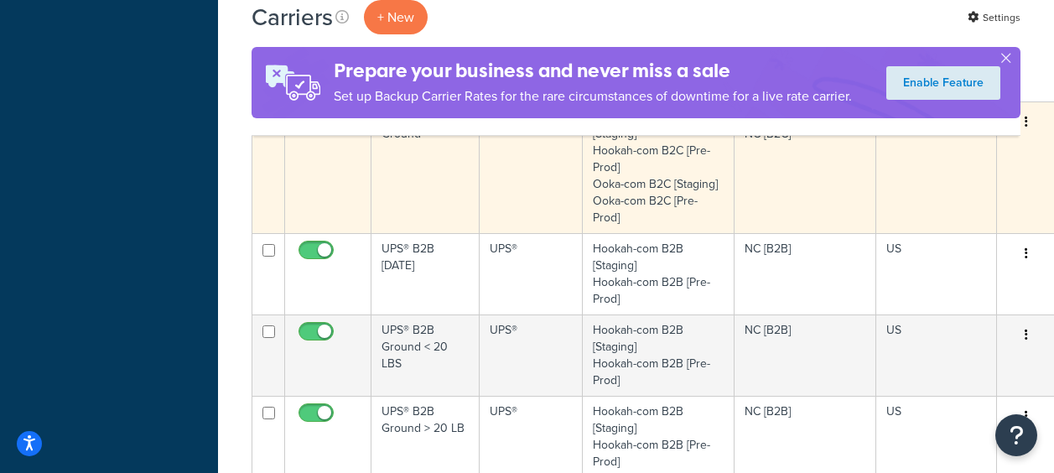
scroll to position [1174, 0]
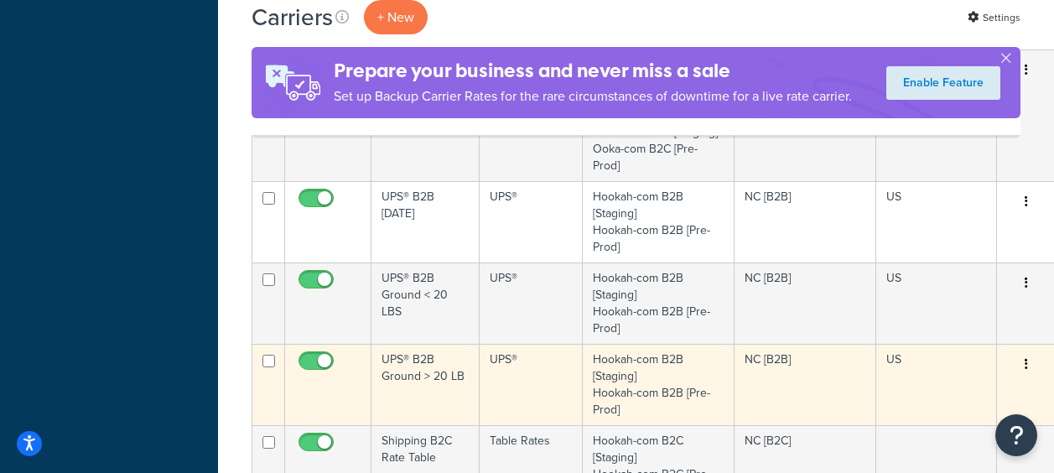
click at [422, 362] on td "UPS® B2B Ground > 20 LB" at bounding box center [426, 384] width 108 height 81
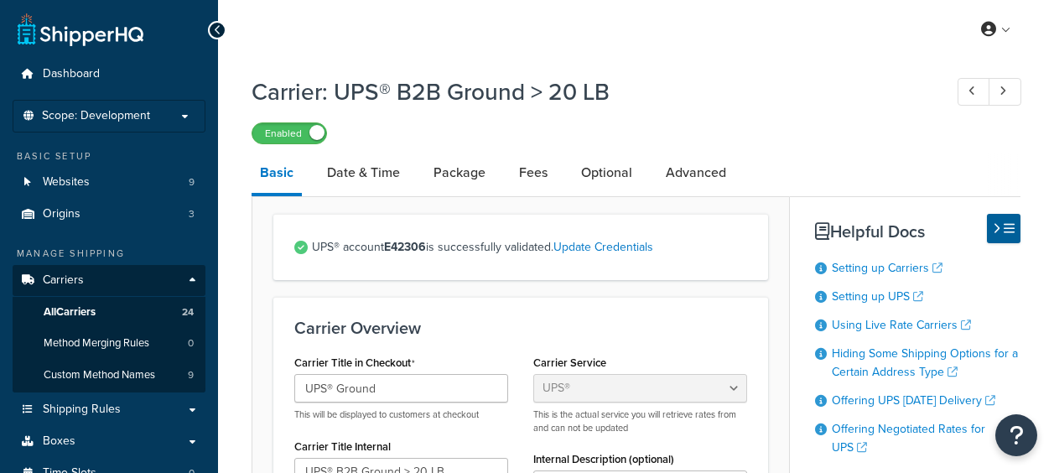
select select "ups"
click at [476, 171] on link "Package" at bounding box center [459, 173] width 69 height 40
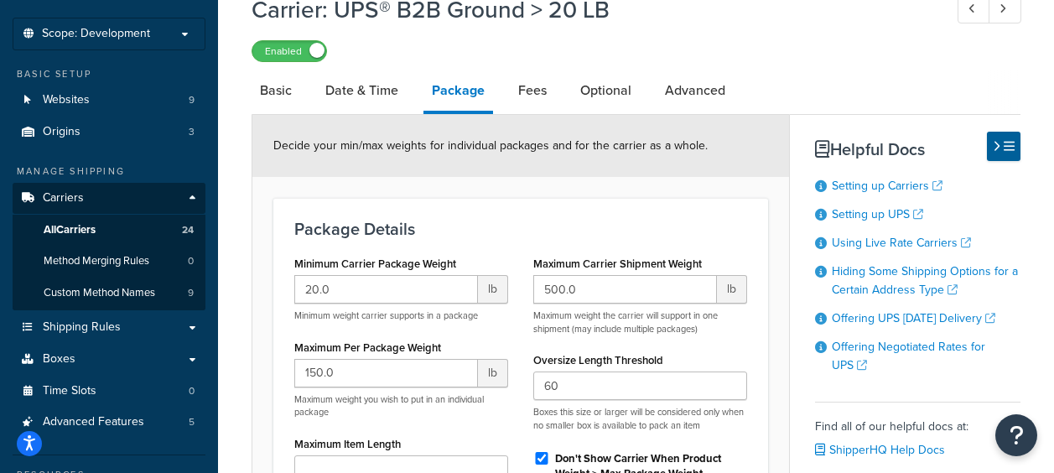
scroll to position [168, 0]
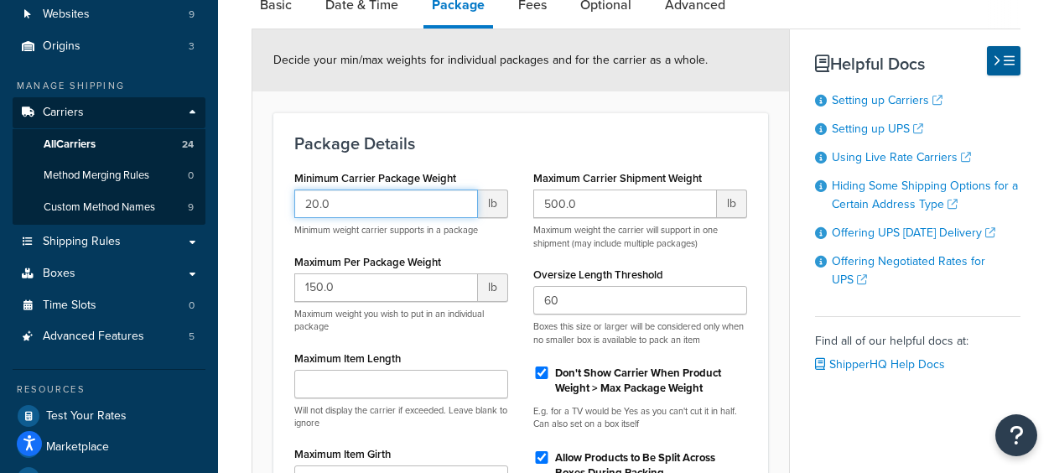
click at [393, 206] on input "20.0" at bounding box center [386, 204] width 184 height 29
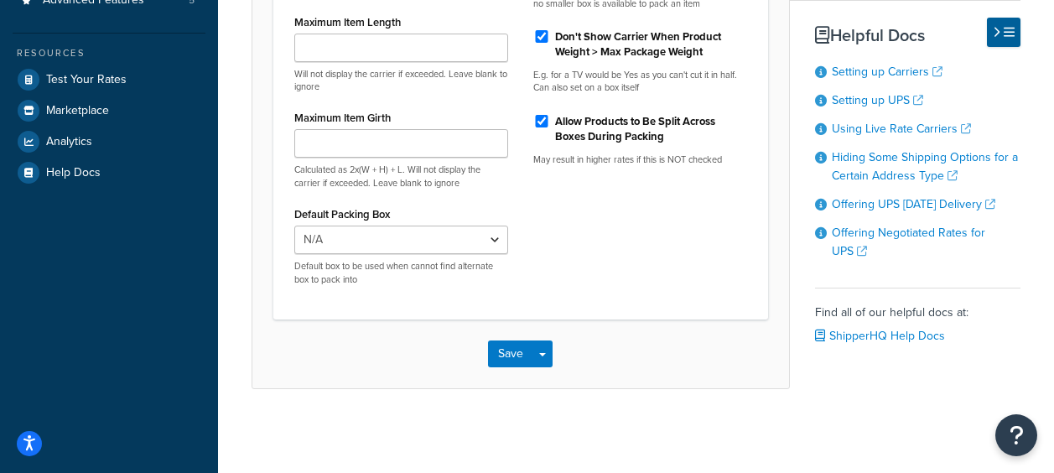
scroll to position [505, 0]
click at [508, 349] on button "Save" at bounding box center [510, 354] width 45 height 27
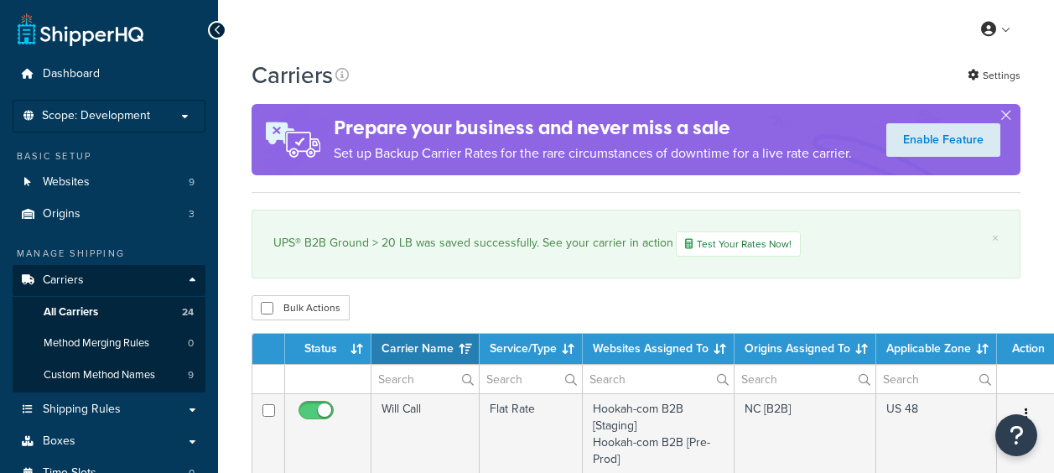
select select "15"
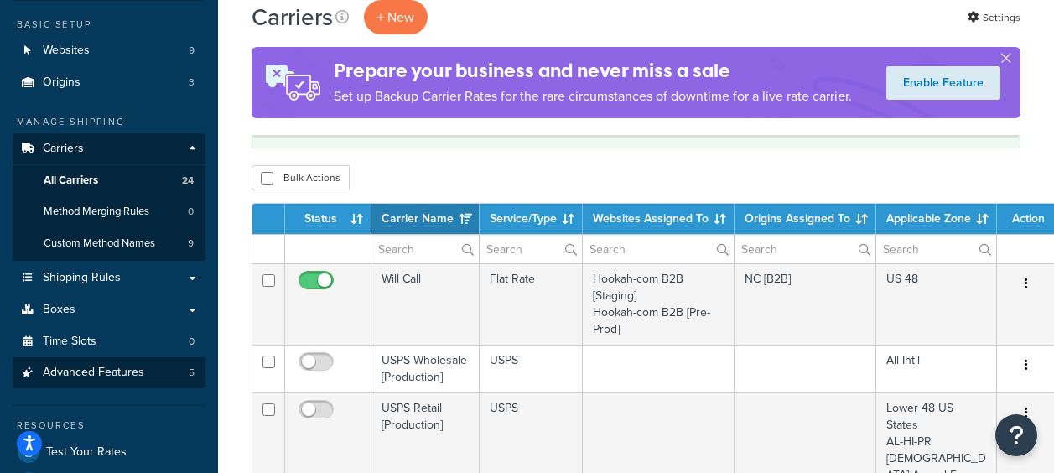
scroll to position [252, 0]
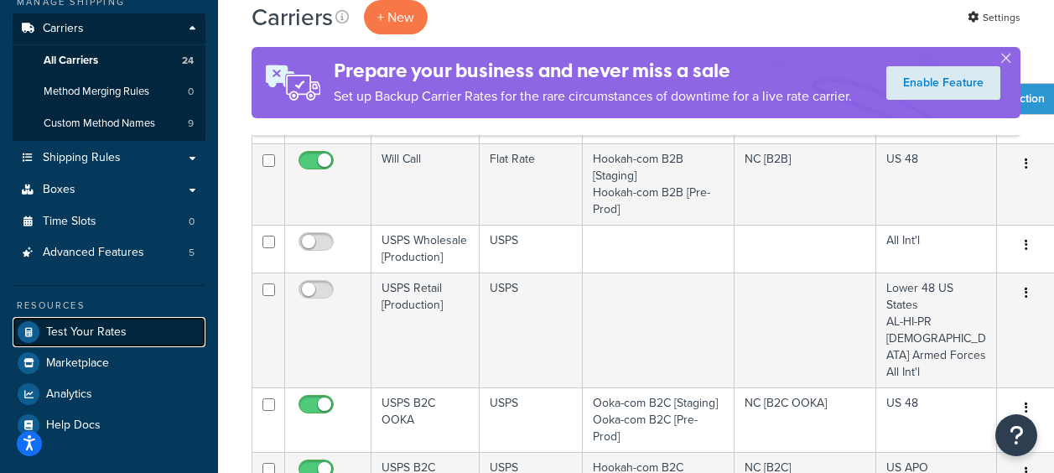
click at [113, 332] on span "Test Your Rates" at bounding box center [86, 332] width 81 height 14
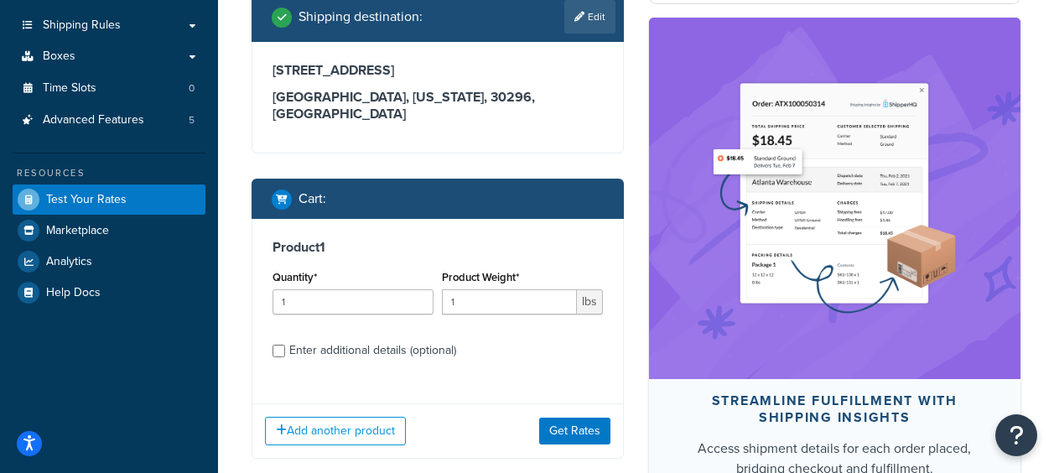
scroll to position [336, 0]
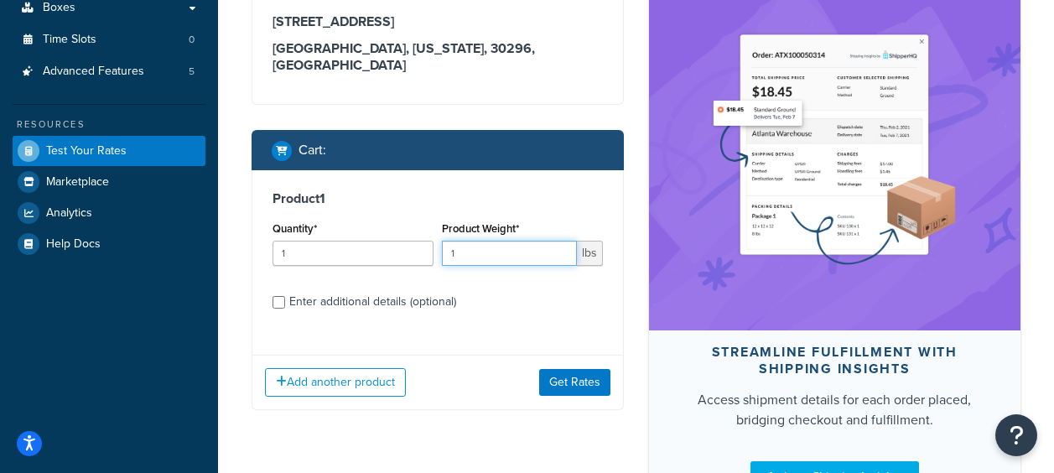
click at [477, 249] on input "1" at bounding box center [509, 253] width 135 height 25
type input "30"
click at [577, 388] on button "Get Rates" at bounding box center [574, 382] width 71 height 27
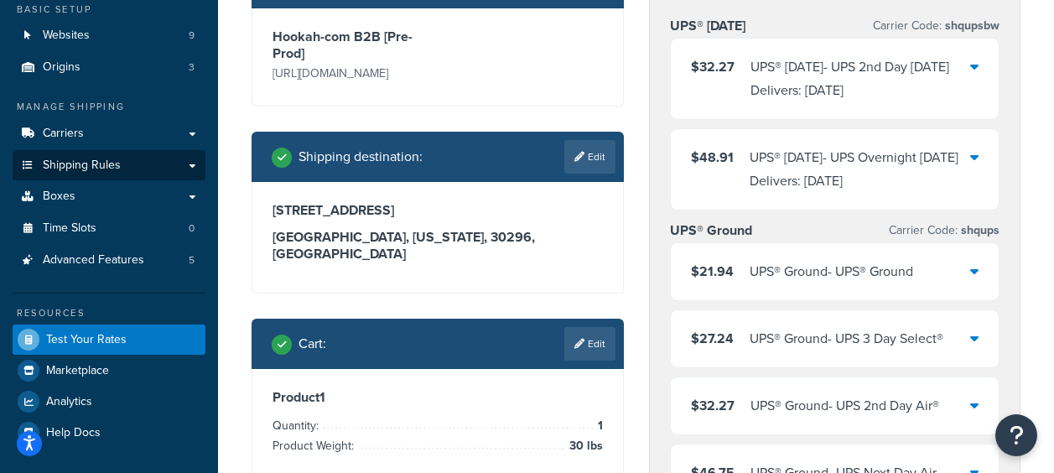
scroll to position [84, 0]
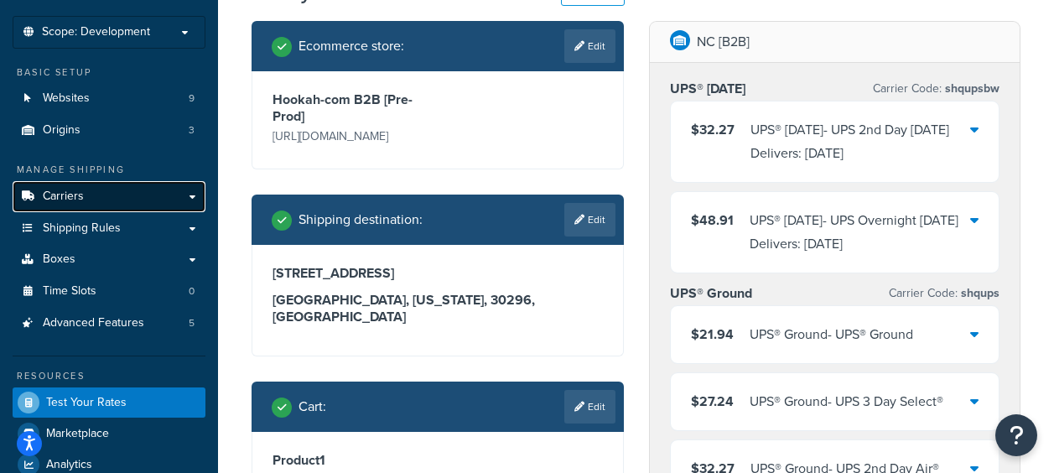
click at [95, 198] on link "Carriers" at bounding box center [109, 196] width 193 height 31
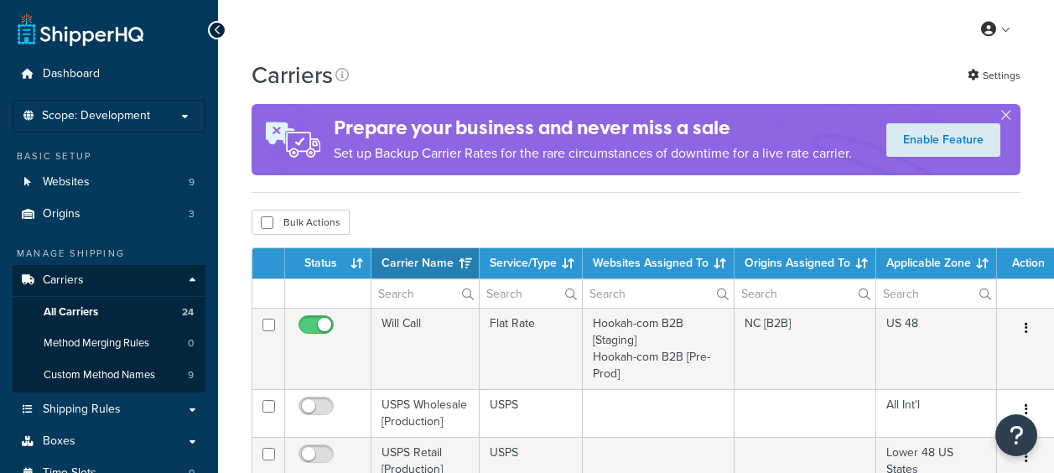
select select "15"
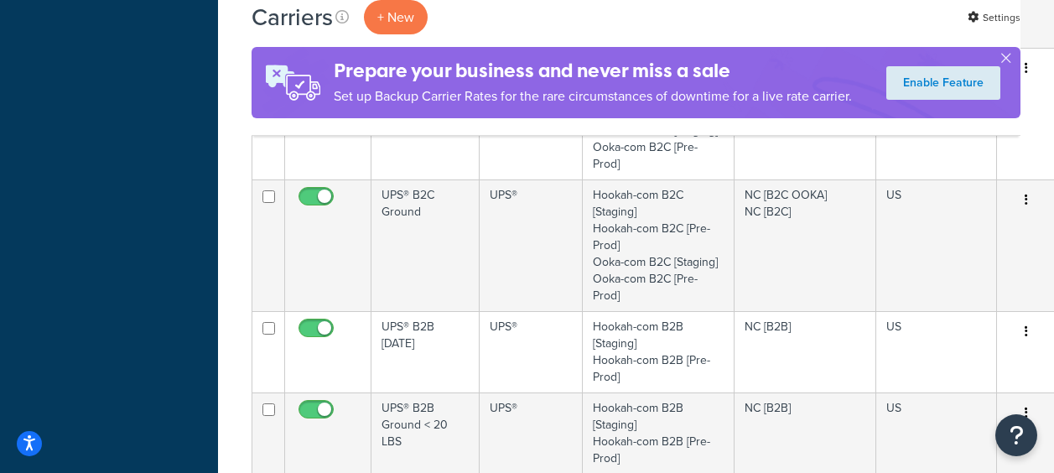
scroll to position [1091, 0]
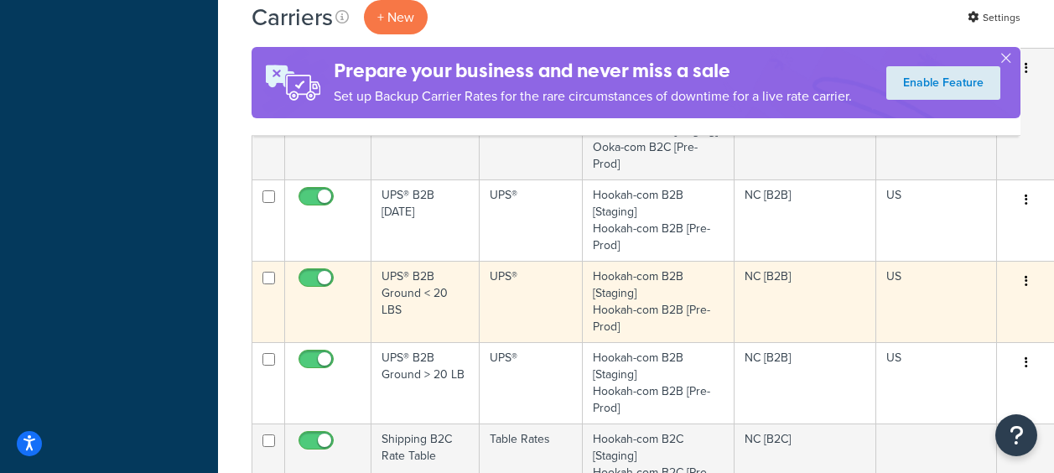
click at [421, 290] on td "UPS® B2B Ground < 20 LBS" at bounding box center [426, 301] width 108 height 81
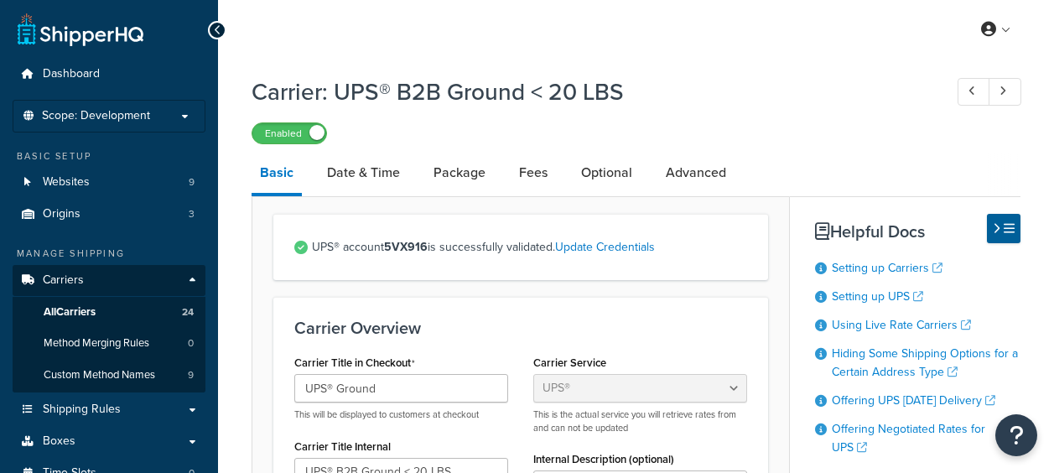
select select "ups"
click at [464, 172] on link "Package" at bounding box center [459, 173] width 69 height 40
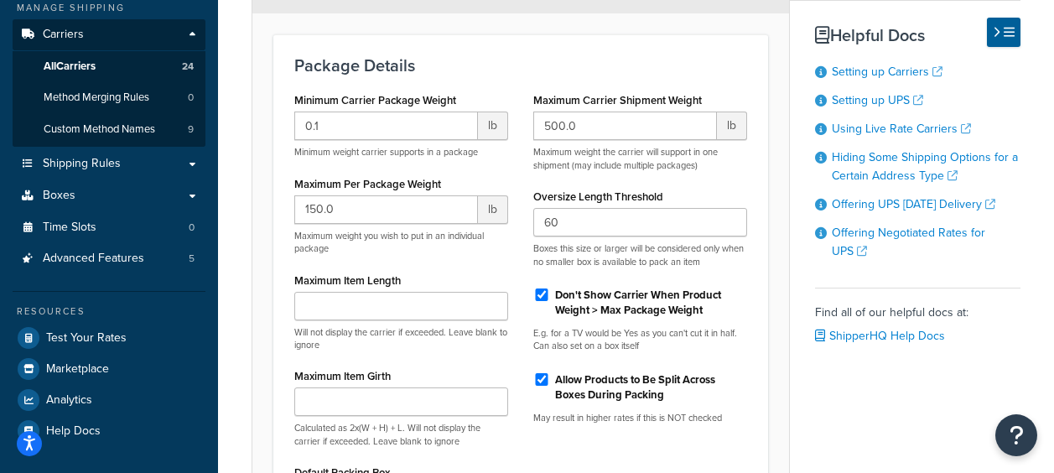
scroll to position [252, 0]
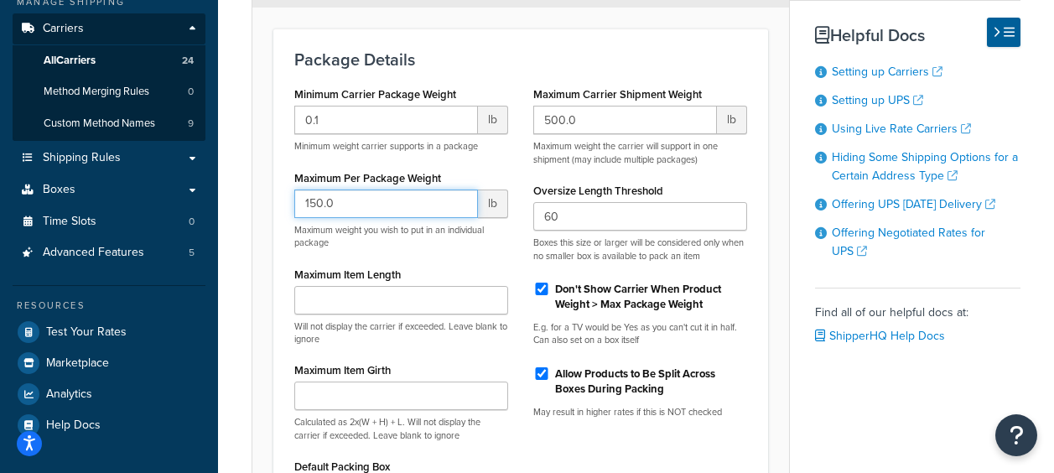
click at [367, 205] on input "150.0" at bounding box center [386, 204] width 184 height 29
type input "1"
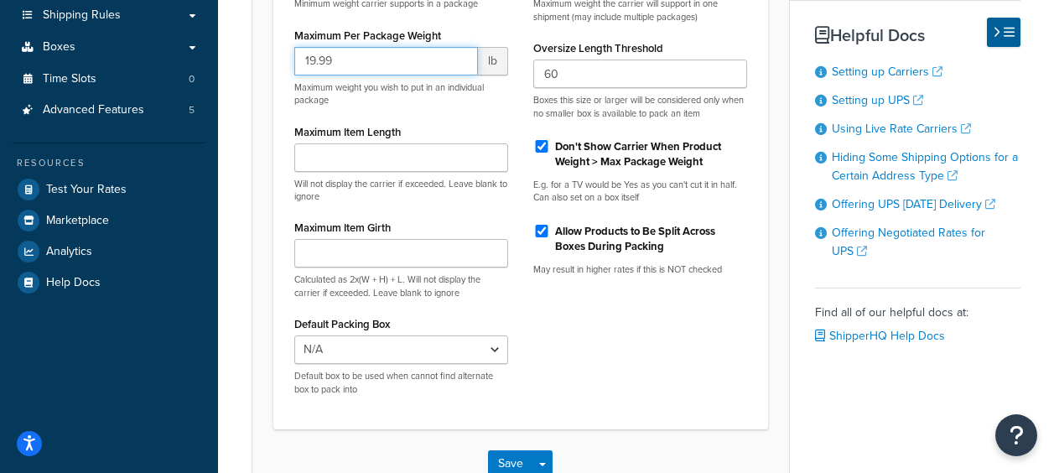
scroll to position [505, 0]
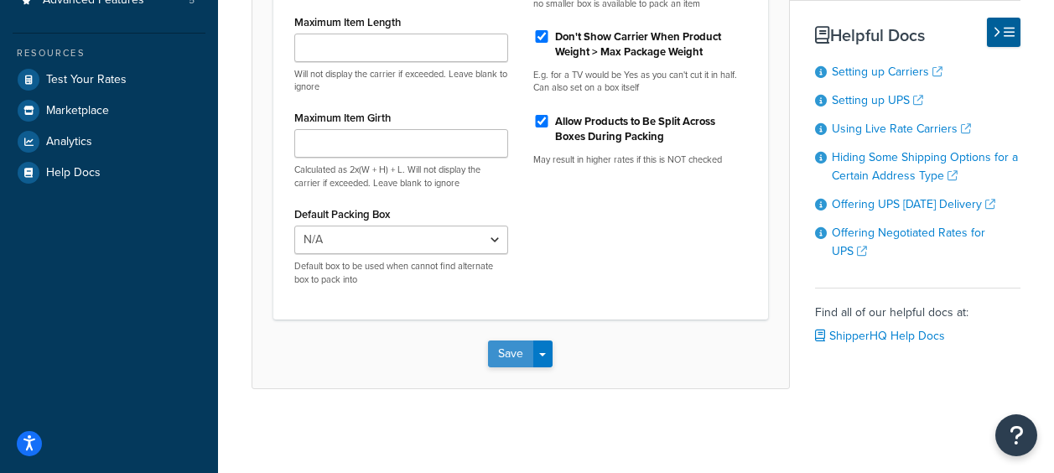
type input "19.99"
click at [506, 348] on button "Save" at bounding box center [510, 354] width 45 height 27
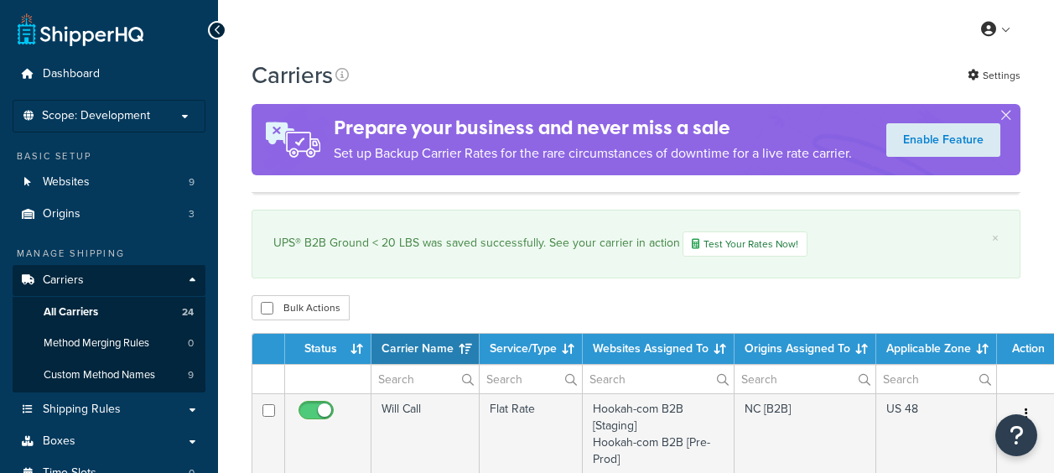
select select "15"
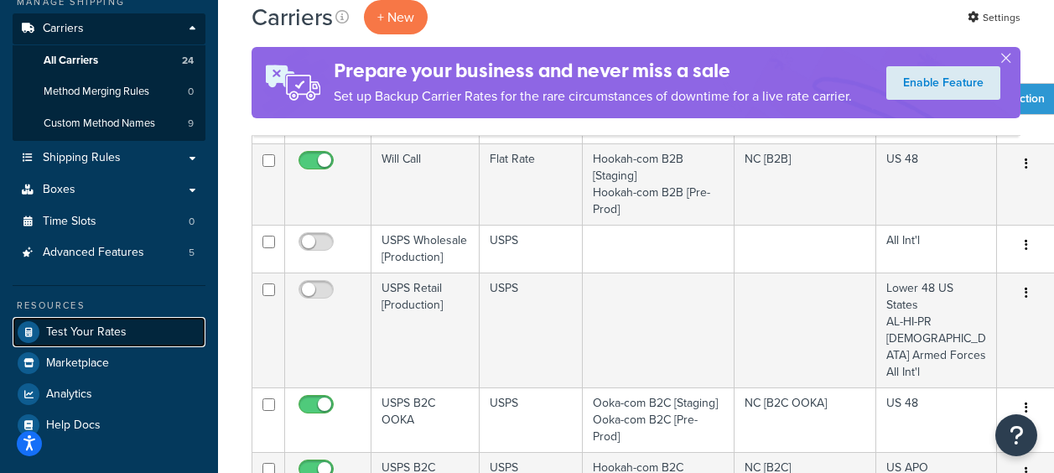
click at [88, 338] on span "Test Your Rates" at bounding box center [86, 332] width 81 height 14
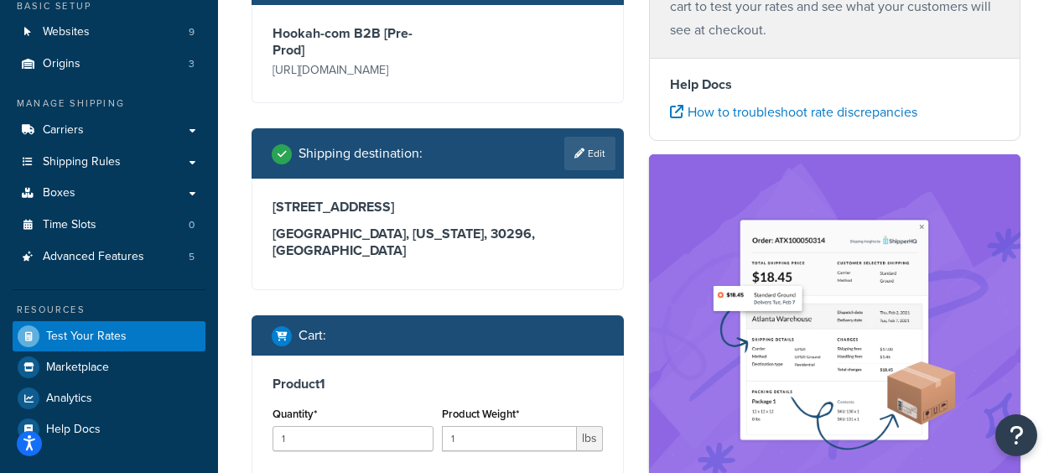
scroll to position [252, 0]
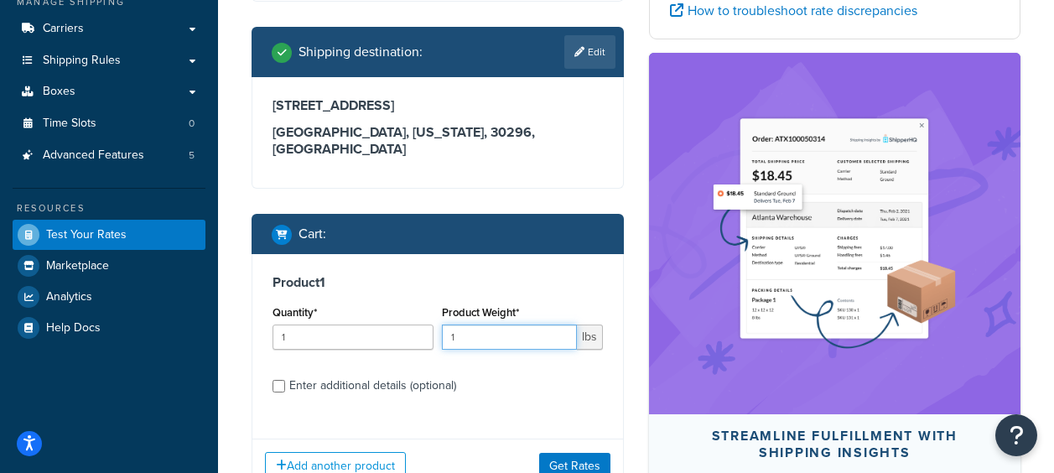
click at [500, 339] on input "1" at bounding box center [509, 337] width 135 height 25
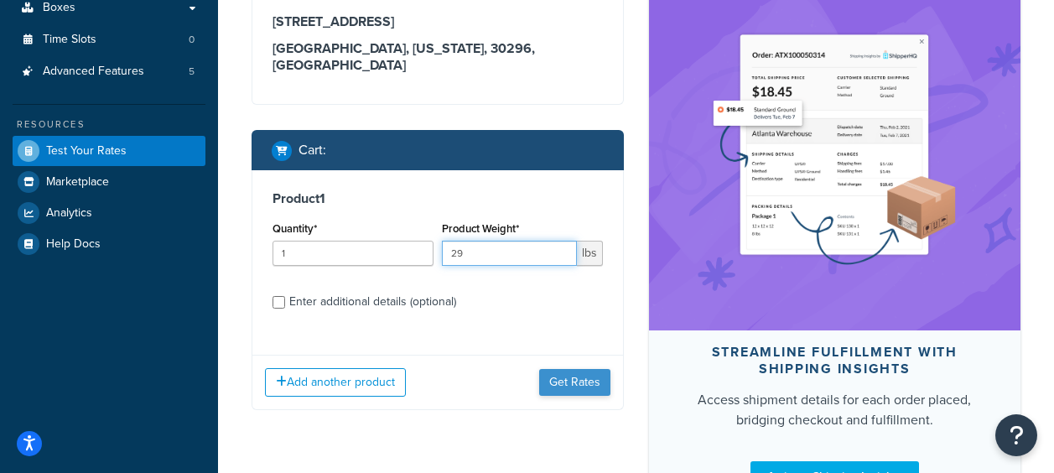
type input "29"
click at [579, 383] on button "Get Rates" at bounding box center [574, 382] width 71 height 27
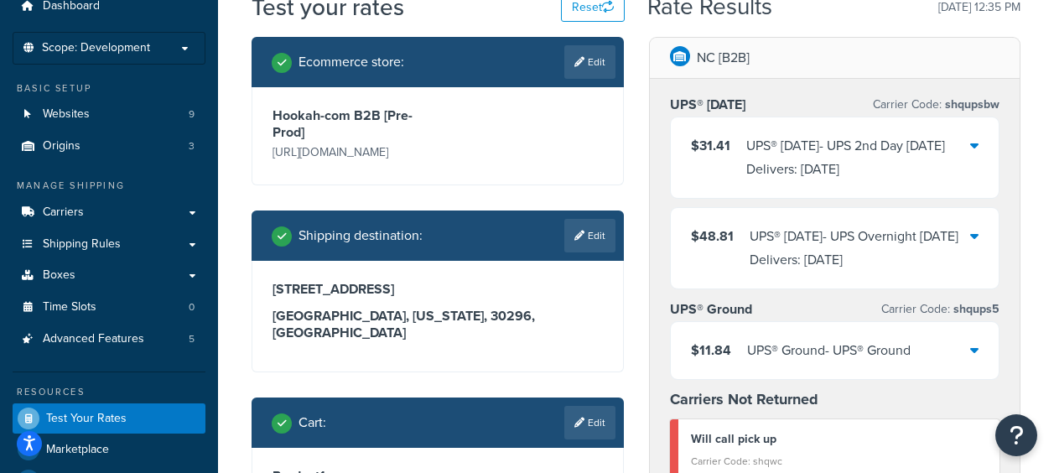
scroll to position [168, 0]
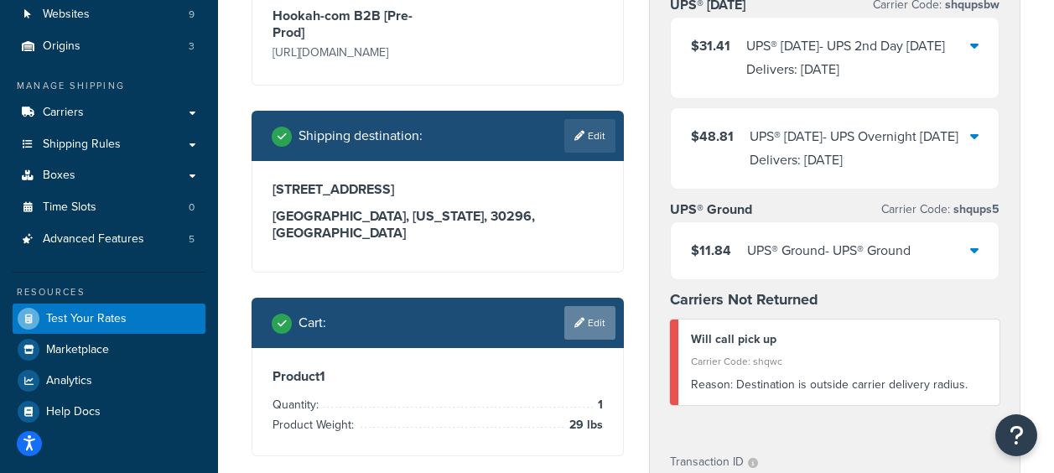
click at [610, 333] on link "Edit" at bounding box center [590, 323] width 51 height 34
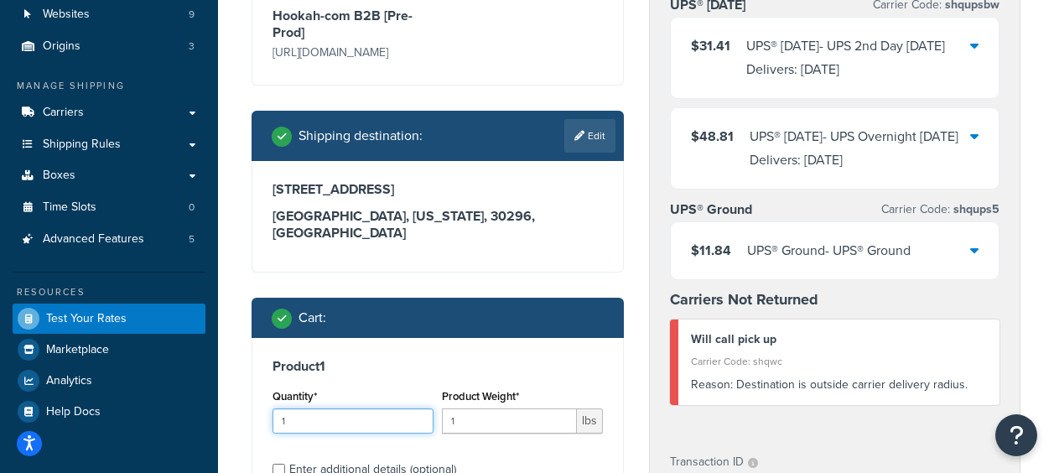
click at [323, 423] on input "1" at bounding box center [353, 421] width 161 height 25
type input "2"
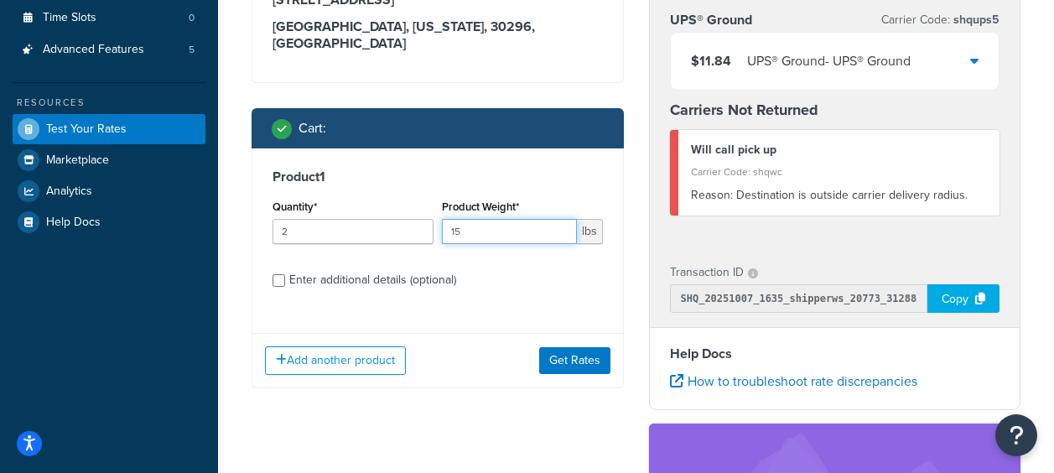
scroll to position [419, 0]
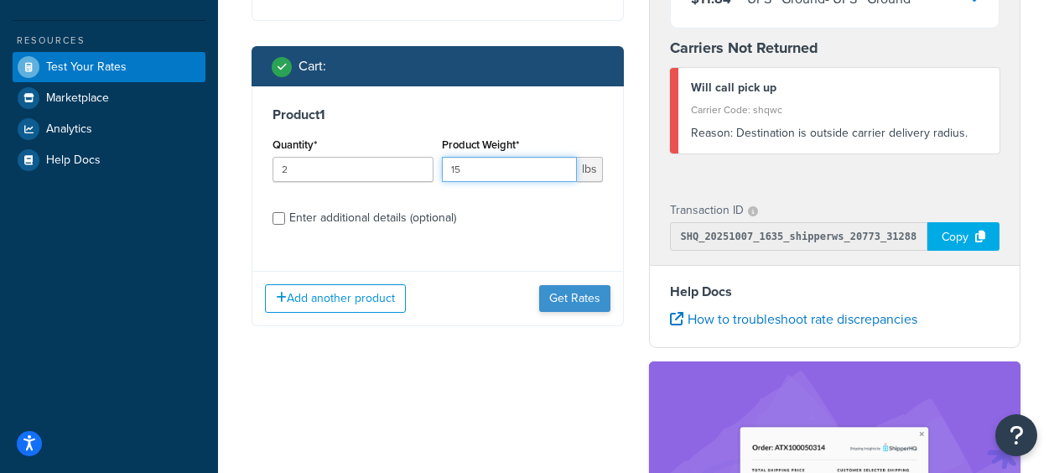
type input "15"
click at [575, 305] on button "Get Rates" at bounding box center [574, 298] width 71 height 27
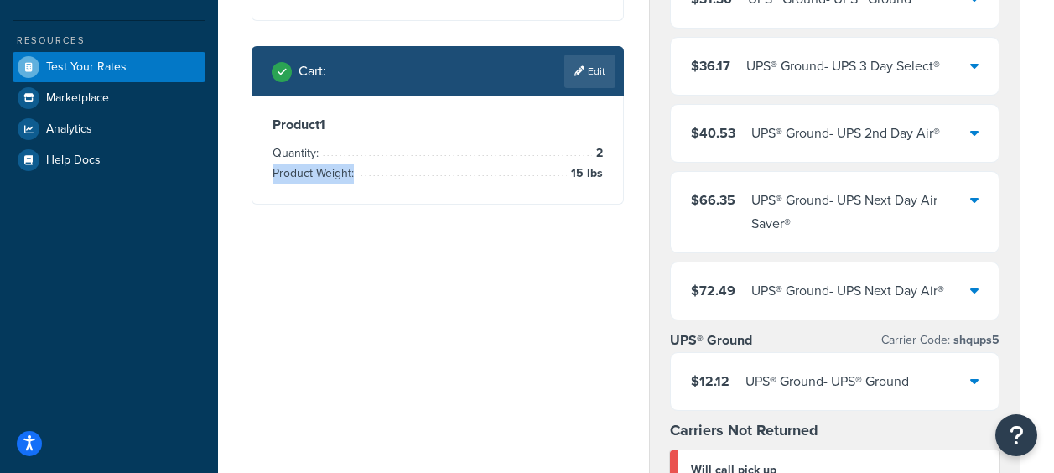
drag, startPoint x: 567, startPoint y: 180, endPoint x: 606, endPoint y: 179, distance: 38.6
click at [606, 179] on div "Product 1 Quantity: 2 Product Weight: 15 lbs" at bounding box center [437, 149] width 371 height 107
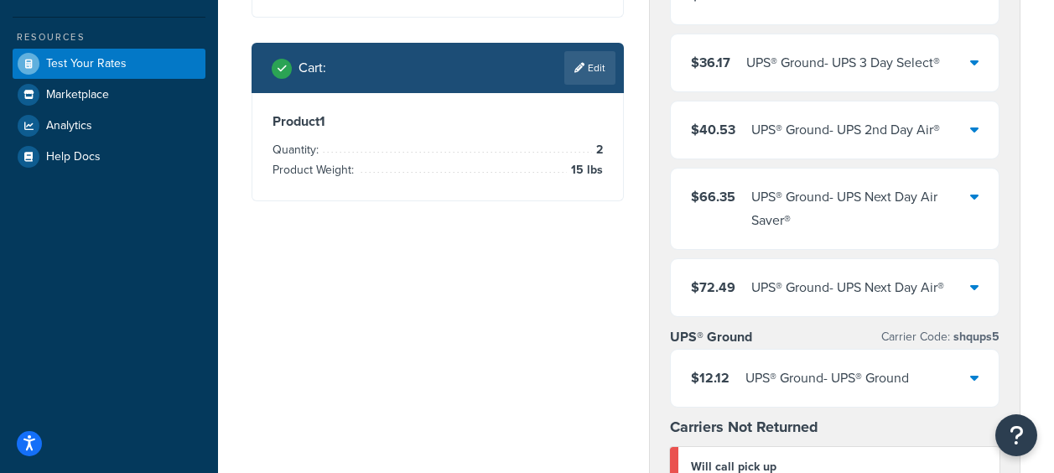
scroll to position [336, 0]
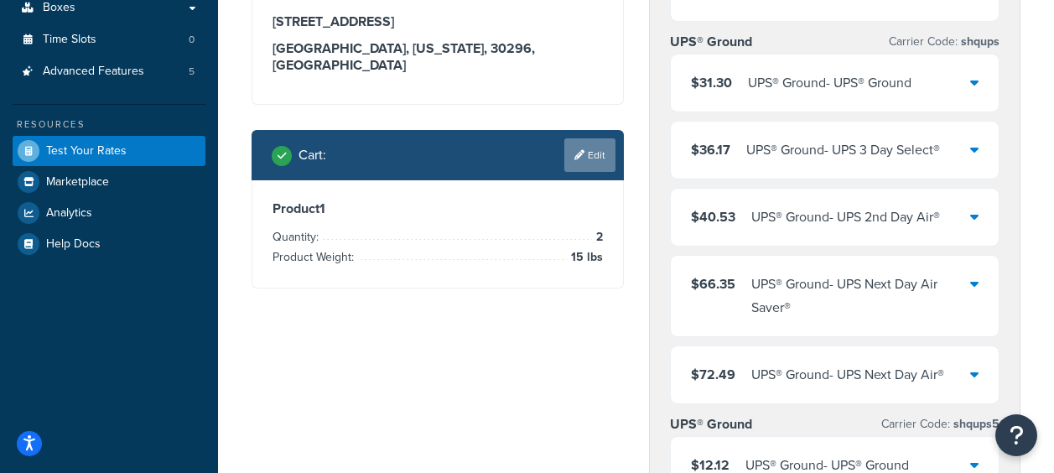
click at [591, 171] on link "Edit" at bounding box center [590, 155] width 51 height 34
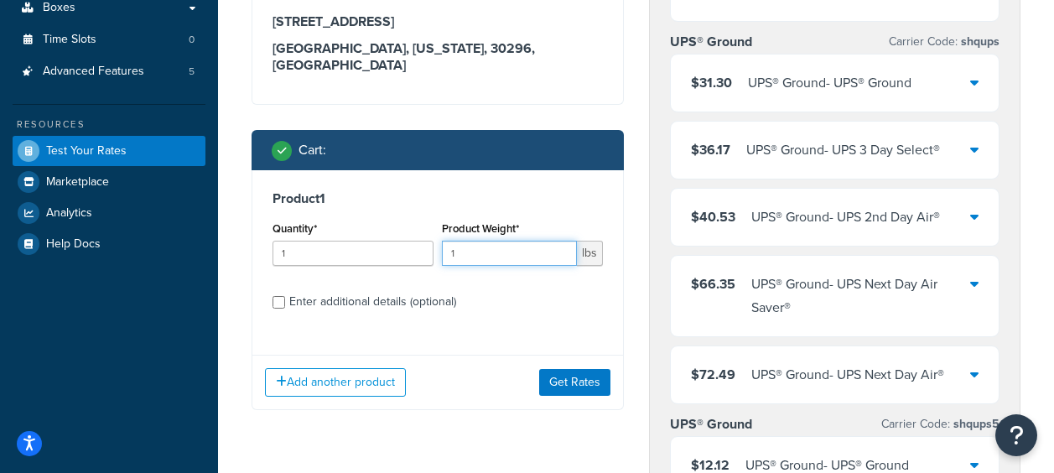
click at [518, 262] on input "1" at bounding box center [509, 253] width 135 height 25
type input "30"
click at [570, 392] on button "Get Rates" at bounding box center [574, 382] width 71 height 27
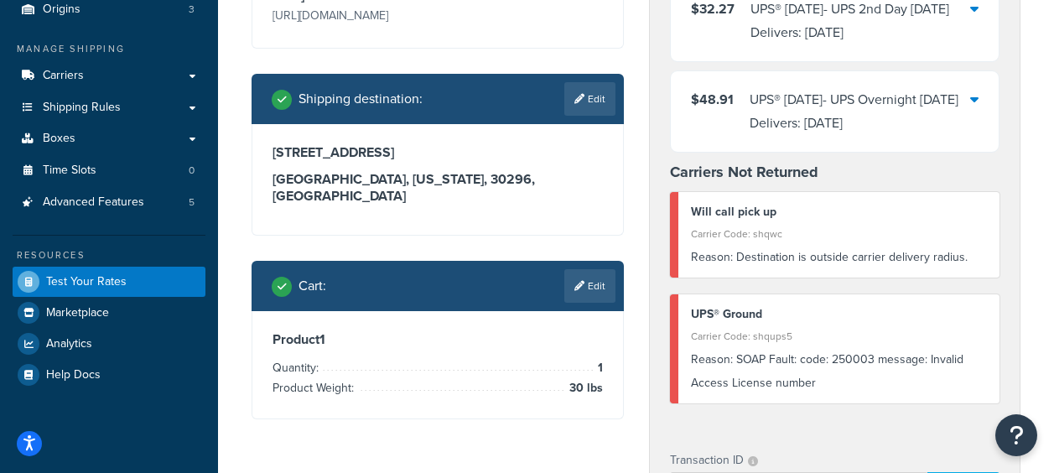
scroll to position [252, 0]
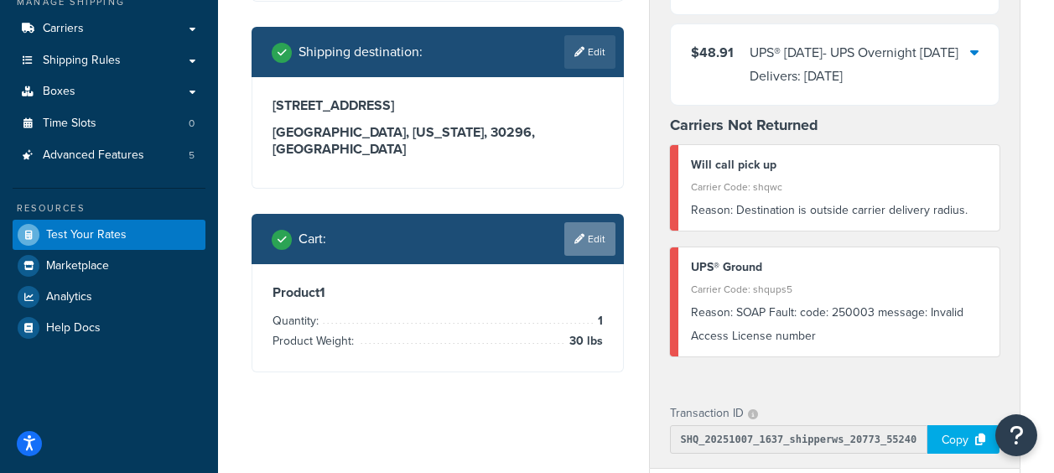
click at [588, 247] on link "Edit" at bounding box center [590, 239] width 51 height 34
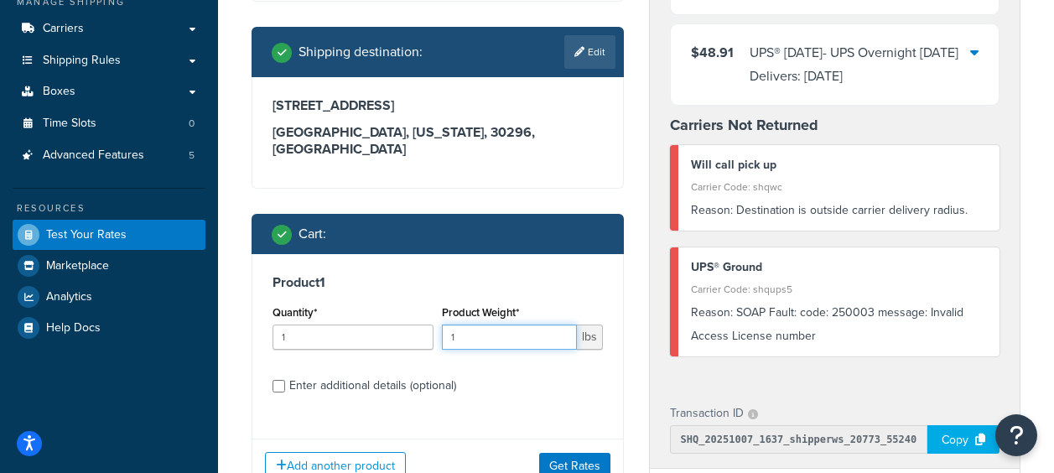
click at [523, 350] on input "1" at bounding box center [509, 337] width 135 height 25
type input "3"
type input "4"
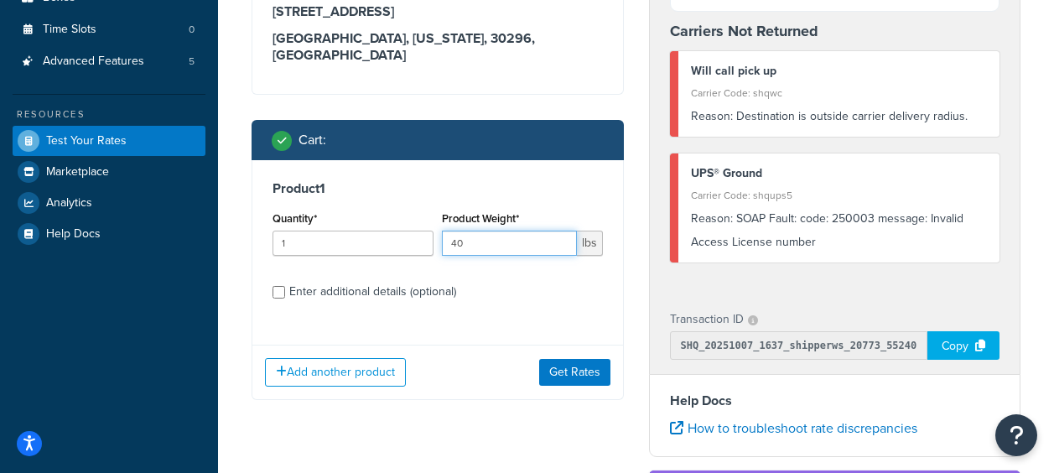
scroll to position [419, 0]
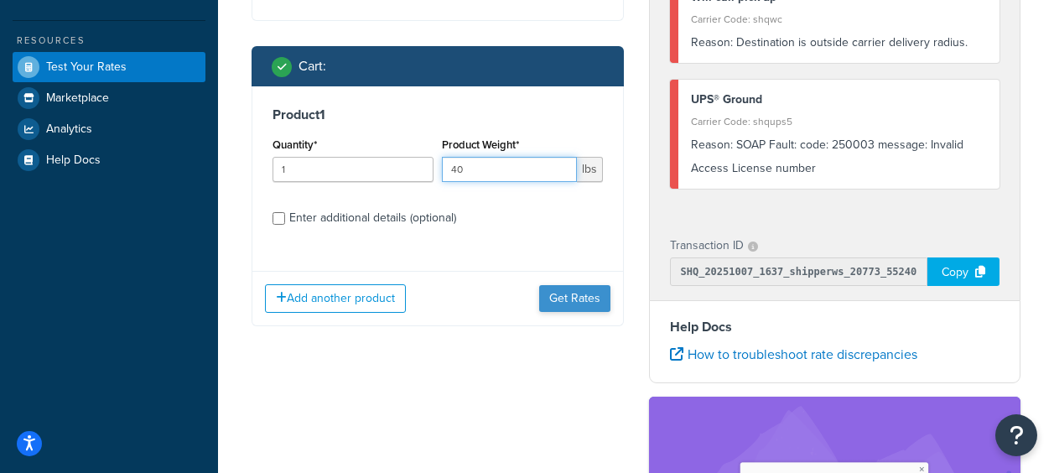
type input "40"
click at [569, 295] on button "Get Rates" at bounding box center [574, 298] width 71 height 27
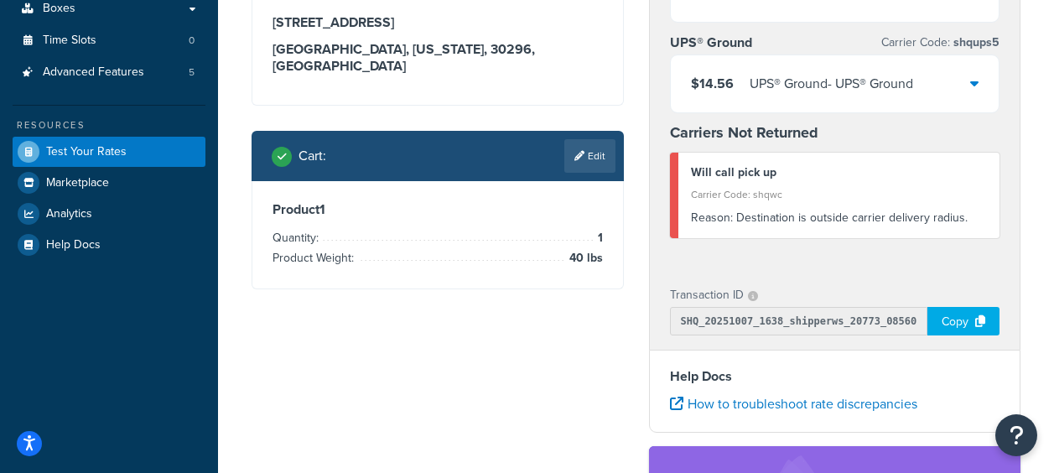
scroll to position [336, 0]
